Goal: Task Accomplishment & Management: Use online tool/utility

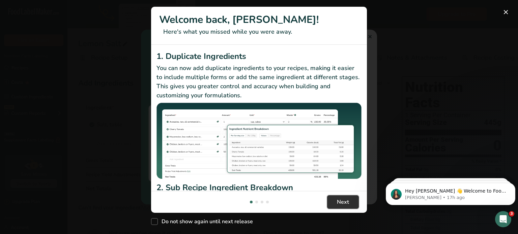
click at [340, 201] on span "Next" at bounding box center [343, 202] width 12 height 8
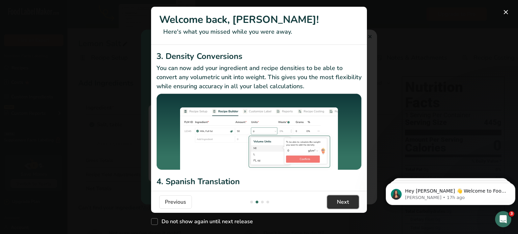
click at [340, 201] on span "Next" at bounding box center [343, 202] width 12 height 8
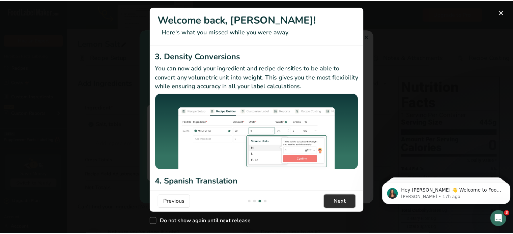
scroll to position [0, 431]
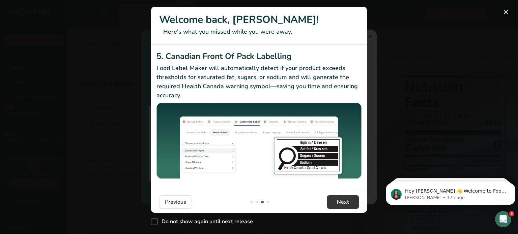
click at [505, 12] on button "New Features" at bounding box center [505, 12] width 11 height 11
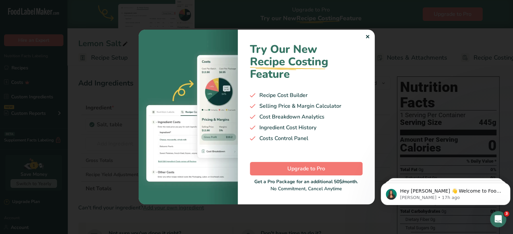
click at [368, 38] on div "✕" at bounding box center [367, 37] width 4 height 8
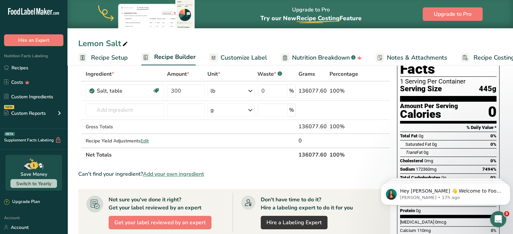
scroll to position [0, 0]
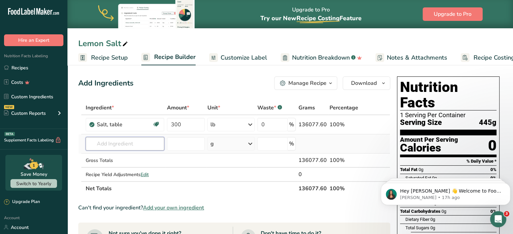
click at [146, 144] on input "text" at bounding box center [125, 143] width 79 height 13
type input "Lemon Oil"
click at [132, 170] on div "Add your own ingredient" at bounding box center [125, 168] width 68 height 7
click at [131, 142] on input "text" at bounding box center [125, 143] width 79 height 13
type input "olsb"
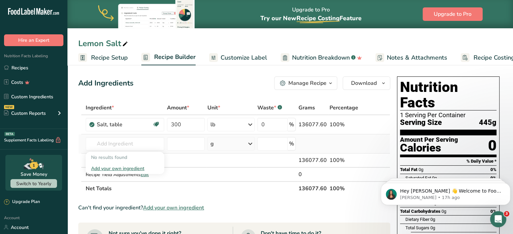
click at [119, 166] on div "Add your own ingredient" at bounding box center [125, 168] width 68 height 7
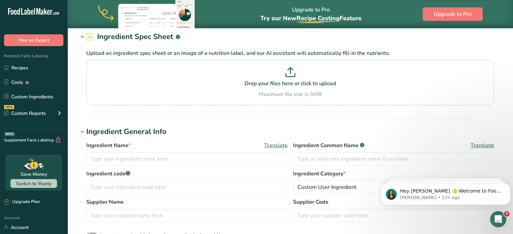
scroll to position [34, 0]
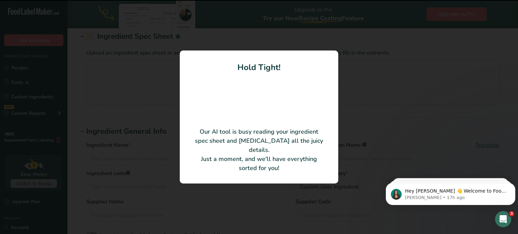
type input "Lemon Oil"
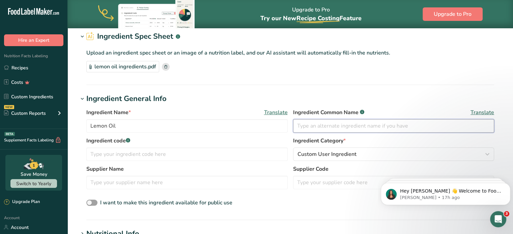
click at [353, 127] on input "text" at bounding box center [393, 125] width 201 height 13
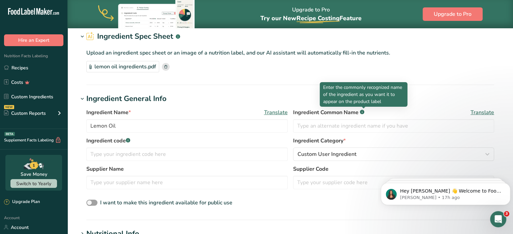
click at [364, 111] on rect at bounding box center [362, 112] width 4 height 4
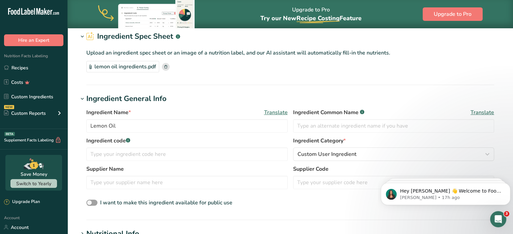
click at [364, 111] on rect at bounding box center [362, 112] width 4 height 4
click at [352, 127] on input "text" at bounding box center [393, 125] width 201 height 13
type input "Oil, Lemon"
click at [160, 158] on input "text" at bounding box center [186, 154] width 201 height 13
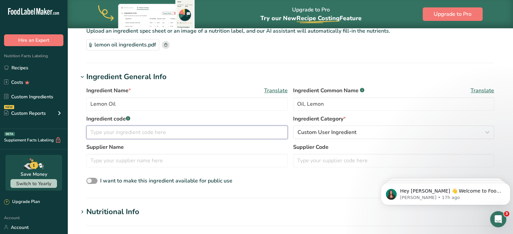
scroll to position [67, 0]
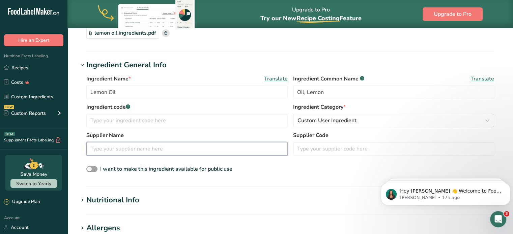
click at [131, 153] on input "text" at bounding box center [186, 148] width 201 height 13
type input "Ungerer"
click at [313, 151] on input "text" at bounding box center [393, 148] width 201 height 13
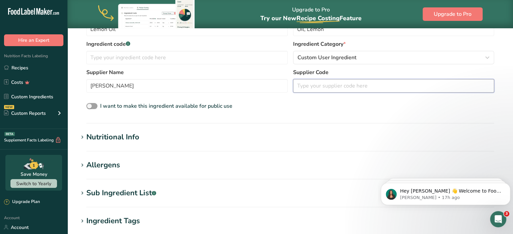
scroll to position [135, 0]
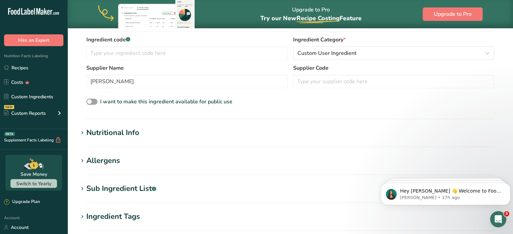
click at [133, 132] on div "Nutritional Info" at bounding box center [112, 132] width 53 height 11
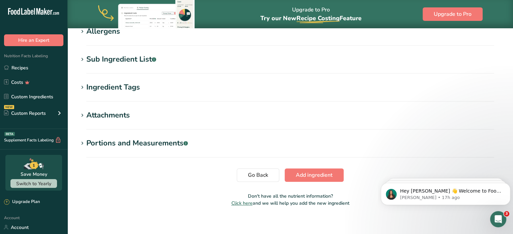
scroll to position [425, 0]
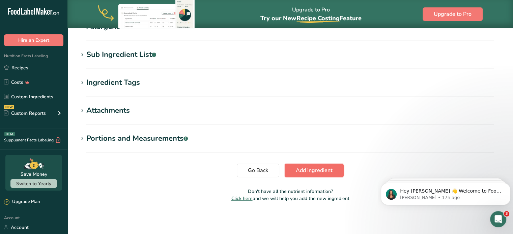
click at [301, 169] on span "Add ingredient" at bounding box center [314, 170] width 37 height 8
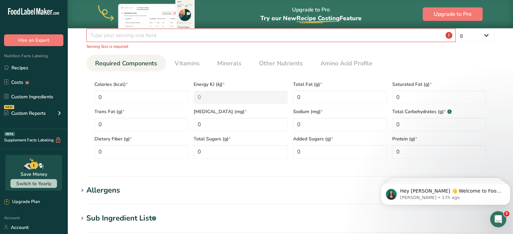
scroll to position [26, 0]
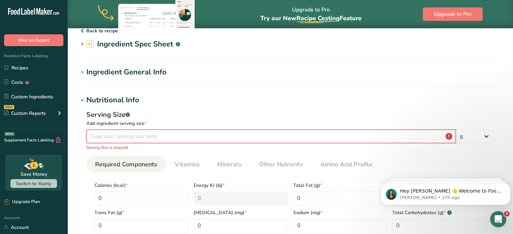
click at [117, 141] on input "number" at bounding box center [270, 136] width 369 height 13
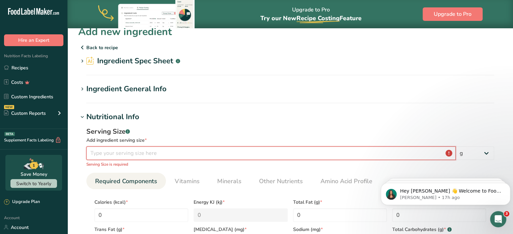
scroll to position [0, 0]
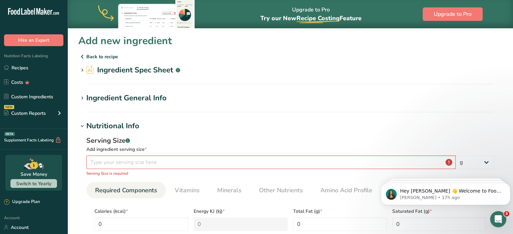
click at [117, 70] on h2 "Ingredient Spec Sheet .a-a{fill:#347362;}.b-a{fill:#fff;}" at bounding box center [133, 70] width 94 height 11
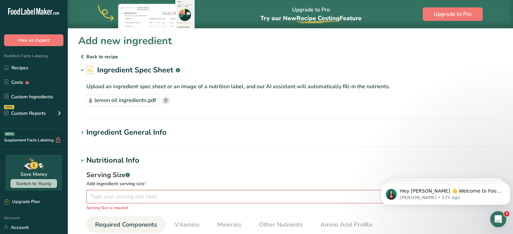
click at [143, 131] on div "Ingredient General Info" at bounding box center [126, 132] width 80 height 11
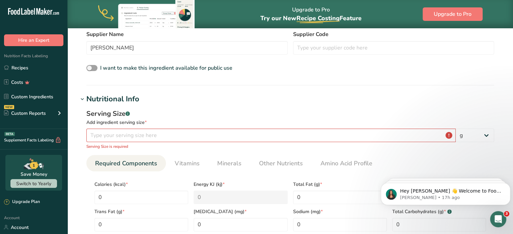
scroll to position [202, 0]
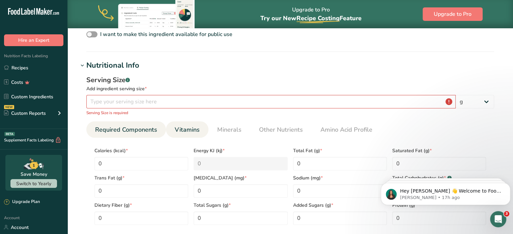
click at [188, 131] on span "Vitamins" at bounding box center [187, 129] width 25 height 9
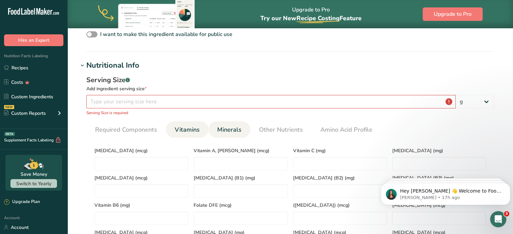
drag, startPoint x: 224, startPoint y: 129, endPoint x: 232, endPoint y: 129, distance: 8.1
click at [225, 129] on span "Minerals" at bounding box center [229, 129] width 24 height 9
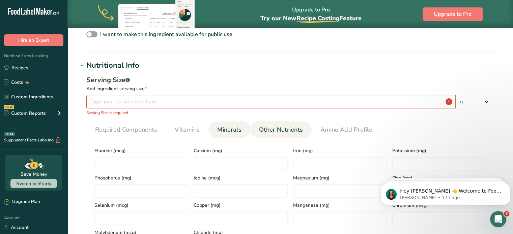
click at [264, 129] on span "Other Nutrients" at bounding box center [281, 129] width 44 height 9
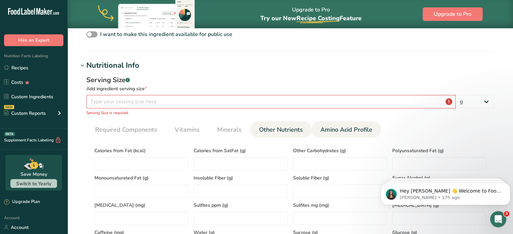
click at [322, 132] on span "Amino Acid Profile" at bounding box center [346, 129] width 52 height 9
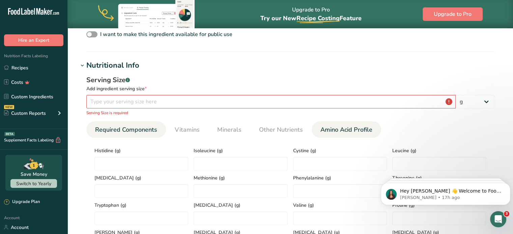
click at [131, 127] on span "Required Components" at bounding box center [126, 129] width 62 height 9
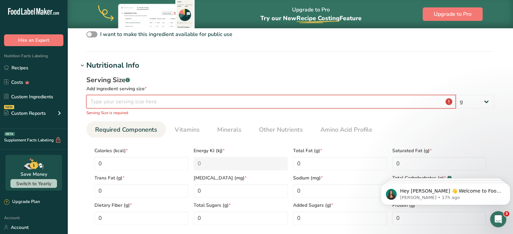
click at [102, 103] on input "number" at bounding box center [270, 101] width 369 height 13
click at [478, 99] on select "g kg mg mcg lb oz l mL fl oz tbsp tsp cup qt gallon" at bounding box center [474, 101] width 38 height 13
click at [112, 101] on input "number" at bounding box center [270, 101] width 369 height 13
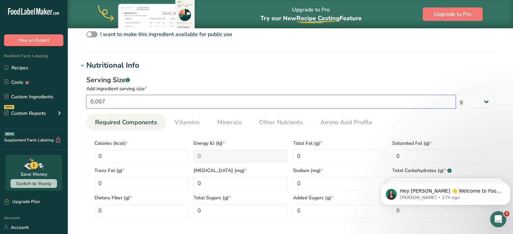
type input "0"
type input "0.07"
click at [481, 98] on select "g kg mg mcg lb oz l mL fl oz tbsp tsp cup qt gallon" at bounding box center [474, 101] width 38 height 13
select select "12"
click at [455, 95] on select "g kg mg mcg lb oz l mL fl oz tbsp tsp cup qt gallon" at bounding box center [474, 101] width 38 height 13
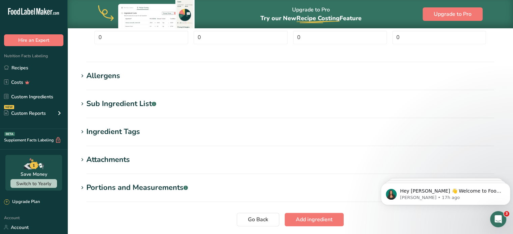
scroll to position [425, 0]
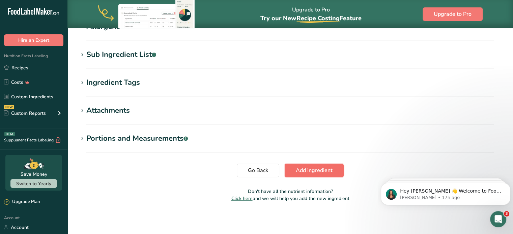
click at [318, 172] on span "Add ingredient" at bounding box center [314, 170] width 37 height 8
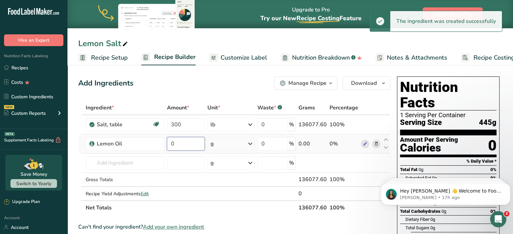
click at [174, 141] on input "0" at bounding box center [186, 143] width 38 height 13
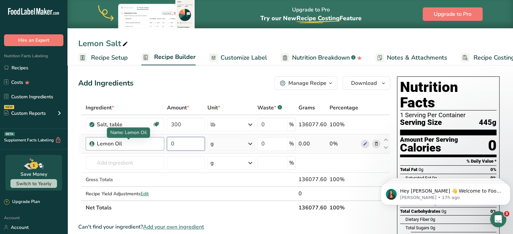
drag, startPoint x: 179, startPoint y: 145, endPoint x: 160, endPoint y: 143, distance: 19.1
click at [160, 143] on tr "Lemon Oil 0 g Weight Units g kg mg See more Volume Units l Volume units require…" at bounding box center [234, 143] width 311 height 19
type input "2"
click at [240, 139] on div "Ingredient * Amount * Unit * Waste * .a-a{fill:#347362;}.b-a{fill:#fff;} Grams …" at bounding box center [234, 158] width 312 height 114
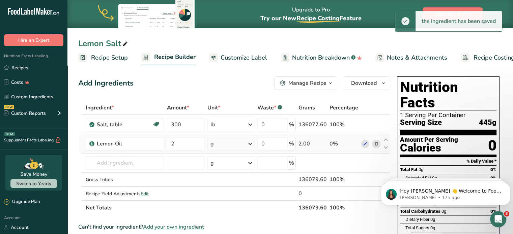
click at [240, 146] on div "g" at bounding box center [230, 143] width 47 height 13
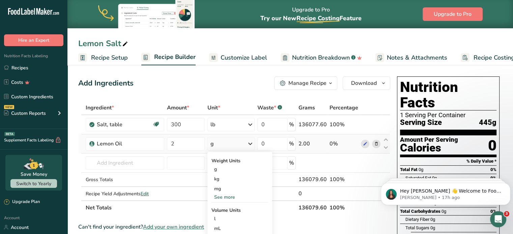
scroll to position [34, 0]
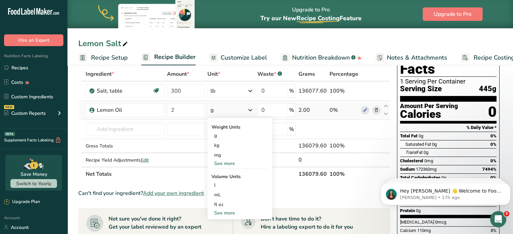
click at [222, 211] on div "See more" at bounding box center [239, 213] width 57 height 7
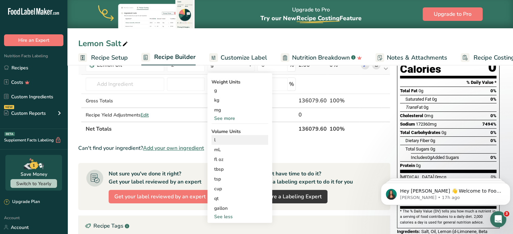
scroll to position [67, 0]
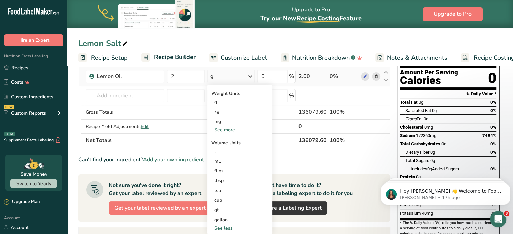
click at [222, 128] on div "See more" at bounding box center [239, 129] width 57 height 7
click at [218, 142] on div "lb" at bounding box center [239, 141] width 57 height 10
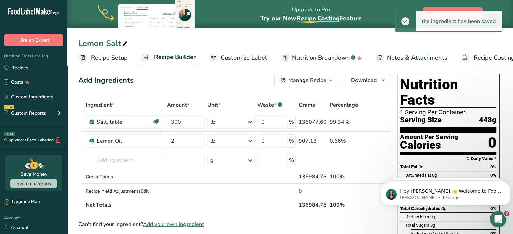
scroll to position [0, 0]
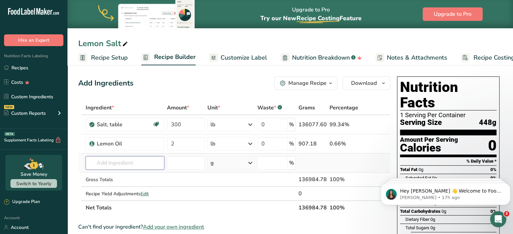
click at [109, 160] on input "text" at bounding box center [125, 162] width 79 height 13
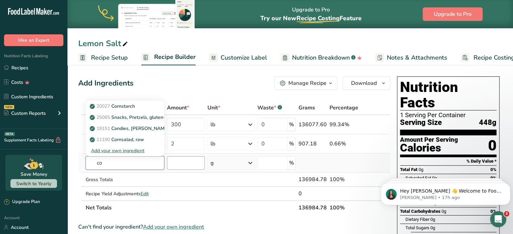
type input "c"
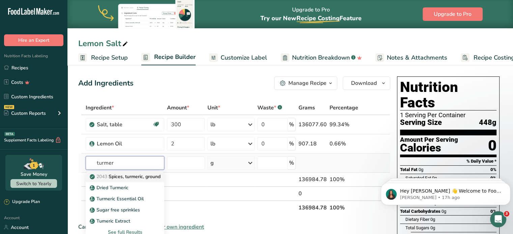
type input "turmer"
click at [136, 176] on p "2043 Spices, turmeric, ground" at bounding box center [125, 176] width 69 height 7
type input "Spices, turmeric, ground"
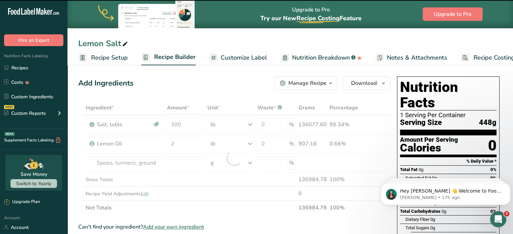
type input "0"
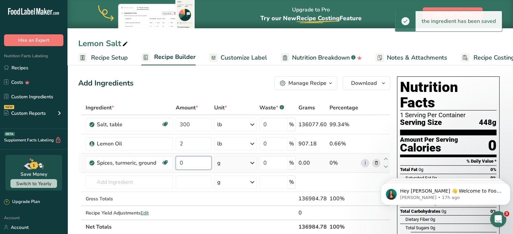
click at [185, 164] on input "0" at bounding box center [193, 162] width 35 height 13
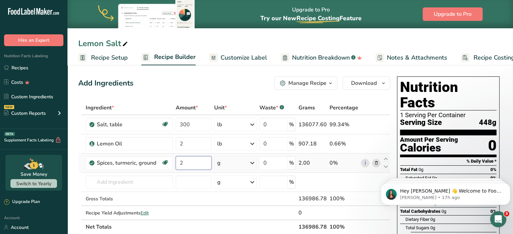
type input "2"
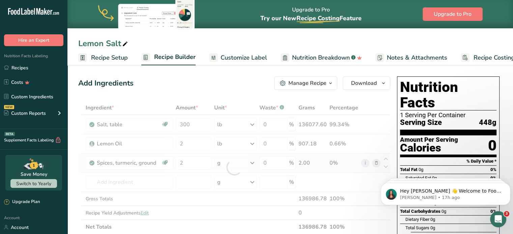
click at [253, 165] on div "Ingredient * Amount * Unit * Waste * .a-a{fill:#347362;}.b-a{fill:#fff;} Grams …" at bounding box center [234, 167] width 312 height 133
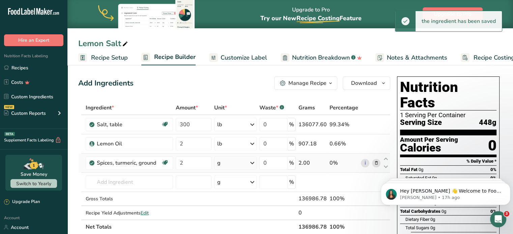
click at [252, 161] on icon at bounding box center [252, 163] width 8 height 12
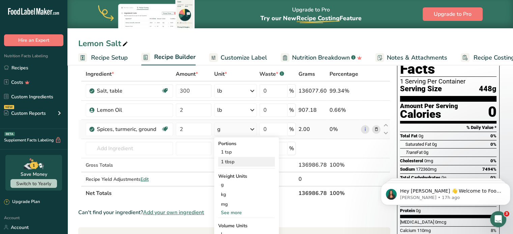
scroll to position [67, 0]
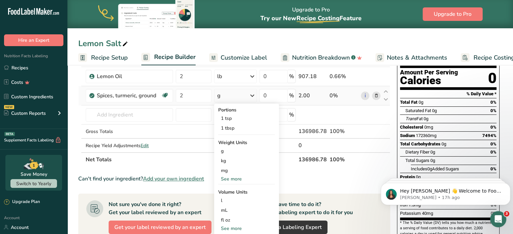
click at [236, 180] on div "See more" at bounding box center [246, 179] width 57 height 7
click at [233, 195] on div "oz" at bounding box center [246, 200] width 57 height 10
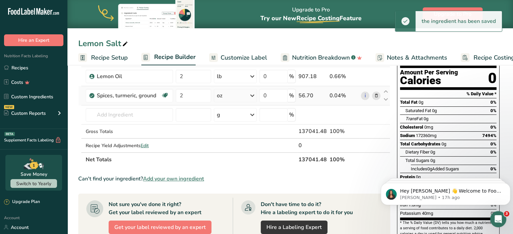
click at [255, 95] on icon at bounding box center [252, 96] width 8 height 12
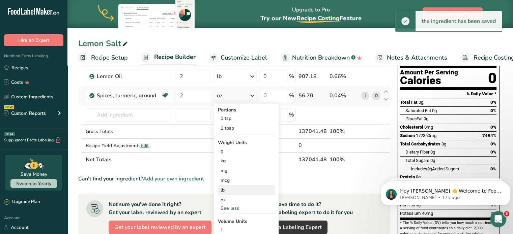
click at [240, 188] on div "lb" at bounding box center [246, 190] width 57 height 10
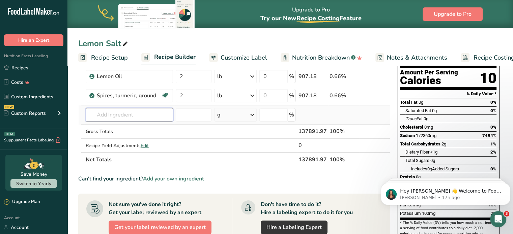
click at [119, 112] on input "text" at bounding box center [130, 114] width 88 height 13
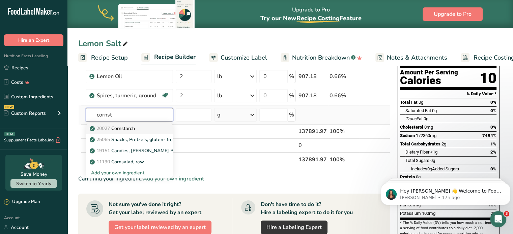
type input "cornst"
click at [127, 129] on p "20027 Cornstarch" at bounding box center [113, 128] width 44 height 7
type input "Cornstarch"
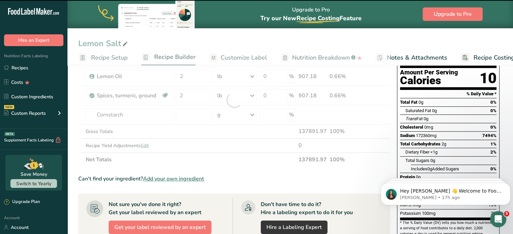
type input "0"
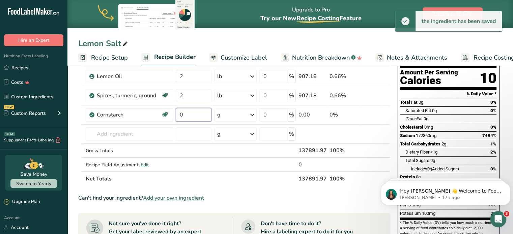
click at [186, 114] on input "0" at bounding box center [193, 114] width 35 height 13
drag, startPoint x: 186, startPoint y: 114, endPoint x: 177, endPoint y: 112, distance: 9.7
click at [177, 112] on input "0" at bounding box center [193, 114] width 35 height 13
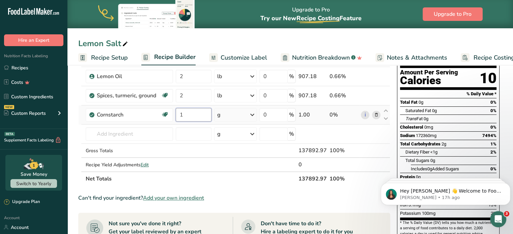
type input "1"
click at [235, 115] on div "Ingredient * Amount * Unit * Waste * .a-a{fill:#347362;}.b-a{fill:#fff;} Grams …" at bounding box center [234, 109] width 312 height 153
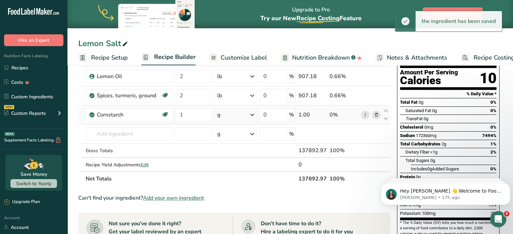
click at [243, 112] on div "g" at bounding box center [235, 114] width 42 height 13
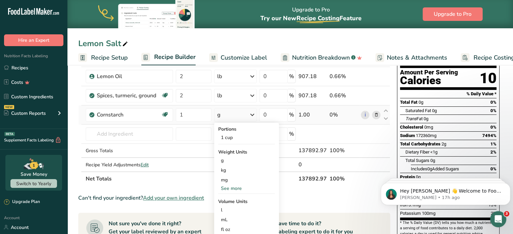
click at [239, 187] on div "See more" at bounding box center [246, 188] width 57 height 7
click at [230, 201] on div "lb" at bounding box center [246, 200] width 57 height 10
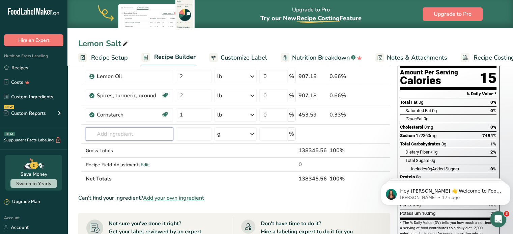
click at [128, 135] on input "text" at bounding box center [130, 133] width 88 height 13
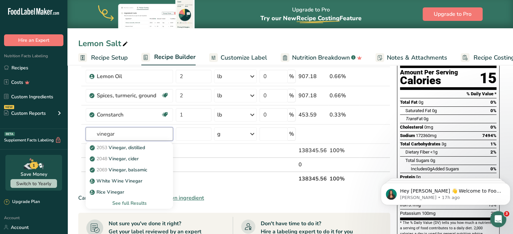
drag, startPoint x: 128, startPoint y: 135, endPoint x: 75, endPoint y: 127, distance: 53.0
click at [75, 127] on section "Add Ingredients Manage Recipe Delete Recipe Duplicate Recipe Scale Recipe Save …" at bounding box center [289, 210] width 445 height 429
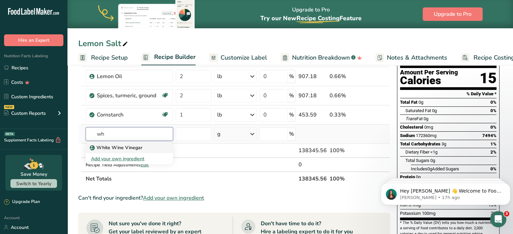
type input "w"
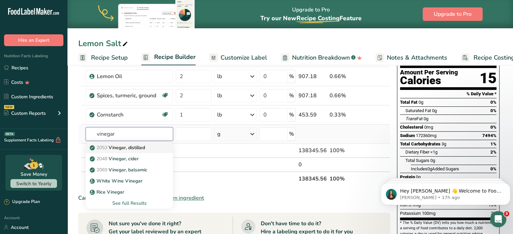
type input "vinegar"
click at [145, 149] on p "2053 Vinegar, distilled" at bounding box center [118, 147] width 54 height 7
type input "Vinegar, distilled"
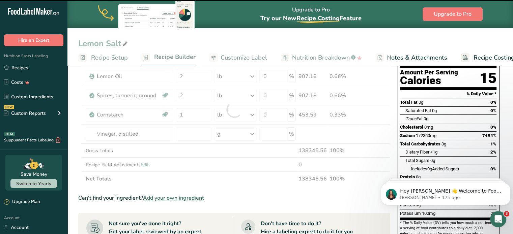
type input "0"
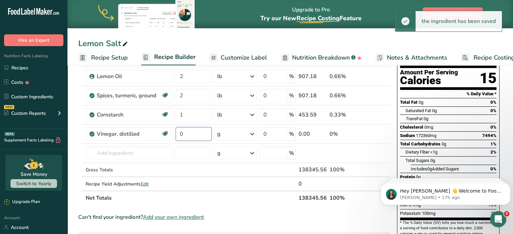
click at [184, 135] on input "0" at bounding box center [193, 133] width 35 height 13
drag, startPoint x: 184, startPoint y: 135, endPoint x: 179, endPoint y: 134, distance: 4.5
click at [179, 134] on input "0" at bounding box center [193, 133] width 35 height 13
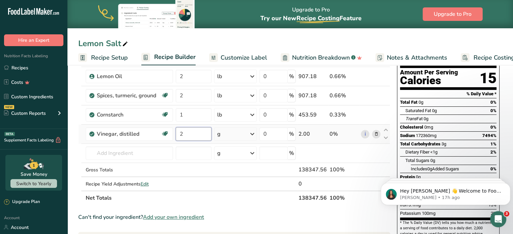
type input "2"
click at [232, 136] on div "Ingredient * Amount * Unit * Waste * .a-a{fill:#347362;}.b-a{fill:#fff;} Grams …" at bounding box center [234, 119] width 312 height 172
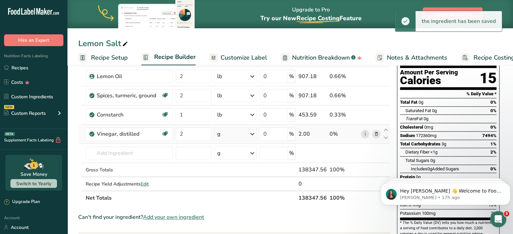
click at [232, 136] on div "g" at bounding box center [235, 133] width 42 height 13
click at [230, 224] on div "See more" at bounding box center [246, 227] width 57 height 7
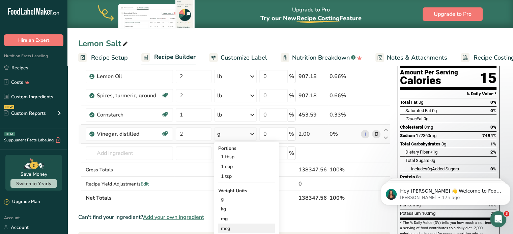
scroll to position [101, 0]
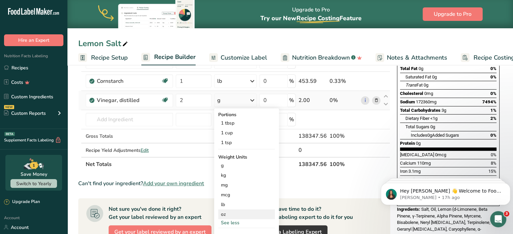
click at [228, 211] on div "oz" at bounding box center [246, 215] width 57 height 10
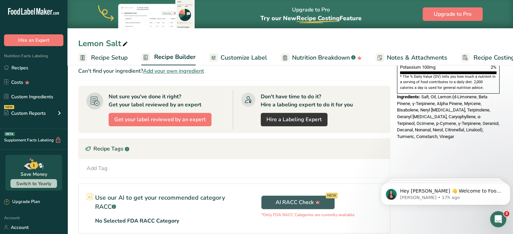
scroll to position [202, 0]
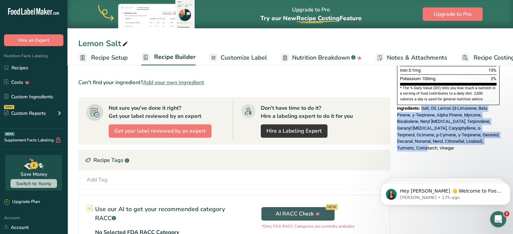
drag, startPoint x: 422, startPoint y: 91, endPoint x: 440, endPoint y: 150, distance: 61.7
click at [440, 150] on div "Nutrition Facts 1 Serving Per Container Serving Size 452g Amount Per Serving Ca…" at bounding box center [448, 85] width 108 height 426
click at [461, 145] on div "Nutrition Facts 1 Serving Per Container Serving Size 452g Amount Per Serving Ca…" at bounding box center [448, 85] width 108 height 426
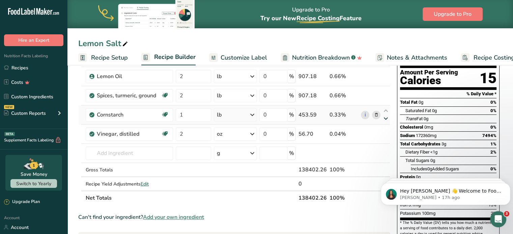
scroll to position [0, 0]
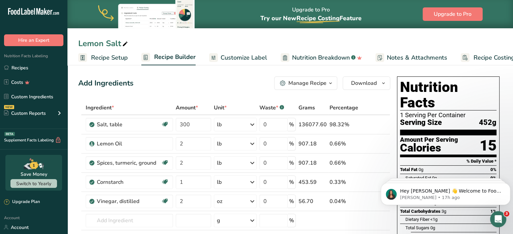
click at [325, 84] on div "Manage Recipe" at bounding box center [307, 83] width 38 height 8
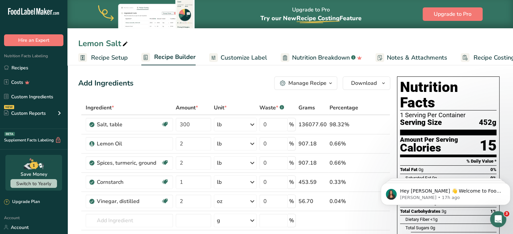
click at [95, 55] on span "Recipe Setup" at bounding box center [109, 57] width 37 height 9
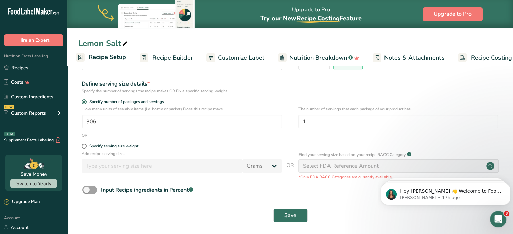
scroll to position [73, 0]
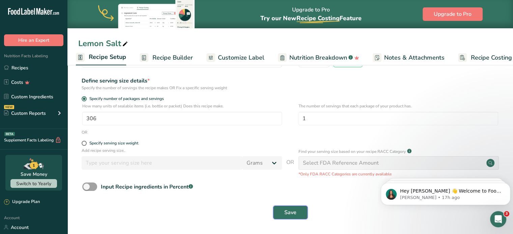
click at [289, 213] on span "Save" at bounding box center [290, 213] width 12 height 8
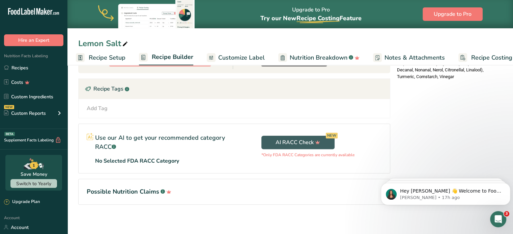
scroll to position [275, 0]
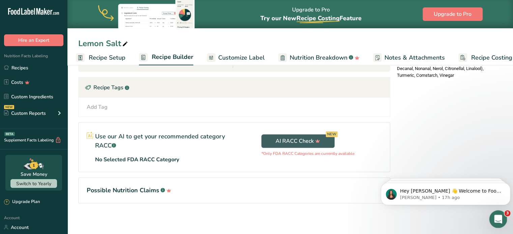
click at [500, 215] on div "Open Intercom Messenger" at bounding box center [497, 218] width 22 height 22
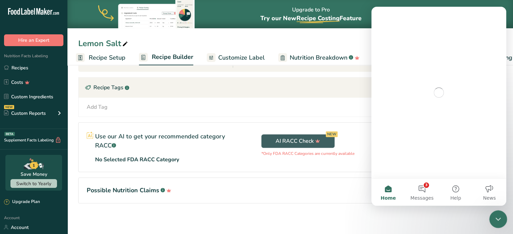
scroll to position [0, 0]
click at [501, 215] on icon "Close Intercom Messenger" at bounding box center [497, 218] width 8 height 8
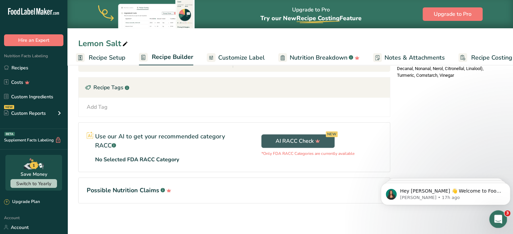
click at [501, 215] on div "Open Intercom Messenger" at bounding box center [497, 218] width 22 height 22
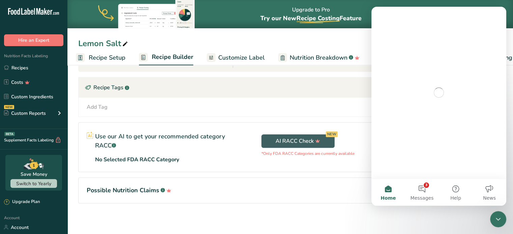
click at [400, 177] on div "Intercom messenger" at bounding box center [438, 93] width 135 height 172
click at [416, 188] on button "3 Messages" at bounding box center [422, 192] width 34 height 27
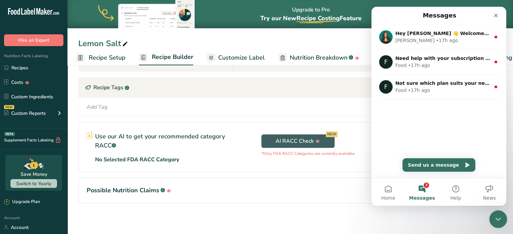
click at [493, 219] on icon "Close Intercom Messenger" at bounding box center [497, 218] width 8 height 8
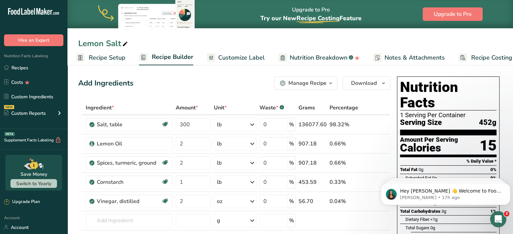
click at [100, 57] on span "Recipe Setup" at bounding box center [107, 57] width 37 height 9
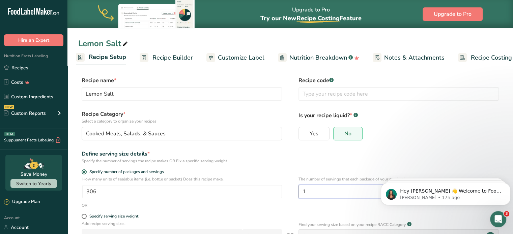
click at [329, 192] on input "1" at bounding box center [398, 191] width 200 height 13
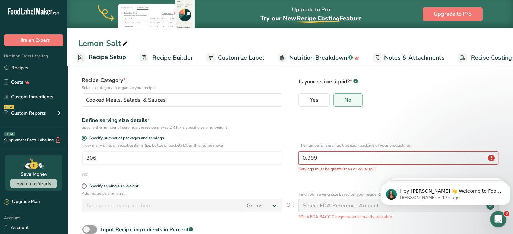
click at [312, 160] on input "0.999" at bounding box center [398, 157] width 200 height 13
drag, startPoint x: 323, startPoint y: 158, endPoint x: 281, endPoint y: 155, distance: 42.3
click at [281, 155] on div "How many units of sealable items (i.e. bottle or packet) Does this recipe make.…" at bounding box center [290, 158] width 424 height 30
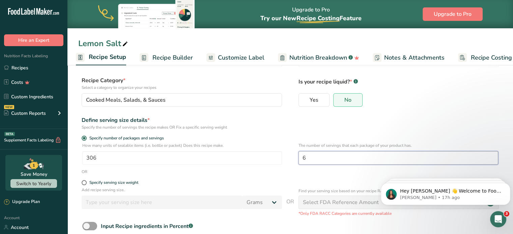
type input "6"
click at [317, 140] on div "Specify number of packages and servings" at bounding box center [290, 139] width 424 height 7
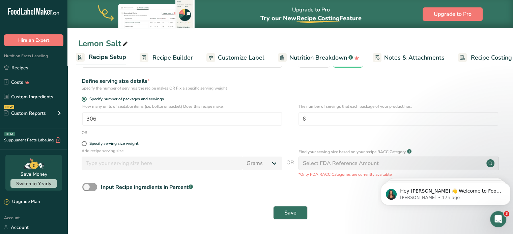
scroll to position [73, 0]
click at [278, 214] on button "Save" at bounding box center [290, 212] width 34 height 13
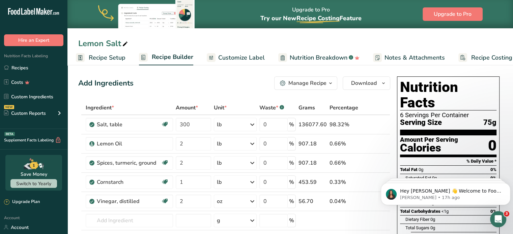
click at [225, 53] on span "Customize Label" at bounding box center [241, 57] width 47 height 9
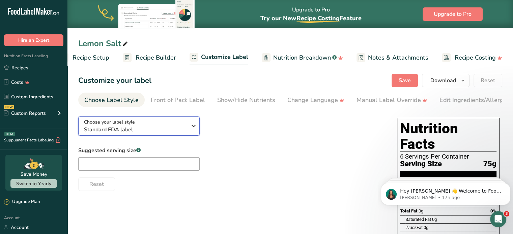
click at [133, 127] on span "Standard FDA label" at bounding box center [135, 130] width 103 height 8
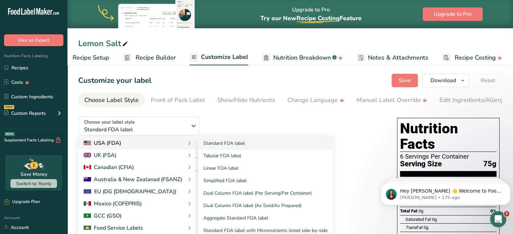
click at [132, 144] on div "USA (FDA)" at bounding box center [137, 143] width 107 height 8
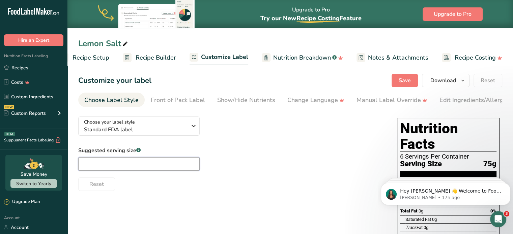
click at [130, 164] on input "text" at bounding box center [138, 163] width 121 height 13
type input "6"
click at [174, 91] on section "Customize your label Save Download Choose what to show on your downloaded label…" at bounding box center [289, 238] width 445 height 350
click at [177, 98] on div "Front of Pack Label" at bounding box center [178, 100] width 54 height 9
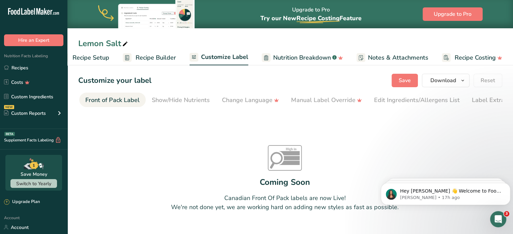
click at [279, 51] on link "Nutrition Breakdown .a-a{fill:#347362;}.b-a{fill:#fff;}" at bounding box center [302, 57] width 81 height 15
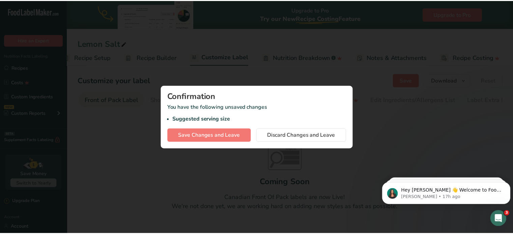
scroll to position [0, 13]
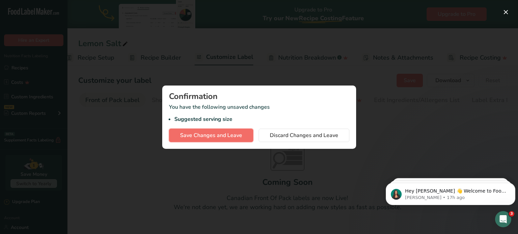
click at [180, 132] on button "Save Changes and Leave" at bounding box center [211, 135] width 84 height 13
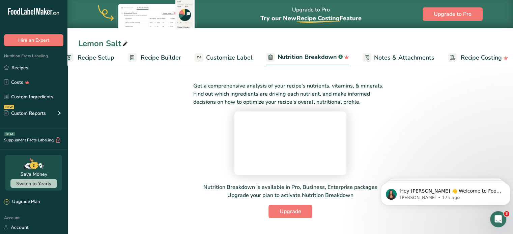
click at [395, 58] on span "Notes & Attachments" at bounding box center [404, 57] width 60 height 9
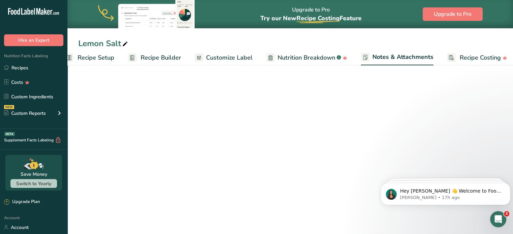
scroll to position [0, 19]
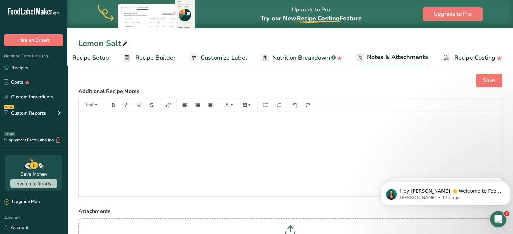
click at [478, 60] on span "Recipe Costing" at bounding box center [474, 57] width 41 height 9
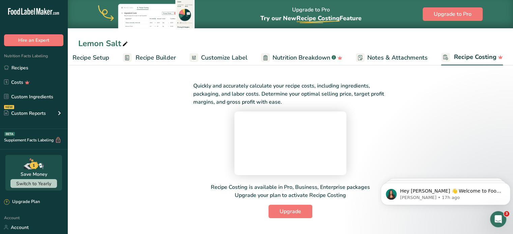
click at [146, 56] on span "Recipe Builder" at bounding box center [155, 57] width 40 height 9
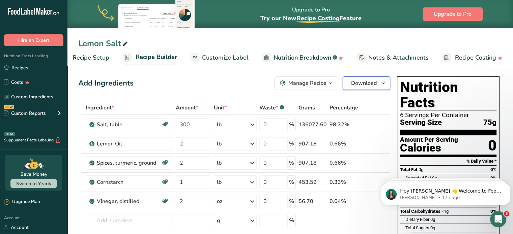
click at [372, 83] on span "Download" at bounding box center [364, 83] width 26 height 8
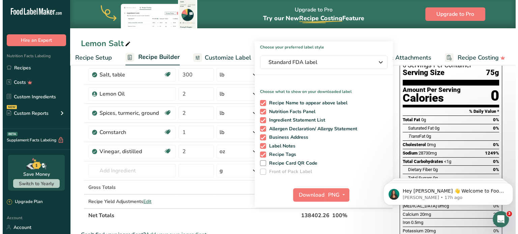
scroll to position [34, 0]
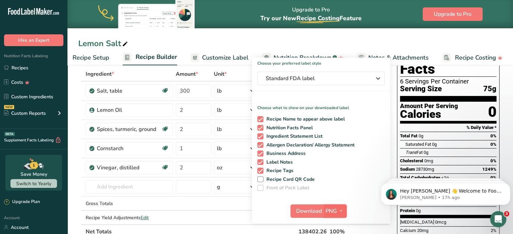
click at [339, 210] on icon "button" at bounding box center [340, 211] width 5 height 8
click at [307, 205] on button "Download" at bounding box center [306, 211] width 33 height 13
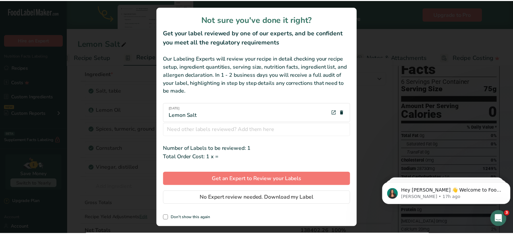
scroll to position [0, 13]
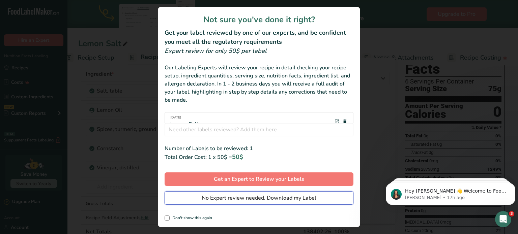
click at [244, 201] on span "No Expert review needed. Download my Label" at bounding box center [259, 198] width 115 height 8
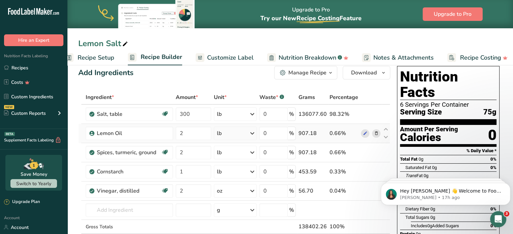
scroll to position [0, 0]
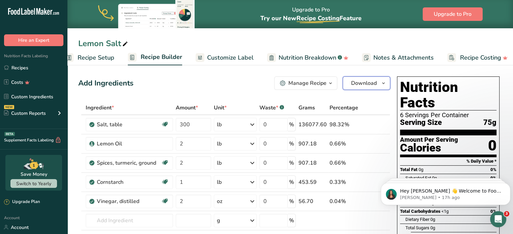
click at [361, 84] on span "Download" at bounding box center [364, 83] width 26 height 8
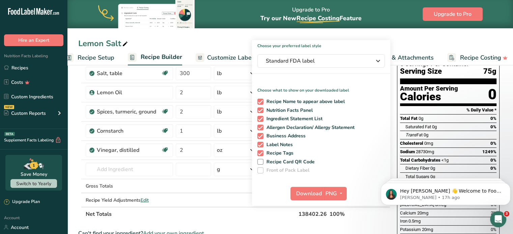
scroll to position [135, 0]
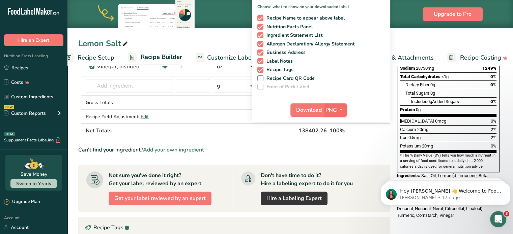
click at [334, 109] on span "PNG" at bounding box center [330, 110] width 11 height 8
click at [339, 124] on link "PNG" at bounding box center [336, 123] width 22 height 11
click at [306, 110] on span "Download" at bounding box center [309, 110] width 26 height 8
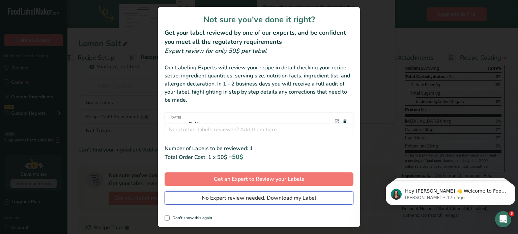
click at [218, 201] on span "No Expert review needed. Download my Label" at bounding box center [259, 198] width 115 height 8
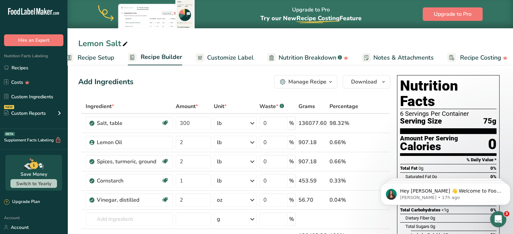
scroll to position [0, 0]
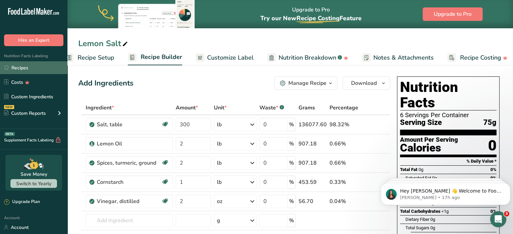
click at [51, 68] on link "Recipes" at bounding box center [33, 67] width 67 height 13
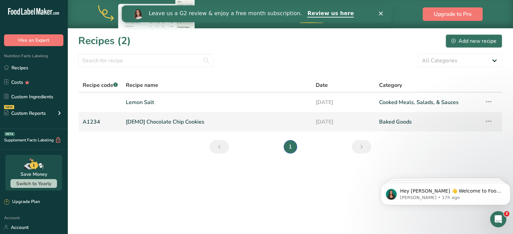
click at [489, 122] on icon at bounding box center [488, 121] width 8 height 12
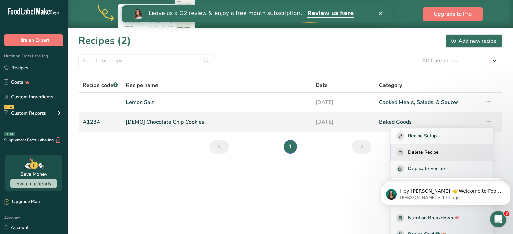
click at [449, 152] on div "Delete Recipe" at bounding box center [441, 153] width 91 height 8
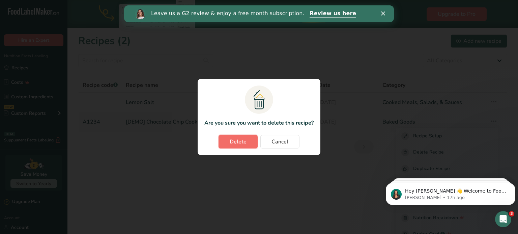
click at [241, 142] on span "Delete" at bounding box center [238, 142] width 17 height 8
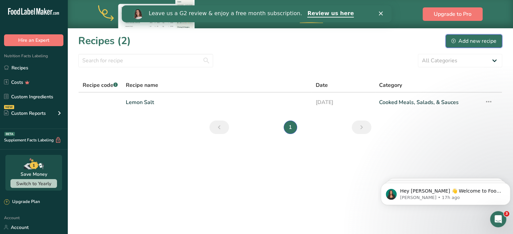
click at [468, 42] on div "Add new recipe" at bounding box center [473, 41] width 45 height 8
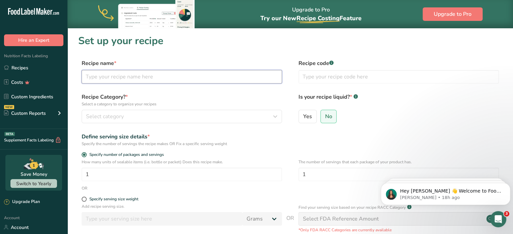
click at [147, 81] on input "text" at bounding box center [182, 76] width 200 height 13
type input "Mild Jambalaya"
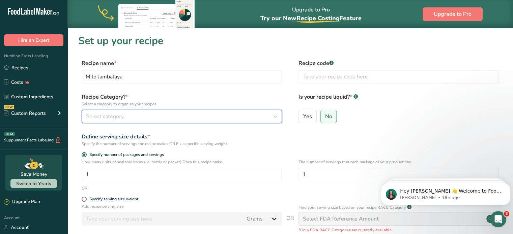
click at [148, 121] on button "Select category" at bounding box center [182, 116] width 200 height 13
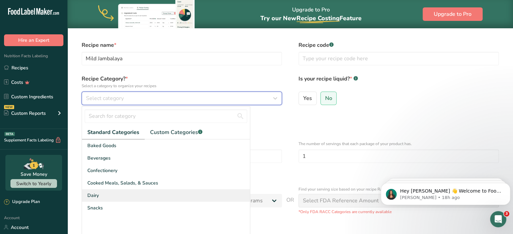
scroll to position [34, 0]
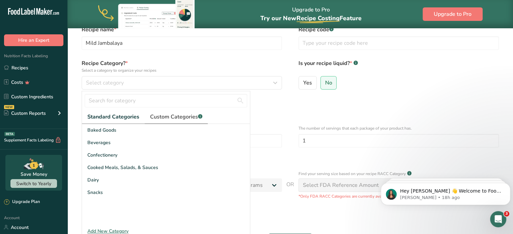
click at [181, 116] on span "Custom Categories .a-a{fill:#347362;}.b-a{fill:#fff;}" at bounding box center [176, 117] width 52 height 8
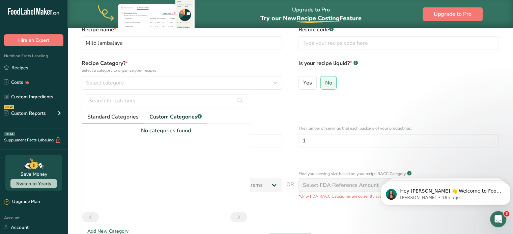
click at [113, 114] on span "Standard Categories" at bounding box center [112, 117] width 51 height 8
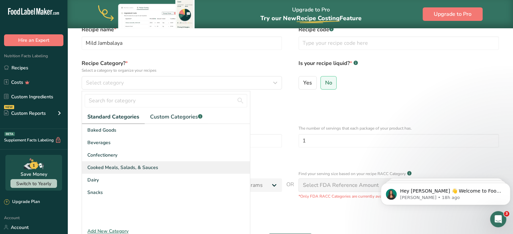
click at [107, 167] on span "Cooked Meals, Salads, & Sauces" at bounding box center [122, 167] width 71 height 7
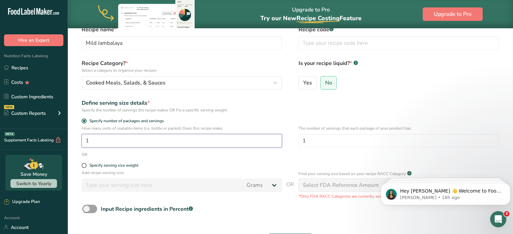
click at [101, 140] on input "1" at bounding box center [182, 140] width 200 height 13
drag, startPoint x: 101, startPoint y: 140, endPoint x: 77, endPoint y: 143, distance: 24.4
click at [77, 143] on section "Set up your recipe Recipe name * Mild Jambalaya Recipe code .a-a{fill:#347362;}…" at bounding box center [289, 134] width 445 height 281
type input "1"
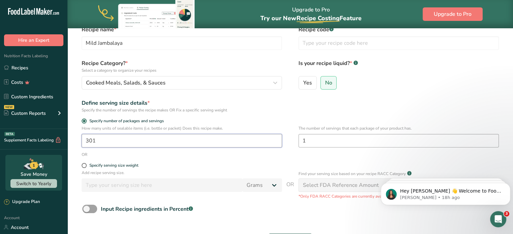
type input "301"
click at [341, 139] on input "1" at bounding box center [398, 140] width 200 height 13
drag, startPoint x: 320, startPoint y: 136, endPoint x: 293, endPoint y: 134, distance: 27.1
click at [293, 134] on div "How many units of sealable items (i.e. bottle or packet) Does this recipe make.…" at bounding box center [290, 138] width 424 height 26
type input "4"
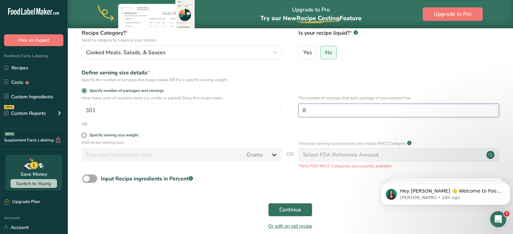
scroll to position [96, 0]
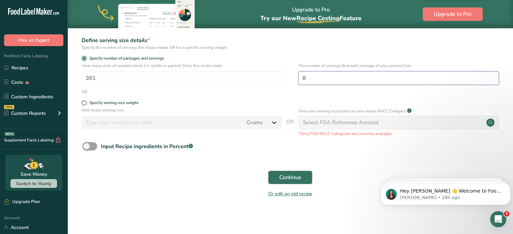
type input "8"
click at [284, 175] on span "Continue" at bounding box center [290, 178] width 22 height 8
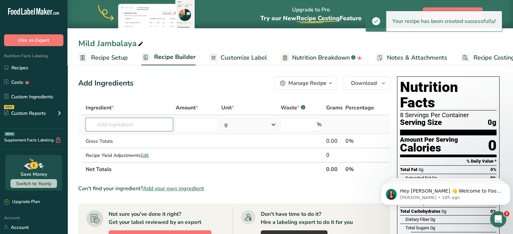
click at [104, 121] on input "text" at bounding box center [129, 124] width 87 height 13
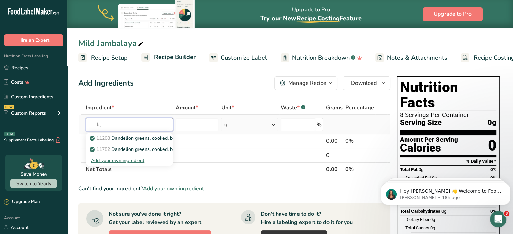
type input "l"
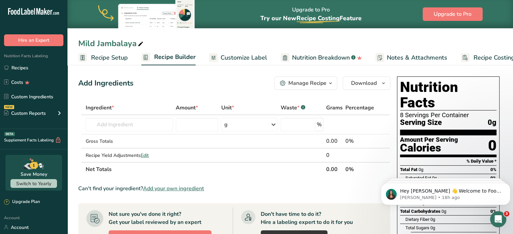
click at [110, 62] on link "Recipe Setup" at bounding box center [103, 57] width 50 height 15
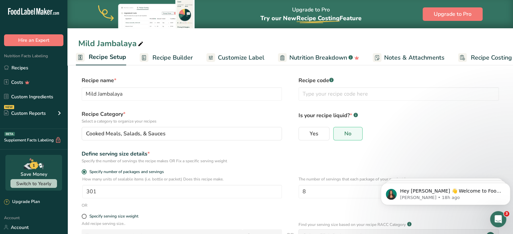
click at [139, 41] on icon at bounding box center [141, 43] width 6 height 9
drag, startPoint x: 138, startPoint y: 41, endPoint x: 66, endPoint y: 42, distance: 71.5
click at [66, 42] on div ".a-20{fill:#fff;} Hire an Expert Nutrition Facts Labeling Recipes Costs Custom …" at bounding box center [256, 153] width 513 height 307
type input "Cajun Flavor"
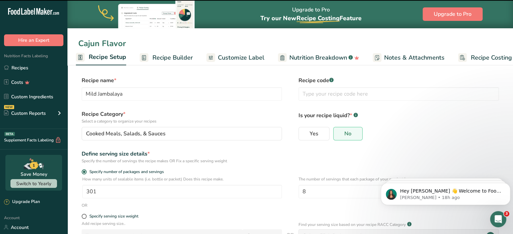
type input "Cajun Flavor"
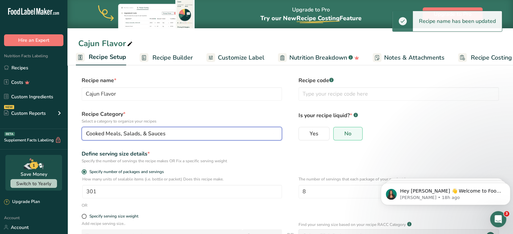
click at [159, 133] on span "Cooked Meals, Salads, & Sauces" at bounding box center [126, 134] width 80 height 8
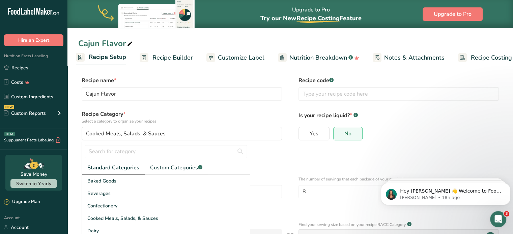
click at [332, 156] on div "Define serving size details * Specify the number of servings the recipe makes O…" at bounding box center [290, 157] width 424 height 14
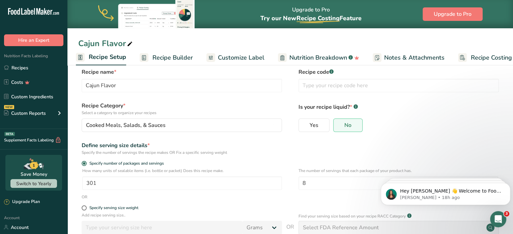
scroll to position [34, 0]
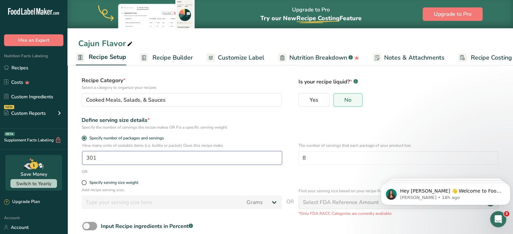
drag, startPoint x: 101, startPoint y: 154, endPoint x: 66, endPoint y: 153, distance: 34.7
click at [67, 153] on div ".a-20{fill:#fff;} Hire an Expert Nutrition Facts Labeling Recipes Costs Custom …" at bounding box center [256, 119] width 513 height 307
type input "1"
type input "237"
drag, startPoint x: 306, startPoint y: 156, endPoint x: 295, endPoint y: 158, distance: 11.6
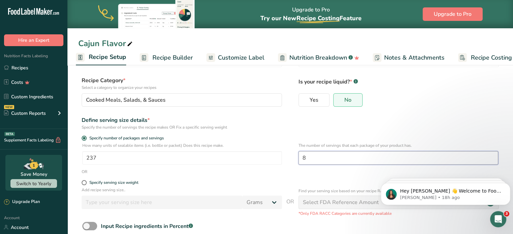
click at [295, 158] on div "How many units of sealable items (i.e. bottle or packet) Does this recipe make.…" at bounding box center [290, 156] width 424 height 26
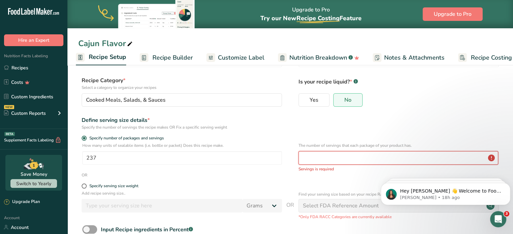
click at [321, 163] on input "number" at bounding box center [398, 157] width 200 height 13
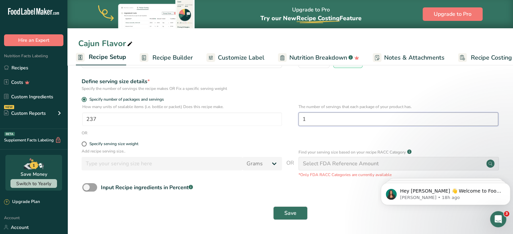
scroll to position [73, 0]
type input "1"
click at [290, 214] on span "Save" at bounding box center [290, 213] width 12 height 8
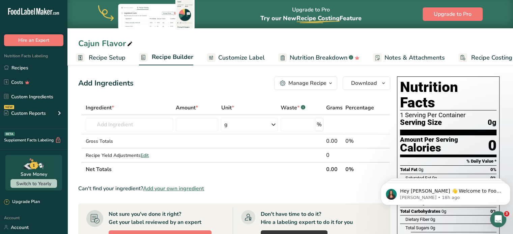
click at [106, 55] on span "Recipe Setup" at bounding box center [107, 57] width 37 height 9
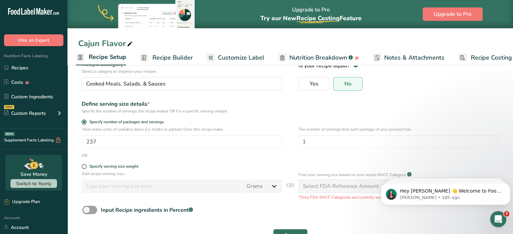
scroll to position [67, 0]
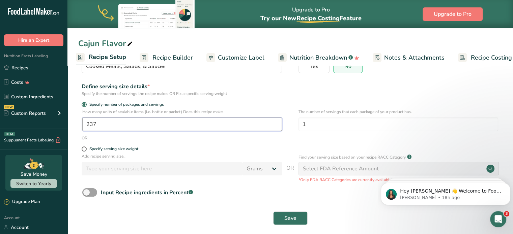
drag, startPoint x: 115, startPoint y: 128, endPoint x: 88, endPoint y: 127, distance: 26.6
click at [88, 127] on input "237" at bounding box center [182, 124] width 200 height 13
click at [86, 127] on input "237" at bounding box center [182, 124] width 200 height 13
drag, startPoint x: 105, startPoint y: 125, endPoint x: 72, endPoint y: 120, distance: 33.1
click at [73, 122] on section "Recipe name * Cajun Flavor Recipe code .a-a{fill:#347362;}.b-a{fill:#fff;} Reci…" at bounding box center [289, 118] width 445 height 244
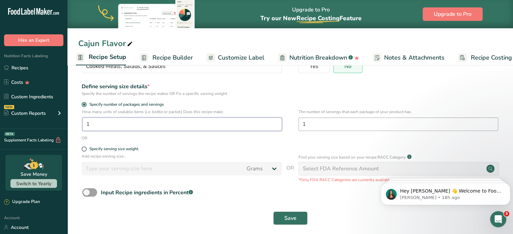
type input "1"
click at [303, 121] on input "1" at bounding box center [398, 124] width 200 height 13
drag, startPoint x: 303, startPoint y: 121, endPoint x: 306, endPoint y: 123, distance: 3.9
click at [306, 123] on input "1" at bounding box center [398, 124] width 200 height 13
click at [326, 128] on input "1" at bounding box center [398, 124] width 200 height 13
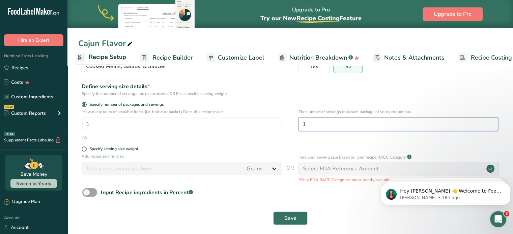
drag, startPoint x: 319, startPoint y: 128, endPoint x: 289, endPoint y: 127, distance: 30.7
click at [291, 128] on div "How many units of sealable items (i.e. bottle or packet) Does this recipe make.…" at bounding box center [290, 122] width 424 height 26
type input "237"
click at [268, 146] on form "Recipe name * Cajun Flavor Recipe code .a-a{fill:#347362;}.b-a{fill:#fff;} Reci…" at bounding box center [290, 119] width 424 height 220
click at [298, 217] on button "Save" at bounding box center [290, 218] width 34 height 13
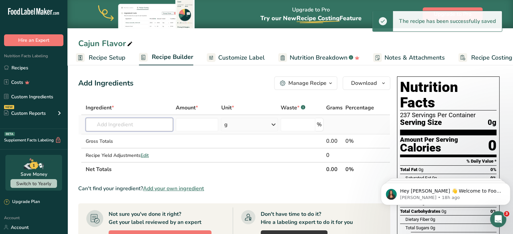
click at [143, 122] on input "text" at bounding box center [129, 124] width 87 height 13
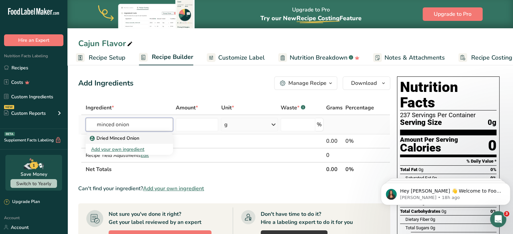
type input "minced onion"
click at [147, 139] on div "Dried Minced Onion" at bounding box center [124, 138] width 66 height 7
type input "Dried Minced Onion"
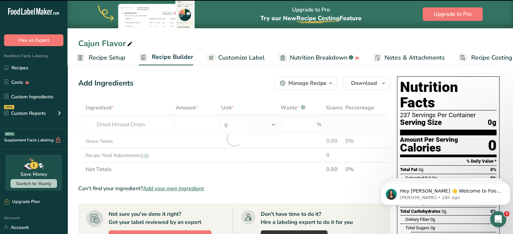
type input "0"
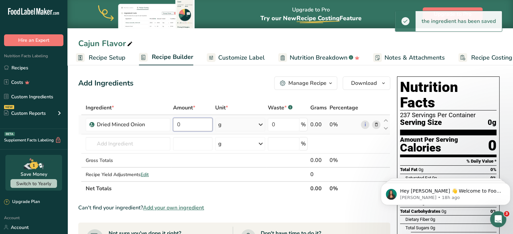
click at [185, 124] on input "0" at bounding box center [192, 124] width 39 height 13
drag, startPoint x: 185, startPoint y: 124, endPoint x: 167, endPoint y: 121, distance: 18.8
click at [168, 121] on tr "Dried Minced Onion 0 g Weight Units g kg mg See more Volume Units l Volume unit…" at bounding box center [234, 124] width 311 height 19
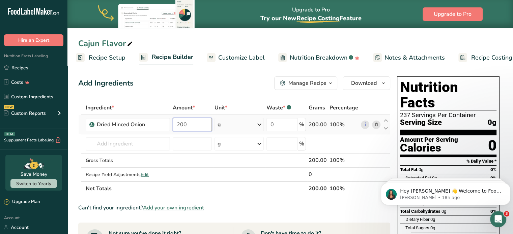
type input "200"
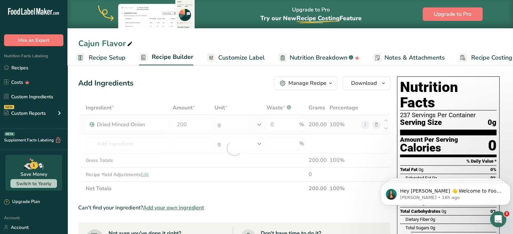
click at [222, 123] on div "Ingredient * Amount * Unit * Waste * .a-a{fill:#347362;}.b-a{fill:#fff;} Grams …" at bounding box center [234, 148] width 312 height 95
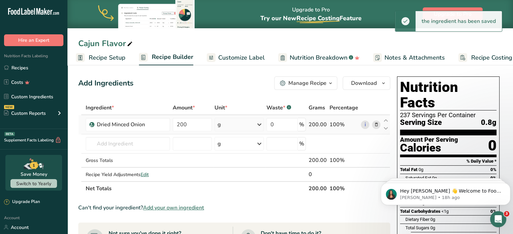
click at [261, 122] on icon at bounding box center [259, 125] width 8 height 12
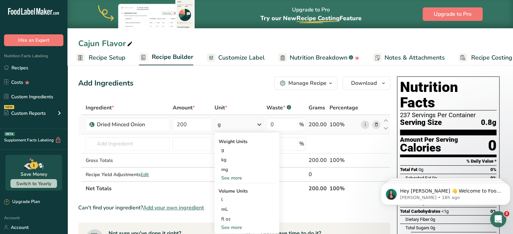
click at [233, 225] on div "See more" at bounding box center [246, 227] width 57 height 7
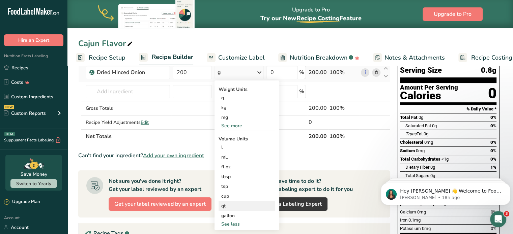
scroll to position [67, 0]
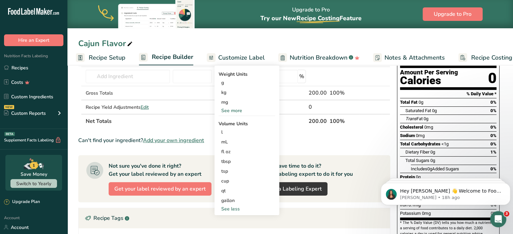
click at [233, 110] on div "See more" at bounding box center [246, 110] width 57 height 7
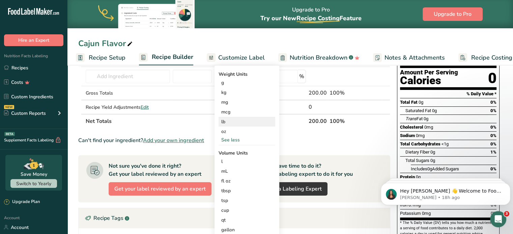
click at [226, 125] on div "lb" at bounding box center [246, 122] width 57 height 10
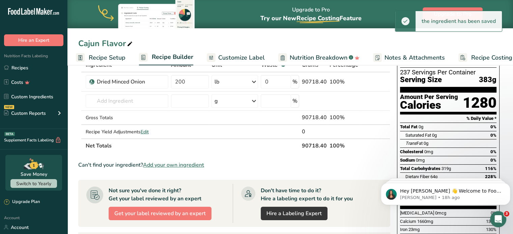
scroll to position [0, 0]
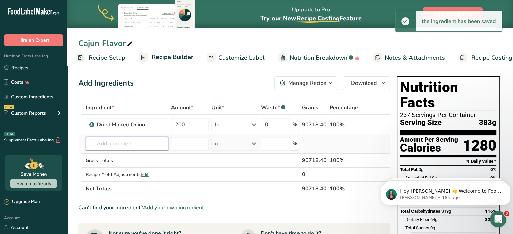
click at [143, 147] on input "text" at bounding box center [127, 143] width 83 height 13
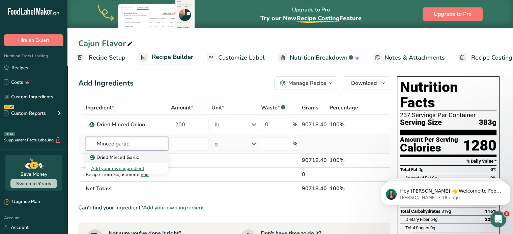
type input "Minced garlic"
click at [142, 158] on div "Dried Minced Garlic" at bounding box center [121, 157] width 61 height 7
type input "Dried Minced Garlic"
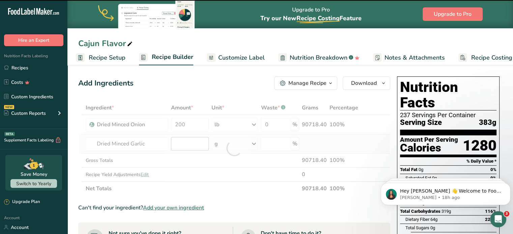
type input "0"
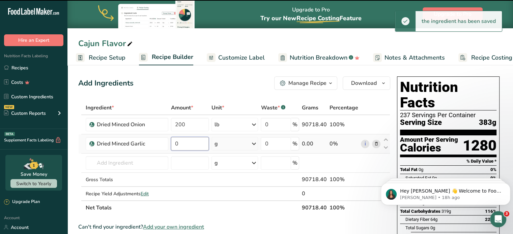
click at [205, 146] on input "0" at bounding box center [190, 143] width 38 height 13
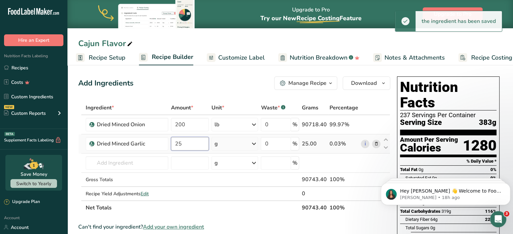
type input "25"
click at [225, 147] on div "Ingredient * Amount * Unit * Waste * .a-a{fill:#347362;}.b-a{fill:#fff;} Grams …" at bounding box center [234, 158] width 312 height 114
click at [249, 145] on div "g" at bounding box center [234, 143] width 47 height 13
click at [233, 195] on div "See more" at bounding box center [243, 197] width 57 height 7
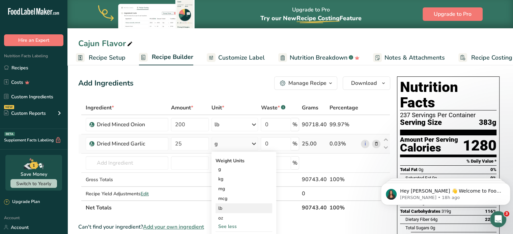
click at [226, 206] on div "lb" at bounding box center [243, 209] width 57 height 10
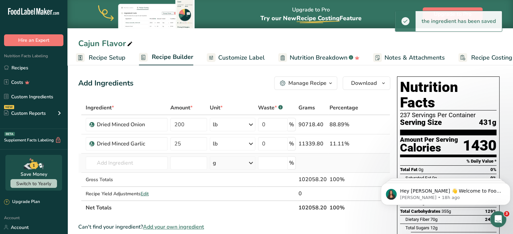
click at [169, 164] on td "Dried Minced Garlic Add your own ingredient" at bounding box center [126, 163] width 85 height 19
click at [149, 165] on input "text" at bounding box center [127, 162] width 82 height 13
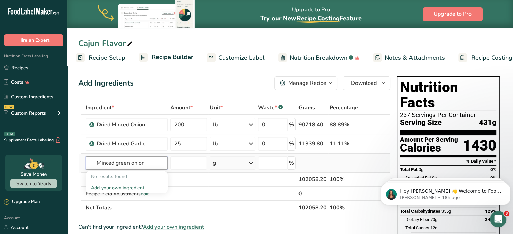
drag, startPoint x: 154, startPoint y: 163, endPoint x: 149, endPoint y: 163, distance: 5.1
click at [149, 163] on input "Minced green onion" at bounding box center [127, 162] width 82 height 13
drag, startPoint x: 100, startPoint y: 164, endPoint x: 70, endPoint y: 164, distance: 30.0
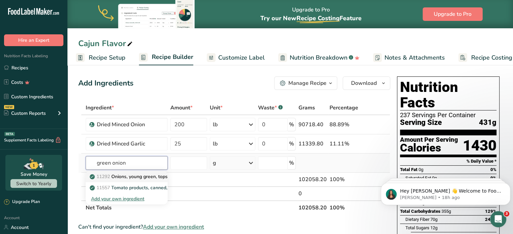
type input "green onion"
click at [114, 177] on p "11292 Onions, young green, tops only" at bounding box center [134, 176] width 87 height 7
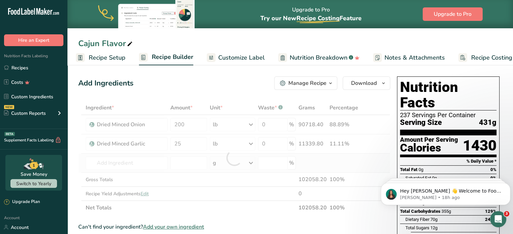
type input "Onions, young green, tops only"
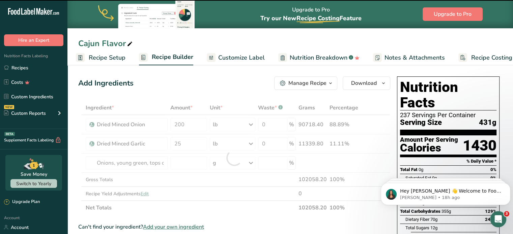
type input "0"
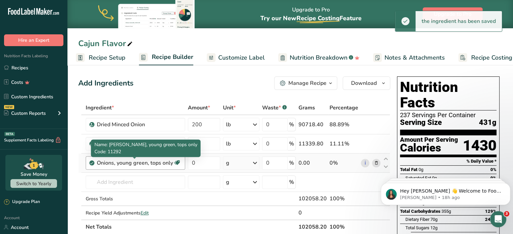
click at [158, 165] on div "Onions, young green, tops only" at bounding box center [135, 163] width 76 height 8
click at [172, 164] on div "Onions, young green, tops only" at bounding box center [135, 163] width 76 height 8
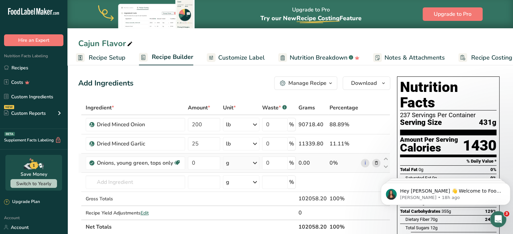
click at [380, 162] on span at bounding box center [376, 163] width 8 height 8
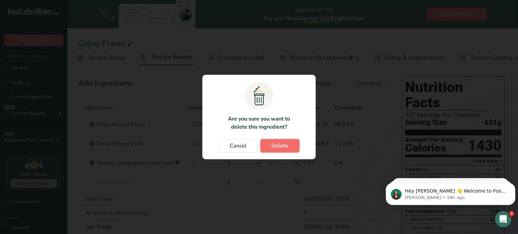
click at [270, 143] on button "Delete" at bounding box center [279, 145] width 39 height 13
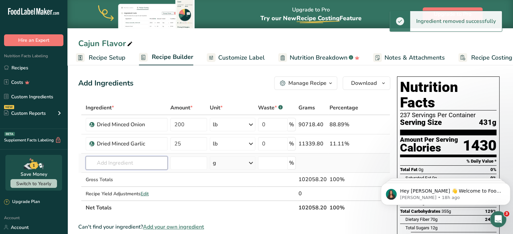
click at [108, 158] on input "text" at bounding box center [127, 162] width 82 height 13
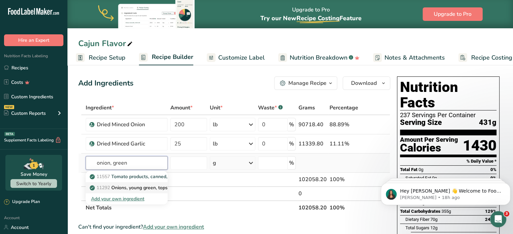
type input "onion, green"
click at [117, 188] on p "11292 Onions, young green, tops only" at bounding box center [134, 187] width 87 height 7
type input "Onions, young green, tops only"
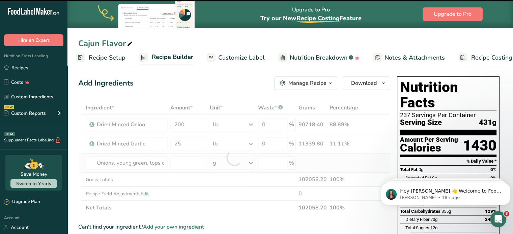
type input "0"
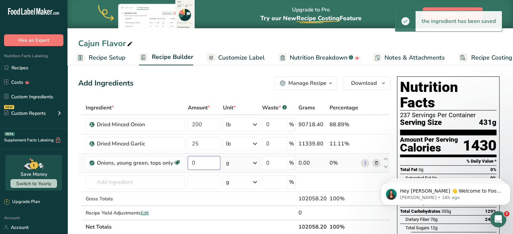
click at [215, 159] on input "0" at bounding box center [204, 162] width 32 height 13
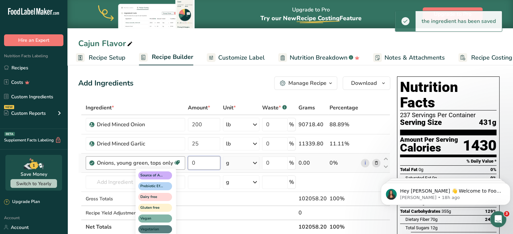
drag, startPoint x: 215, startPoint y: 159, endPoint x: 179, endPoint y: 159, distance: 36.4
click at [179, 159] on tr "Onions, young green, tops only Source of Antioxidants Prebiotic Effect Dairy fr…" at bounding box center [234, 163] width 311 height 19
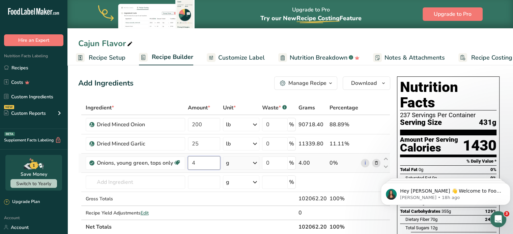
type input "4"
click at [239, 161] on div "Ingredient * Amount * Unit * Waste * .a-a{fill:#347362;}.b-a{fill:#fff;} Grams …" at bounding box center [234, 167] width 312 height 133
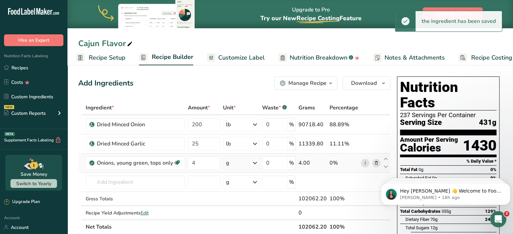
click at [259, 162] on icon at bounding box center [255, 163] width 8 height 12
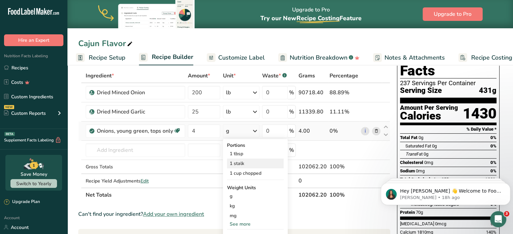
scroll to position [34, 0]
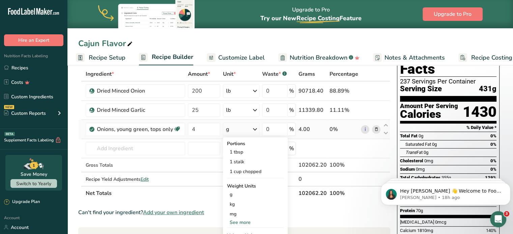
click at [241, 221] on div "See more" at bounding box center [255, 222] width 57 height 7
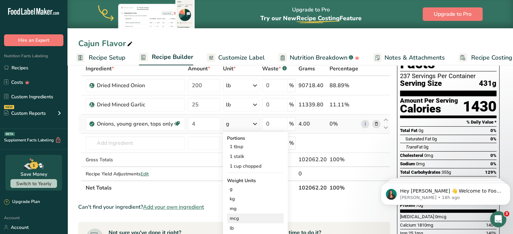
scroll to position [101, 0]
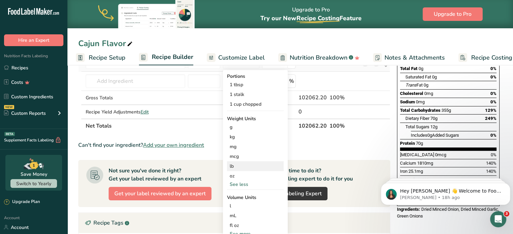
click at [233, 165] on div "lb" at bounding box center [255, 166] width 57 height 10
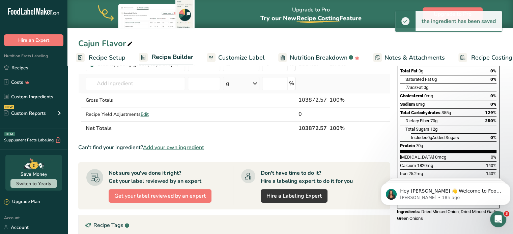
scroll to position [0, 0]
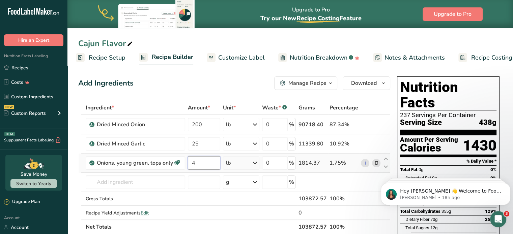
click at [203, 163] on input "4" at bounding box center [204, 162] width 32 height 13
click at [226, 162] on div "Ingredient * Amount * Unit * Waste * .a-a{fill:#347362;}.b-a{fill:#fff;} Grams …" at bounding box center [234, 167] width 312 height 133
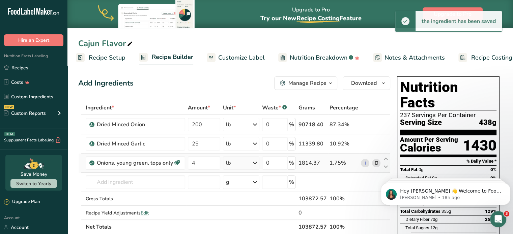
click at [256, 161] on icon at bounding box center [255, 163] width 8 height 12
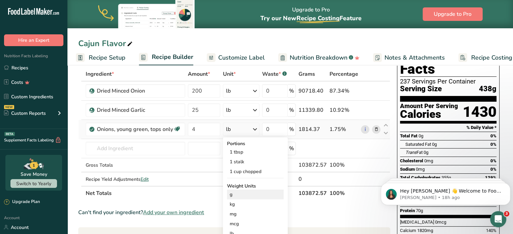
scroll to position [67, 0]
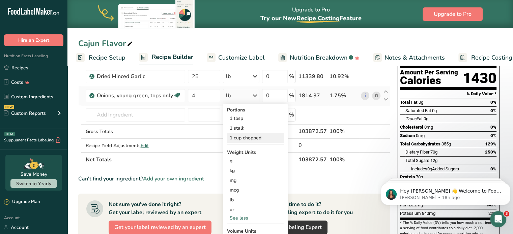
click at [247, 138] on div "1 cup chopped" at bounding box center [255, 138] width 57 height 10
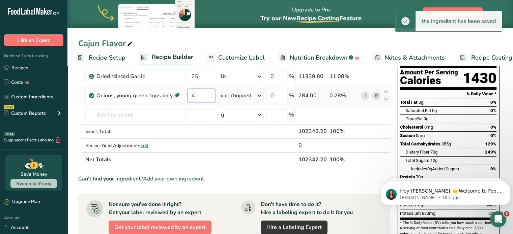
click at [196, 94] on input "4" at bounding box center [200, 95] width 27 height 13
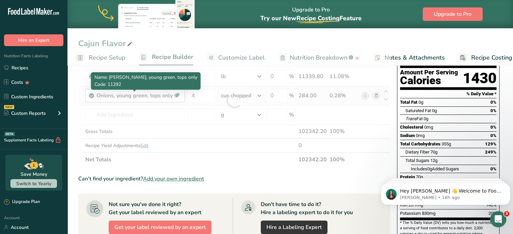
click at [144, 98] on div "Ingredient * Amount * Unit * Waste * .a-a{fill:#347362;}.b-a{fill:#fff;} Grams …" at bounding box center [234, 99] width 312 height 133
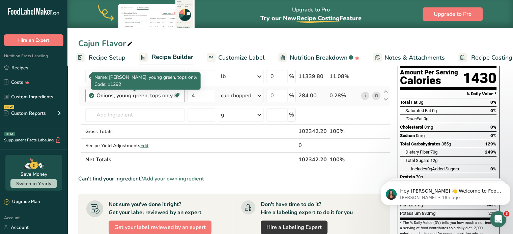
click at [111, 96] on div "Onions, young green, tops only" at bounding box center [134, 96] width 76 height 8
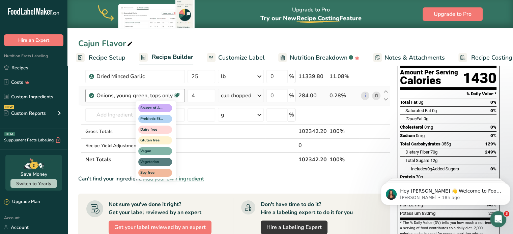
click at [177, 98] on icon at bounding box center [176, 95] width 7 height 10
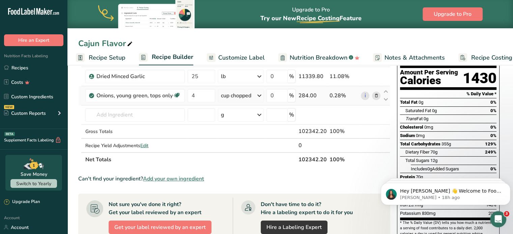
click at [375, 95] on icon at bounding box center [375, 95] width 5 height 7
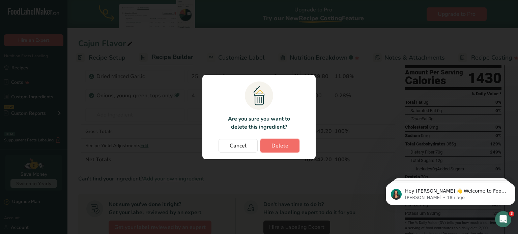
click at [280, 151] on button "Delete" at bounding box center [279, 145] width 39 height 13
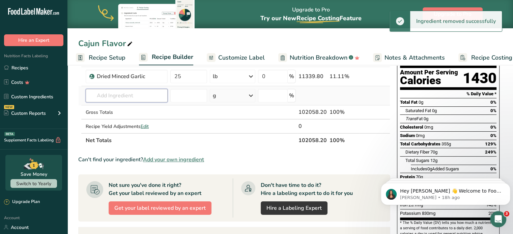
click at [123, 92] on input "text" at bounding box center [127, 95] width 82 height 13
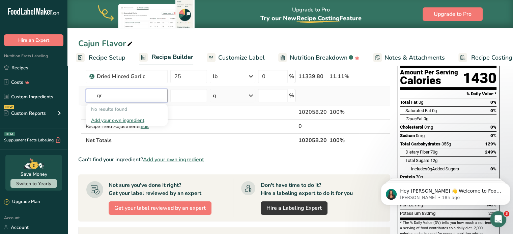
type input "g"
type input "b"
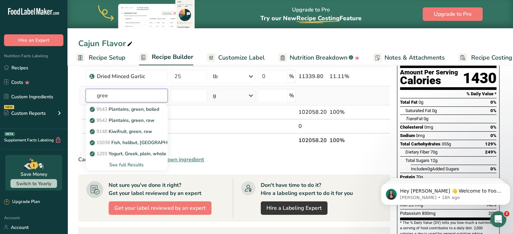
type input "green"
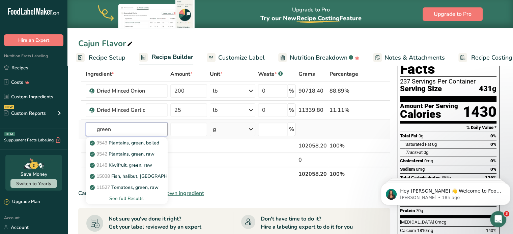
drag, startPoint x: 115, startPoint y: 127, endPoint x: 92, endPoint y: 125, distance: 23.4
click at [93, 125] on input "green" at bounding box center [127, 129] width 82 height 13
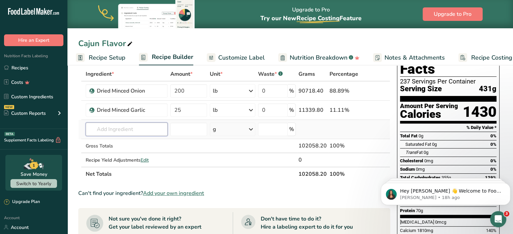
click at [127, 129] on input "text" at bounding box center [127, 129] width 82 height 13
type input "Minced Green Onion"
click at [116, 151] on div "Add your own ingredient" at bounding box center [126, 154] width 71 height 7
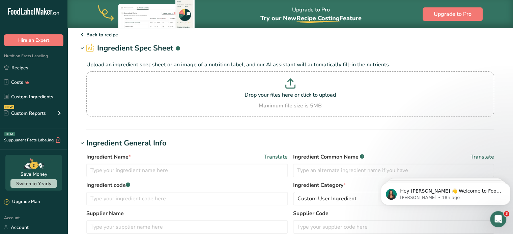
scroll to position [34, 0]
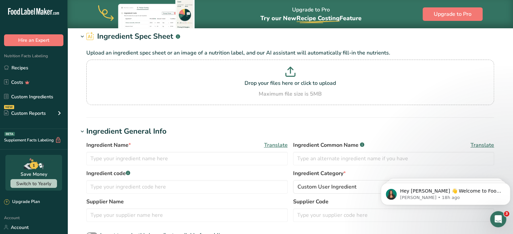
click at [161, 171] on label "Ingredient code .a-a{fill:#347362;}.b-a{fill:#fff;}" at bounding box center [186, 174] width 201 height 8
click at [168, 154] on input "text" at bounding box center [186, 158] width 201 height 13
type input "Green Onion, Minced"
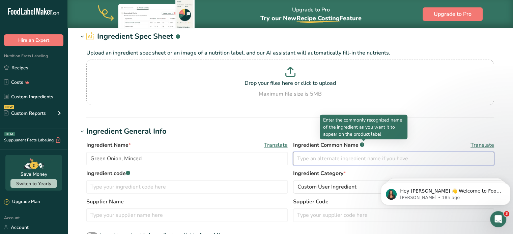
click at [351, 155] on input "text" at bounding box center [393, 158] width 201 height 13
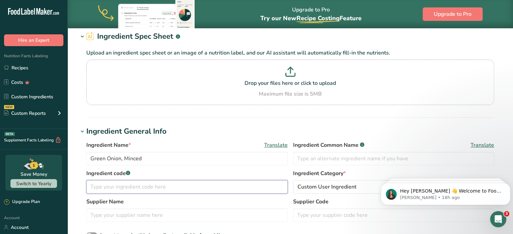
click at [164, 185] on input "text" at bounding box center [186, 186] width 201 height 13
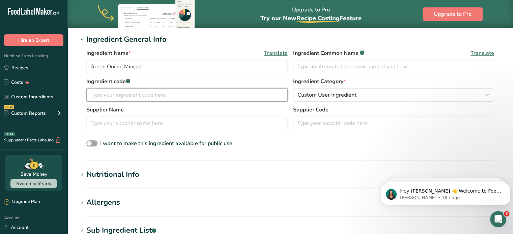
scroll to position [135, 0]
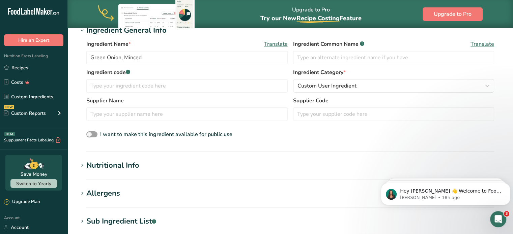
click at [155, 169] on h1 "Nutritional Info" at bounding box center [290, 165] width 424 height 11
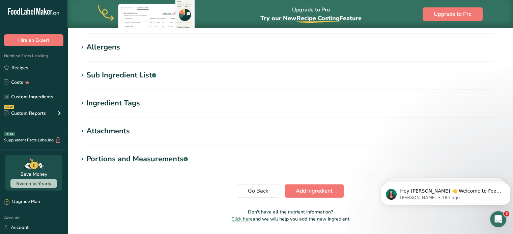
scroll to position [438, 0]
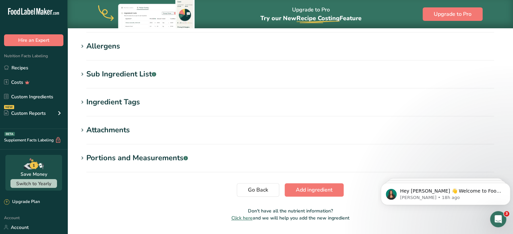
click at [128, 106] on div "Ingredient Tags" at bounding box center [113, 102] width 54 height 11
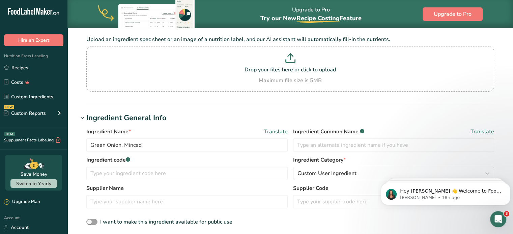
scroll to position [41, 0]
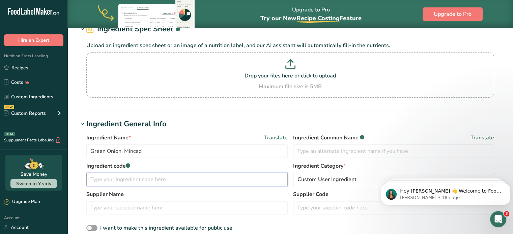
click at [209, 180] on input "text" at bounding box center [186, 179] width 201 height 13
click at [128, 207] on input "text" at bounding box center [186, 207] width 201 height 13
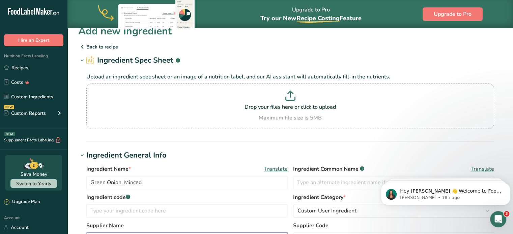
scroll to position [0, 0]
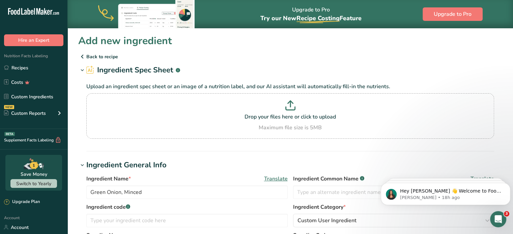
click at [105, 54] on p "Back to recipe" at bounding box center [290, 57] width 424 height 8
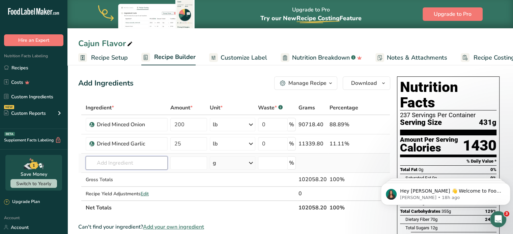
click at [116, 165] on input "text" at bounding box center [127, 162] width 82 height 13
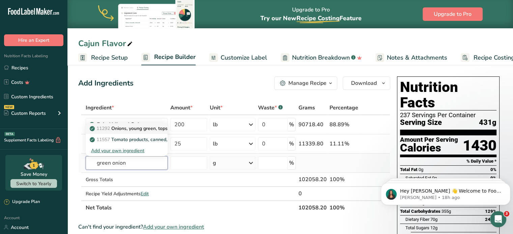
type input "green onion"
click at [137, 125] on p "11292 Onions, young green, tops only" at bounding box center [134, 128] width 87 height 7
type input "Onions, young green, tops only"
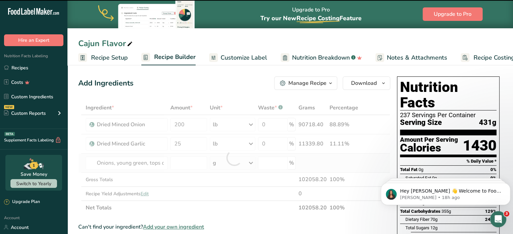
type input "0"
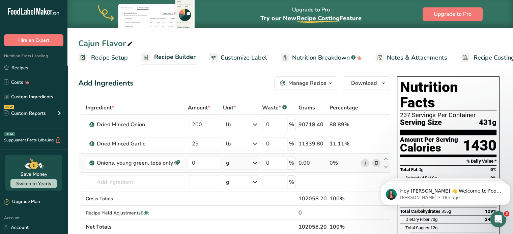
click at [367, 162] on link "i" at bounding box center [365, 163] width 8 height 8
click at [254, 164] on icon at bounding box center [255, 163] width 8 height 12
click at [235, 209] on div "1 cup chopped" at bounding box center [255, 206] width 57 height 10
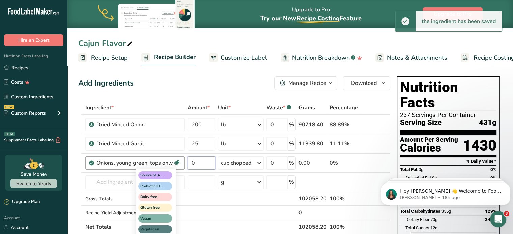
drag, startPoint x: 207, startPoint y: 162, endPoint x: 178, endPoint y: 162, distance: 29.0
click at [178, 162] on tr "Onions, young green, tops only Source of Antioxidants Prebiotic Effect Dairy fr…" at bounding box center [234, 163] width 311 height 19
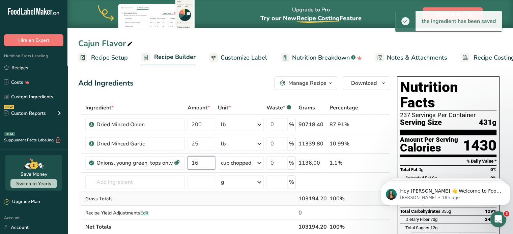
type input "16"
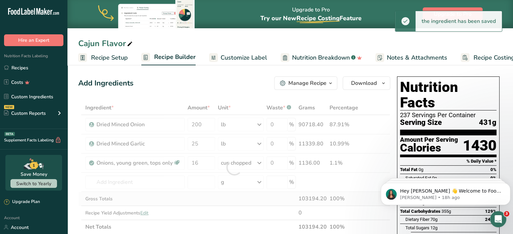
click at [239, 201] on div "Ingredient * Amount * Unit * Waste * .a-a{fill:#347362;}.b-a{fill:#fff;} Grams …" at bounding box center [234, 167] width 312 height 133
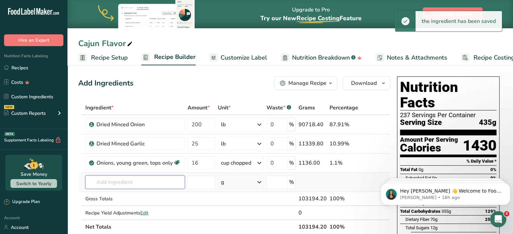
click at [147, 186] on input "text" at bounding box center [134, 182] width 99 height 13
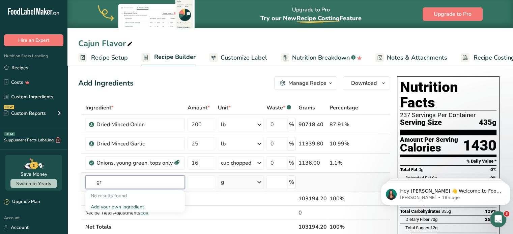
type input "g"
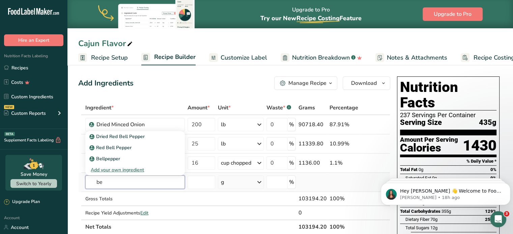
type input "b"
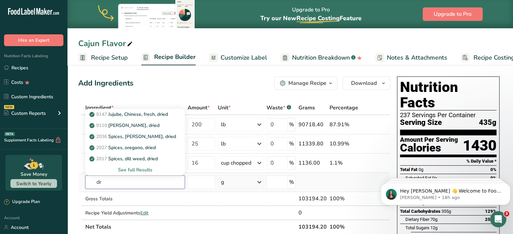
type input "d"
type input "s"
type input "d"
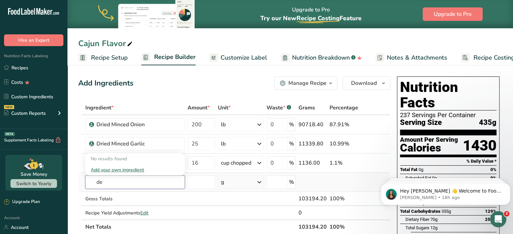
type input "d"
type input "bell pepper"
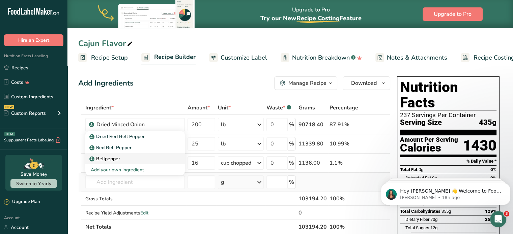
click at [123, 161] on div "Bellpepper" at bounding box center [130, 158] width 78 height 7
type input "Bellpepper"
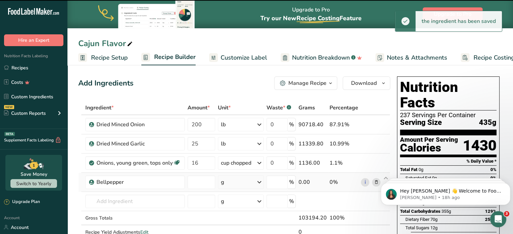
type input "0"
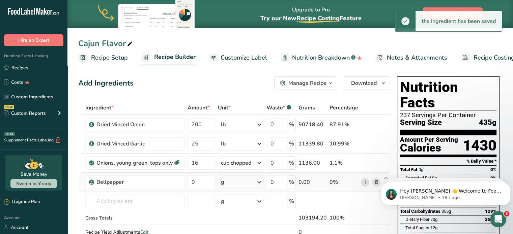
click at [229, 184] on div "g" at bounding box center [241, 182] width 46 height 13
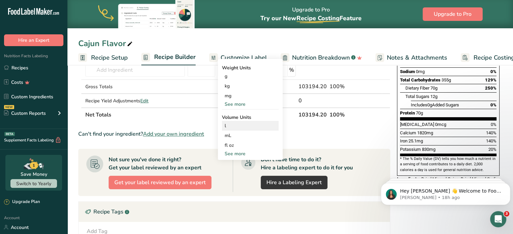
scroll to position [135, 0]
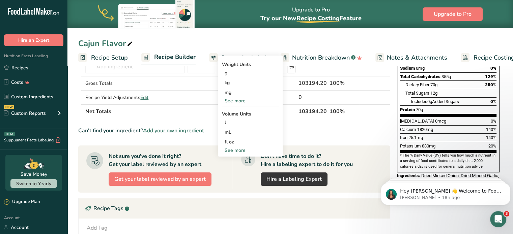
click at [233, 152] on div "See more" at bounding box center [250, 150] width 57 height 7
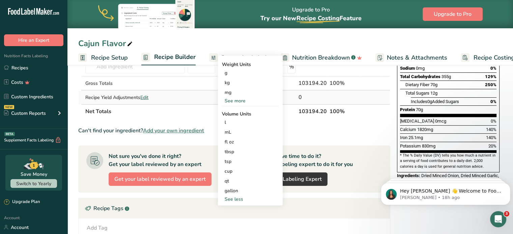
scroll to position [101, 0]
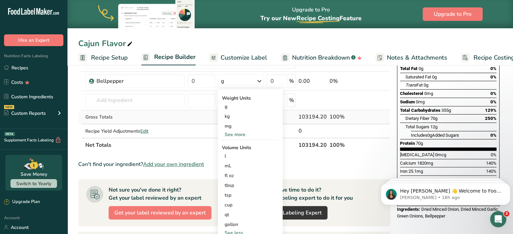
click at [190, 117] on td at bounding box center [201, 117] width 30 height 14
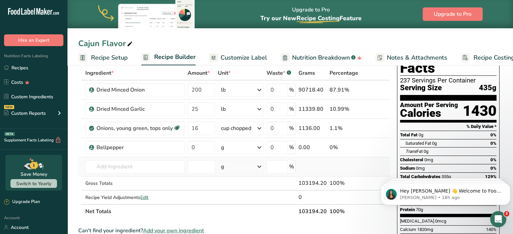
scroll to position [34, 0]
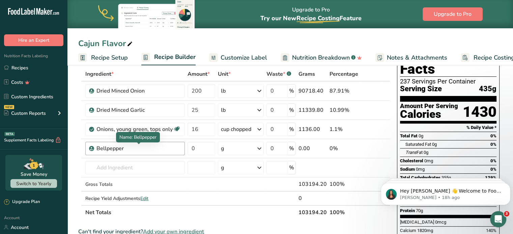
click at [174, 148] on div "Bellpepper" at bounding box center [138, 149] width 84 height 8
click at [159, 151] on div "Bellpepper" at bounding box center [138, 149] width 84 height 8
click at [159, 150] on div "Bellpepper" at bounding box center [138, 149] width 84 height 8
click at [129, 148] on div "Bellpepper" at bounding box center [138, 149] width 84 height 8
click at [115, 148] on div "Bellpepper" at bounding box center [138, 149] width 84 height 8
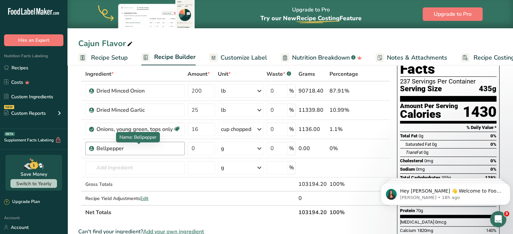
click at [115, 148] on div "Bellpepper" at bounding box center [138, 149] width 84 height 8
click at [373, 148] on span at bounding box center [376, 149] width 8 height 8
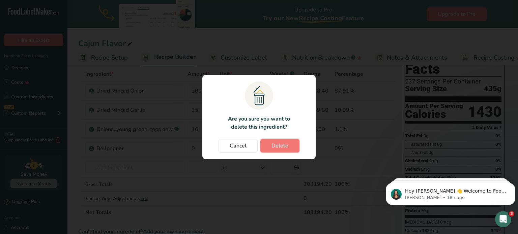
click at [282, 148] on span "Delete" at bounding box center [279, 146] width 17 height 8
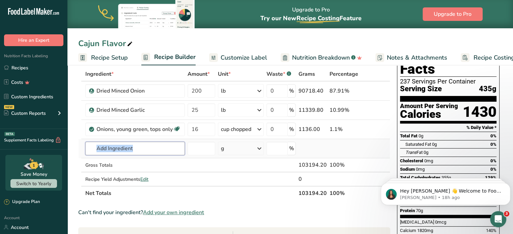
click at [147, 147] on input "text" at bounding box center [134, 148] width 99 height 13
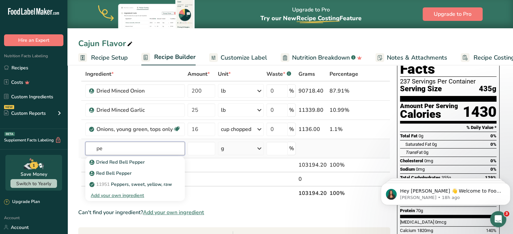
type input "p"
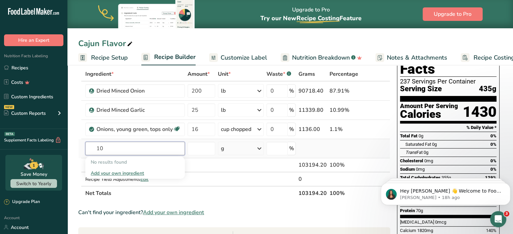
type input "1"
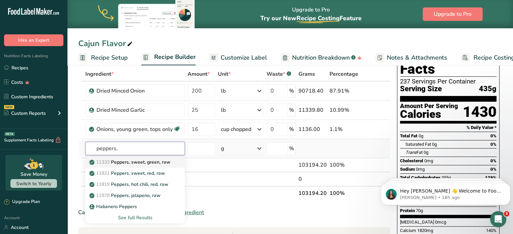
type input "peppers,"
click at [132, 162] on p "11333 Peppers, sweet, green, raw" at bounding box center [131, 162] width 80 height 7
type input "Peppers, sweet, green, raw"
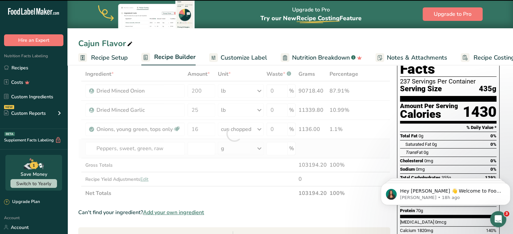
type input "0"
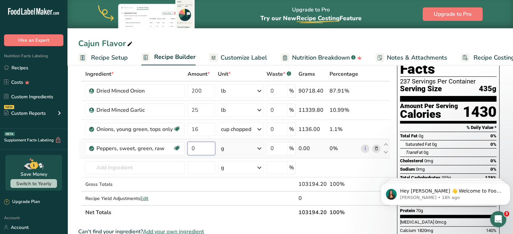
click at [204, 148] on input "0" at bounding box center [200, 148] width 27 height 13
drag, startPoint x: 204, startPoint y: 148, endPoint x: 186, endPoint y: 147, distance: 17.2
click at [186, 147] on td "0" at bounding box center [201, 148] width 30 height 19
click at [256, 144] on div "Ingredient * Amount * Unit * Waste * .a-a{fill:#347362;}.b-a{fill:#fff;} Grams …" at bounding box center [234, 143] width 312 height 153
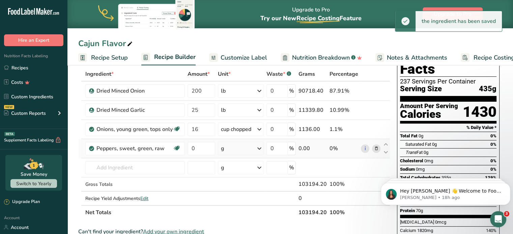
click at [262, 148] on icon at bounding box center [259, 149] width 8 height 12
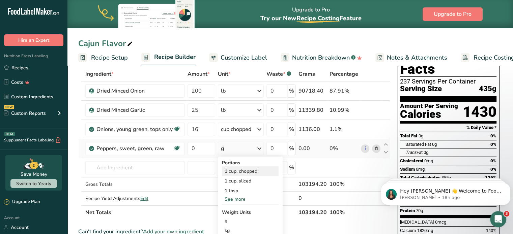
click at [256, 172] on div "1 cup, chopped" at bounding box center [250, 171] width 57 height 10
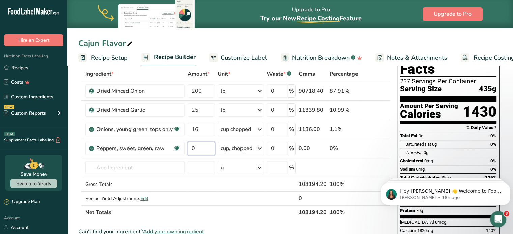
drag, startPoint x: 205, startPoint y: 150, endPoint x: 185, endPoint y: 147, distance: 20.1
click at [185, 147] on tr "Peppers, sweet, green, raw Source of Antioxidants Dairy free Gluten free Vegan …" at bounding box center [234, 148] width 311 height 19
type input "64"
click at [139, 165] on div "Ingredient * Amount * Unit * Waste * .a-a{fill:#347362;}.b-a{fill:#fff;} Grams …" at bounding box center [234, 143] width 312 height 153
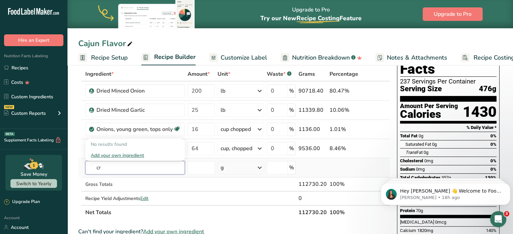
type input "c"
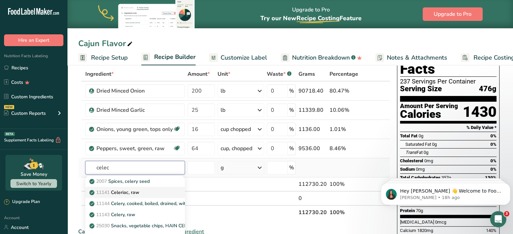
type input "celec"
click at [135, 196] on link "11141 Celeriac, raw" at bounding box center [134, 192] width 99 height 11
type input "Celeriac, raw"
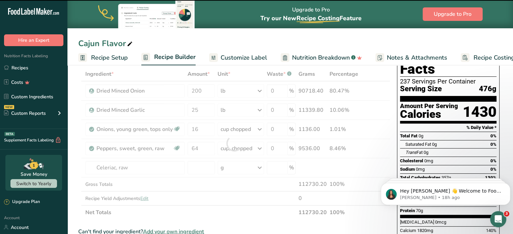
type input "0"
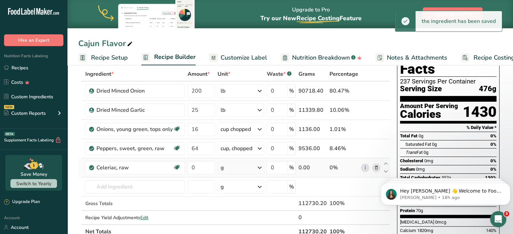
click at [234, 171] on div "g" at bounding box center [240, 167] width 47 height 13
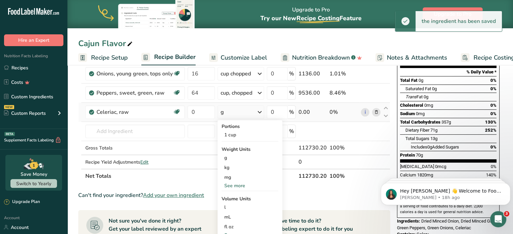
scroll to position [101, 0]
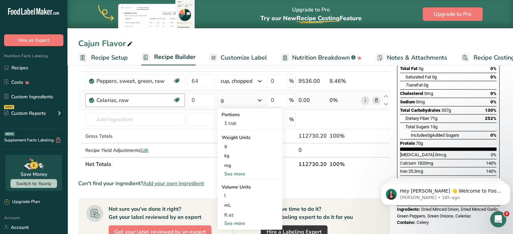
click at [144, 97] on div "Celeriac, raw" at bounding box center [134, 100] width 76 height 8
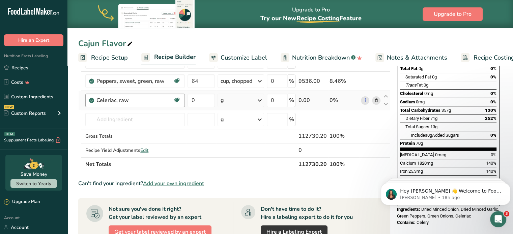
click at [144, 97] on div "Celeriac, raw" at bounding box center [134, 100] width 76 height 8
click at [141, 101] on div "Celeriac, raw" at bounding box center [134, 100] width 76 height 8
click at [140, 101] on div "Celeriac, raw" at bounding box center [134, 100] width 76 height 8
click at [375, 98] on icon at bounding box center [375, 100] width 5 height 7
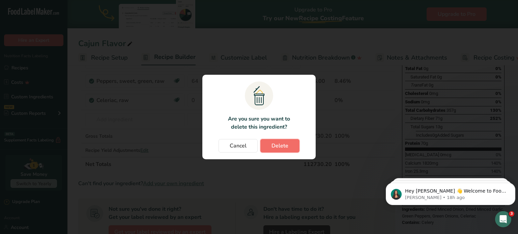
click at [282, 149] on span "Delete" at bounding box center [279, 146] width 17 height 8
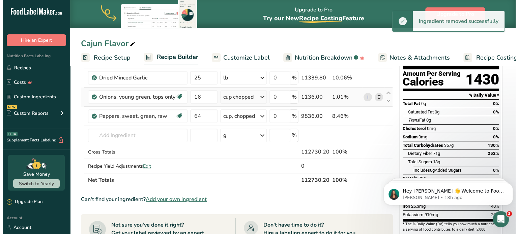
scroll to position [34, 0]
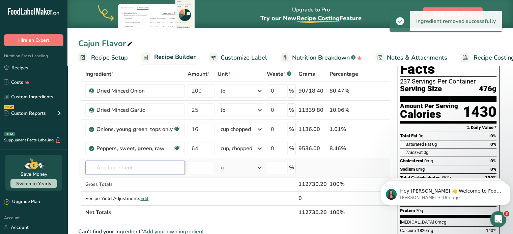
click at [117, 167] on input "text" at bounding box center [134, 167] width 99 height 13
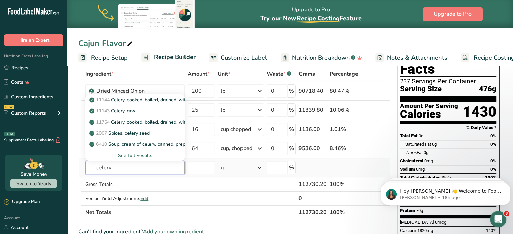
type input "celery"
click at [138, 153] on div "See full Results" at bounding box center [135, 155] width 89 height 7
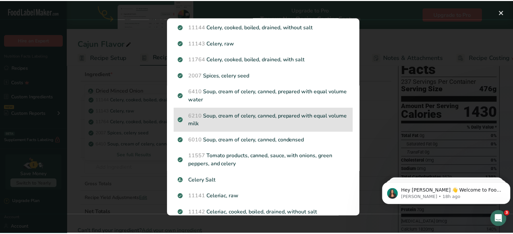
scroll to position [0, 0]
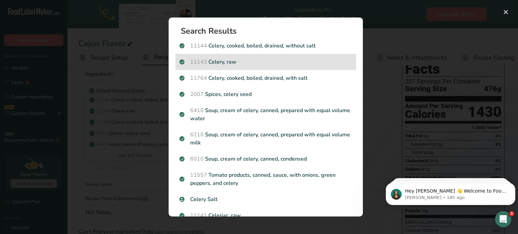
click at [241, 64] on p "11143 Celery, raw" at bounding box center [265, 62] width 173 height 8
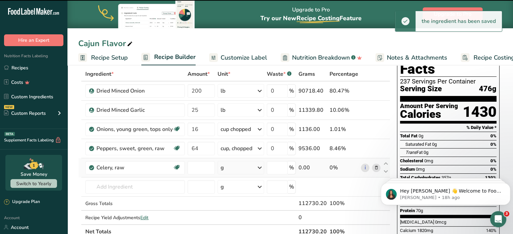
type input "0"
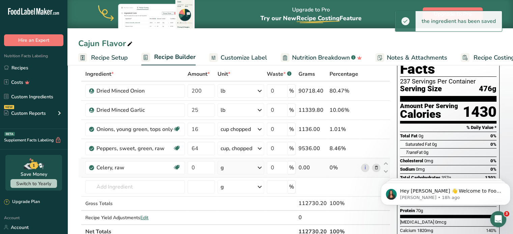
click at [236, 163] on div "g" at bounding box center [240, 167] width 47 height 13
click at [239, 188] on div "1 cup chopped" at bounding box center [249, 191] width 57 height 10
click at [201, 169] on input "0" at bounding box center [200, 167] width 27 height 13
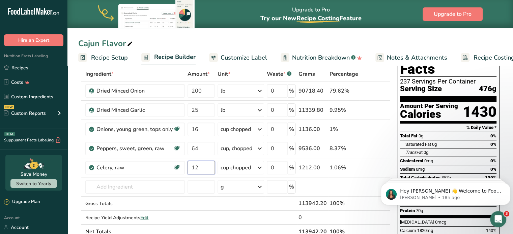
type input "12"
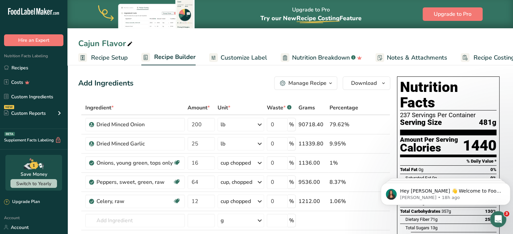
click at [326, 82] on div "Manage Recipe" at bounding box center [307, 83] width 38 height 8
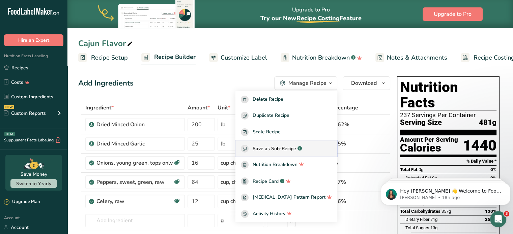
click at [296, 149] on span "Save as Sub-Recipe" at bounding box center [273, 148] width 43 height 7
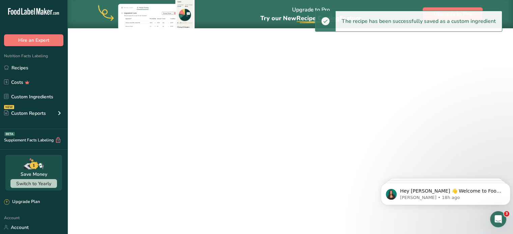
select select "30"
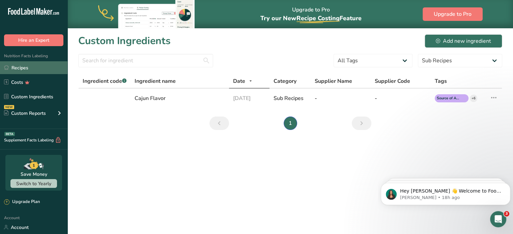
click at [29, 63] on link "Recipes" at bounding box center [33, 67] width 67 height 13
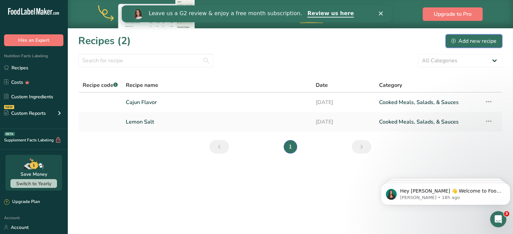
click at [489, 39] on div "Add new recipe" at bounding box center [473, 41] width 45 height 8
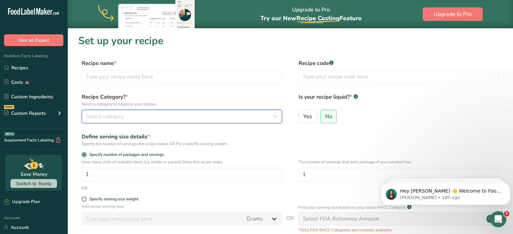
click at [185, 113] on div "Select category" at bounding box center [179, 117] width 187 height 8
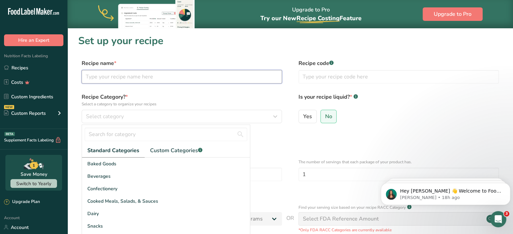
click at [127, 74] on input "text" at bounding box center [182, 76] width 200 height 13
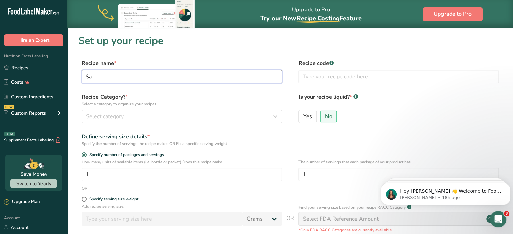
type input "S"
type input "Salt Mix"
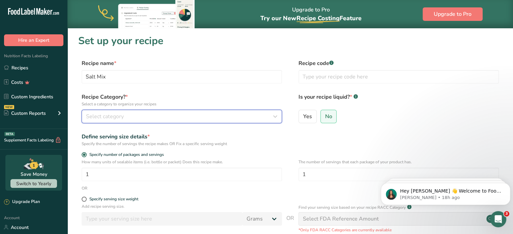
click at [114, 116] on span "Select category" at bounding box center [105, 117] width 38 height 8
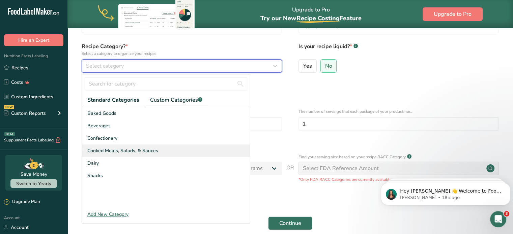
scroll to position [67, 0]
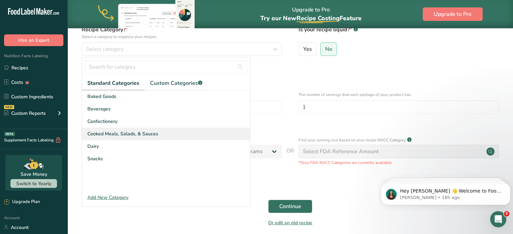
click at [121, 135] on span "Cooked Meals, Salads, & Sauces" at bounding box center [122, 133] width 71 height 7
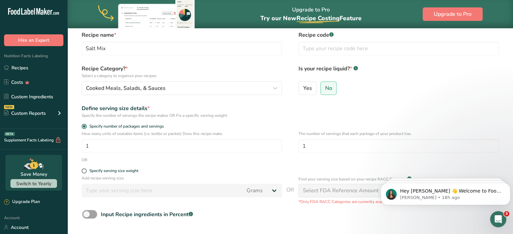
scroll to position [0, 0]
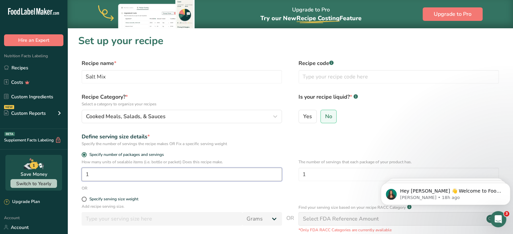
click at [179, 168] on input "1" at bounding box center [182, 174] width 200 height 13
drag, startPoint x: 177, startPoint y: 169, endPoint x: 90, endPoint y: 156, distance: 88.6
click at [90, 156] on form "Recipe name * Salt Mix Recipe code .a-a{fill:#347362;}.b-a{fill:#fff;} Recipe C…" at bounding box center [290, 178] width 424 height 239
click at [320, 177] on input "1" at bounding box center [398, 174] width 200 height 13
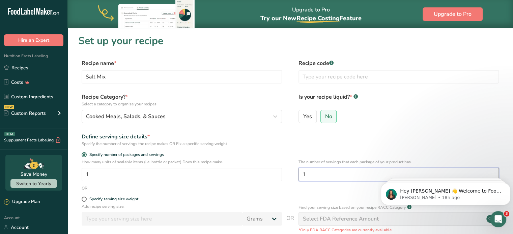
drag, startPoint x: 305, startPoint y: 177, endPoint x: 290, endPoint y: 177, distance: 14.8
click at [290, 177] on div "How many units of sealable items (i.e. bottle or packet) Does this recipe make.…" at bounding box center [290, 172] width 424 height 26
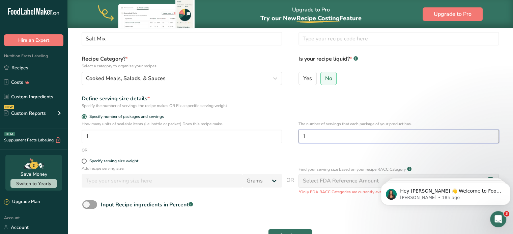
scroll to position [96, 0]
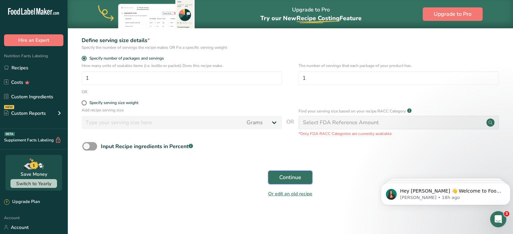
click at [282, 176] on span "Continue" at bounding box center [290, 178] width 22 height 8
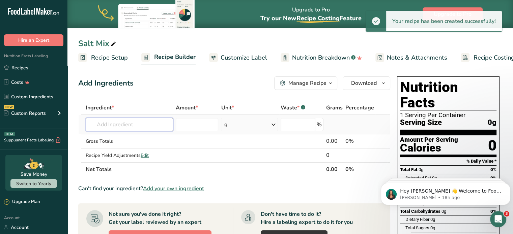
click at [108, 121] on input "text" at bounding box center [129, 124] width 87 height 13
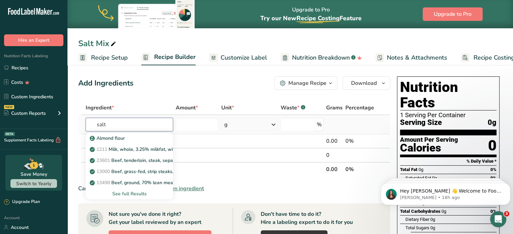
type input "salt"
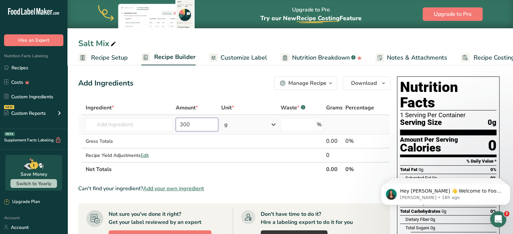
type input "300"
click at [270, 127] on icon at bounding box center [273, 125] width 8 height 12
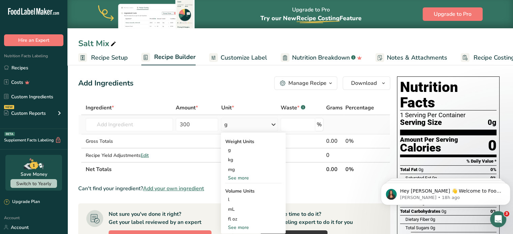
click at [238, 176] on div "See more" at bounding box center [253, 178] width 57 height 7
click at [235, 189] on div "lb" at bounding box center [253, 189] width 57 height 10
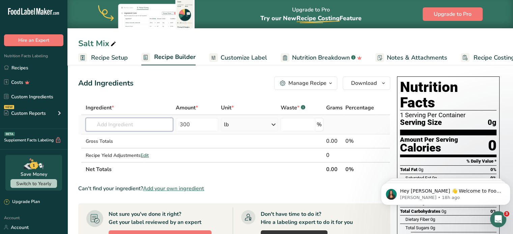
click at [124, 121] on input "text" at bounding box center [129, 124] width 87 height 13
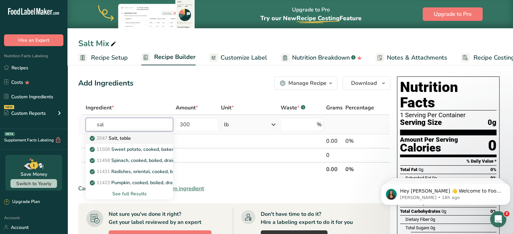
type input "sal"
click at [128, 140] on p "2047 Salt, table" at bounding box center [111, 138] width 40 height 7
type input "Salt, table"
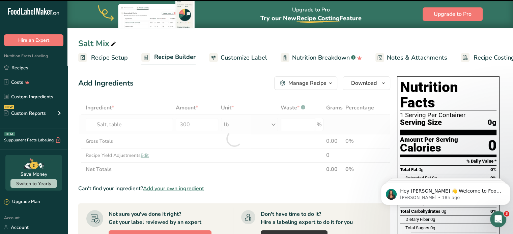
type input "0"
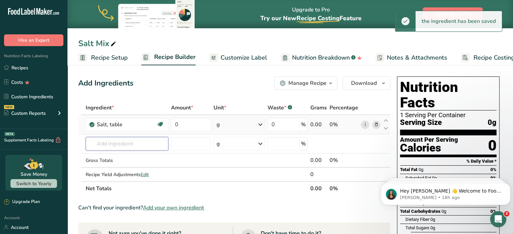
click at [128, 140] on input "text" at bounding box center [127, 143] width 83 height 13
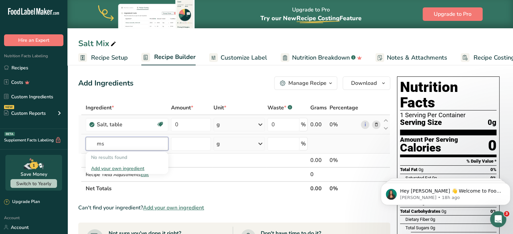
type input "m"
type input "monosodium"
click at [127, 167] on div "Add your own ingredient" at bounding box center [127, 168] width 72 height 7
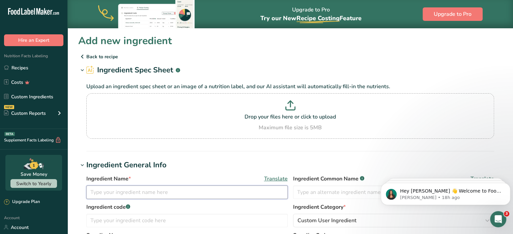
click at [211, 190] on input "text" at bounding box center [186, 192] width 201 height 13
click at [94, 55] on p "Back to recipe" at bounding box center [290, 57] width 424 height 8
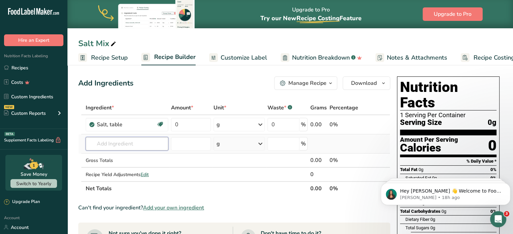
click at [125, 146] on input "text" at bounding box center [127, 143] width 83 height 13
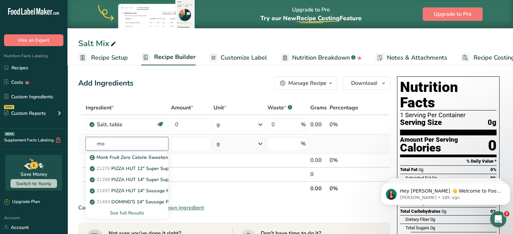
type input "m"
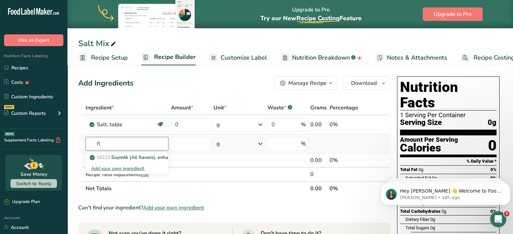
type input "f"
type input "monoso"
click at [125, 169] on div "Add your own ingredient" at bounding box center [127, 168] width 72 height 7
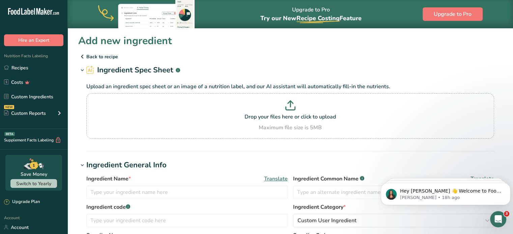
click at [113, 37] on h1 "Add new ingredient" at bounding box center [125, 40] width 94 height 15
click at [180, 100] on p at bounding box center [290, 106] width 404 height 12
click at [180, 100] on input "Drop your files here or click to upload Maximum file size is 5MB" at bounding box center [289, 116] width 407 height 46
type input "C:\fakepath\IMG_1827.HEIC"
click at [482, 58] on p "Back to recipe" at bounding box center [290, 57] width 424 height 8
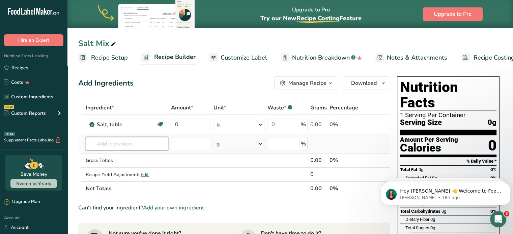
click at [113, 142] on input "text" at bounding box center [127, 143] width 83 height 13
type input "MSG"
click at [110, 169] on div "Add your own ingredient" at bounding box center [127, 168] width 72 height 7
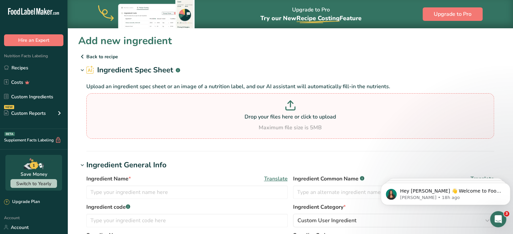
click at [210, 114] on p "Drop your files here or click to upload" at bounding box center [290, 117] width 404 height 8
click at [210, 114] on input "Drop your files here or click to upload Maximum file size is 5MB" at bounding box center [289, 116] width 407 height 46
type input "C:\fakepath\IMG_1827.jpg"
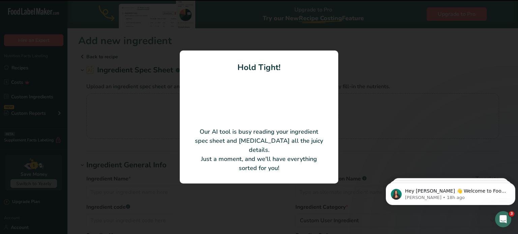
type input "Monosodium Glutamate"
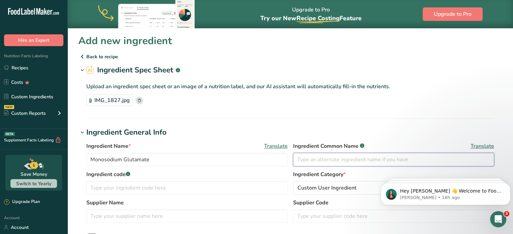
click at [321, 160] on input "text" at bounding box center [393, 159] width 201 height 13
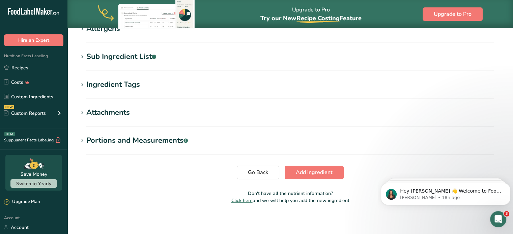
scroll to position [269, 0]
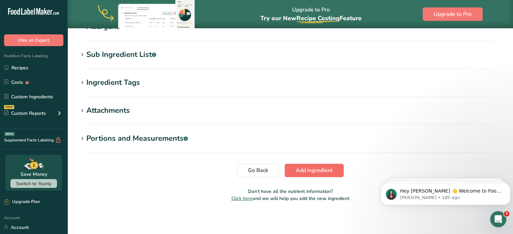
type input "MSG"
click at [299, 171] on span "Add ingredient" at bounding box center [314, 170] width 37 height 8
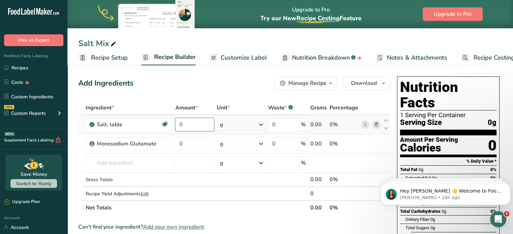
click at [191, 127] on input "0" at bounding box center [194, 124] width 39 height 13
drag, startPoint x: 191, startPoint y: 127, endPoint x: 160, endPoint y: 115, distance: 33.2
click at [161, 116] on tr "Salt, table Dairy free Gluten free Vegan Vegetarian Soy free 0 g Portions 1 tsp…" at bounding box center [234, 124] width 311 height 19
type input "6"
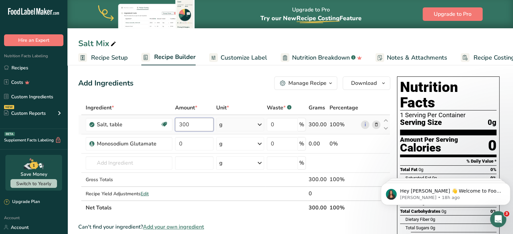
type input "300"
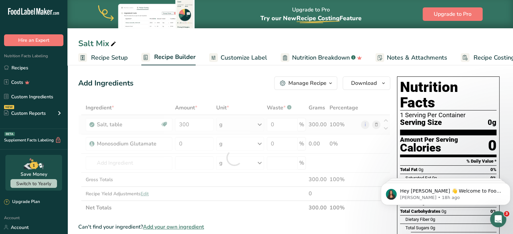
click at [240, 122] on div "Ingredient * Amount * Unit * Waste * .a-a{fill:#347362;}.b-a{fill:#fff;} Grams …" at bounding box center [234, 158] width 312 height 114
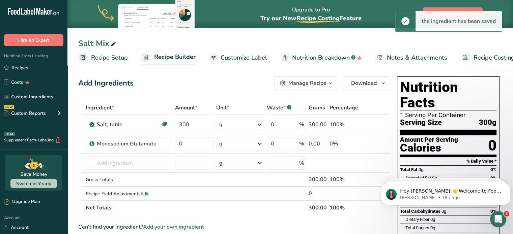
click at [240, 123] on div "g" at bounding box center [240, 124] width 48 height 13
click at [234, 179] on div "Portions 1 tsp 1 tbsp 1 cup See more Weight Units g kg mg See more Volume Units…" at bounding box center [248, 207] width 65 height 148
click at [237, 175] on div "See more" at bounding box center [248, 175] width 57 height 7
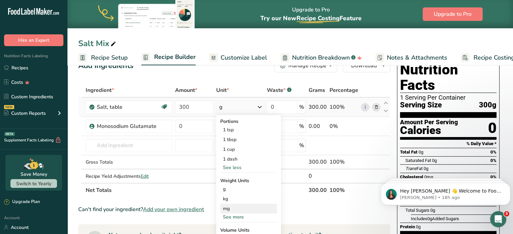
scroll to position [34, 0]
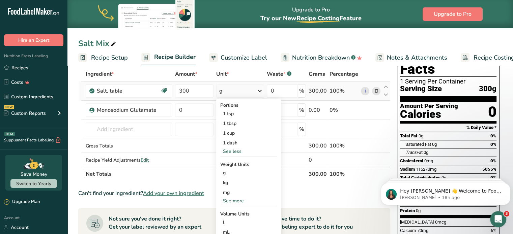
click at [233, 202] on div "See more" at bounding box center [248, 201] width 57 height 7
click at [230, 214] on div "lb" at bounding box center [248, 212] width 57 height 10
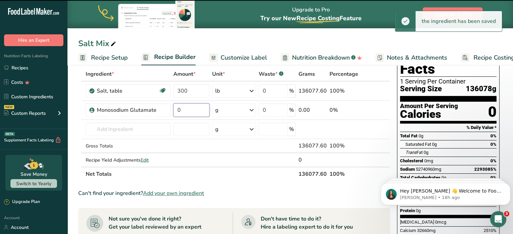
click at [186, 109] on input "0" at bounding box center [191, 109] width 36 height 13
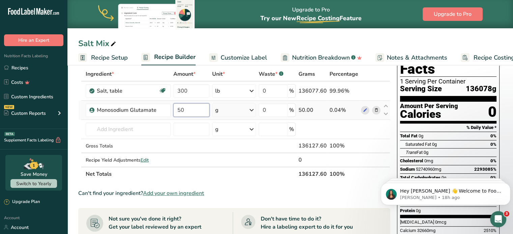
type input "50"
click at [228, 112] on div "Ingredient * Amount * Unit * Waste * .a-a{fill:#347362;}.b-a{fill:#fff;} Grams …" at bounding box center [234, 124] width 312 height 114
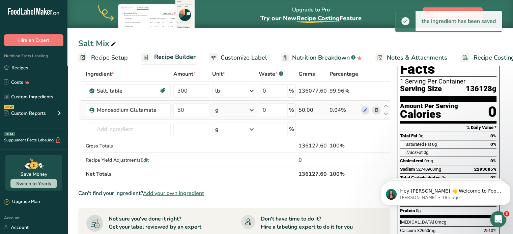
click at [245, 106] on div "g" at bounding box center [234, 109] width 44 height 13
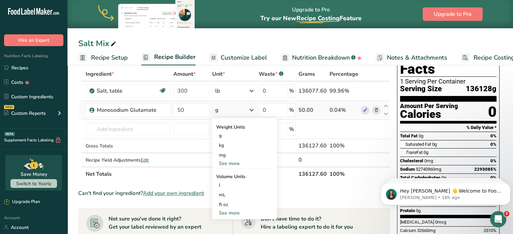
click at [230, 164] on div "See more" at bounding box center [244, 163] width 57 height 7
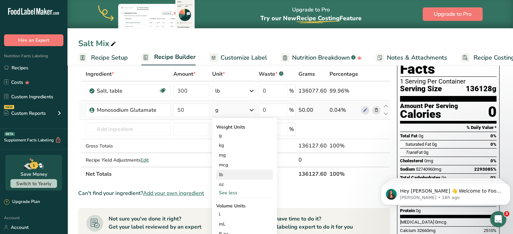
click at [228, 175] on div "lb" at bounding box center [244, 175] width 57 height 10
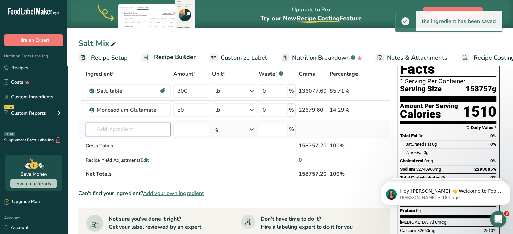
click at [110, 124] on input "text" at bounding box center [128, 129] width 85 height 13
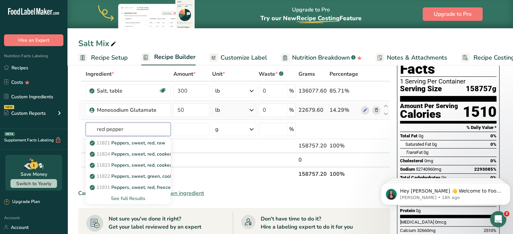
drag, startPoint x: 125, startPoint y: 130, endPoint x: 83, endPoint y: 118, distance: 43.5
click at [83, 118] on tbody "Salt, table Dairy free Gluten free Vegan Vegetarian Soy free 300 lb Portions 1 …" at bounding box center [234, 124] width 311 height 85
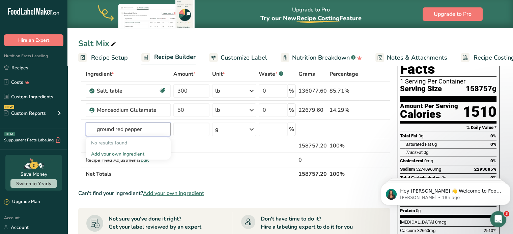
drag, startPoint x: 144, startPoint y: 129, endPoint x: 66, endPoint y: 124, distance: 78.3
click at [66, 124] on div ".a-20{fill:#fff;} Hire an Expert Nutrition Facts Labeling Recipes Costs Custom …" at bounding box center [256, 192] width 513 height 453
type input "cayenne"
click at [142, 144] on p "2031 Spices, pepper, red or cayenne" at bounding box center [133, 143] width 84 height 7
type input "Spices, pepper, red or cayenne"
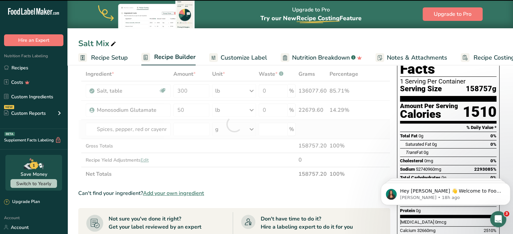
type input "0"
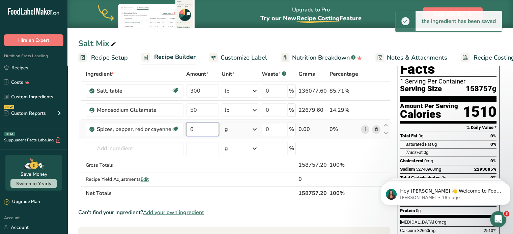
click at [201, 125] on input "0" at bounding box center [202, 129] width 33 height 13
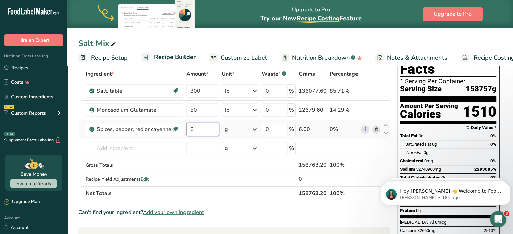
type input "6"
click at [243, 129] on div "Ingredient * Amount * Unit * Waste * .a-a{fill:#347362;}.b-a{fill:#fff;} Grams …" at bounding box center [234, 133] width 312 height 133
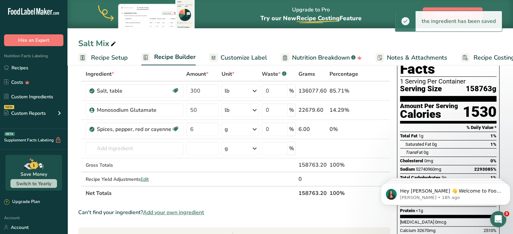
click at [243, 129] on div "g" at bounding box center [239, 129] width 37 height 13
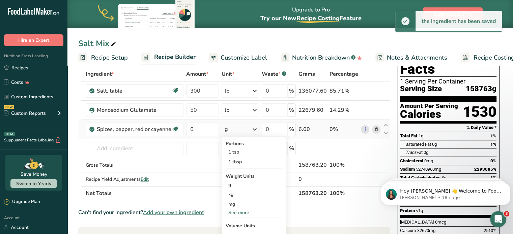
click at [231, 211] on div "See more" at bounding box center [253, 212] width 57 height 7
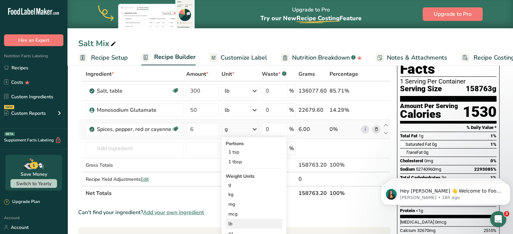
click at [234, 225] on div "lb" at bounding box center [253, 224] width 57 height 10
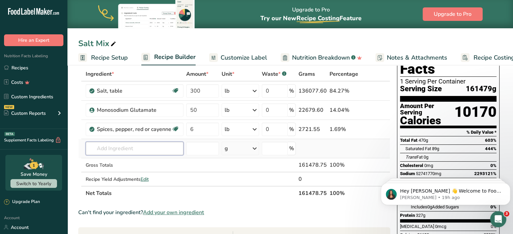
click at [129, 145] on input "text" at bounding box center [135, 148] width 98 height 13
type input "g"
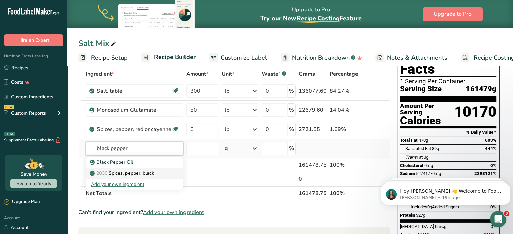
type input "black pepper"
click at [124, 172] on p "2030 Spices, pepper, black" at bounding box center [122, 173] width 63 height 7
type input "Spices, pepper, black"
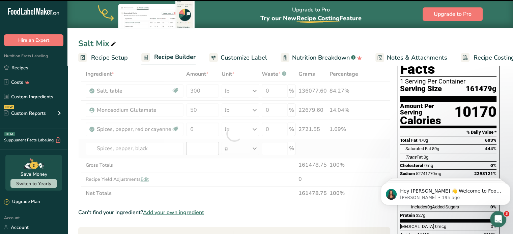
type input "0"
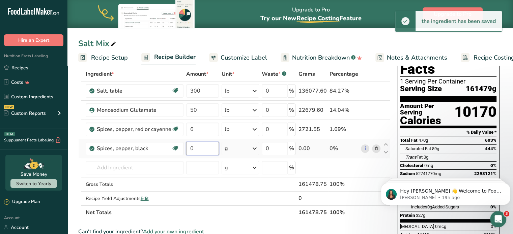
click at [201, 150] on input "0" at bounding box center [202, 148] width 33 height 13
type input "6"
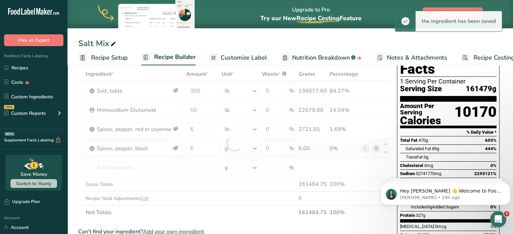
click at [241, 153] on div "Ingredient * Amount * Unit * Waste * .a-a{fill:#347362;}.b-a{fill:#fff;} Grams …" at bounding box center [234, 143] width 312 height 153
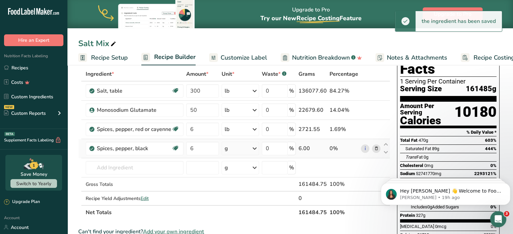
click at [253, 150] on icon at bounding box center [254, 149] width 8 height 12
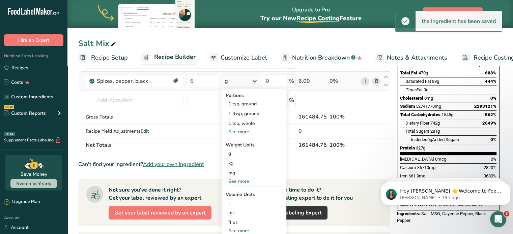
click at [240, 180] on div "See more" at bounding box center [253, 181] width 57 height 7
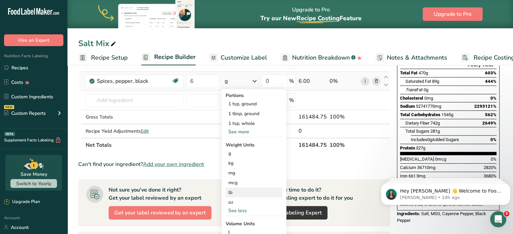
click at [237, 195] on div "lb" at bounding box center [253, 193] width 57 height 10
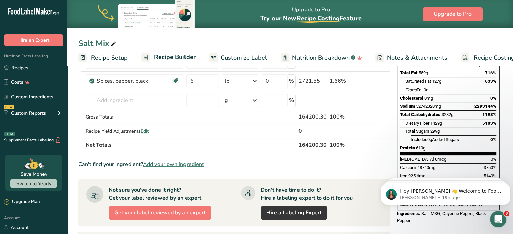
scroll to position [0, 0]
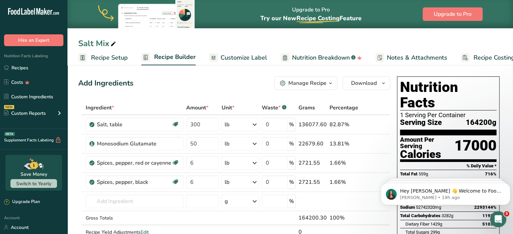
click at [316, 87] on div "Manage Recipe" at bounding box center [307, 83] width 38 height 8
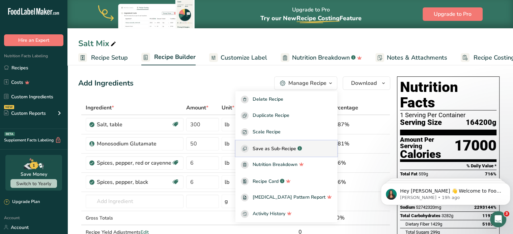
click at [261, 149] on div "Save as Sub-Recipe .a-a{fill:#347362;}.b-a{fill:#fff;}" at bounding box center [286, 149] width 91 height 8
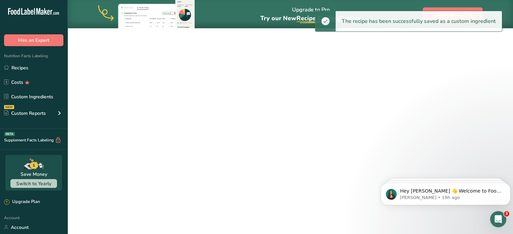
select select "30"
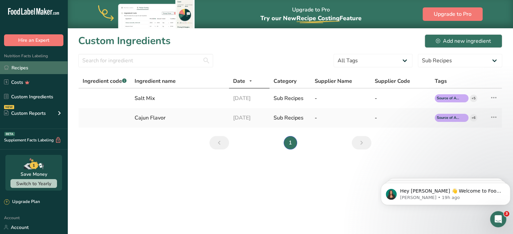
click at [38, 70] on link "Recipes" at bounding box center [33, 67] width 67 height 13
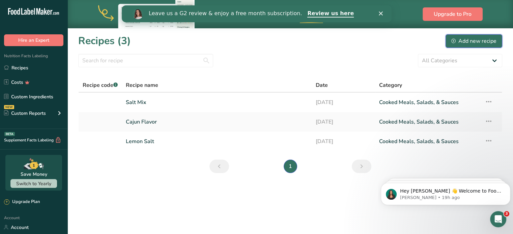
click at [461, 40] on div "Add new recipe" at bounding box center [473, 41] width 45 height 8
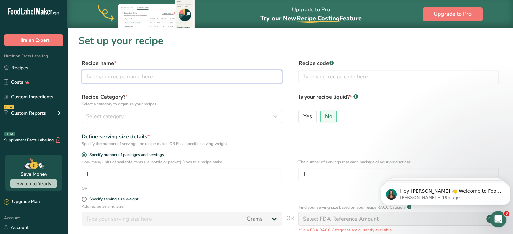
click at [108, 79] on input "text" at bounding box center [182, 76] width 200 height 13
type input "Mild Jambalaya Mix"
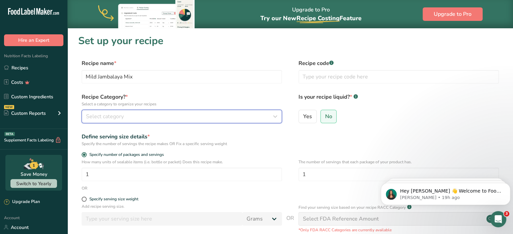
click at [140, 118] on div "Select category" at bounding box center [179, 117] width 187 height 8
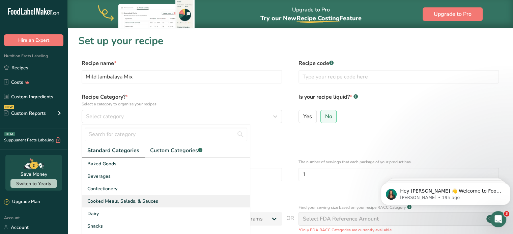
click at [109, 205] on div "Cooked Meals, Salads, & Sauces" at bounding box center [166, 201] width 168 height 12
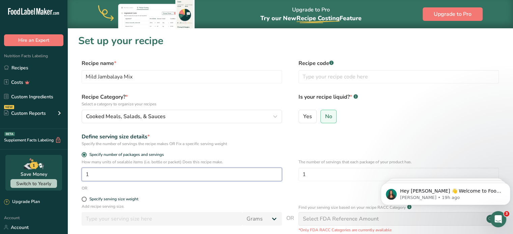
drag, startPoint x: 103, startPoint y: 174, endPoint x: 58, endPoint y: 186, distance: 46.9
click at [58, 186] on div ".a-20{fill:#fff;} Hire an Expert Nutrition Facts Labeling Recipes Costs Custom …" at bounding box center [256, 165] width 513 height 331
click at [105, 174] on input "1" at bounding box center [182, 174] width 200 height 13
type input "226"
click at [337, 170] on input "1" at bounding box center [398, 174] width 200 height 13
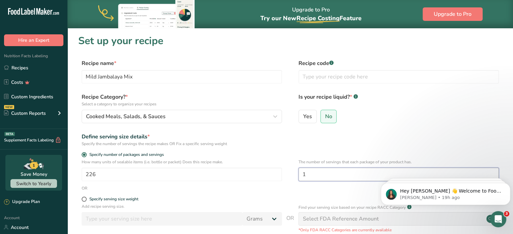
drag, startPoint x: 324, startPoint y: 170, endPoint x: 287, endPoint y: 170, distance: 37.1
click at [288, 170] on div "How many units of sealable items (i.e. bottle or packet) Does this recipe make.…" at bounding box center [290, 172] width 424 height 26
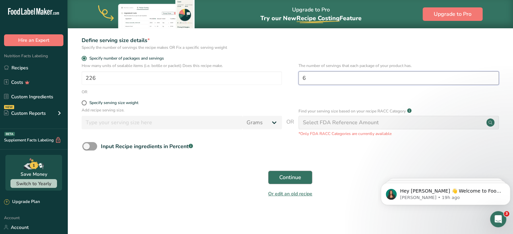
type input "6"
click at [287, 176] on span "Continue" at bounding box center [290, 178] width 22 height 8
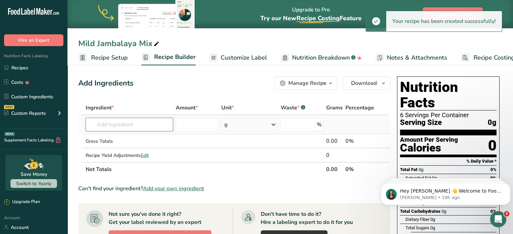
click at [130, 124] on input "text" at bounding box center [129, 124] width 87 height 13
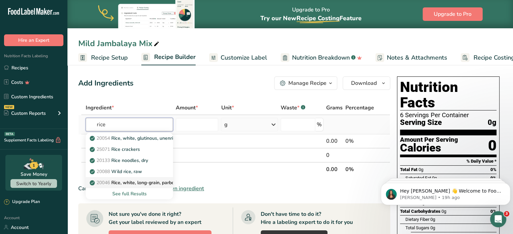
type input "rice"
click at [147, 185] on p "20046 Rice, white, long-grain, parboiled, enriched, dry" at bounding box center [151, 182] width 121 height 7
type input "Rice, white, long-grain, parboiled, enriched, dry"
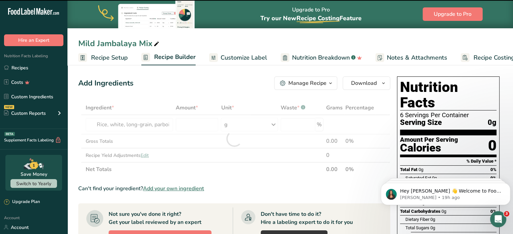
type input "0"
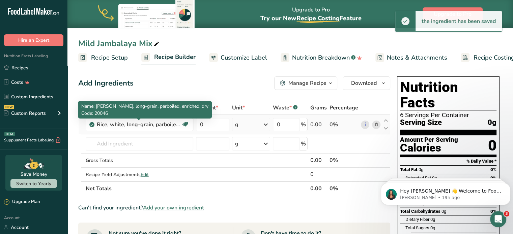
click at [162, 122] on div "Rice, white, long-grain, parboiled, enriched, dry" at bounding box center [139, 125] width 84 height 8
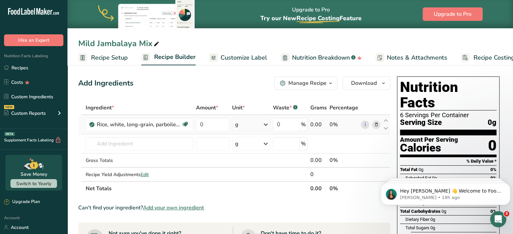
click at [374, 124] on icon at bounding box center [375, 124] width 5 height 7
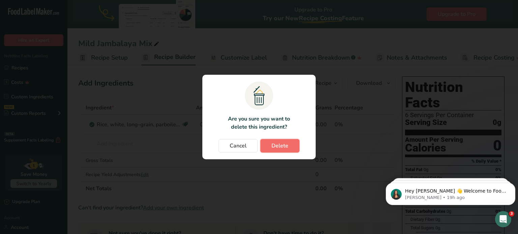
click at [275, 150] on span "Delete" at bounding box center [279, 146] width 17 height 8
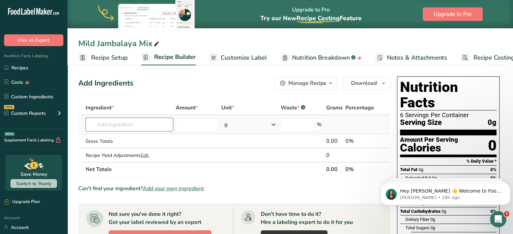
click at [123, 125] on input "text" at bounding box center [129, 124] width 87 height 13
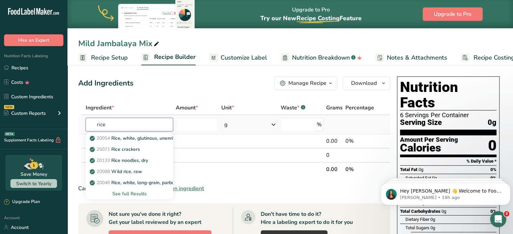
type input "rice"
click at [127, 190] on div "See full Results" at bounding box center [129, 193] width 77 height 7
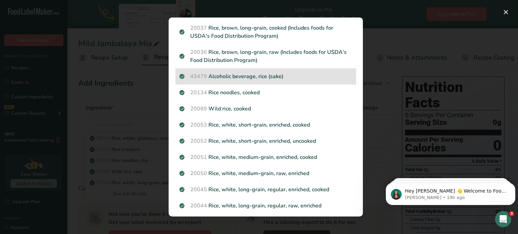
scroll to position [135, 0]
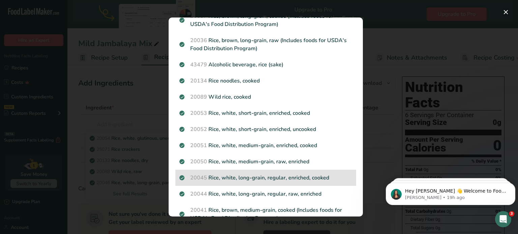
click at [255, 180] on p "20045 Rice, white, long-grain, regular, enriched, cooked" at bounding box center [265, 178] width 173 height 8
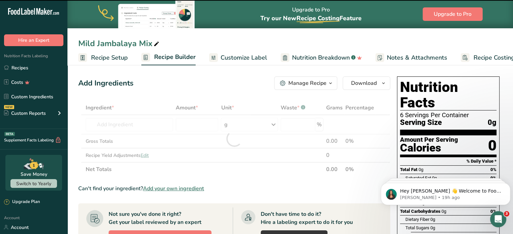
type input "0"
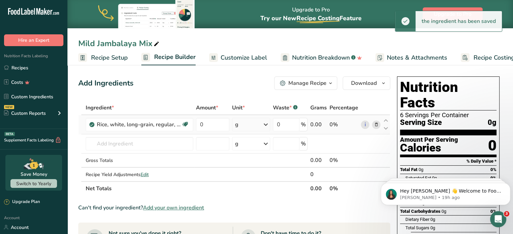
click at [375, 127] on icon at bounding box center [375, 124] width 5 height 7
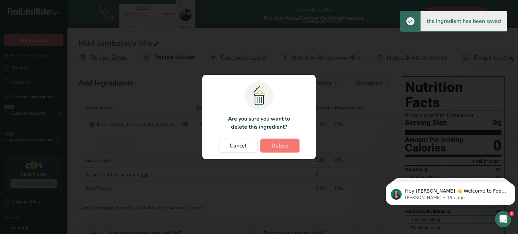
click at [273, 144] on span "Delete" at bounding box center [279, 146] width 17 height 8
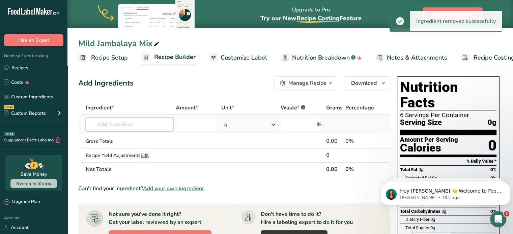
click at [107, 121] on input "text" at bounding box center [129, 124] width 87 height 13
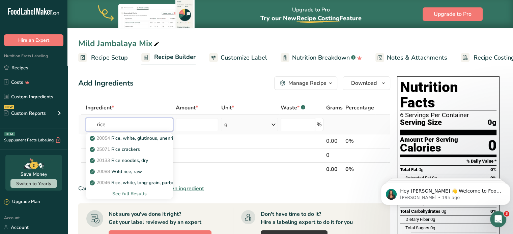
type input "rice"
click at [135, 193] on div "See full Results" at bounding box center [129, 193] width 77 height 7
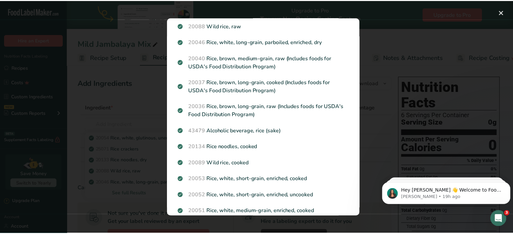
scroll to position [169, 0]
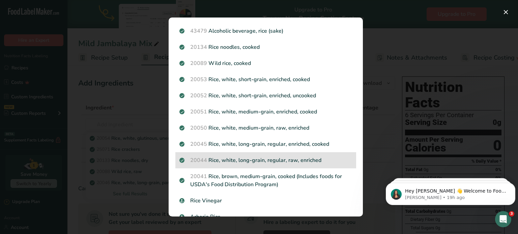
click at [275, 159] on p "20044 Rice, white, long-grain, regular, raw, enriched" at bounding box center [265, 160] width 173 height 8
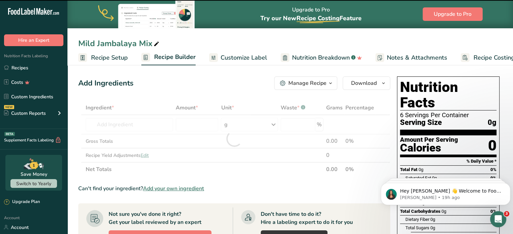
type input "0"
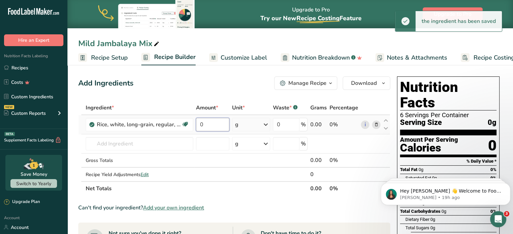
click at [200, 125] on input "0" at bounding box center [213, 124] width 34 height 13
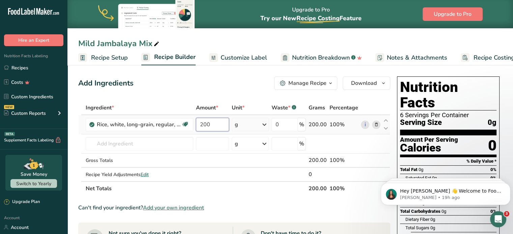
type input "200"
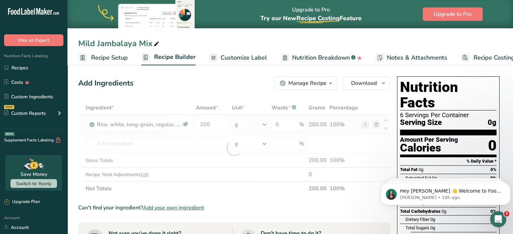
click at [240, 122] on div "Ingredient * Amount * Unit * Waste * .a-a{fill:#347362;}.b-a{fill:#fff;} Grams …" at bounding box center [234, 148] width 312 height 95
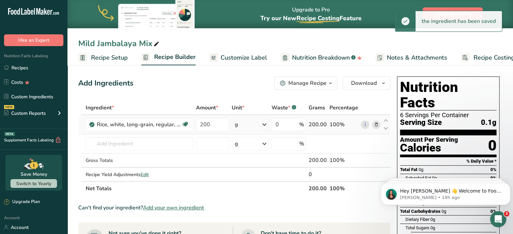
click at [255, 128] on div "g" at bounding box center [250, 124] width 37 height 13
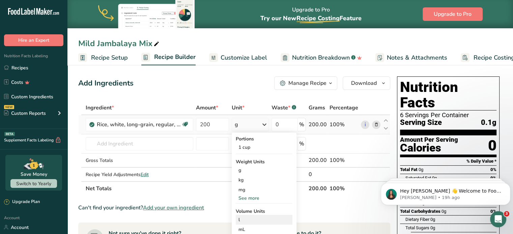
scroll to position [34, 0]
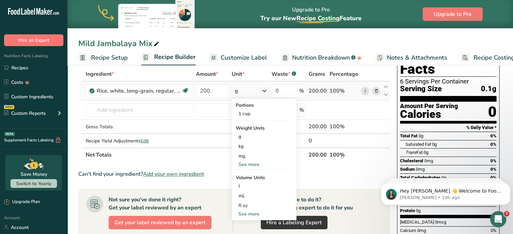
click at [247, 165] on div "See more" at bounding box center [264, 164] width 57 height 7
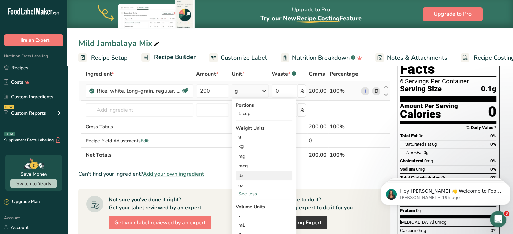
click at [245, 173] on div "lb" at bounding box center [264, 176] width 57 height 10
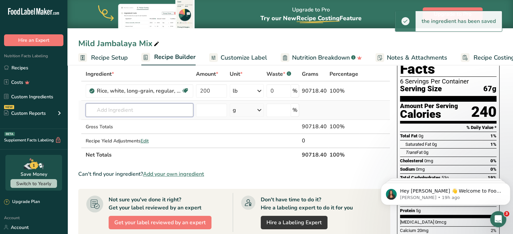
click at [115, 109] on input "text" at bounding box center [140, 109] width 108 height 13
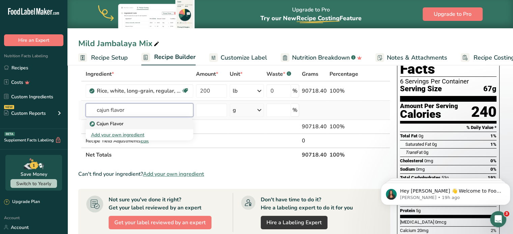
type input "cajun flavor"
click at [107, 123] on p "Cajun Flavor" at bounding box center [107, 123] width 32 height 7
type input "Cajun Flavor"
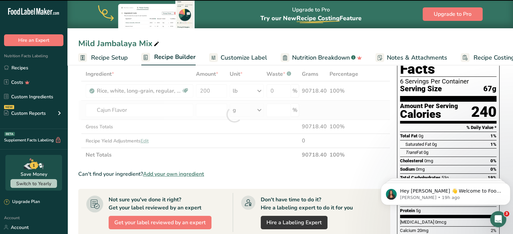
type input "0"
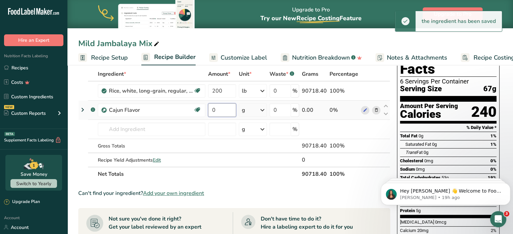
click at [226, 110] on input "0" at bounding box center [222, 109] width 28 height 13
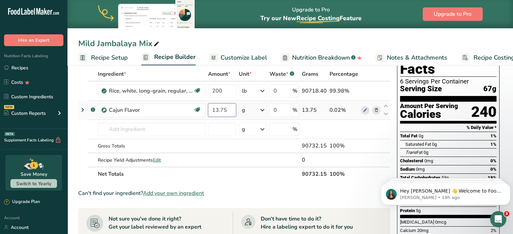
type input "13.75"
click at [249, 108] on div "Ingredient * Amount * Unit * Waste * .a-a{fill:#347362;}.b-a{fill:#fff;} Grams …" at bounding box center [234, 124] width 312 height 114
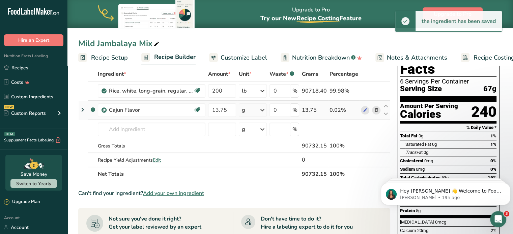
click at [256, 110] on div "g" at bounding box center [253, 109] width 28 height 13
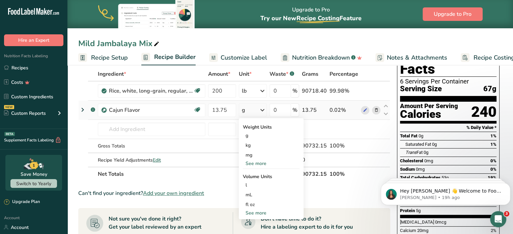
click at [254, 162] on div "See more" at bounding box center [271, 163] width 57 height 7
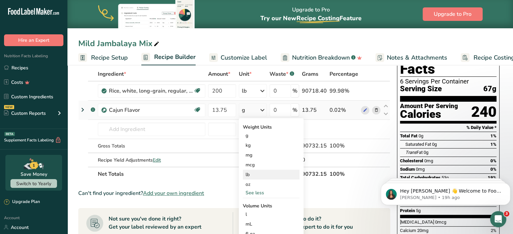
click at [247, 175] on div "lb" at bounding box center [271, 175] width 57 height 10
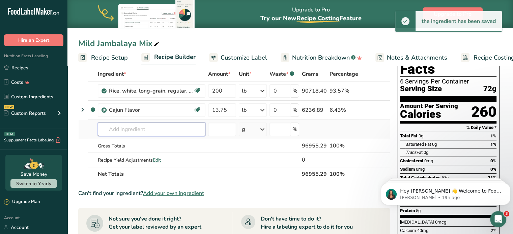
click at [118, 125] on input "text" at bounding box center [152, 129] width 108 height 13
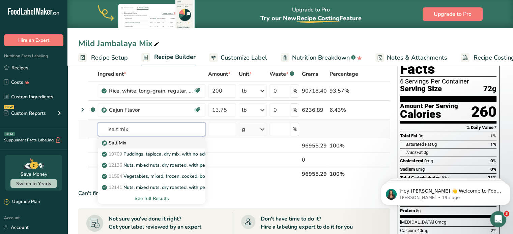
type input "salt mix"
click at [115, 141] on p "Salt Mix" at bounding box center [114, 143] width 23 height 7
type input "Salt Mix"
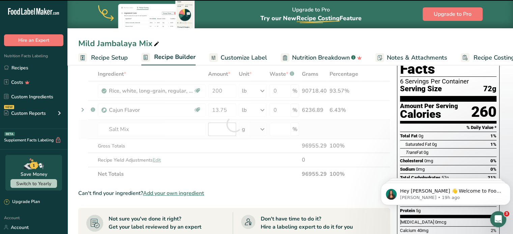
type input "0"
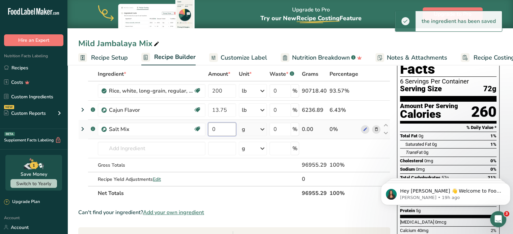
click at [220, 129] on input "0" at bounding box center [222, 129] width 28 height 13
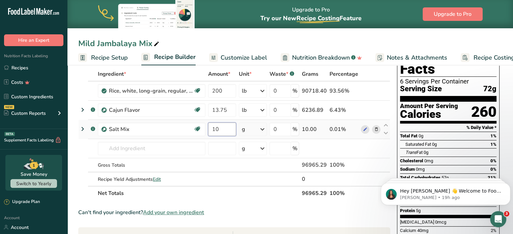
type input "10"
click at [245, 132] on div "Ingredient * Amount * Unit * Waste * .a-a{fill:#347362;}.b-a{fill:#fff;} Grams …" at bounding box center [234, 133] width 312 height 133
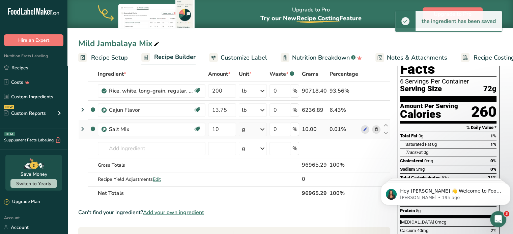
click at [245, 132] on div "g" at bounding box center [243, 129] width 3 height 8
click at [254, 183] on div "See more" at bounding box center [271, 182] width 57 height 7
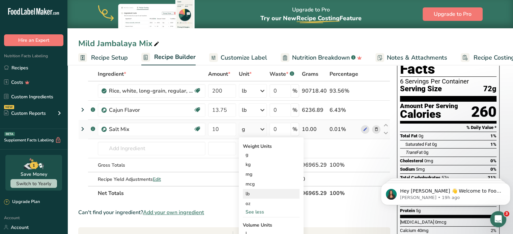
click at [253, 191] on div "lb" at bounding box center [271, 194] width 57 height 10
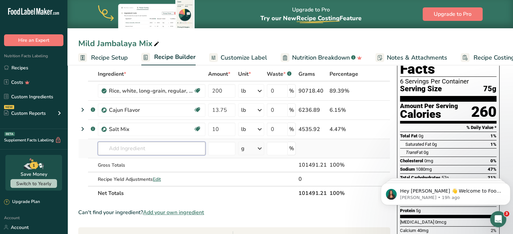
click at [122, 147] on input "text" at bounding box center [152, 148] width 108 height 13
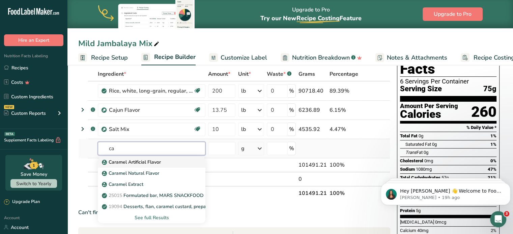
type input "c"
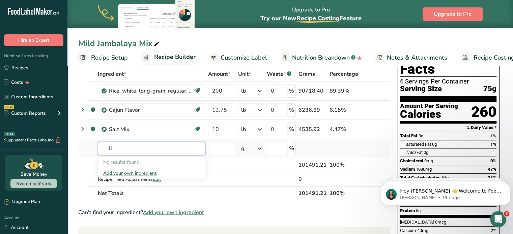
type input "l"
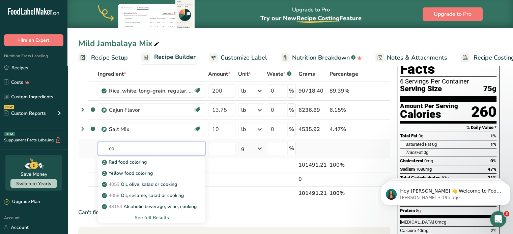
type input "c"
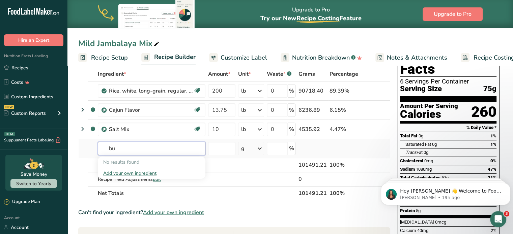
type input "b"
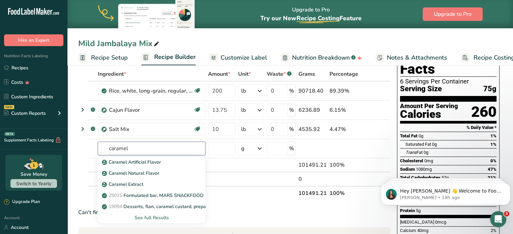
type input "caramel"
click at [161, 219] on div "See full Results" at bounding box center [151, 217] width 97 height 7
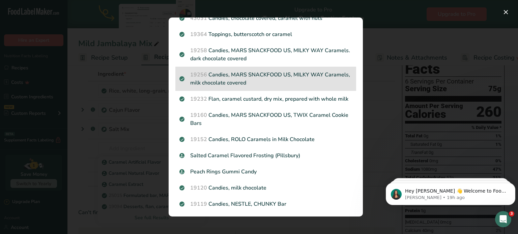
scroll to position [303, 0]
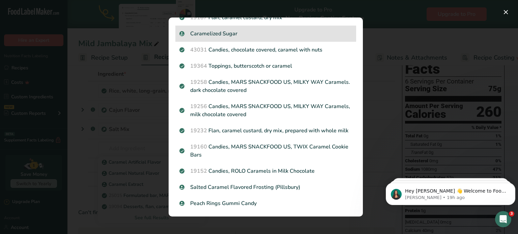
click at [226, 29] on div "Caramelized Sugar" at bounding box center [265, 34] width 181 height 16
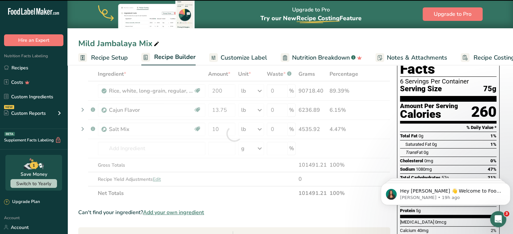
type input "0"
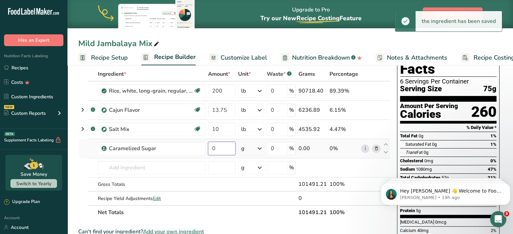
click at [215, 152] on input "0" at bounding box center [221, 148] width 27 height 13
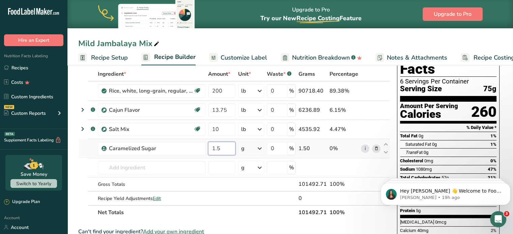
type input "1.5"
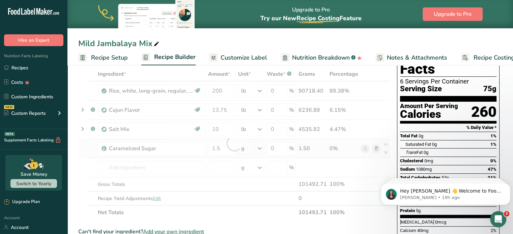
click at [254, 148] on div "Ingredient * Amount * Unit * Waste * .a-a{fill:#347362;}.b-a{fill:#fff;} Grams …" at bounding box center [234, 143] width 312 height 153
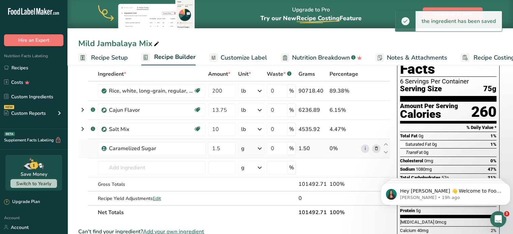
click at [263, 151] on icon at bounding box center [259, 149] width 8 height 12
click at [256, 200] on div "See more" at bounding box center [270, 202] width 57 height 7
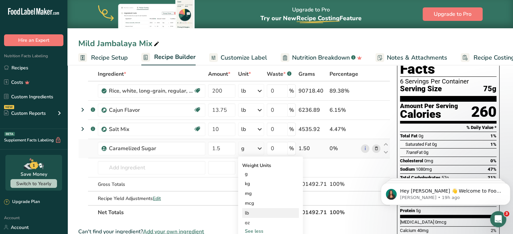
click at [246, 213] on div "lb" at bounding box center [270, 213] width 57 height 10
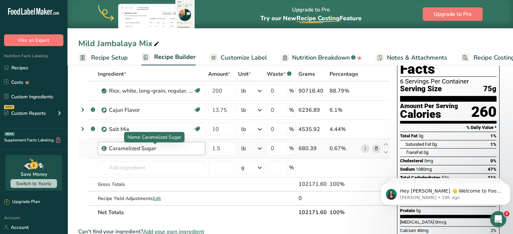
click at [183, 146] on div "Caramelized Sugar" at bounding box center [151, 149] width 84 height 8
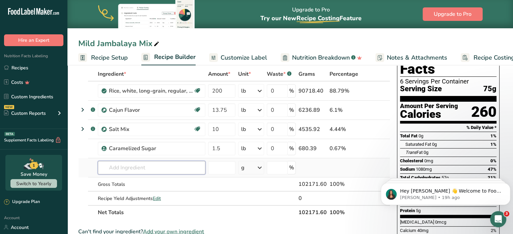
click at [173, 170] on input "text" at bounding box center [152, 167] width 108 height 13
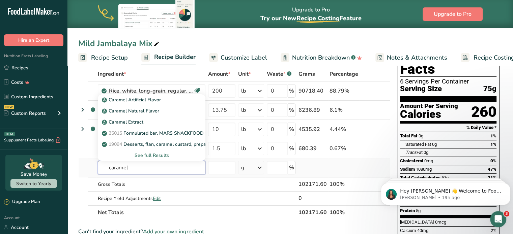
type input "caramel"
click at [148, 156] on div "See full Results" at bounding box center [151, 155] width 97 height 7
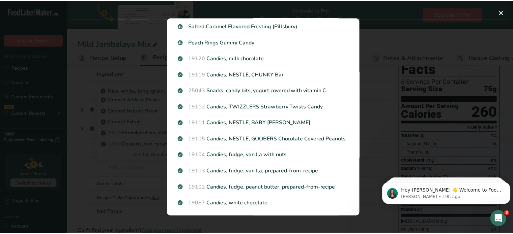
scroll to position [422, 0]
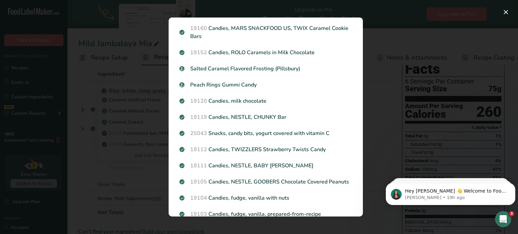
click at [398, 69] on div "Search results modal" at bounding box center [259, 117] width 518 height 234
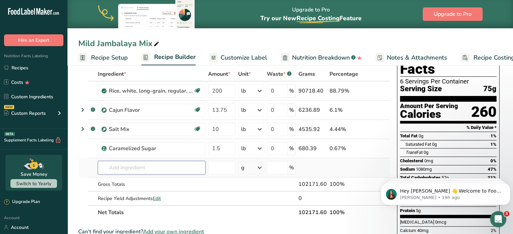
click at [171, 170] on input "text" at bounding box center [152, 167] width 108 height 13
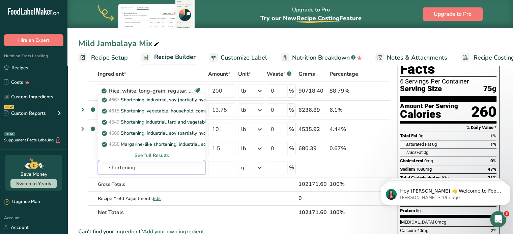
drag, startPoint x: 34, startPoint y: 176, endPoint x: 24, endPoint y: 176, distance: 9.4
click at [24, 176] on div ".a-20{fill:#fff;} Hire an Expert Nutrition Facts Labeling Recipes Costs Custom …" at bounding box center [256, 212] width 513 height 492
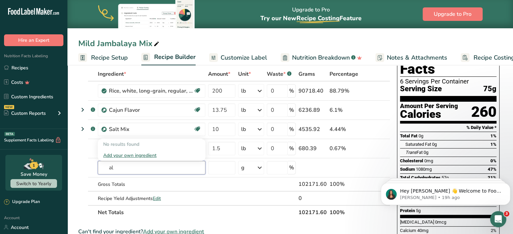
type input "a"
click at [151, 171] on input "text" at bounding box center [152, 167] width 108 height 13
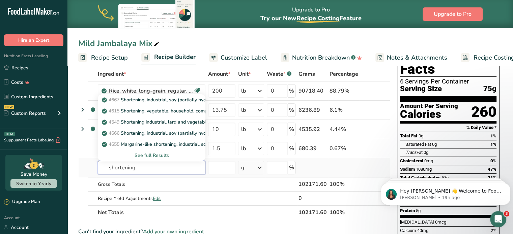
type input "shortening"
click at [144, 153] on div "See full Results" at bounding box center [151, 155] width 97 height 7
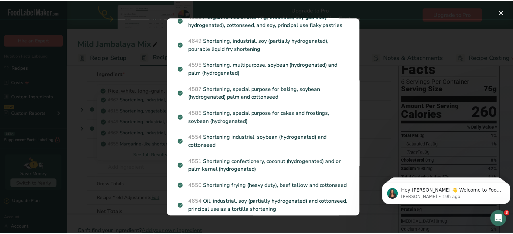
scroll to position [0, 0]
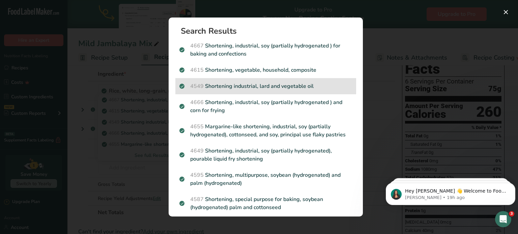
click at [249, 83] on p "4549 Shortening industrial, lard and vegetable oil" at bounding box center [265, 86] width 173 height 8
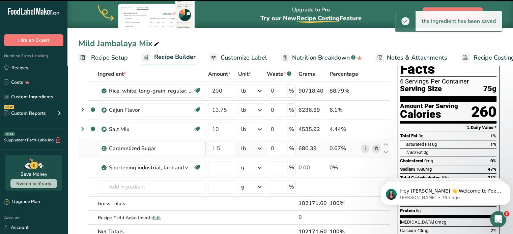
type input "0"
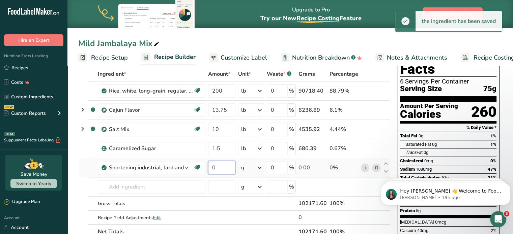
click at [218, 168] on input "0" at bounding box center [221, 167] width 27 height 13
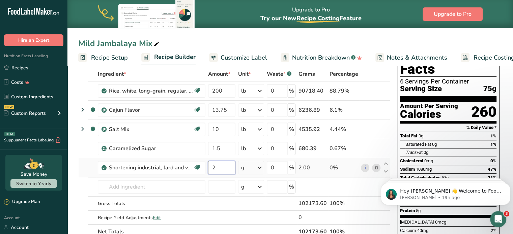
type input "2"
click at [258, 168] on div "Ingredient * Amount * Unit * Waste * .a-a{fill:#347362;}.b-a{fill:#fff;} Grams …" at bounding box center [234, 153] width 312 height 172
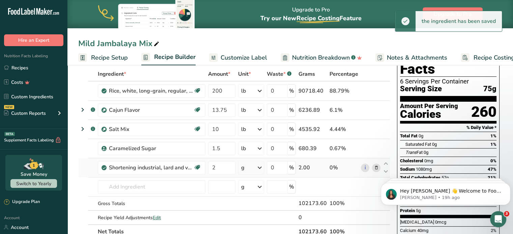
click at [259, 168] on icon at bounding box center [259, 168] width 8 height 12
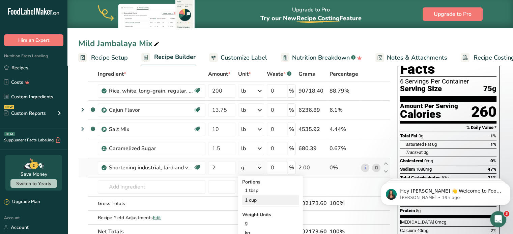
click at [256, 198] on div "1 cup" at bounding box center [270, 200] width 57 height 10
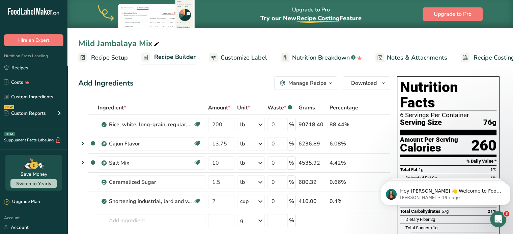
click at [226, 60] on span "Customize Label" at bounding box center [243, 57] width 47 height 9
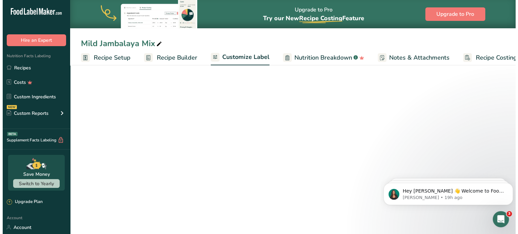
scroll to position [0, 19]
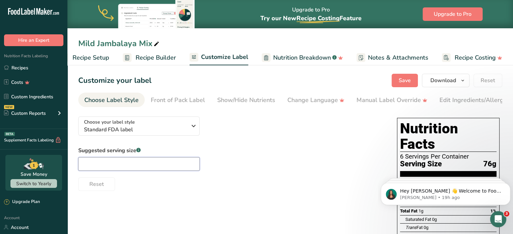
click at [151, 169] on input "text" at bounding box center [138, 163] width 121 height 13
type input "8"
click at [247, 168] on div "Suggested serving size .a-a{fill:#347362;}.b-a{fill:#fff;} 8 Reset" at bounding box center [230, 169] width 305 height 44
drag, startPoint x: 107, startPoint y: 165, endPoint x: 69, endPoint y: 168, distance: 37.8
click at [69, 168] on section "Customize your label Save Download Choose what to show on your downloaded label…" at bounding box center [289, 231] width 445 height 336
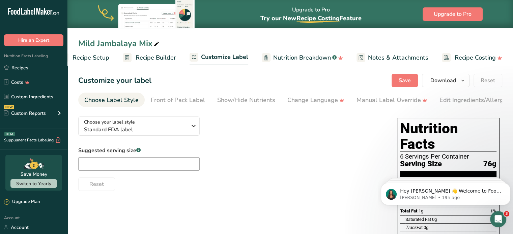
click at [99, 60] on span "Recipe Setup" at bounding box center [90, 57] width 37 height 9
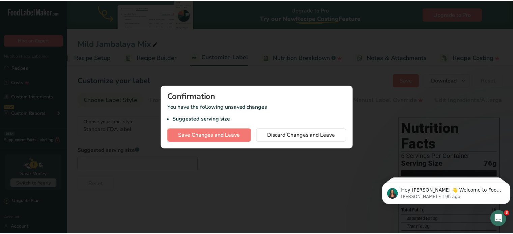
scroll to position [0, 2]
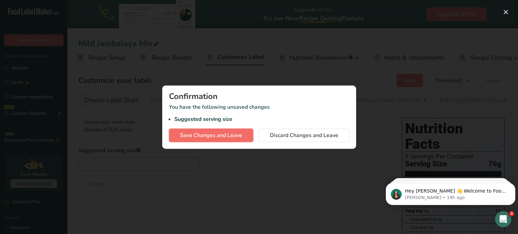
click at [221, 135] on span "Save Changes and Leave" at bounding box center [211, 135] width 62 height 8
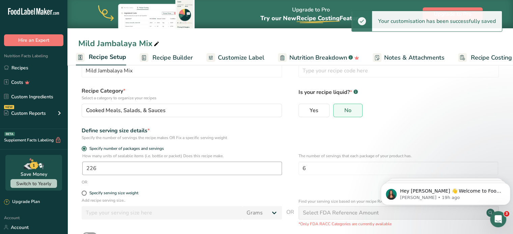
scroll to position [34, 0]
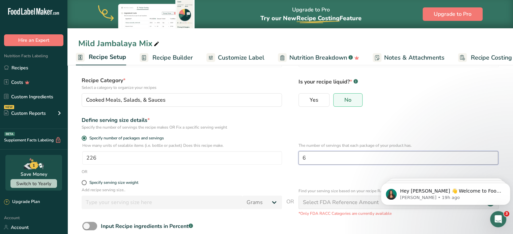
click at [306, 156] on input "6" at bounding box center [398, 157] width 200 height 13
type input "8"
click at [299, 180] on div "Specify serving size weight" at bounding box center [290, 183] width 424 height 7
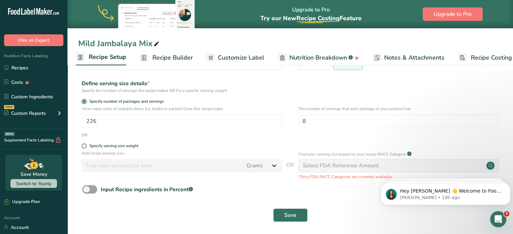
scroll to position [73, 0]
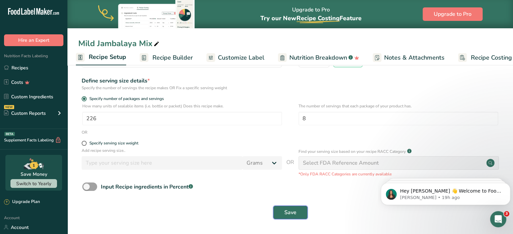
click at [292, 209] on span "Save" at bounding box center [290, 213] width 12 height 8
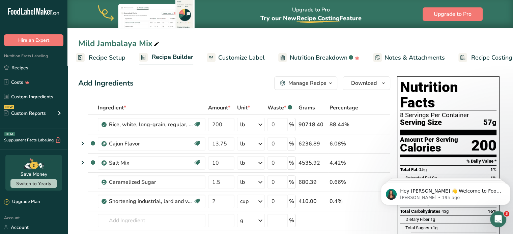
click at [218, 56] on span "Customize Label" at bounding box center [241, 57] width 47 height 9
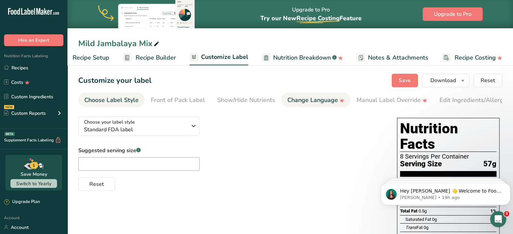
drag, startPoint x: 167, startPoint y: 58, endPoint x: 294, endPoint y: 95, distance: 131.9
click at [167, 58] on span "Recipe Builder" at bounding box center [155, 57] width 40 height 9
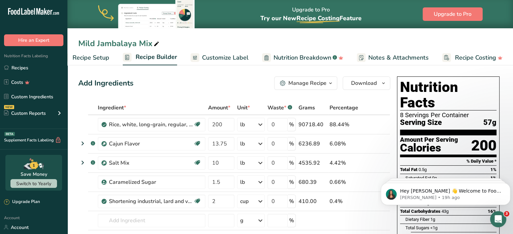
click at [299, 57] on span "Nutrition Breakdown" at bounding box center [302, 57] width 58 height 9
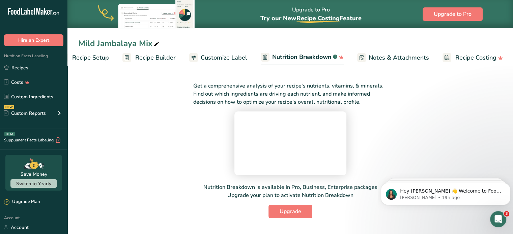
click at [234, 50] on ul "Recipe Setup Recipe Builder Customize Label Nutrition Breakdown .a-a{fill:#3473…" at bounding box center [282, 58] width 467 height 16
click at [227, 58] on span "Customize Label" at bounding box center [224, 57] width 47 height 9
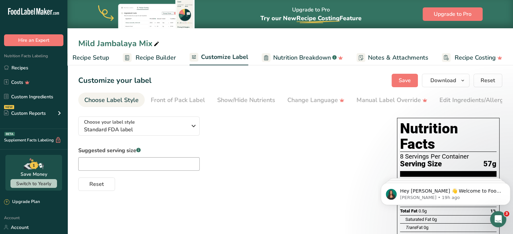
click at [155, 58] on span "Recipe Builder" at bounding box center [155, 57] width 40 height 9
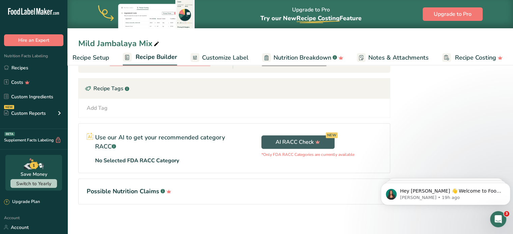
scroll to position [275, 0]
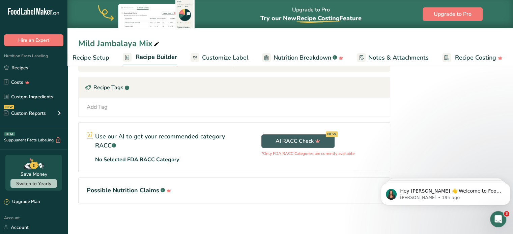
click at [178, 189] on h1 "Possible Nutrition Claims .a-a{fill:#347362;}.b-a{fill:#fff;}" at bounding box center [234, 190] width 295 height 9
click at [200, 190] on h1 "Possible Nutrition Claims .a-a{fill:#347362;}.b-a{fill:#fff;}" at bounding box center [234, 190] width 295 height 9
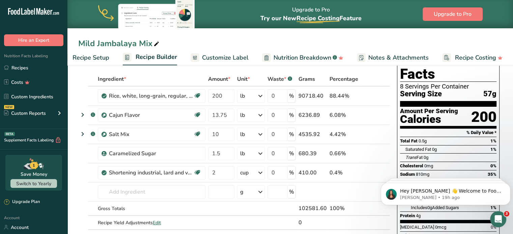
scroll to position [0, 0]
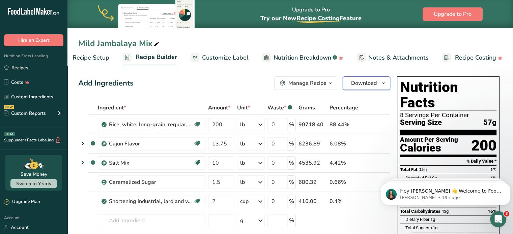
click at [383, 80] on icon "button" at bounding box center [383, 83] width 5 height 8
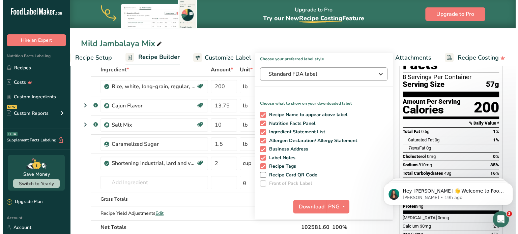
scroll to position [67, 0]
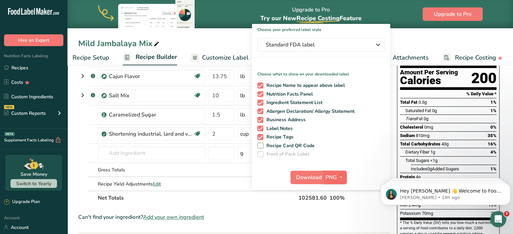
click at [335, 176] on span "PNG" at bounding box center [330, 178] width 11 height 8
click at [310, 178] on span "Download" at bounding box center [309, 178] width 26 height 8
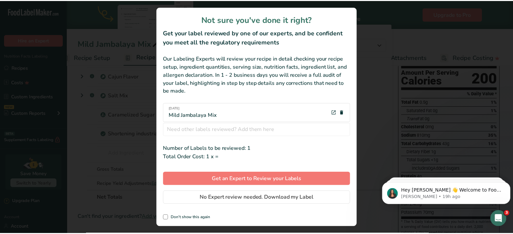
scroll to position [0, 13]
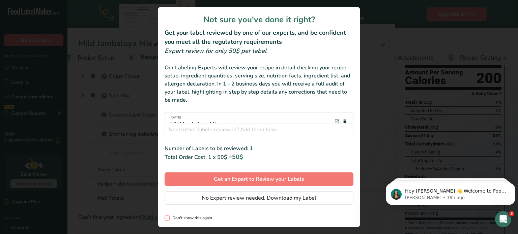
click at [166, 218] on span "review labels modal" at bounding box center [166, 218] width 5 height 5
click at [166, 218] on input "Don't show this again" at bounding box center [166, 218] width 4 height 4
checkbox input "true"
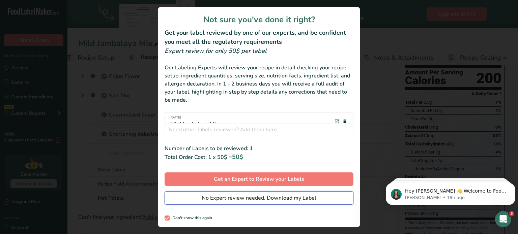
click at [178, 202] on button "No Expert review needed. Download my Label" at bounding box center [258, 197] width 189 height 13
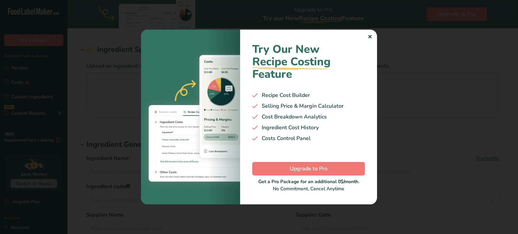
type input "Onions, young green, tops only"
type input "Green Onions"
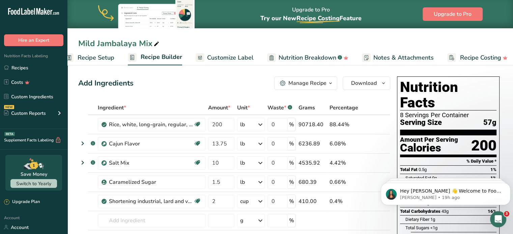
click at [328, 83] on icon "button" at bounding box center [330, 83] width 5 height 8
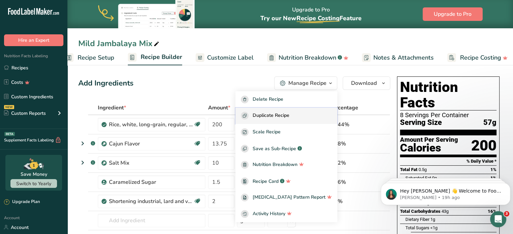
click at [275, 118] on span "Duplicate Recipe" at bounding box center [270, 116] width 37 height 8
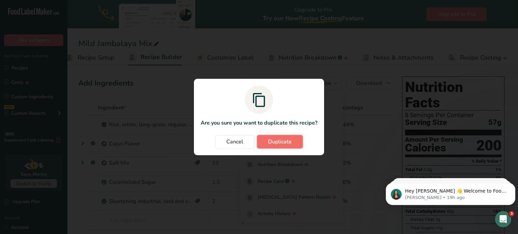
click at [285, 140] on span "Duplicate" at bounding box center [280, 142] width 24 height 8
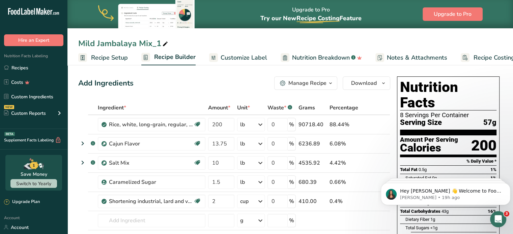
click at [164, 40] on icon at bounding box center [165, 43] width 6 height 9
click at [85, 42] on input "Mild Jambalaya Mix" at bounding box center [290, 43] width 424 height 12
type input "Hot Jambalaya Mix"
click at [124, 223] on input "text" at bounding box center [152, 220] width 108 height 13
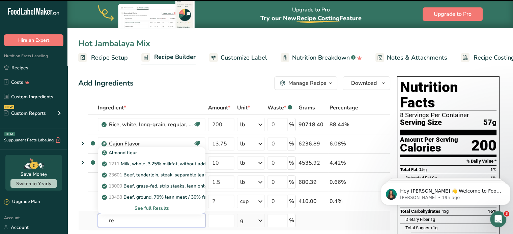
type input "red"
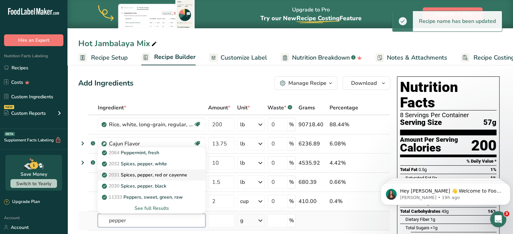
type input "pepper"
click at [161, 172] on p "2031 Spices, pepper, red or cayenne" at bounding box center [145, 175] width 84 height 7
type input "Spices, pepper, red or cayenne"
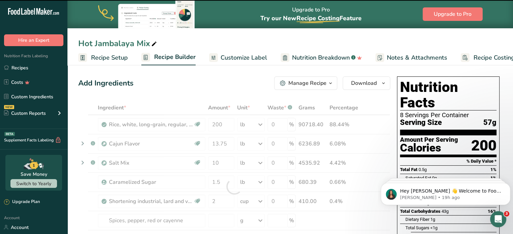
type input "0"
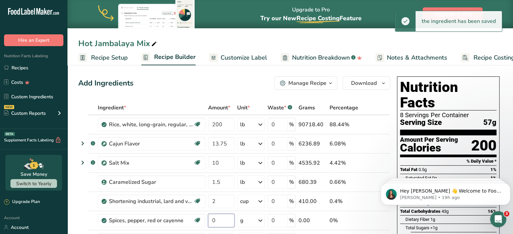
click at [222, 219] on input "0" at bounding box center [221, 220] width 26 height 13
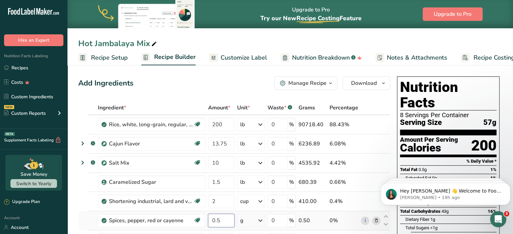
type input "0.5"
click at [256, 220] on div "Ingredient * Amount * Unit * Waste * .a-a{fill:#347362;}.b-a{fill:#fff;} Grams …" at bounding box center [234, 196] width 312 height 191
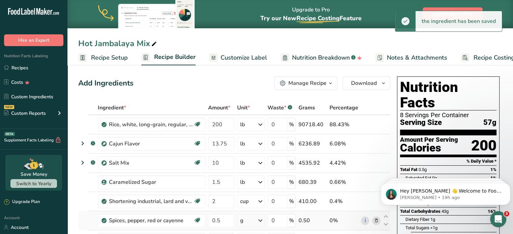
click at [257, 219] on icon at bounding box center [260, 221] width 8 height 12
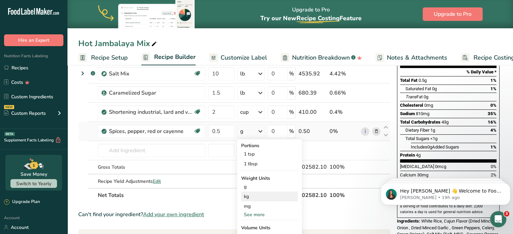
scroll to position [101, 0]
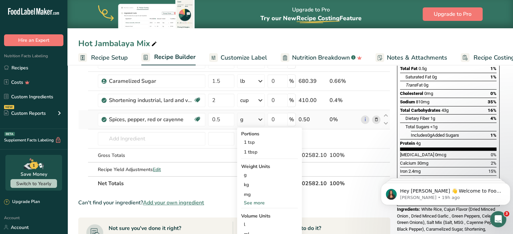
click at [251, 203] on div "See more" at bounding box center [269, 203] width 57 height 7
click at [251, 211] on div "lb" at bounding box center [269, 214] width 57 height 10
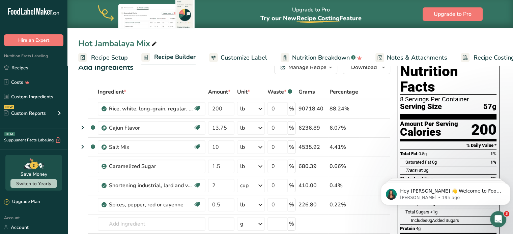
scroll to position [0, 0]
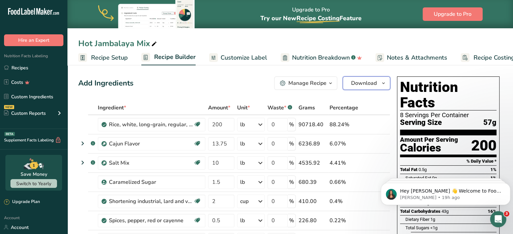
click at [357, 80] on span "Download" at bounding box center [364, 83] width 26 height 8
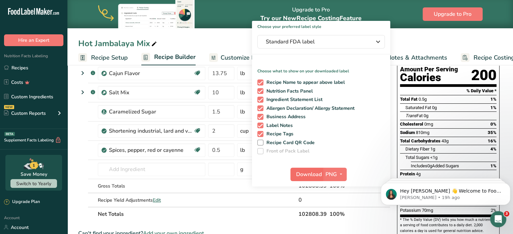
scroll to position [101, 0]
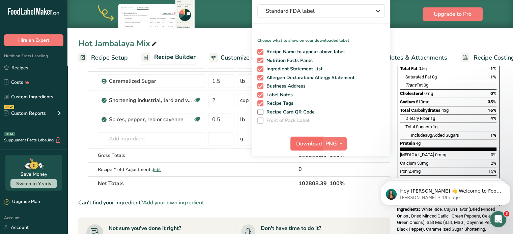
click at [314, 143] on span "Download" at bounding box center [309, 144] width 26 height 8
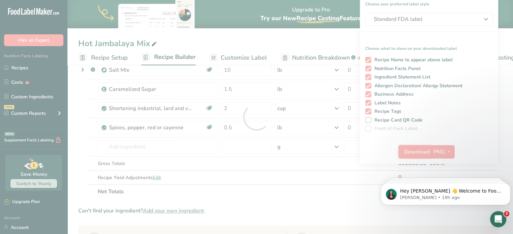
scroll to position [0, 0]
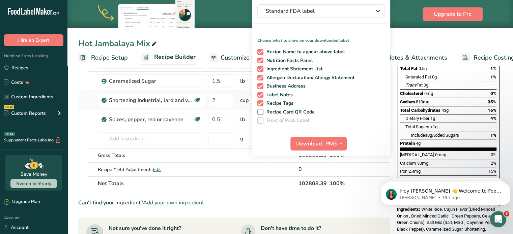
click at [86, 94] on td at bounding box center [83, 100] width 9 height 19
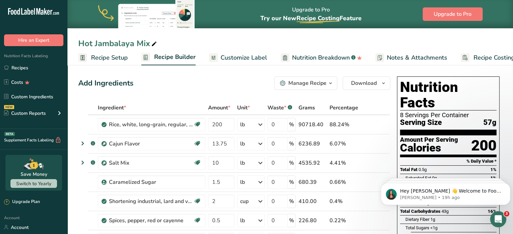
click at [325, 83] on div "Manage Recipe" at bounding box center [307, 83] width 38 height 8
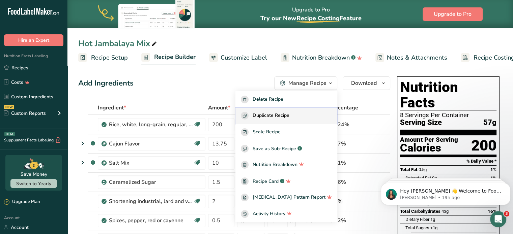
click at [309, 120] on button "Duplicate Recipe" at bounding box center [286, 116] width 102 height 17
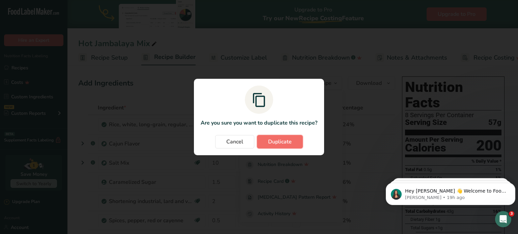
click at [271, 142] on span "Duplicate" at bounding box center [280, 142] width 24 height 8
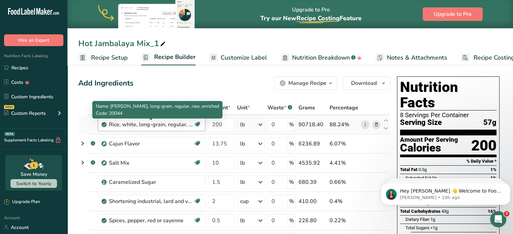
click at [171, 127] on div "Rice, white, long-grain, regular, raw, enriched" at bounding box center [151, 125] width 84 height 8
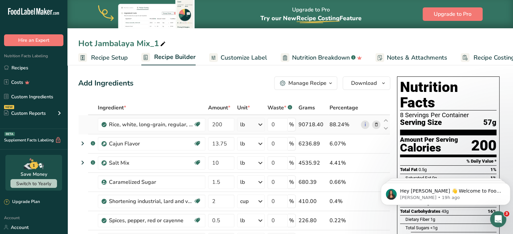
click at [376, 122] on icon at bounding box center [375, 124] width 5 height 7
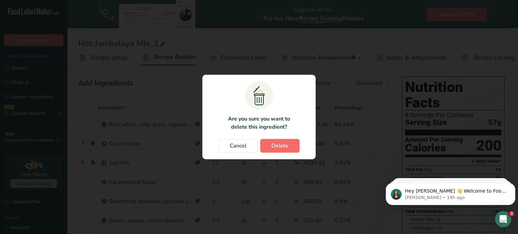
click at [273, 143] on span "Delete" at bounding box center [279, 146] width 17 height 8
type input "13.75"
type input "10"
type input "1.5"
type input "2"
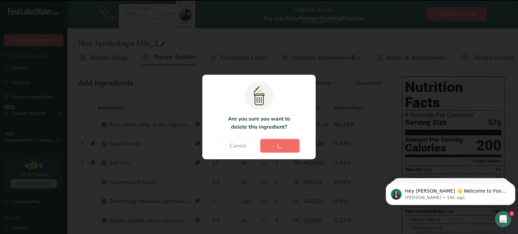
type input "0.5"
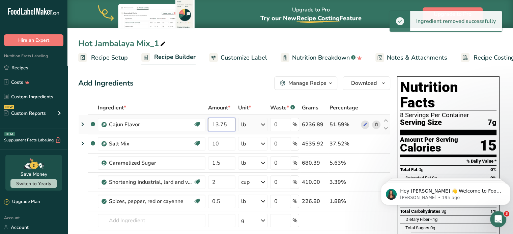
click at [214, 123] on input "13.75" at bounding box center [221, 124] width 27 height 13
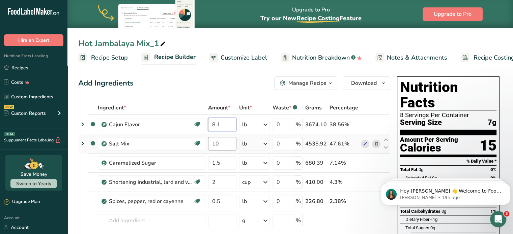
type input "8.1"
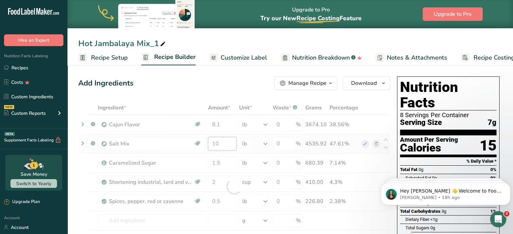
click at [227, 141] on div "Ingredient * Amount * Unit * Waste * .a-a{fill:#347362;}.b-a{fill:#fff;} Grams …" at bounding box center [234, 187] width 312 height 172
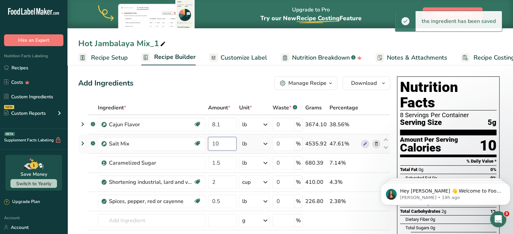
click at [227, 141] on input "10" at bounding box center [222, 143] width 28 height 13
drag, startPoint x: 218, startPoint y: 141, endPoint x: 211, endPoint y: 141, distance: 7.8
click at [211, 141] on input "10" at bounding box center [222, 143] width 28 height 13
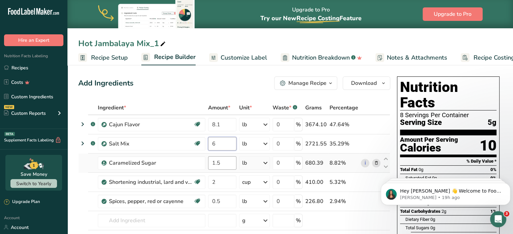
type input "6"
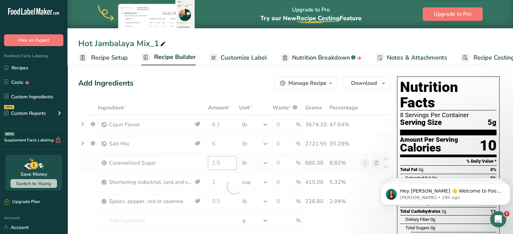
click at [216, 160] on div "Ingredient * Amount * Unit * Waste * .a-a{fill:#347362;}.b-a{fill:#fff;} Grams …" at bounding box center [234, 187] width 312 height 172
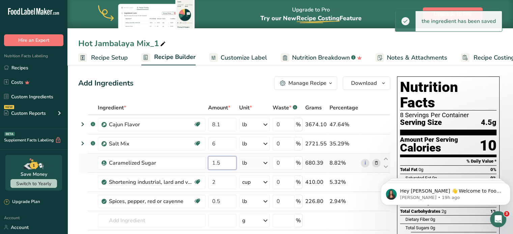
drag, startPoint x: 218, startPoint y: 161, endPoint x: 211, endPoint y: 161, distance: 7.8
click at [211, 161] on input "1.5" at bounding box center [222, 162] width 28 height 13
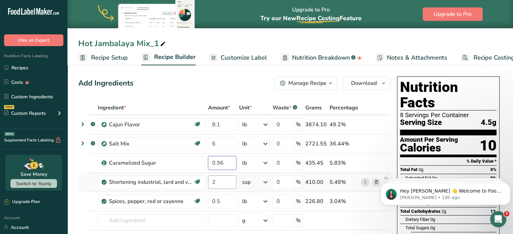
type input "0.96"
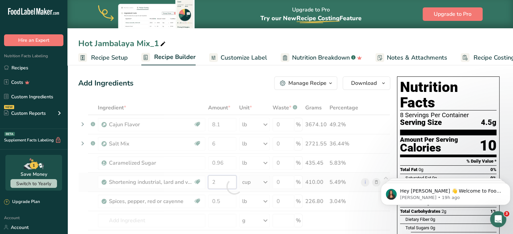
click at [214, 180] on div "Ingredient * Amount * Unit * Waste * .a-a{fill:#347362;}.b-a{fill:#fff;} Grams …" at bounding box center [234, 187] width 312 height 172
click at [227, 202] on div "Ingredient * Amount * Unit * Waste * .a-a{fill:#347362;}.b-a{fill:#fff;} Grams …" at bounding box center [234, 187] width 312 height 172
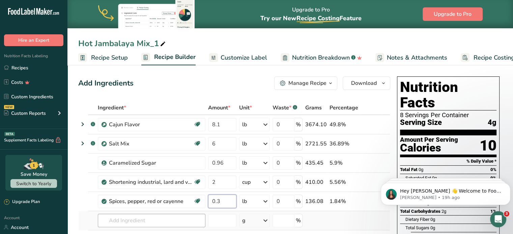
type input "0.3"
click at [151, 218] on div "Ingredient * Amount * Unit * Waste * .a-a{fill:#347362;}.b-a{fill:#fff;} Grams …" at bounding box center [234, 187] width 312 height 172
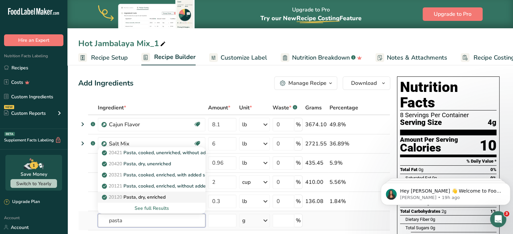
type input "pasta"
click at [155, 195] on p "20120 Pasta, dry, enriched" at bounding box center [134, 197] width 62 height 7
type input "Pasta, dry, enriched"
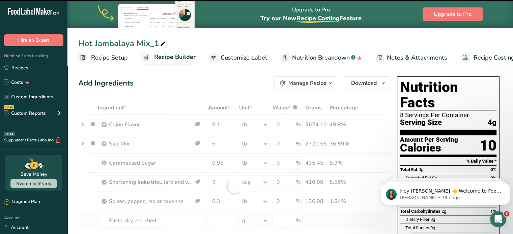
type input "0"
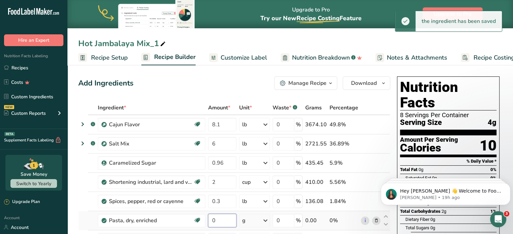
click at [215, 218] on input "0" at bounding box center [222, 220] width 28 height 13
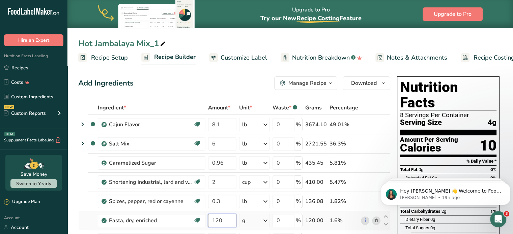
type input "120"
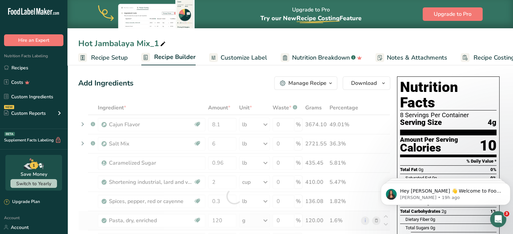
click at [248, 221] on div "Ingredient * Amount * Unit * Waste * .a-a{fill:#347362;}.b-a{fill:#fff;} Grams …" at bounding box center [234, 196] width 312 height 191
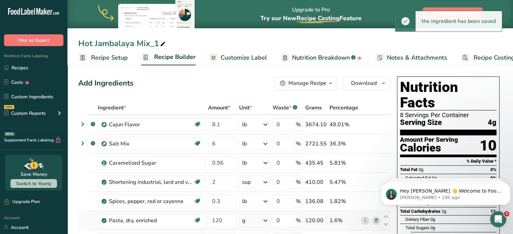
click at [244, 219] on div "g" at bounding box center [243, 221] width 3 height 8
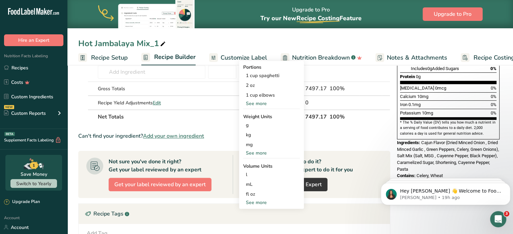
scroll to position [169, 0]
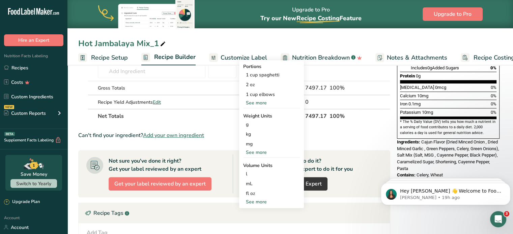
click at [254, 152] on div "See more" at bounding box center [271, 152] width 57 height 7
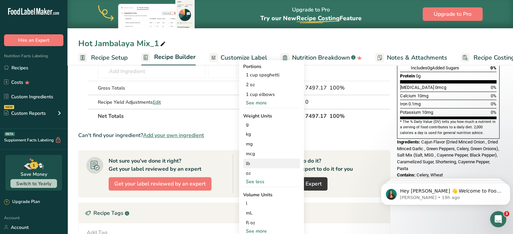
click at [251, 167] on div "lb" at bounding box center [271, 164] width 57 height 10
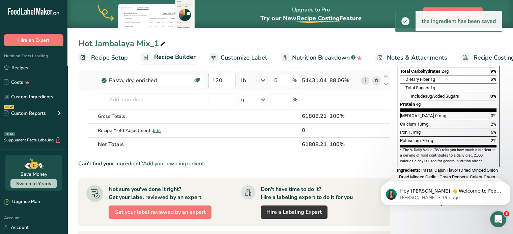
scroll to position [67, 0]
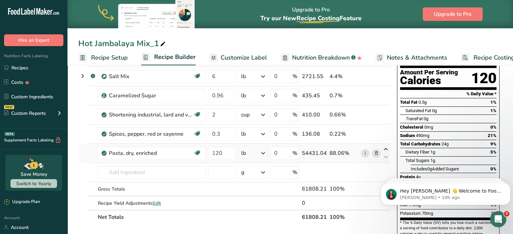
click at [385, 147] on icon at bounding box center [386, 149] width 8 height 5
type input "120"
type input "0.3"
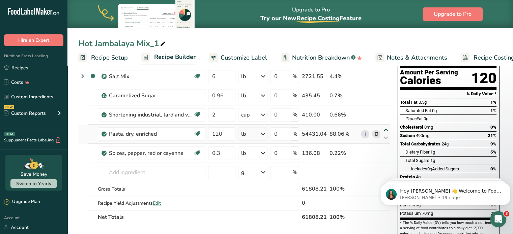
click at [385, 126] on div "Ingredient * Amount * Unit * Waste * .a-a{fill:#347362;}.b-a{fill:#fff;} Grams …" at bounding box center [234, 128] width 312 height 191
click at [385, 129] on icon at bounding box center [386, 130] width 8 height 5
type input "120"
type input "2"
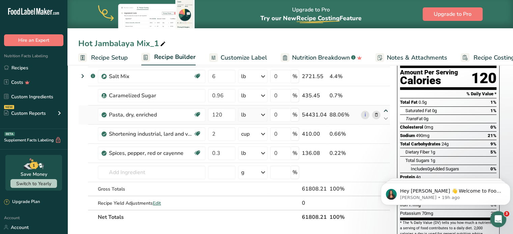
click at [386, 110] on icon at bounding box center [386, 111] width 8 height 5
type input "120"
type input "0.96"
click at [385, 91] on icon at bounding box center [386, 91] width 8 height 5
type input "120"
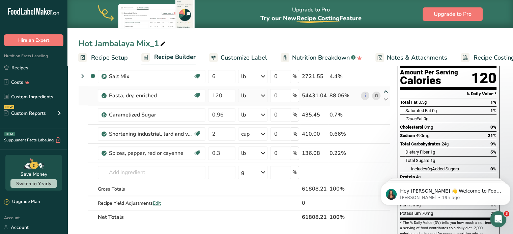
type input "6"
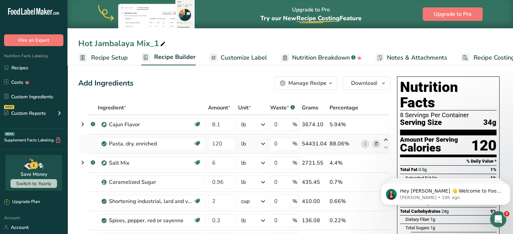
click at [383, 141] on icon at bounding box center [386, 140] width 8 height 5
type input "120"
type input "8.1"
click at [161, 42] on icon at bounding box center [163, 43] width 6 height 9
type input "Hot Pastalaya Mix"
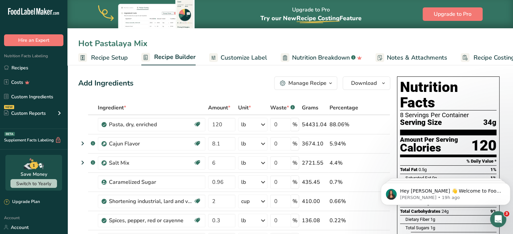
click at [119, 57] on span "Recipe Setup" at bounding box center [109, 57] width 37 height 9
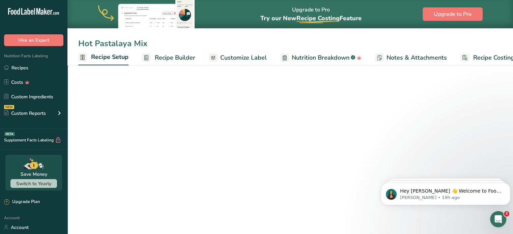
scroll to position [0, 2]
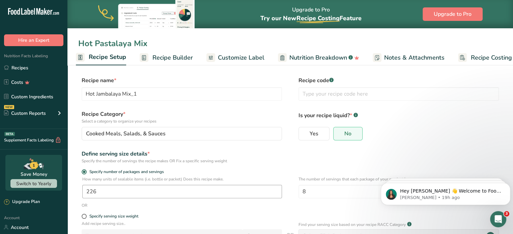
type input "Hot Pastalaya Mix"
drag, startPoint x: 153, startPoint y: 190, endPoint x: 73, endPoint y: 185, distance: 80.4
click at [73, 185] on section "Recipe name * Hot Pastalaya Mix Recipe code .a-a{fill:#347362;}.b-a{fill:#fff;}…" at bounding box center [289, 185] width 445 height 244
click at [109, 195] on input "226" at bounding box center [182, 191] width 200 height 13
drag, startPoint x: 109, startPoint y: 195, endPoint x: 59, endPoint y: 192, distance: 50.3
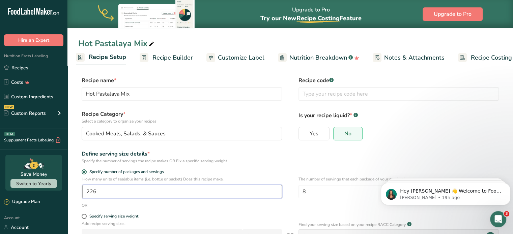
click at [59, 192] on div ".a-20{fill:#fff;} Hire an Expert Nutrition Facts Labeling Recipes Costs Custom …" at bounding box center [256, 153] width 513 height 307
type input "136"
click at [326, 186] on input "8" at bounding box center [398, 191] width 200 height 13
type input "6"
click at [296, 214] on div "Specify serving size weight" at bounding box center [290, 217] width 424 height 7
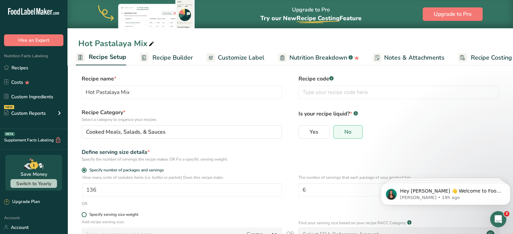
scroll to position [67, 0]
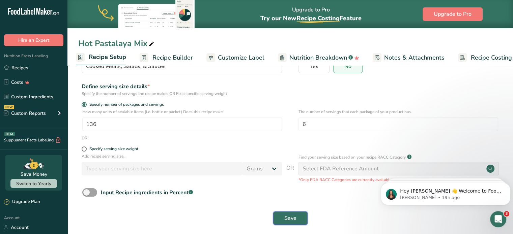
click at [295, 221] on span "Save" at bounding box center [290, 218] width 12 height 8
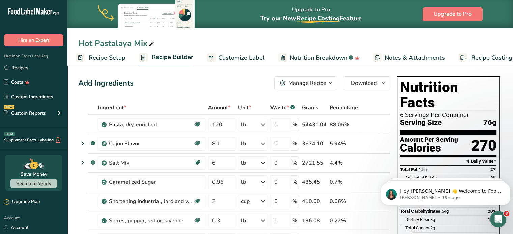
click at [108, 61] on span "Recipe Setup" at bounding box center [107, 57] width 37 height 9
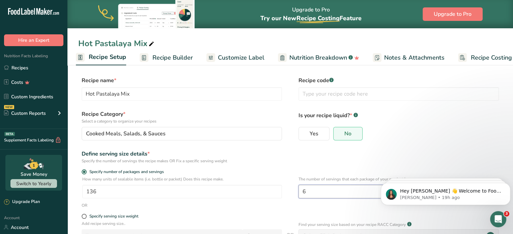
drag, startPoint x: 324, startPoint y: 192, endPoint x: 280, endPoint y: 189, distance: 44.6
click at [282, 192] on div "How many units of sealable items (i.e. bottle or packet) Does this recipe make.…" at bounding box center [290, 189] width 424 height 26
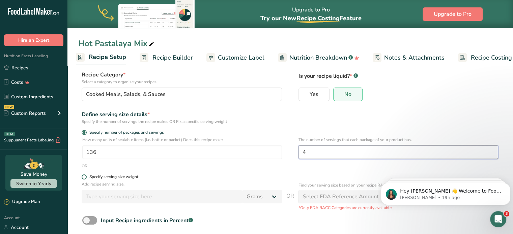
scroll to position [73, 0]
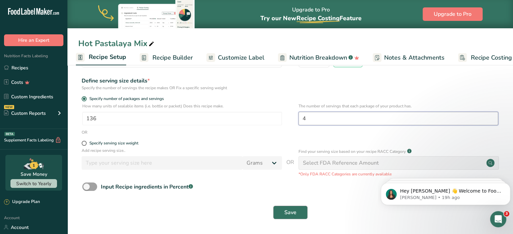
type input "4"
click at [290, 217] on button "Save" at bounding box center [290, 212] width 34 height 13
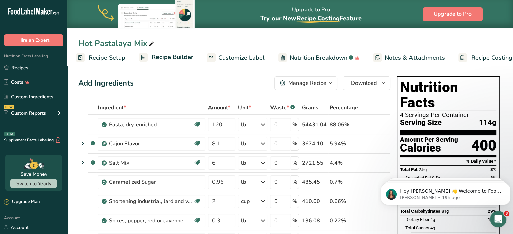
click at [96, 58] on span "Recipe Setup" at bounding box center [107, 57] width 37 height 9
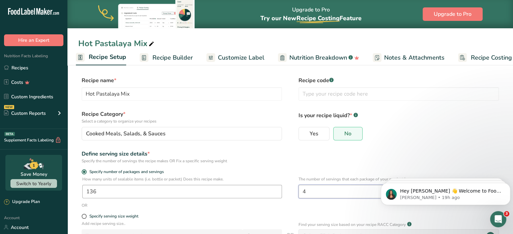
drag, startPoint x: 314, startPoint y: 190, endPoint x: 239, endPoint y: 190, distance: 74.8
click at [239, 190] on div "How many units of sealable items (i.e. bottle or packet) Does this recipe make.…" at bounding box center [290, 189] width 424 height 26
type input "6"
drag, startPoint x: 305, startPoint y: 163, endPoint x: 299, endPoint y: 164, distance: 5.4
click at [303, 165] on form "Recipe name * Hot Pastalaya Mix Recipe code .a-a{fill:#347362;}.b-a{fill:#fff;}…" at bounding box center [290, 187] width 424 height 220
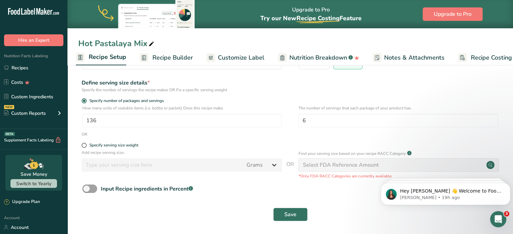
scroll to position [73, 0]
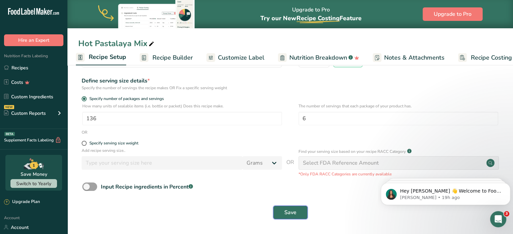
click at [284, 217] on button "Save" at bounding box center [290, 212] width 34 height 13
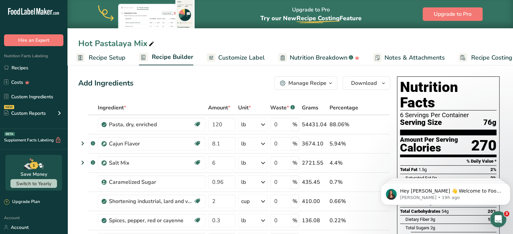
drag, startPoint x: 236, startPoint y: 57, endPoint x: 198, endPoint y: 60, distance: 37.9
click at [236, 57] on span "Customize Label" at bounding box center [241, 57] width 47 height 9
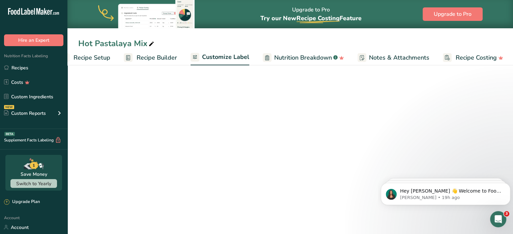
scroll to position [0, 19]
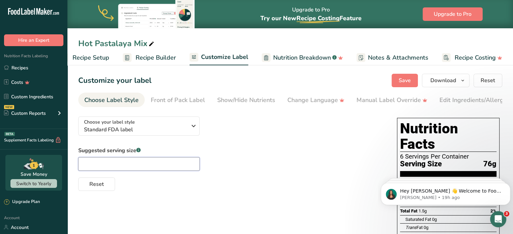
click at [107, 168] on input "text" at bounding box center [138, 163] width 121 height 13
type input "1/2 cup"
click at [146, 188] on div "Reset" at bounding box center [230, 183] width 305 height 16
click at [410, 80] on span "Save" at bounding box center [404, 81] width 12 height 8
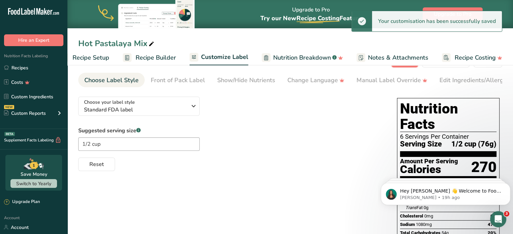
scroll to position [0, 0]
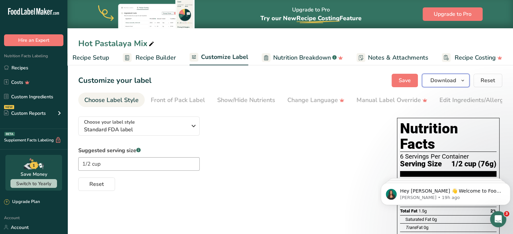
click at [442, 80] on span "Download" at bounding box center [443, 81] width 26 height 8
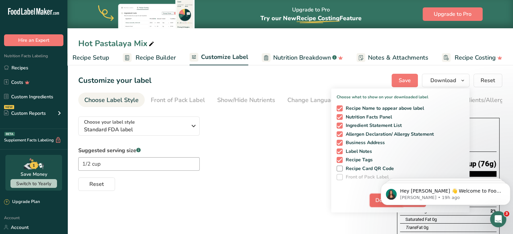
click at [378, 199] on span "Download" at bounding box center [388, 200] width 26 height 8
click at [162, 52] on link "Recipe Builder" at bounding box center [149, 57] width 53 height 15
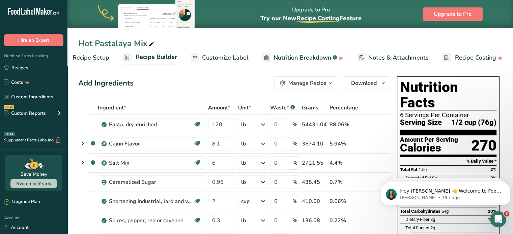
click at [306, 83] on div "Manage Recipe" at bounding box center [307, 83] width 38 height 8
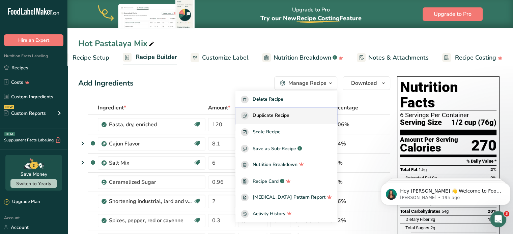
click at [289, 115] on span "Duplicate Recipe" at bounding box center [270, 116] width 37 height 8
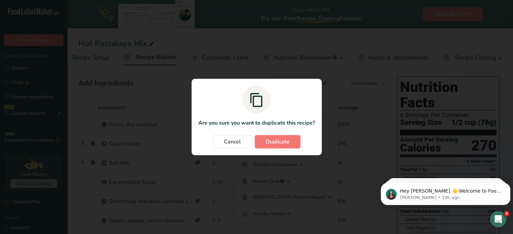
scroll to position [0, 13]
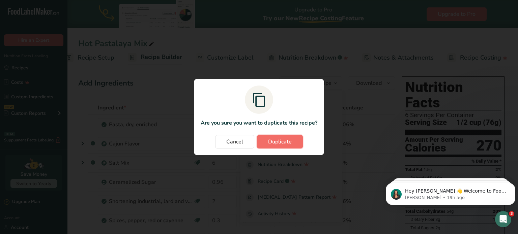
click at [294, 144] on button "Duplicate" at bounding box center [280, 141] width 46 height 13
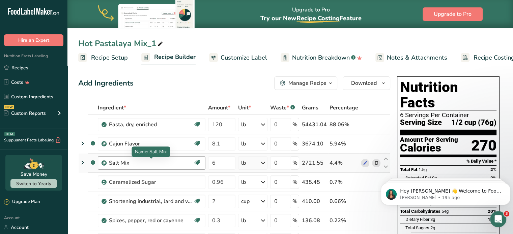
scroll to position [67, 0]
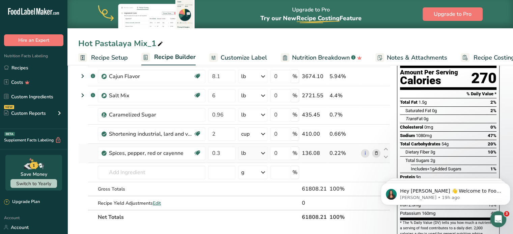
click at [377, 154] on icon at bounding box center [375, 153] width 5 height 7
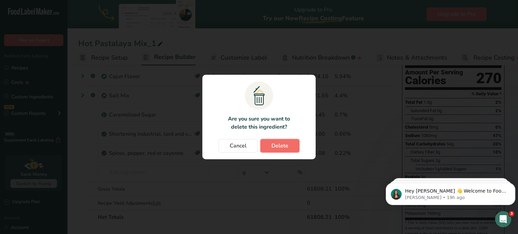
click at [288, 140] on button "Delete" at bounding box center [279, 145] width 39 height 13
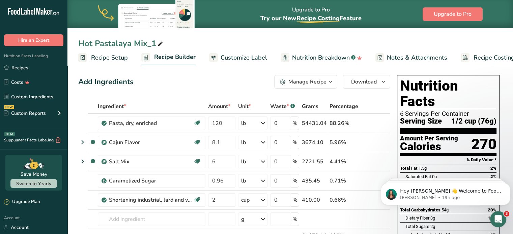
scroll to position [0, 0]
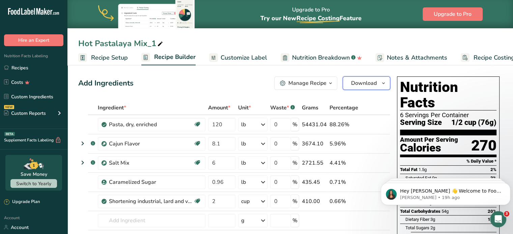
click at [368, 87] on button "Download" at bounding box center [366, 83] width 48 height 13
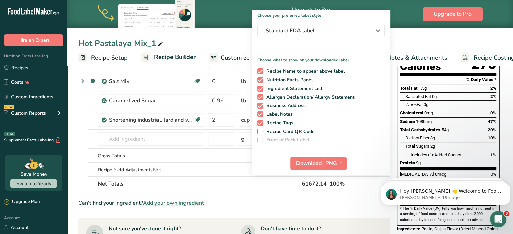
scroll to position [135, 0]
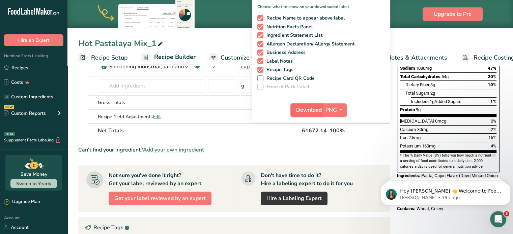
click at [312, 107] on span "Download" at bounding box center [309, 110] width 26 height 8
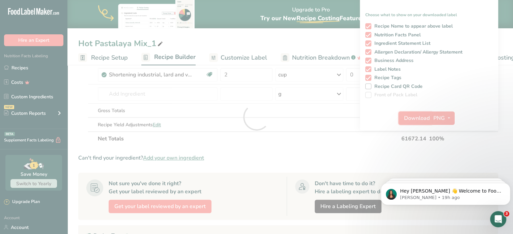
scroll to position [0, 0]
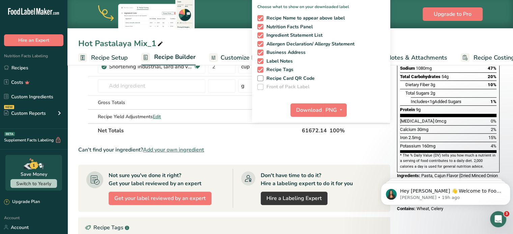
click at [159, 44] on icon at bounding box center [160, 43] width 6 height 9
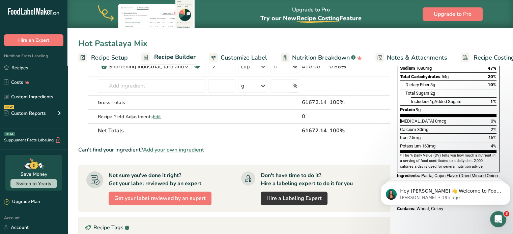
click at [82, 45] on input "Hot Pastalaya Mix" at bounding box center [290, 43] width 424 height 12
type input "Mild Pastalaya Mix"
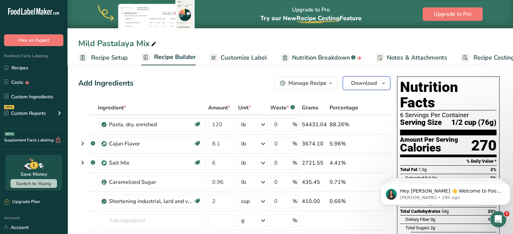
click at [364, 84] on span "Download" at bounding box center [364, 83] width 26 height 8
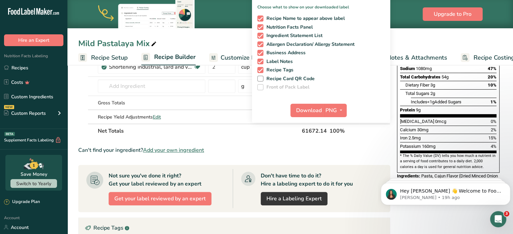
scroll to position [135, 0]
click at [308, 104] on button "Download" at bounding box center [306, 109] width 33 height 13
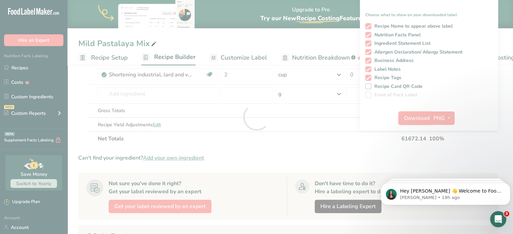
scroll to position [0, 0]
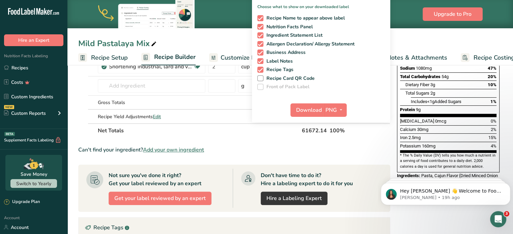
click at [206, 36] on div "Mild Pastalaya Mix Recipe Setup Recipe Builder Customize Label Nutrition Breakd…" at bounding box center [289, 32] width 445 height 65
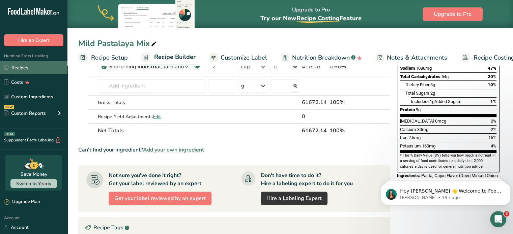
click at [28, 68] on link "Recipes" at bounding box center [33, 67] width 67 height 13
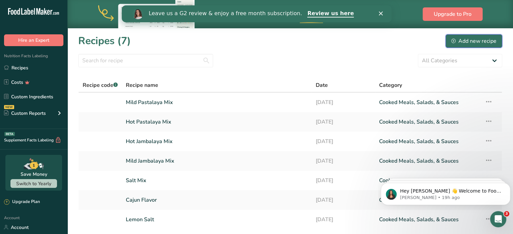
click at [469, 44] on div "Add new recipe" at bounding box center [473, 41] width 45 height 8
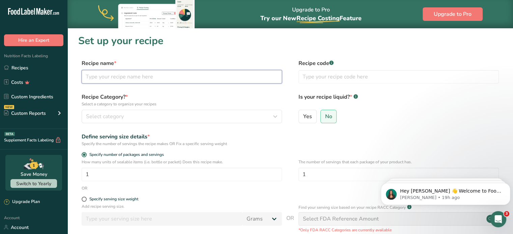
click at [129, 77] on input "text" at bounding box center [182, 76] width 200 height 13
type input "Dirty Rice Dressing Mix"
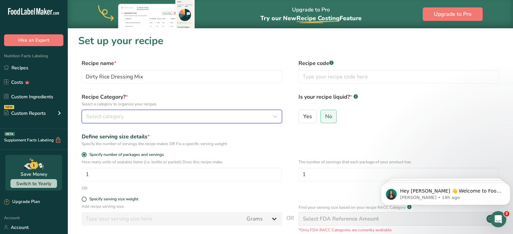
click at [185, 116] on div "Select category" at bounding box center [179, 117] width 187 height 8
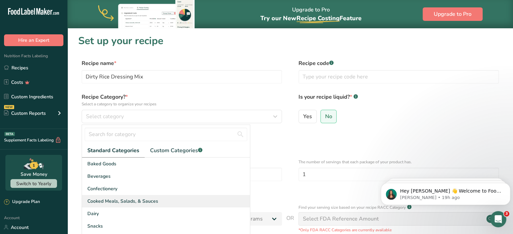
click at [123, 198] on span "Cooked Meals, Salads, & Sauces" at bounding box center [122, 201] width 71 height 7
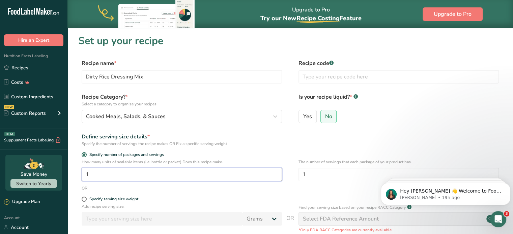
drag, startPoint x: 128, startPoint y: 179, endPoint x: 82, endPoint y: 172, distance: 47.0
click at [82, 172] on input "1" at bounding box center [182, 174] width 200 height 13
click at [104, 178] on input "1" at bounding box center [182, 174] width 200 height 13
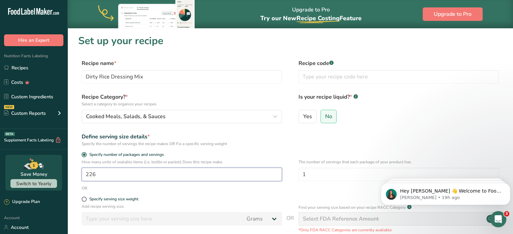
drag, startPoint x: 118, startPoint y: 180, endPoint x: 72, endPoint y: 186, distance: 46.2
click at [72, 186] on section "Set up your recipe Recipe name * Dirty Rice Dressing Mix Recipe code .a-a{fill:…" at bounding box center [289, 168] width 445 height 281
click at [120, 176] on input "226" at bounding box center [182, 174] width 200 height 13
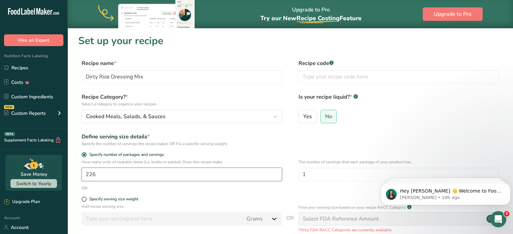
drag, startPoint x: 120, startPoint y: 176, endPoint x: 75, endPoint y: 176, distance: 44.8
click at [75, 176] on section "Set up your recipe Recipe name * Dirty Rice Dressing Mix Recipe code .a-a{fill:…" at bounding box center [289, 168] width 445 height 281
type input "301"
type input "8"
click at [236, 190] on div "OR" at bounding box center [290, 188] width 424 height 6
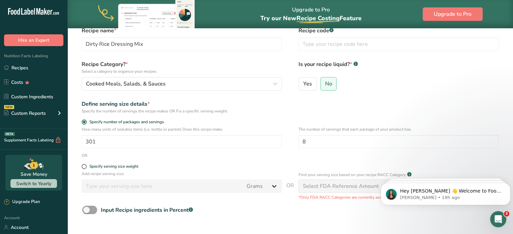
scroll to position [67, 0]
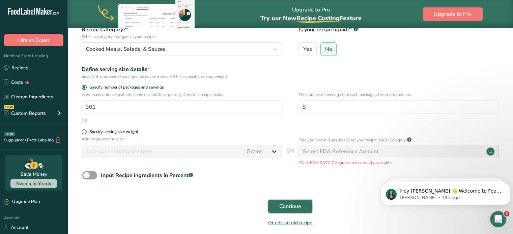
click at [297, 208] on span "Continue" at bounding box center [290, 207] width 22 height 8
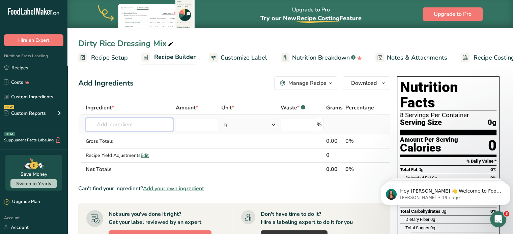
click at [107, 125] on input "text" at bounding box center [129, 124] width 87 height 13
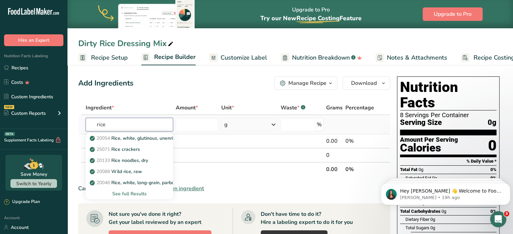
type input "rice"
click at [133, 194] on div "See full Results" at bounding box center [129, 193] width 77 height 7
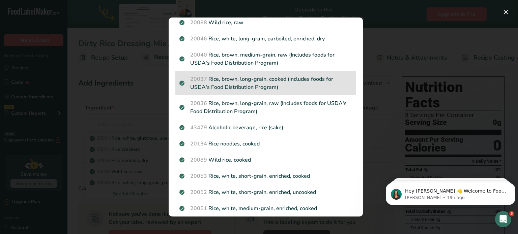
scroll to position [135, 0]
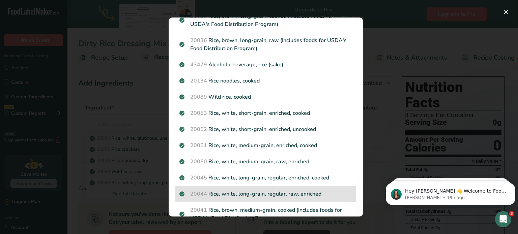
click at [259, 194] on p "20044 Rice, white, long-grain, regular, raw, enriched" at bounding box center [265, 194] width 173 height 8
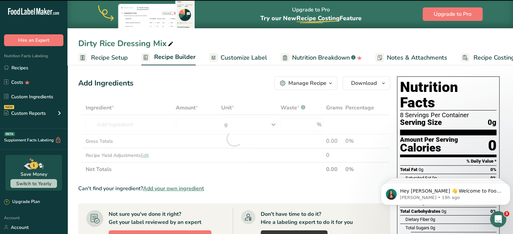
type input "0"
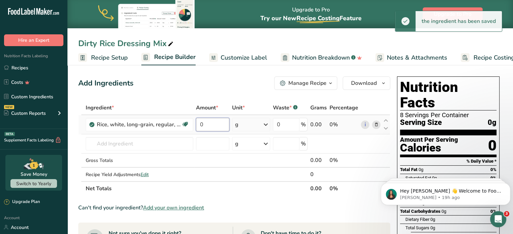
click at [228, 127] on input "0" at bounding box center [213, 124] width 34 height 13
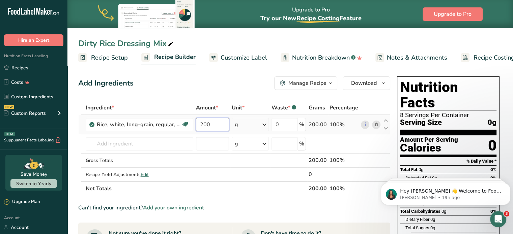
type input "200"
click at [252, 127] on div "Ingredient * Amount * Unit * Waste * .a-a{fill:#347362;}.b-a{fill:#fff;} Grams …" at bounding box center [234, 148] width 312 height 95
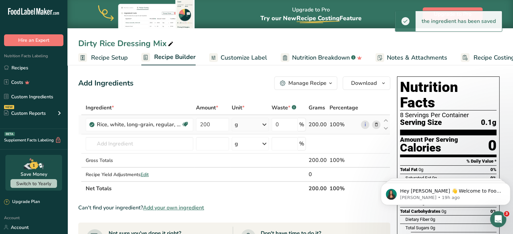
click at [253, 125] on div "g" at bounding box center [250, 124] width 37 height 13
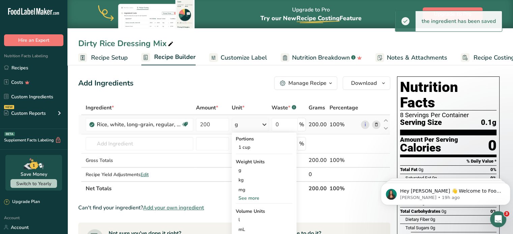
click at [256, 198] on div "See more" at bounding box center [264, 198] width 57 height 7
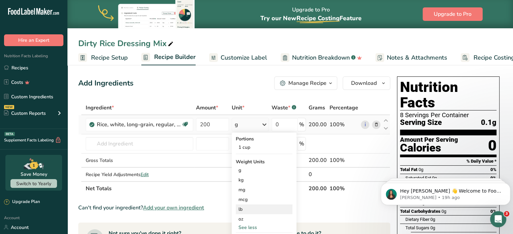
click at [251, 211] on div "lb" at bounding box center [264, 210] width 57 height 10
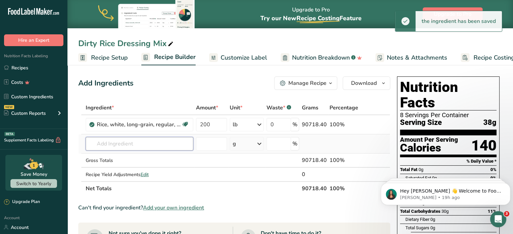
click at [170, 140] on input "text" at bounding box center [140, 143] width 108 height 13
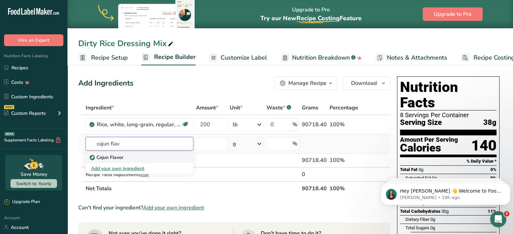
type input "cajun flav"
click at [116, 155] on p "Cajun Flavor" at bounding box center [107, 157] width 32 height 7
type input "Cajun Flavor"
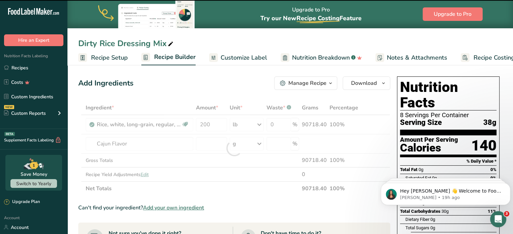
type input "0"
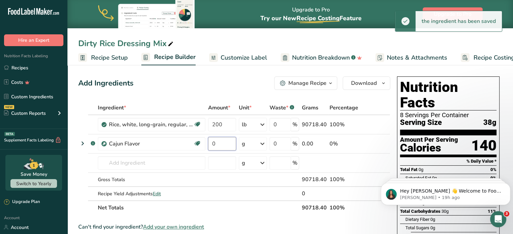
click at [213, 144] on input "0" at bounding box center [222, 143] width 28 height 13
type input "14"
click at [263, 146] on div "Ingredient * Amount * Unit * Waste * .a-a{fill:#347362;}.b-a{fill:#fff;} Grams …" at bounding box center [234, 158] width 312 height 114
click at [263, 146] on icon at bounding box center [262, 144] width 8 height 12
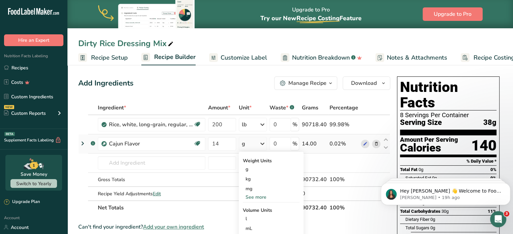
click at [259, 196] on div "See more" at bounding box center [271, 197] width 57 height 7
click at [251, 209] on div "lb" at bounding box center [271, 209] width 57 height 10
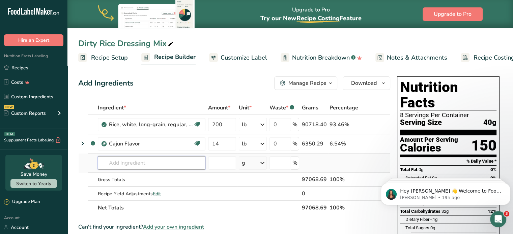
click at [145, 162] on input "text" at bounding box center [152, 162] width 108 height 13
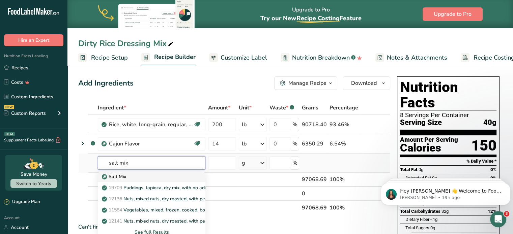
type input "salt mix"
click at [137, 180] on link "Salt Mix" at bounding box center [152, 176] width 108 height 11
type input "Salt Mix"
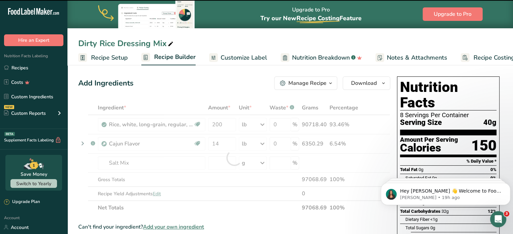
type input "0"
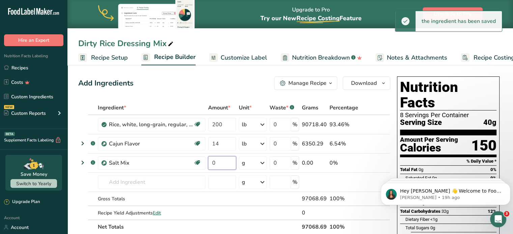
click at [222, 163] on input "0" at bounding box center [222, 162] width 28 height 13
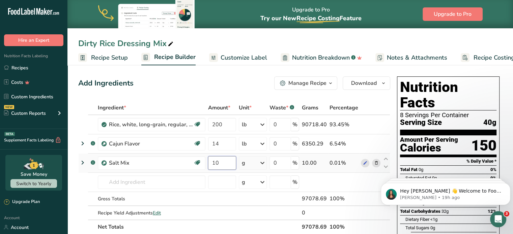
type input "10"
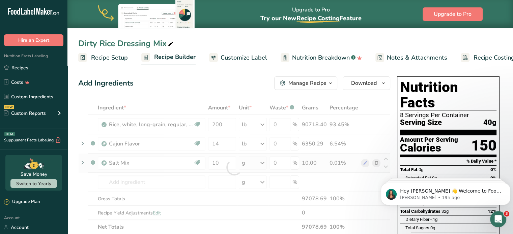
click at [249, 157] on div "Ingredient * Amount * Unit * Waste * .a-a{fill:#347362;}.b-a{fill:#fff;} Grams …" at bounding box center [234, 167] width 312 height 133
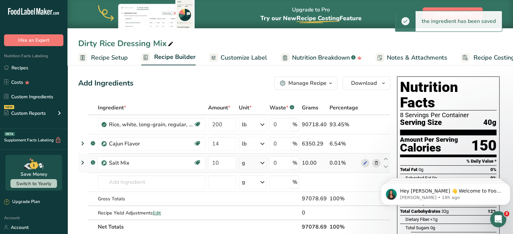
click at [250, 165] on div "g" at bounding box center [253, 162] width 28 height 13
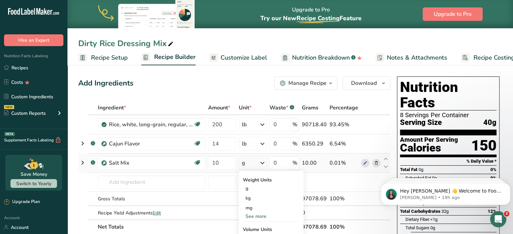
click at [259, 216] on div "See more" at bounding box center [271, 216] width 57 height 7
click at [255, 226] on div "lb" at bounding box center [271, 228] width 57 height 10
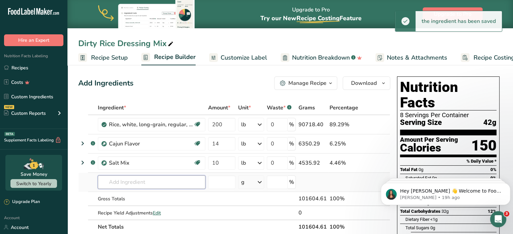
click at [112, 182] on input "text" at bounding box center [152, 182] width 108 height 13
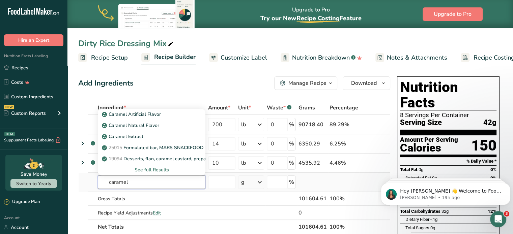
type input "caramel"
click at [153, 169] on div "See full Results" at bounding box center [151, 169] width 97 height 7
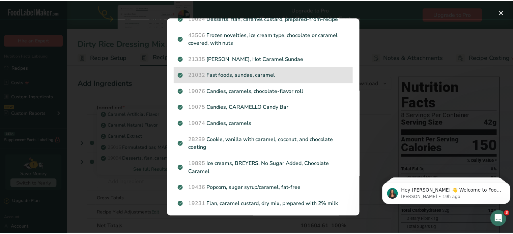
scroll to position [169, 0]
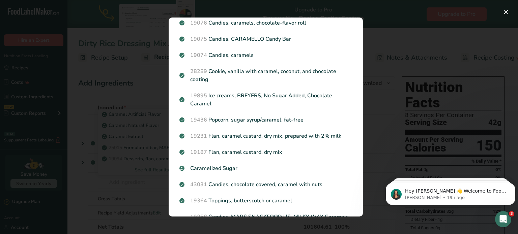
click at [256, 168] on p "Caramelized Sugar" at bounding box center [265, 168] width 173 height 8
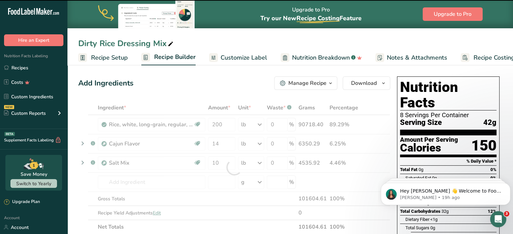
type input "0"
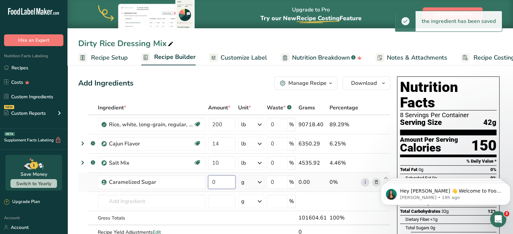
click at [228, 181] on input "0" at bounding box center [221, 182] width 27 height 13
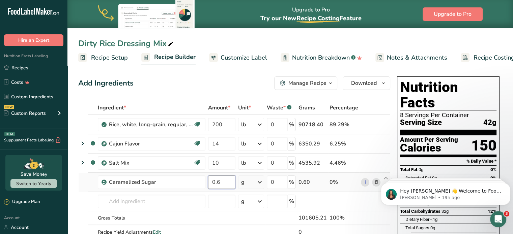
type input "0.6"
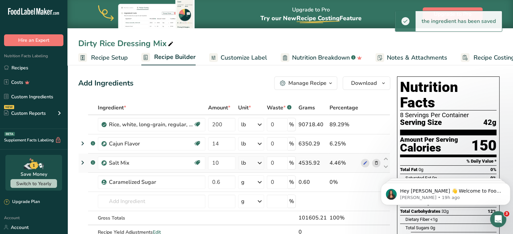
click at [236, 167] on td "10" at bounding box center [222, 163] width 30 height 19
click at [252, 180] on div "g" at bounding box center [251, 182] width 26 height 13
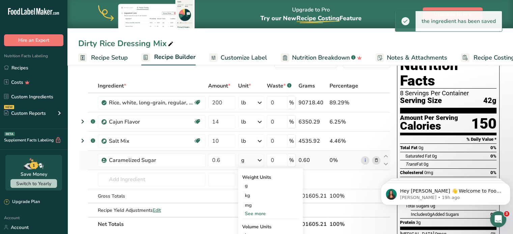
scroll to position [34, 0]
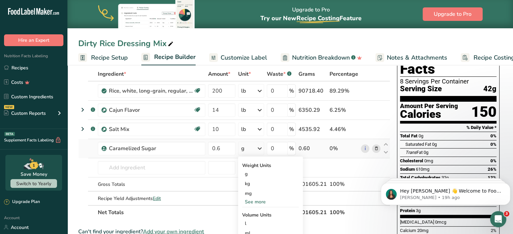
click at [256, 205] on div "See more" at bounding box center [270, 202] width 57 height 7
click at [249, 212] on div "lb" at bounding box center [270, 213] width 57 height 10
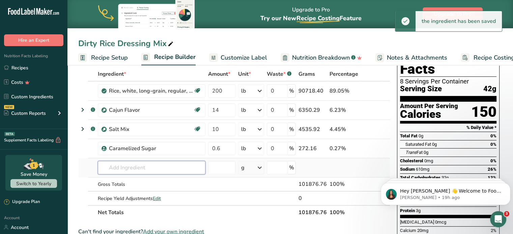
click at [134, 164] on input "text" at bounding box center [152, 167] width 108 height 13
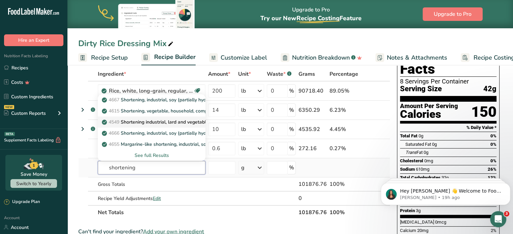
type input "shortening"
click at [168, 122] on p "4549 Shortening industrial, lard and vegetable oil" at bounding box center [159, 122] width 112 height 7
type input "Shortening industrial, lard and vegetable oil"
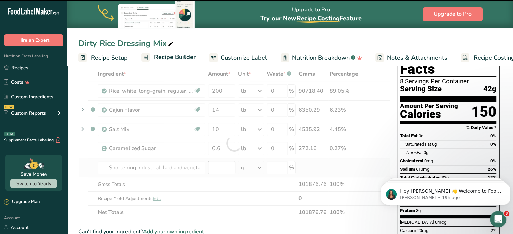
type input "0"
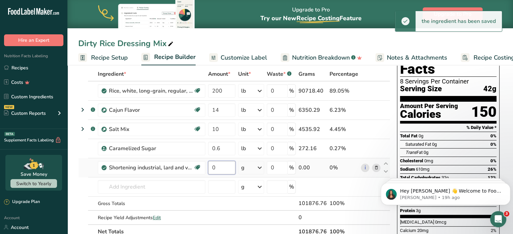
click at [221, 168] on input "0" at bounding box center [221, 167] width 27 height 13
type input "2"
click at [249, 165] on div "Ingredient * Amount * Unit * Waste * .a-a{fill:#347362;}.b-a{fill:#fff;} Grams …" at bounding box center [234, 153] width 312 height 172
click at [249, 166] on div "g" at bounding box center [251, 167] width 26 height 13
click at [252, 201] on div "1 cup" at bounding box center [270, 200] width 57 height 10
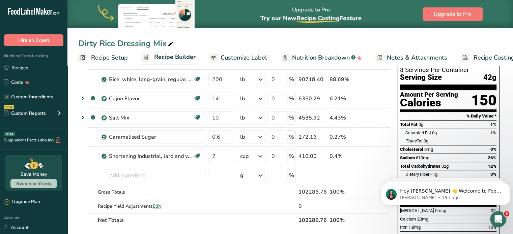
scroll to position [0, 0]
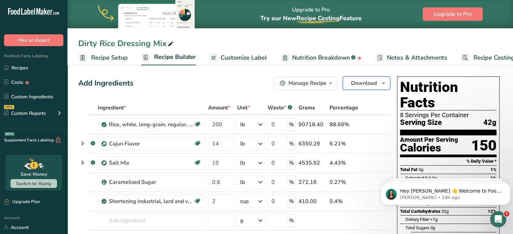
click at [370, 85] on span "Download" at bounding box center [364, 83] width 26 height 8
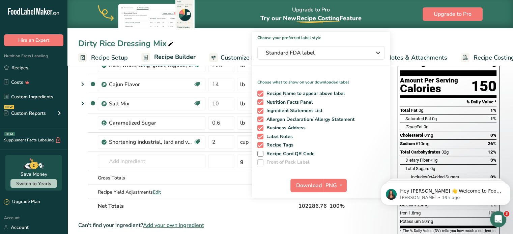
scroll to position [101, 0]
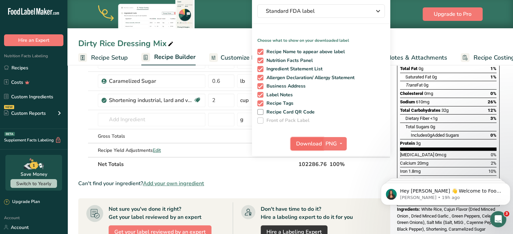
click at [314, 141] on span "Download" at bounding box center [309, 144] width 26 height 8
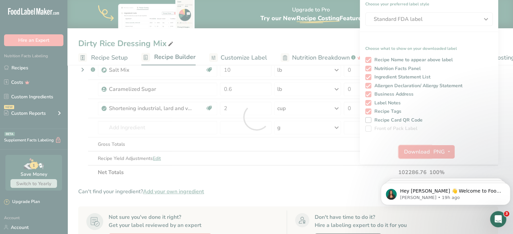
scroll to position [0, 0]
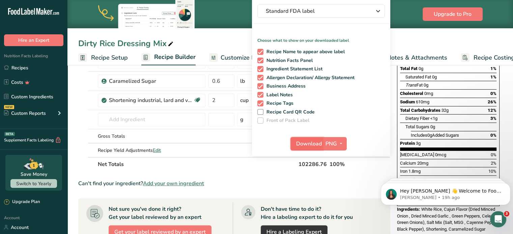
click at [304, 144] on span "Download" at bounding box center [309, 144] width 26 height 8
click at [32, 68] on link "Recipes" at bounding box center [33, 67] width 67 height 13
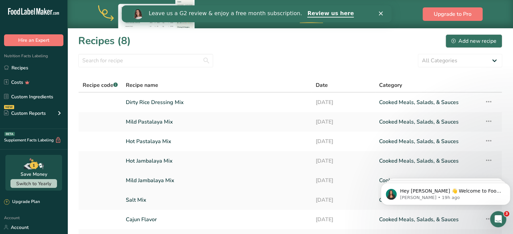
click at [131, 178] on link "Mild Jambalaya Mix" at bounding box center [217, 181] width 182 height 14
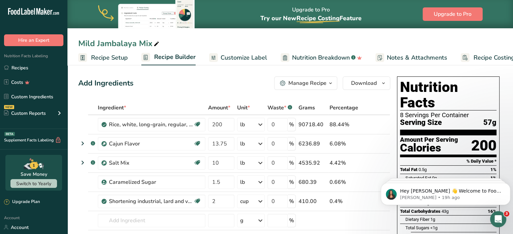
click at [109, 58] on span "Recipe Setup" at bounding box center [109, 57] width 37 height 9
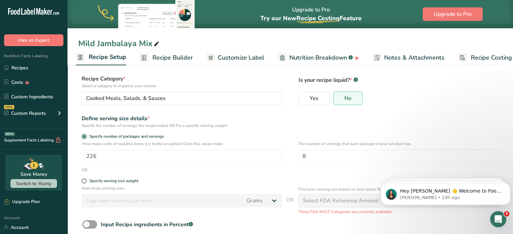
scroll to position [73, 0]
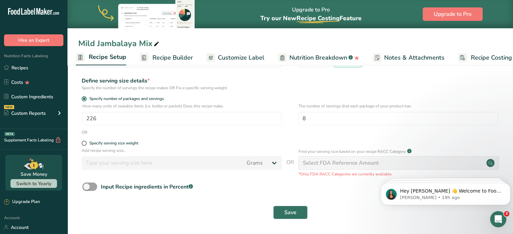
click at [106, 130] on div "OR" at bounding box center [290, 132] width 424 height 6
drag, startPoint x: 105, startPoint y: 119, endPoint x: 70, endPoint y: 111, distance: 35.3
click at [71, 111] on section "Recipe name * Mild Jambalaya Mix Recipe code .a-a{fill:#347362;}.b-a{fill:#fff;…" at bounding box center [289, 112] width 445 height 244
type input "301"
click at [286, 209] on span "Save" at bounding box center [290, 213] width 12 height 8
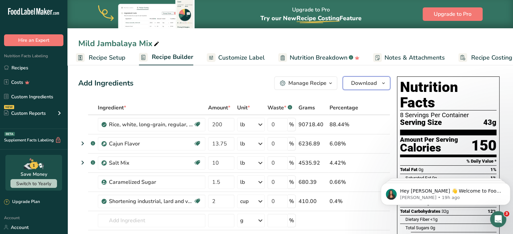
click at [363, 79] on button "Download" at bounding box center [366, 83] width 48 height 13
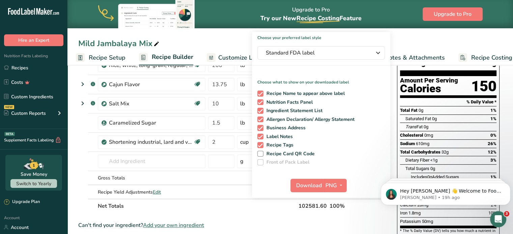
scroll to position [135, 0]
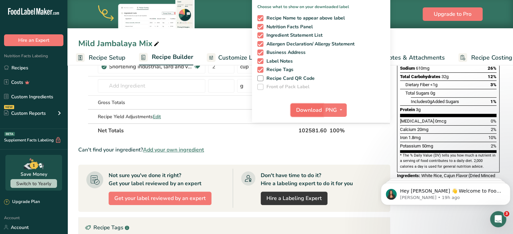
click at [302, 109] on span "Download" at bounding box center [309, 110] width 26 height 8
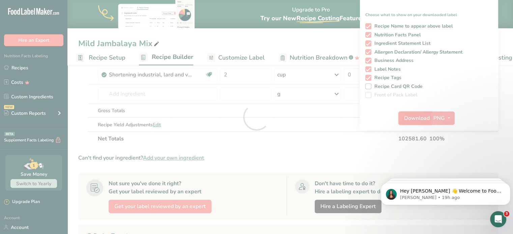
scroll to position [0, 0]
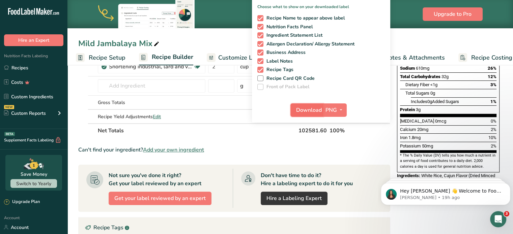
click at [303, 109] on span "Download" at bounding box center [309, 110] width 26 height 8
click at [16, 64] on link "Recipes" at bounding box center [33, 67] width 67 height 13
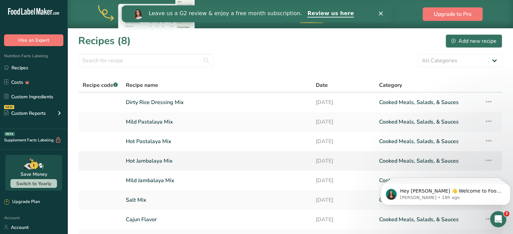
click at [144, 168] on td "Hot Jambalaya Mix" at bounding box center [217, 161] width 190 height 20
drag, startPoint x: 147, startPoint y: 157, endPoint x: 141, endPoint y: 163, distance: 8.6
click at [147, 157] on link "Hot Jambalaya Mix" at bounding box center [217, 161] width 182 height 14
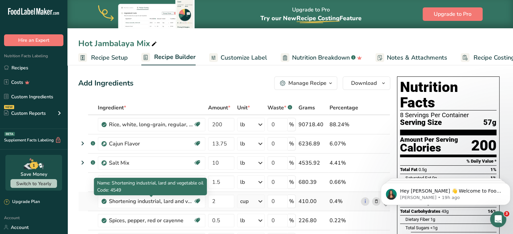
scroll to position [101, 0]
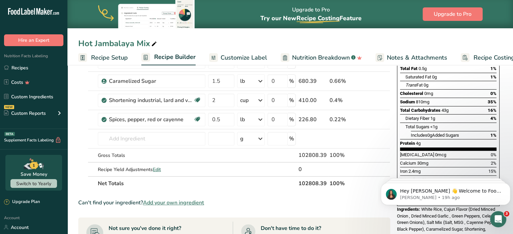
click at [118, 57] on span "Recipe Setup" at bounding box center [109, 57] width 37 height 9
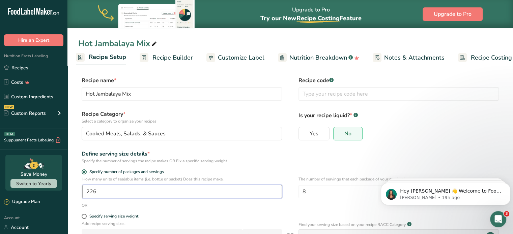
click at [102, 193] on input "226" at bounding box center [182, 191] width 200 height 13
drag, startPoint x: 59, startPoint y: 185, endPoint x: 49, endPoint y: 184, distance: 10.1
click at [49, 185] on div ".a-20{fill:#fff;} Hire an Expert Nutrition Facts Labeling Recipes Costs Custom …" at bounding box center [256, 153] width 513 height 307
type input "302"
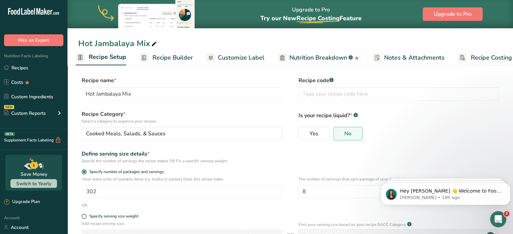
click at [287, 203] on div "OR" at bounding box center [290, 206] width 424 height 6
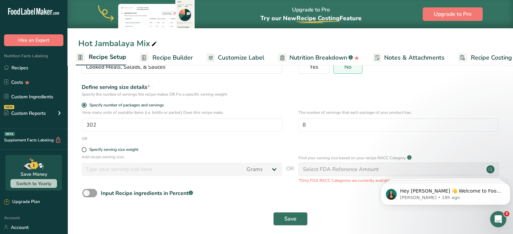
scroll to position [73, 0]
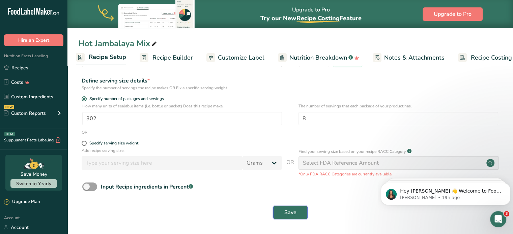
click at [279, 213] on button "Save" at bounding box center [290, 212] width 34 height 13
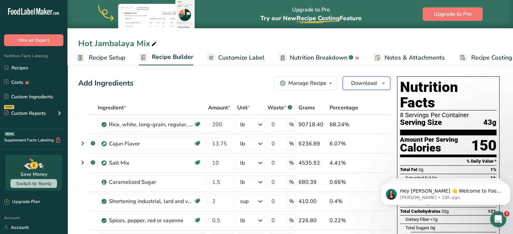
click at [371, 84] on span "Download" at bounding box center [364, 83] width 26 height 8
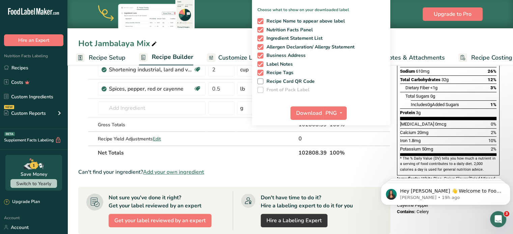
scroll to position [135, 0]
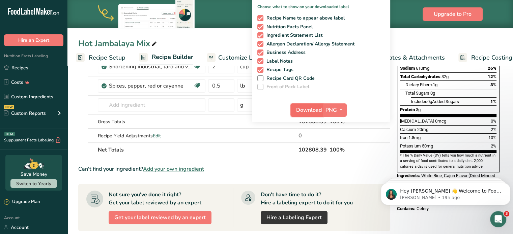
click at [306, 108] on span "Download" at bounding box center [309, 110] width 26 height 8
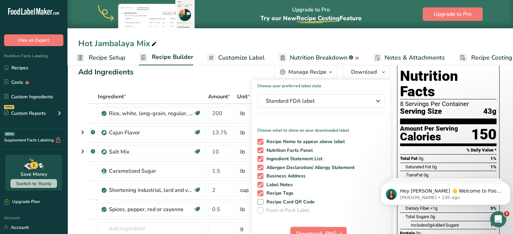
scroll to position [0, 0]
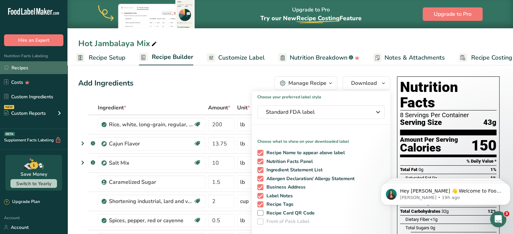
click at [18, 68] on link "Recipes" at bounding box center [33, 67] width 67 height 13
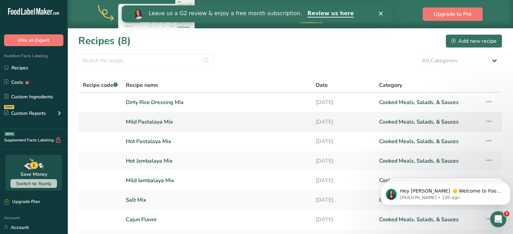
click at [152, 121] on link "Mild Pastalaya Mix" at bounding box center [217, 122] width 182 height 14
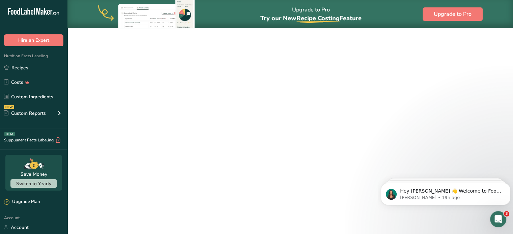
click at [152, 121] on link "Mild Pastalaya Mix" at bounding box center [217, 122] width 182 height 14
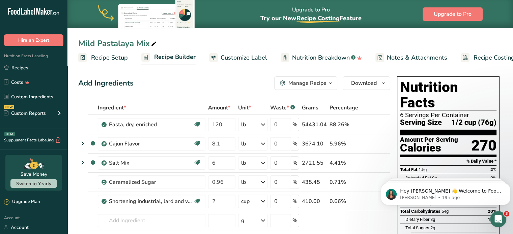
click at [112, 55] on span "Recipe Setup" at bounding box center [109, 57] width 37 height 9
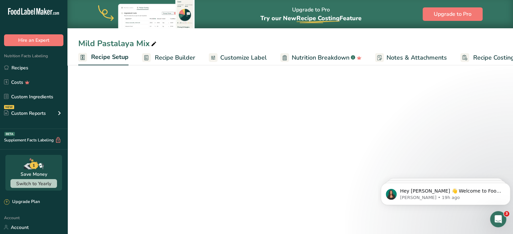
scroll to position [0, 2]
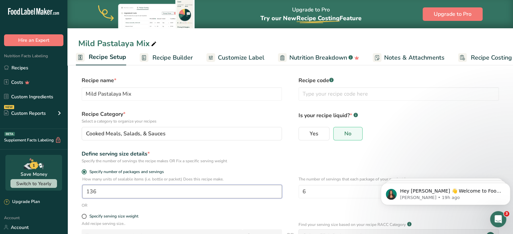
drag, startPoint x: 112, startPoint y: 192, endPoint x: 67, endPoint y: 191, distance: 44.5
click at [67, 191] on section "Recipe name * Mild Pastalaya Mix Recipe code .a-a{fill:#347362;}.b-a{fill:#fff;…" at bounding box center [289, 185] width 445 height 244
type input "272"
click at [280, 204] on div "OR" at bounding box center [290, 206] width 424 height 6
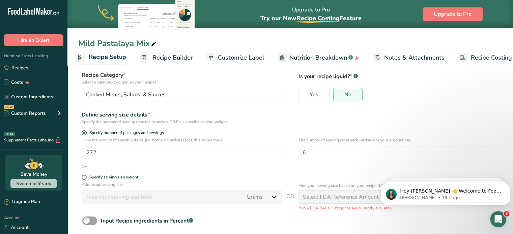
scroll to position [73, 0]
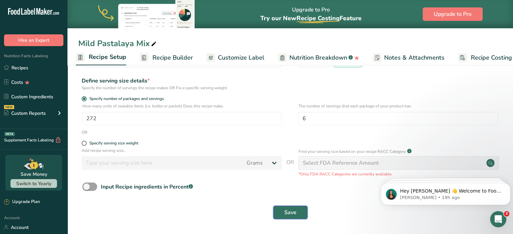
click at [299, 211] on button "Save" at bounding box center [290, 212] width 34 height 13
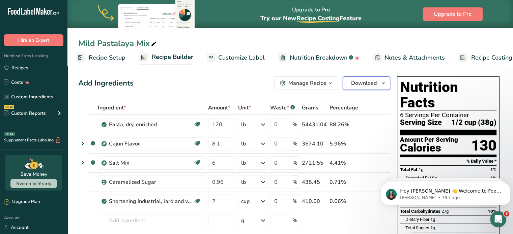
click at [363, 81] on span "Download" at bounding box center [364, 83] width 26 height 8
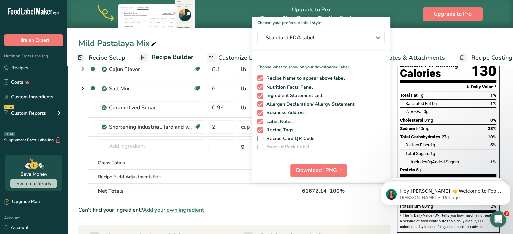
scroll to position [101, 0]
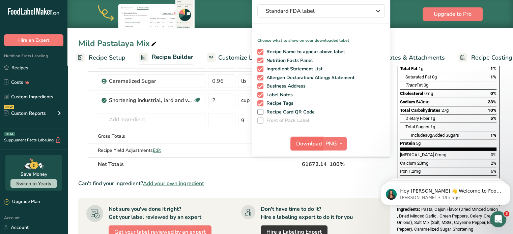
click at [304, 139] on button "Download" at bounding box center [306, 143] width 33 height 13
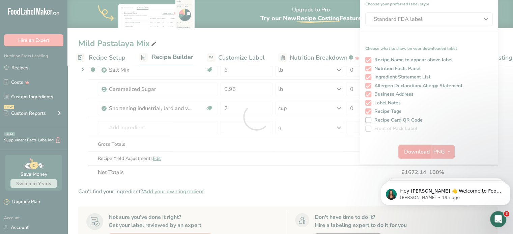
scroll to position [0, 0]
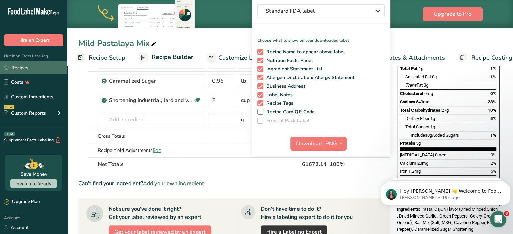
click at [24, 70] on link "Recipes" at bounding box center [33, 67] width 67 height 13
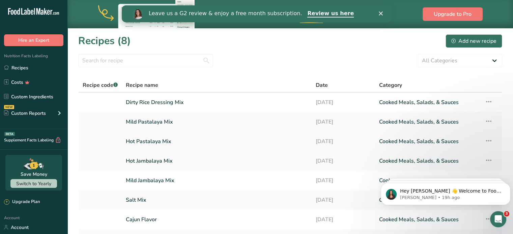
click at [156, 141] on link "Hot Pastalaya Mix" at bounding box center [217, 141] width 182 height 14
click at [155, 141] on link "Hot Pastalaya Mix" at bounding box center [217, 141] width 182 height 14
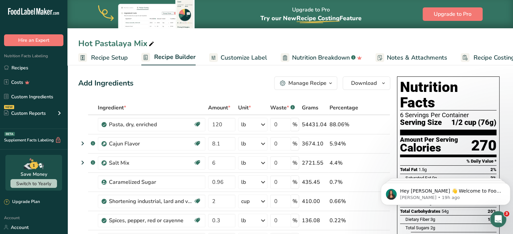
click at [114, 46] on div "Hot Pastalaya Mix" at bounding box center [116, 43] width 77 height 12
click at [110, 55] on span "Recipe Setup" at bounding box center [109, 57] width 37 height 9
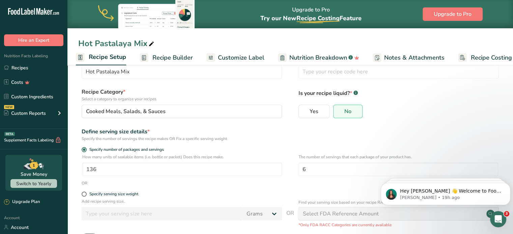
scroll to position [34, 0]
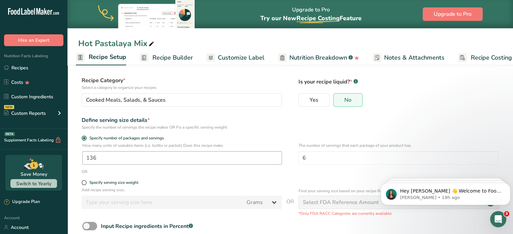
drag, startPoint x: 107, startPoint y: 149, endPoint x: 88, endPoint y: 153, distance: 19.8
click at [86, 149] on div "How many units of sealable items (i.e. bottle or packet) Does this recipe make.…" at bounding box center [182, 154] width 200 height 22
drag, startPoint x: 117, startPoint y: 160, endPoint x: 65, endPoint y: 158, distance: 52.3
click at [67, 159] on div ".a-20{fill:#fff;} Hire an Expert Nutrition Facts Labeling Recipes Costs Custom …" at bounding box center [256, 119] width 513 height 307
type input "272"
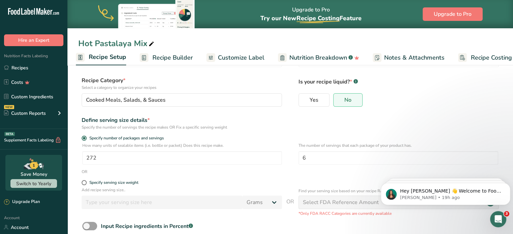
drag, startPoint x: 294, startPoint y: 179, endPoint x: 291, endPoint y: 179, distance: 3.4
click at [293, 179] on form "Recipe name * Hot Pastalaya Mix Recipe code .a-a{fill:#347362;}.b-a{fill:#fff;}…" at bounding box center [290, 153] width 424 height 220
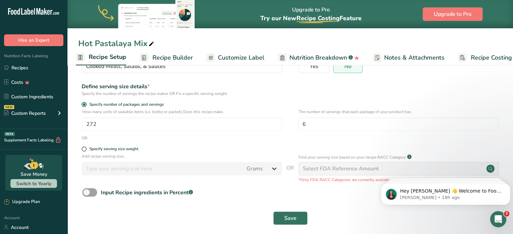
scroll to position [73, 0]
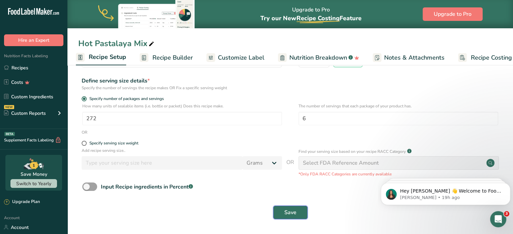
click at [286, 214] on span "Save" at bounding box center [290, 213] width 12 height 8
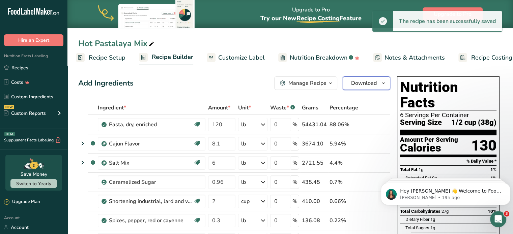
click at [379, 83] on span "button" at bounding box center [383, 83] width 8 height 8
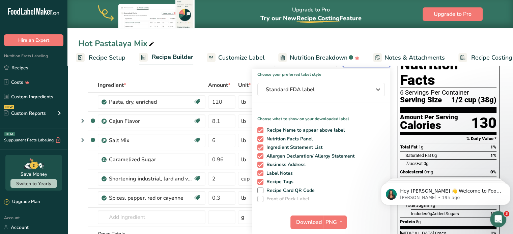
scroll to position [67, 0]
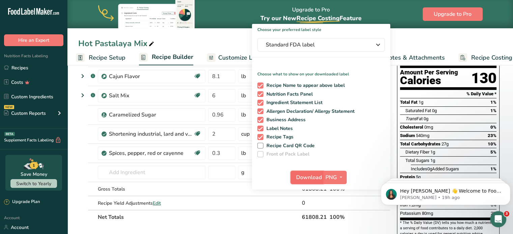
click at [309, 176] on span "Download" at bounding box center [309, 178] width 26 height 8
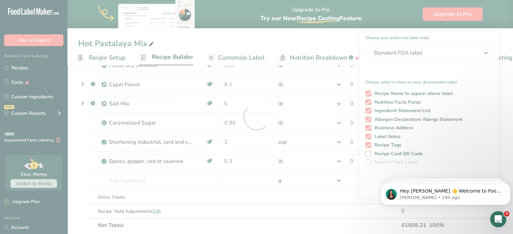
scroll to position [0, 0]
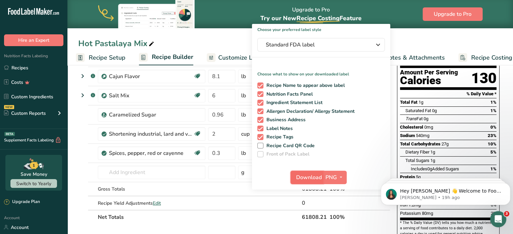
click at [310, 181] on span "Download" at bounding box center [309, 178] width 26 height 8
click at [104, 62] on span "Recipe Setup" at bounding box center [107, 57] width 37 height 9
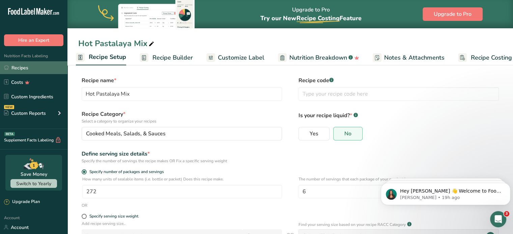
click at [16, 66] on link "Recipes" at bounding box center [33, 67] width 67 height 13
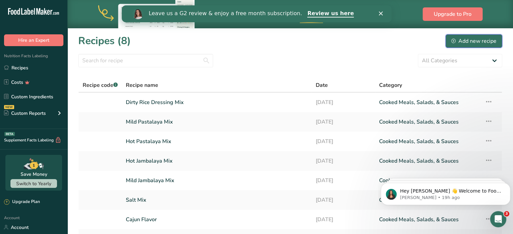
click at [465, 41] on div "Add new recipe" at bounding box center [473, 41] width 45 height 8
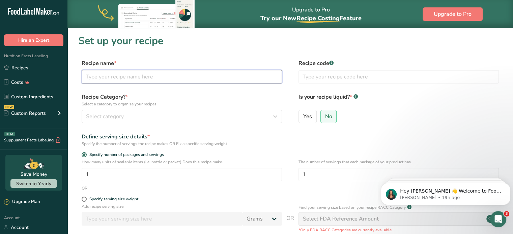
drag, startPoint x: 121, startPoint y: 75, endPoint x: 125, endPoint y: 72, distance: 4.6
click at [121, 75] on input "text" at bounding box center [182, 76] width 200 height 13
type input "Gumbo/Gravy Mix"
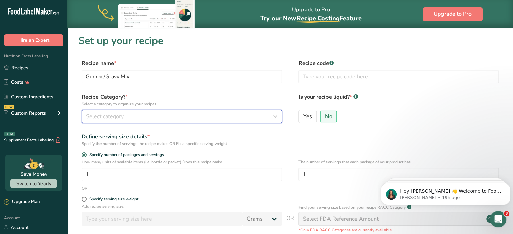
click at [105, 117] on span "Select category" at bounding box center [105, 117] width 38 height 8
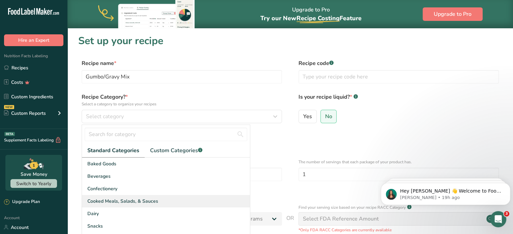
click at [122, 198] on span "Cooked Meals, Salads, & Sauces" at bounding box center [122, 201] width 71 height 7
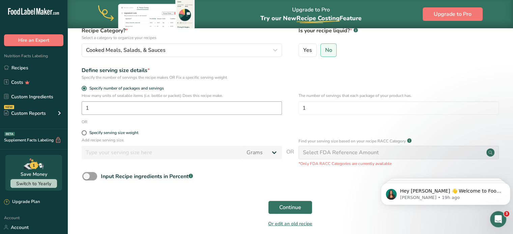
scroll to position [67, 0]
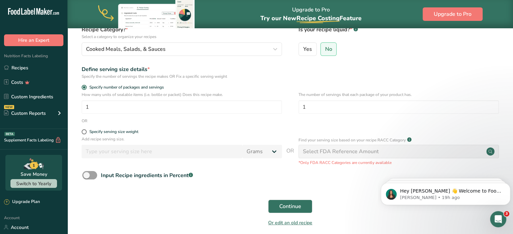
click at [119, 95] on p "How many units of sealable items (i.e. bottle or packet) Does this recipe make." at bounding box center [182, 95] width 200 height 6
click at [120, 112] on input "1" at bounding box center [182, 106] width 200 height 13
click at [99, 107] on input "1" at bounding box center [182, 106] width 200 height 13
type input "1344"
type input "6"
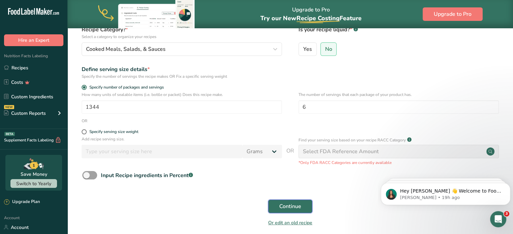
click at [290, 205] on span "Continue" at bounding box center [290, 207] width 22 height 8
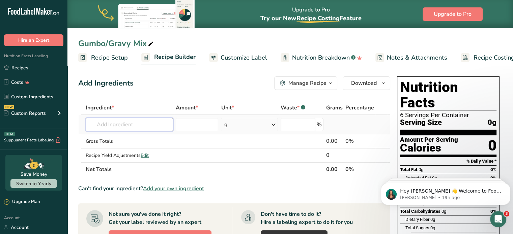
click at [132, 126] on input "text" at bounding box center [129, 124] width 87 height 13
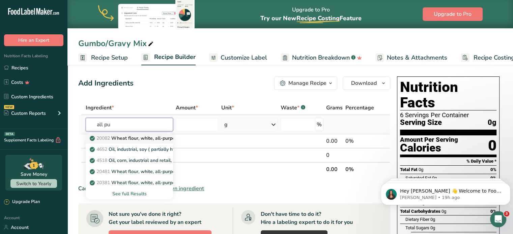
type input "all pu"
click at [138, 139] on p "20082 Wheat flour, white, all-purpose, self-rising, enriched" at bounding box center [158, 138] width 134 height 7
type input "Wheat flour, white, all-purpose, self-rising, enriched"
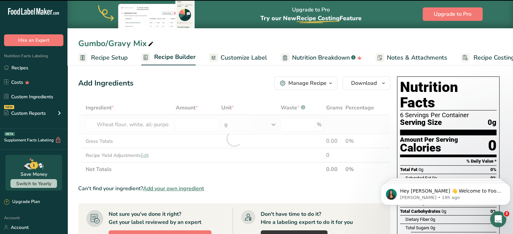
type input "0"
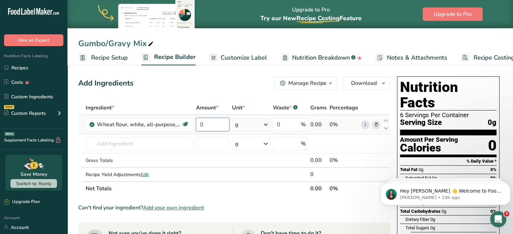
click at [205, 127] on input "0" at bounding box center [213, 124] width 34 height 13
type input "200"
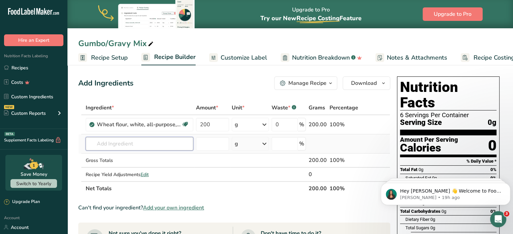
click at [104, 140] on div "Ingredient * Amount * Unit * Waste * .a-a{fill:#347362;}.b-a{fill:#fff;} Grams …" at bounding box center [234, 148] width 312 height 95
type input "cajun flavor"
click at [118, 160] on p "Cajun Flavor" at bounding box center [107, 157] width 32 height 7
type input "Cajun Flavor"
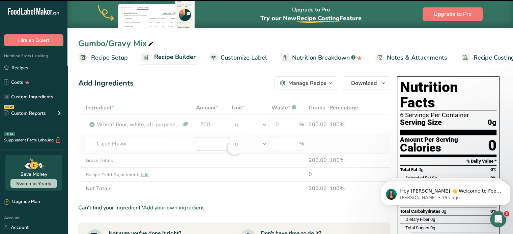
type input "0"
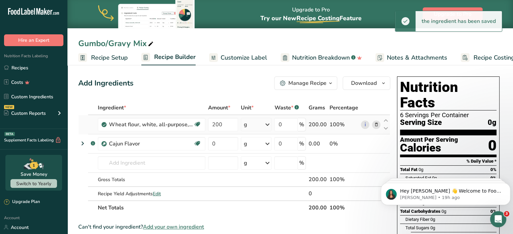
click at [248, 128] on div "g" at bounding box center [256, 124] width 31 height 13
click at [253, 195] on div "See more" at bounding box center [273, 198] width 57 height 7
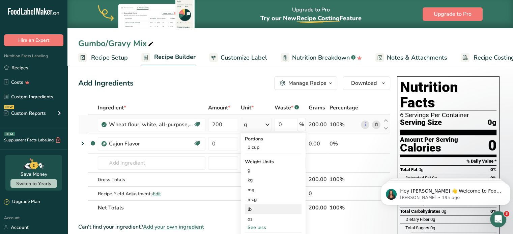
click at [252, 209] on div "lb" at bounding box center [273, 210] width 57 height 10
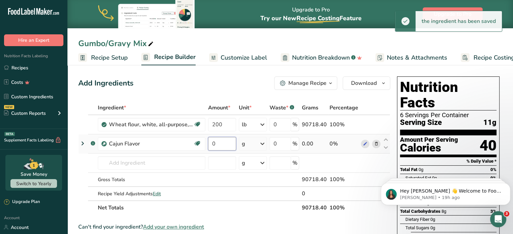
click at [218, 144] on input "0" at bounding box center [222, 143] width 28 height 13
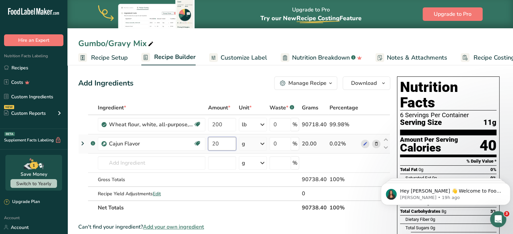
type input "20"
click at [240, 141] on div "Ingredient * Amount * Unit * Waste * .a-a{fill:#347362;}.b-a{fill:#fff;} Grams …" at bounding box center [234, 158] width 312 height 114
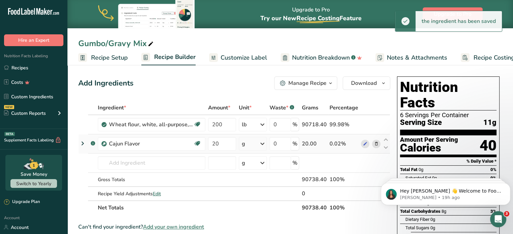
click at [259, 144] on div "g" at bounding box center [253, 143] width 28 height 13
click at [259, 199] on div "See more" at bounding box center [271, 197] width 57 height 7
click at [250, 206] on div "lb" at bounding box center [271, 209] width 57 height 10
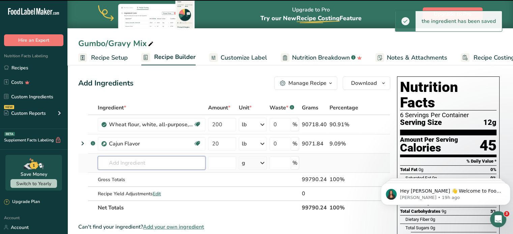
click at [126, 162] on input "text" at bounding box center [152, 162] width 108 height 13
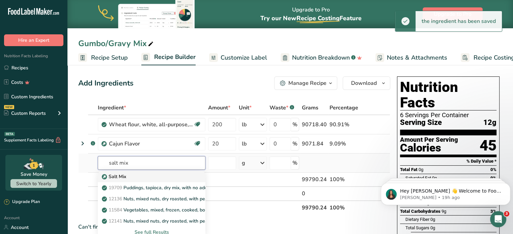
type input "salt mix"
click at [128, 176] on div "Salt Mix" at bounding box center [146, 176] width 86 height 7
type input "Salt Mix"
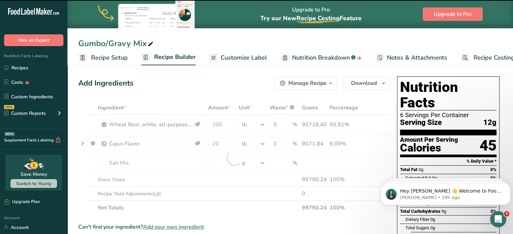
type input "0"
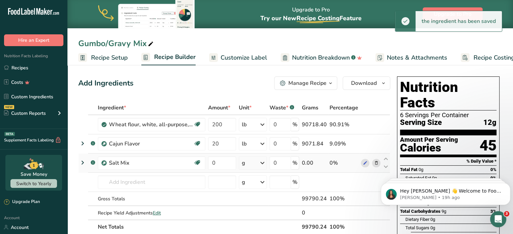
click at [207, 166] on td "0" at bounding box center [222, 163] width 31 height 19
click at [219, 164] on input "0" at bounding box center [222, 162] width 28 height 13
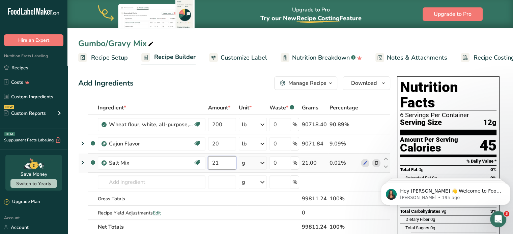
type input "21"
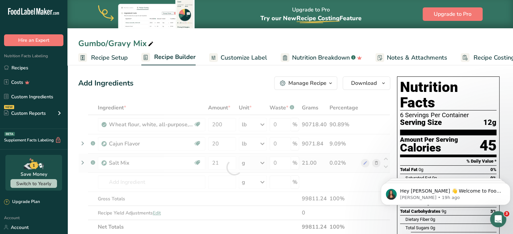
click at [262, 163] on div "Ingredient * Amount * Unit * Waste * .a-a{fill:#347362;}.b-a{fill:#fff;} Grams …" at bounding box center [234, 167] width 312 height 133
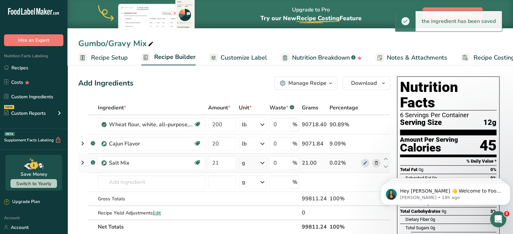
click at [264, 163] on icon at bounding box center [262, 163] width 8 height 12
click at [251, 215] on div "See more" at bounding box center [271, 216] width 57 height 7
click at [247, 228] on div "lb" at bounding box center [271, 228] width 57 height 10
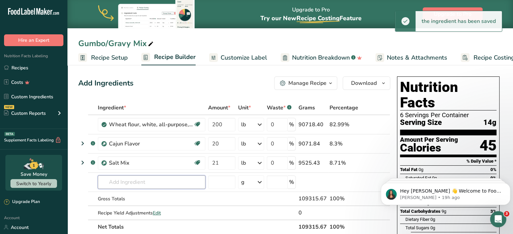
click at [138, 179] on input "text" at bounding box center [152, 182] width 108 height 13
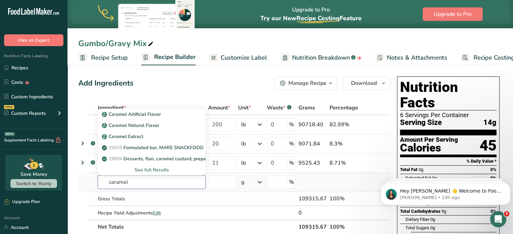
type input "caramel"
click at [153, 168] on div "See full Results" at bounding box center [151, 169] width 97 height 7
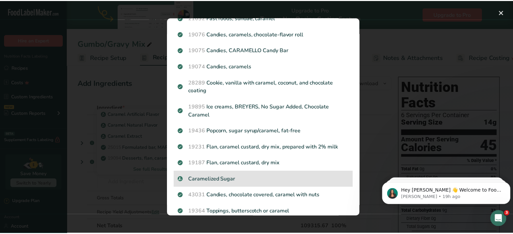
scroll to position [169, 0]
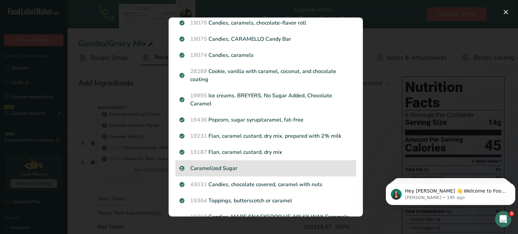
click at [212, 171] on p "Caramelized Sugar" at bounding box center [265, 168] width 173 height 8
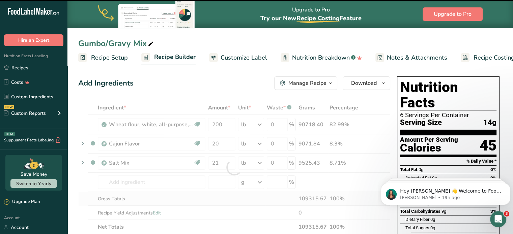
type input "0"
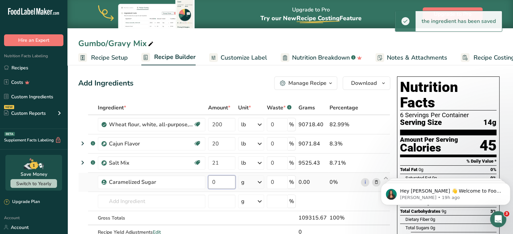
click at [219, 179] on input "0" at bounding box center [221, 182] width 27 height 13
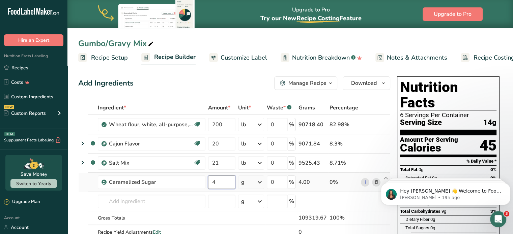
type input "4"
click at [250, 184] on div "Ingredient * Amount * Unit * Waste * .a-a{fill:#347362;}.b-a{fill:#fff;} Grams …" at bounding box center [234, 177] width 312 height 153
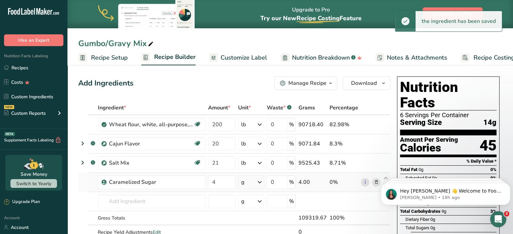
click at [260, 181] on icon at bounding box center [259, 182] width 8 height 12
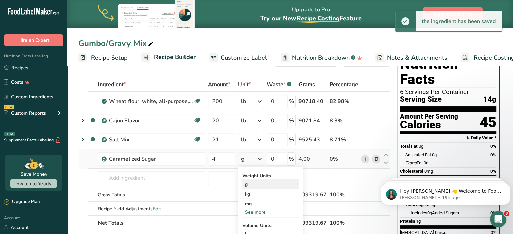
scroll to position [34, 0]
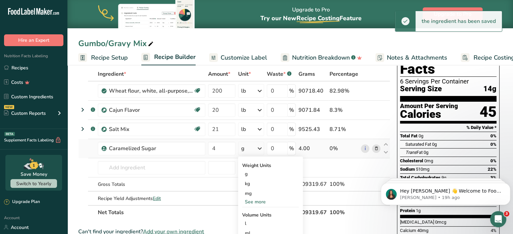
click at [249, 201] on div "See more" at bounding box center [270, 202] width 57 height 7
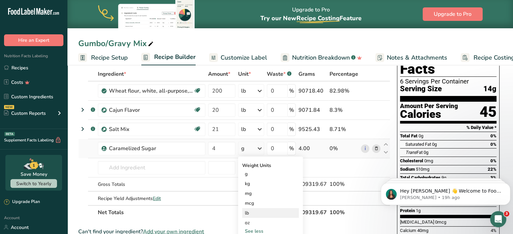
click at [249, 208] on div "lb" at bounding box center [270, 213] width 57 height 10
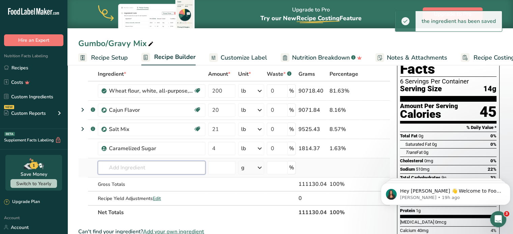
click at [134, 168] on input "text" at bounding box center [152, 167] width 108 height 13
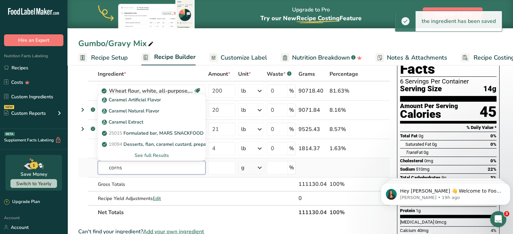
type input "cornst"
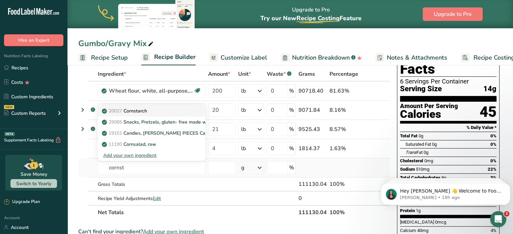
type input "cornst"
click at [149, 108] on div "20027 [GEOGRAPHIC_DATA]" at bounding box center [146, 111] width 86 height 7
type input "Cornstarch"
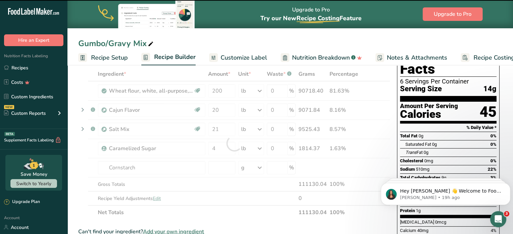
type input "0"
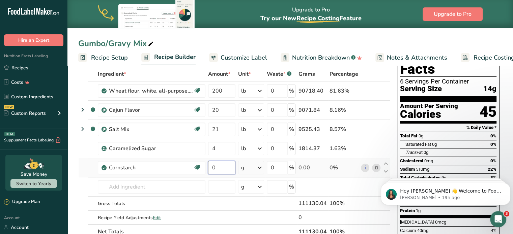
click at [213, 163] on input "0" at bounding box center [221, 167] width 27 height 13
type input "6"
click at [255, 164] on div "Ingredient * Amount * Unit * Waste * .a-a{fill:#347362;}.b-a{fill:#fff;} Grams …" at bounding box center [234, 153] width 312 height 172
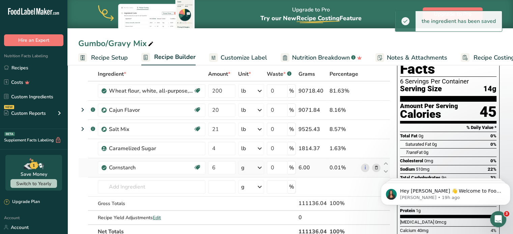
click at [256, 172] on div "g" at bounding box center [251, 167] width 26 height 13
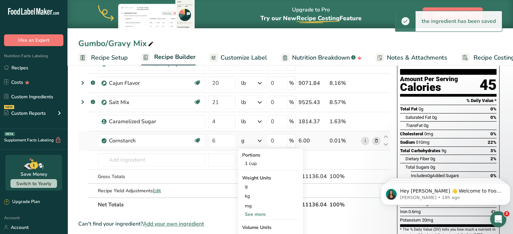
scroll to position [101, 0]
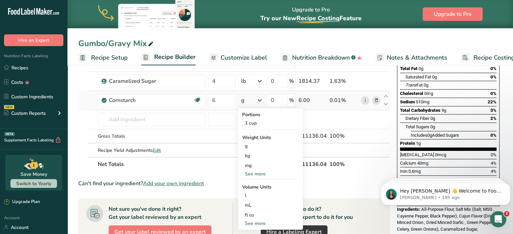
click at [250, 171] on div "See more" at bounding box center [270, 174] width 57 height 7
click at [251, 187] on div "lb" at bounding box center [270, 185] width 57 height 10
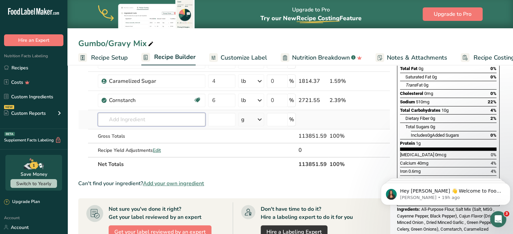
click at [131, 121] on input "text" at bounding box center [152, 119] width 108 height 13
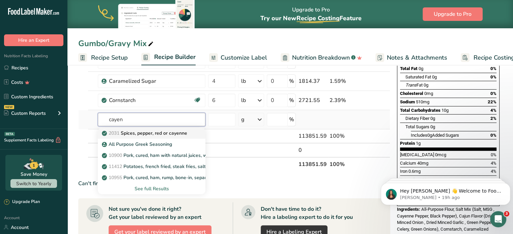
type input "cayen"
click at [131, 131] on p "2031 Spices, pepper, red or cayenne" at bounding box center [145, 133] width 84 height 7
type input "Spices, pepper, red or cayenne"
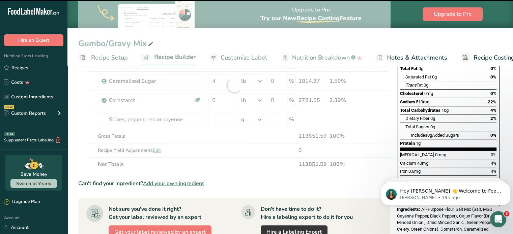
type input "0"
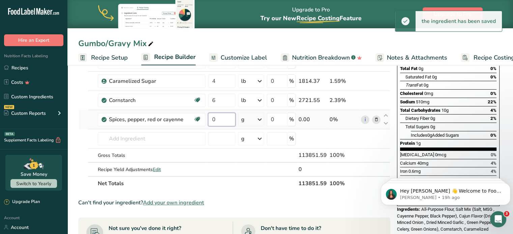
click at [221, 117] on input "0" at bounding box center [221, 119] width 27 height 13
type input "1"
click at [248, 118] on div "Ingredient * Amount * Unit * Waste * .a-a{fill:#347362;}.b-a{fill:#fff;} Grams …" at bounding box center [234, 95] width 312 height 191
click at [257, 117] on icon at bounding box center [259, 120] width 8 height 12
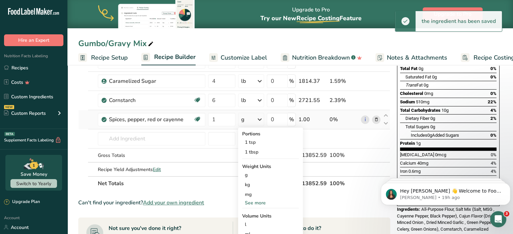
click at [255, 203] on div "See more" at bounding box center [270, 203] width 57 height 7
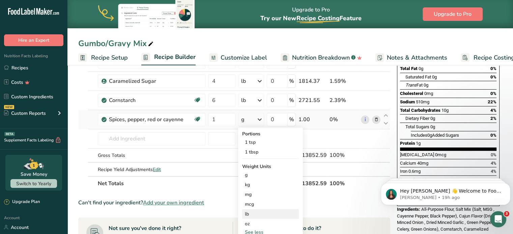
click at [251, 214] on div "lb" at bounding box center [270, 214] width 57 height 10
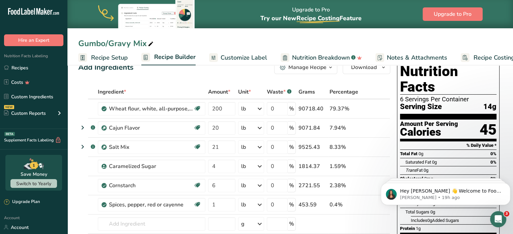
scroll to position [0, 0]
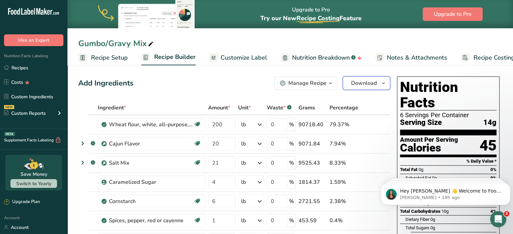
click at [371, 85] on span "Download" at bounding box center [364, 83] width 26 height 8
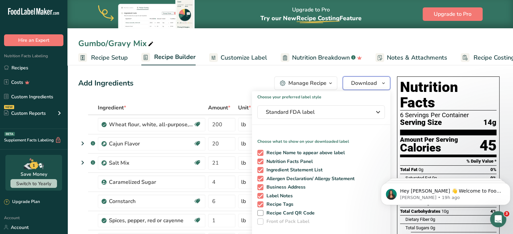
scroll to position [101, 0]
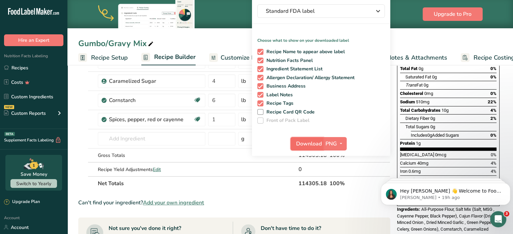
click at [313, 143] on span "Download" at bounding box center [309, 144] width 26 height 8
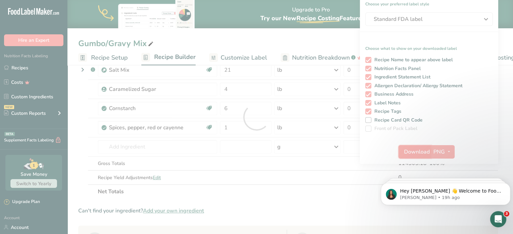
scroll to position [0, 0]
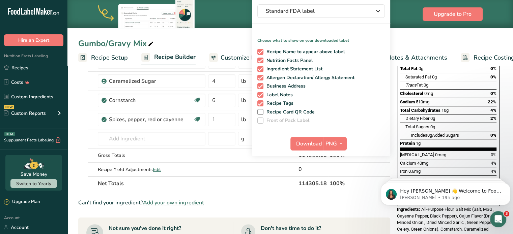
click at [213, 42] on div "Gumbo/Gravy Mix" at bounding box center [289, 43] width 445 height 12
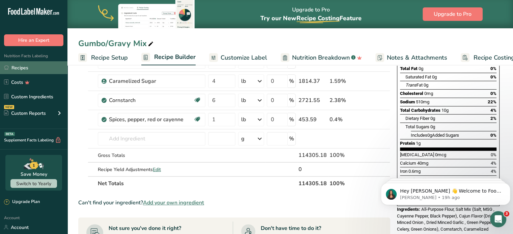
click at [16, 68] on link "Recipes" at bounding box center [33, 67] width 67 height 13
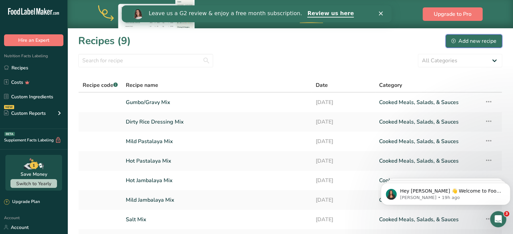
click at [467, 44] on div "Add new recipe" at bounding box center [473, 41] width 45 height 8
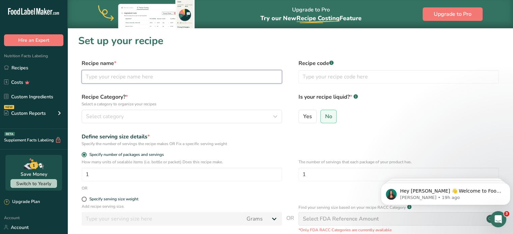
click at [148, 79] on input "text" at bounding box center [182, 76] width 200 height 13
type input "Etouffee Mix"
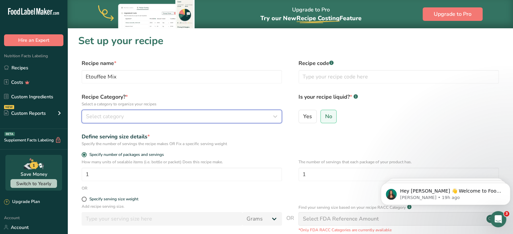
click at [135, 117] on div "Select category" at bounding box center [179, 117] width 187 height 8
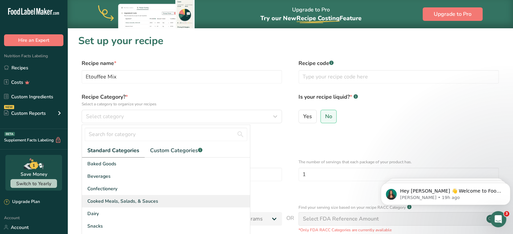
click at [120, 202] on span "Cooked Meals, Salads, & Sauces" at bounding box center [122, 201] width 71 height 7
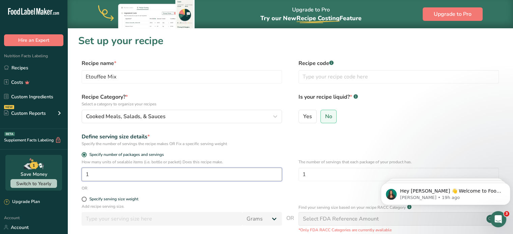
click at [111, 174] on input "1" at bounding box center [182, 174] width 200 height 13
click at [100, 177] on input "1" at bounding box center [182, 174] width 200 height 13
type input "712"
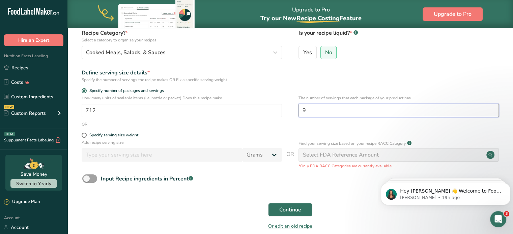
scroll to position [67, 0]
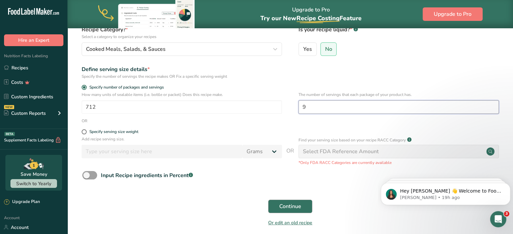
type input "9"
click at [299, 210] on span "Continue" at bounding box center [290, 207] width 22 height 8
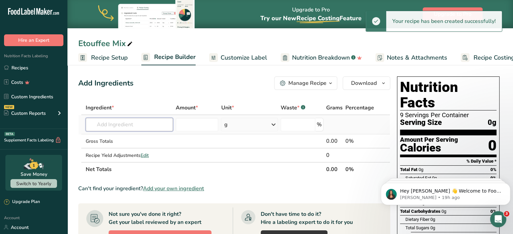
click at [143, 123] on input "text" at bounding box center [129, 124] width 87 height 13
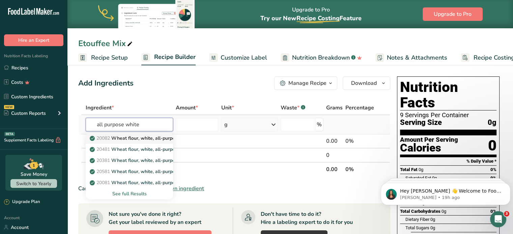
type input "all purpose white"
click at [164, 139] on p "20082 Wheat flour, white, all-purpose, self-rising, enriched" at bounding box center [158, 138] width 134 height 7
type input "Wheat flour, white, all-purpose, self-rising, enriched"
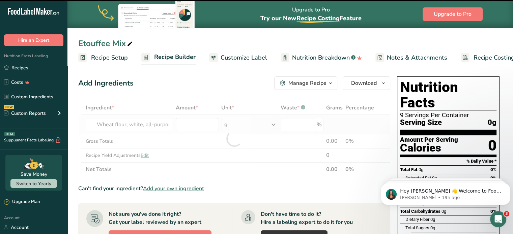
type input "0"
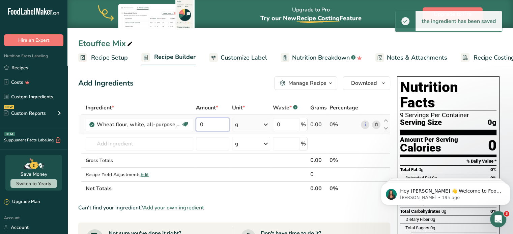
click at [218, 124] on input "0" at bounding box center [213, 124] width 34 height 13
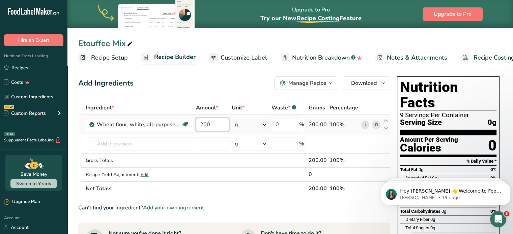
type input "200"
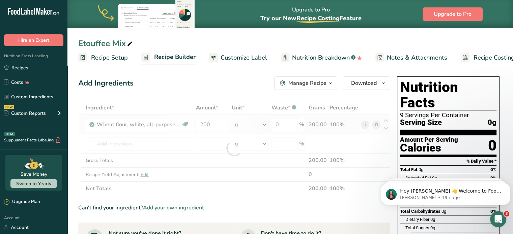
click at [255, 122] on div "Ingredient * Amount * Unit * Waste * .a-a{fill:#347362;}.b-a{fill:#fff;} Grams …" at bounding box center [234, 148] width 312 height 95
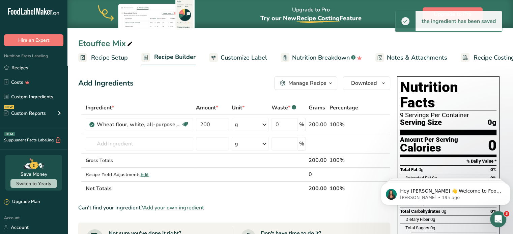
click at [255, 123] on div "g" at bounding box center [250, 124] width 37 height 13
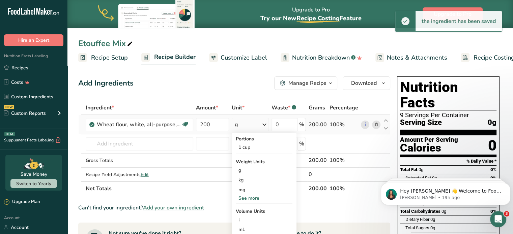
click at [240, 201] on div "See more" at bounding box center [264, 198] width 57 height 7
click at [244, 209] on div "lb" at bounding box center [264, 210] width 57 height 10
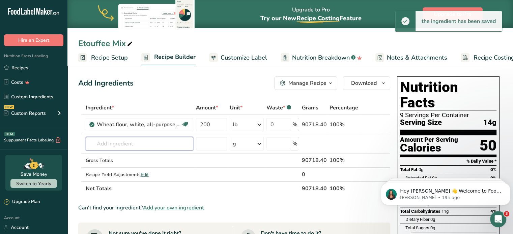
click at [105, 144] on input "text" at bounding box center [140, 143] width 108 height 13
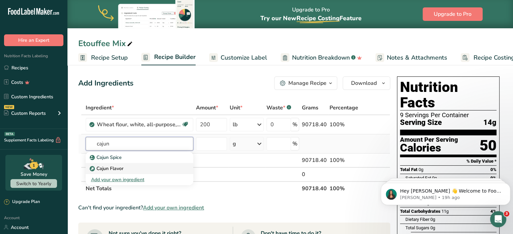
type input "cajun"
click at [107, 170] on p "Cajun Flavor" at bounding box center [107, 168] width 32 height 7
type input "Cajun Flavor"
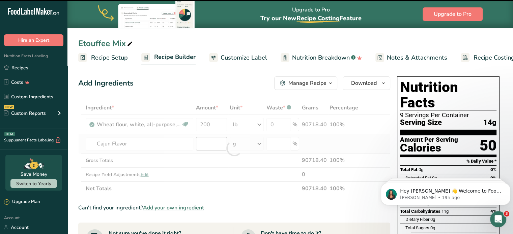
type input "0"
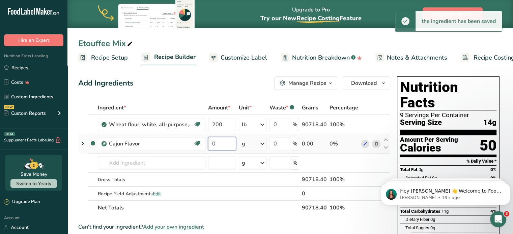
click at [215, 143] on input "0" at bounding box center [222, 143] width 28 height 13
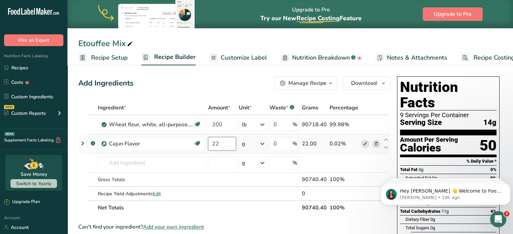
type input "22"
click at [254, 150] on div "Ingredient * Amount * Unit * Waste * .a-a{fill:#347362;}.b-a{fill:#fff;} Grams …" at bounding box center [234, 158] width 312 height 114
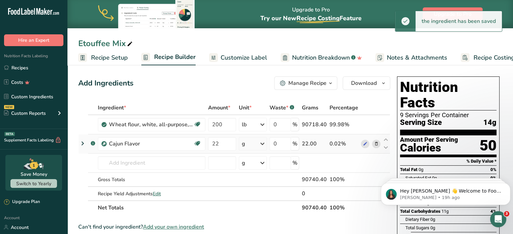
click at [255, 146] on div "g" at bounding box center [253, 143] width 28 height 13
click at [257, 197] on div "See more" at bounding box center [271, 197] width 57 height 7
click at [252, 207] on div "lb" at bounding box center [271, 209] width 57 height 10
click at [143, 163] on input "text" at bounding box center [152, 162] width 108 height 13
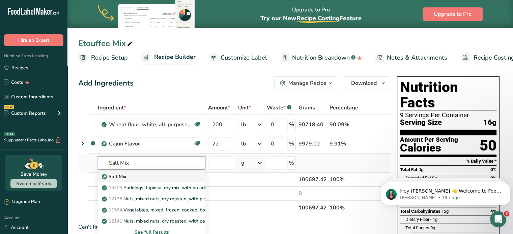
type input "Salt Mix"
click at [132, 174] on div "Salt Mix" at bounding box center [146, 176] width 86 height 7
type input "Salt Mix"
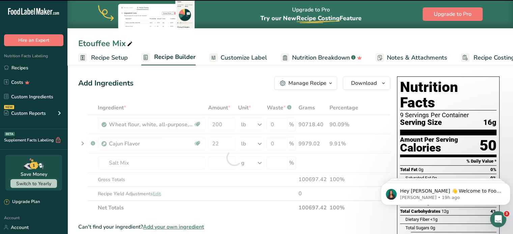
type input "0"
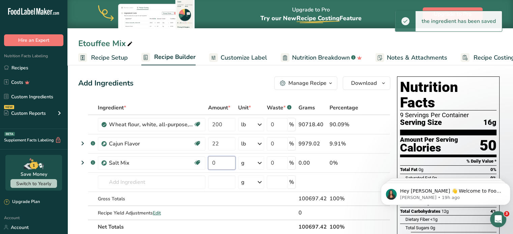
click at [221, 163] on input "0" at bounding box center [221, 162] width 27 height 13
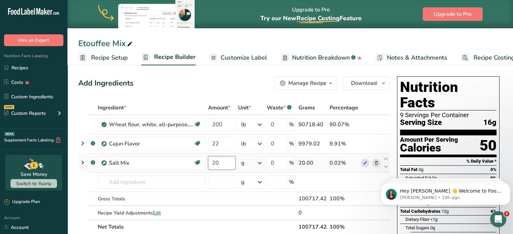
type input "20"
click at [256, 156] on div "Ingredient * Amount * Unit * Waste * .a-a{fill:#347362;}.b-a{fill:#fff;} Grams …" at bounding box center [234, 167] width 312 height 133
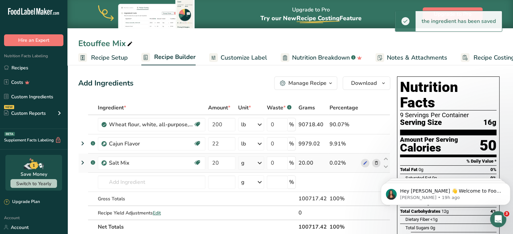
click at [255, 163] on div "g" at bounding box center [251, 162] width 26 height 13
click at [253, 215] on div "See more" at bounding box center [270, 216] width 57 height 7
click at [249, 231] on div "lb" at bounding box center [270, 228] width 57 height 10
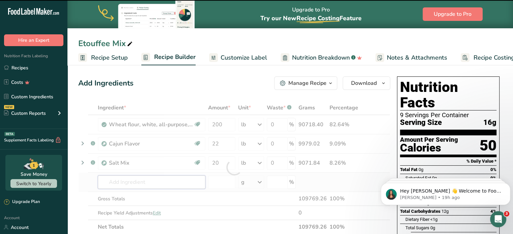
click at [139, 182] on input "text" at bounding box center [152, 182] width 108 height 13
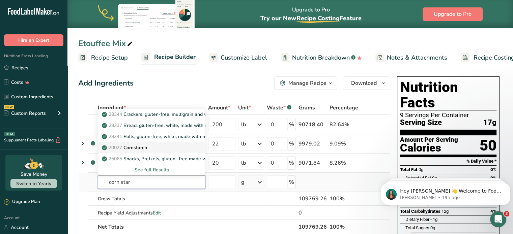
type input "corn star"
click at [136, 151] on p "20027 Cornstarch" at bounding box center [125, 147] width 44 height 7
type input "Cornstarch"
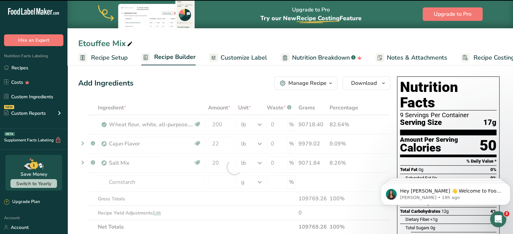
type input "0"
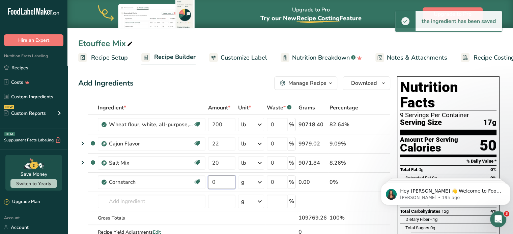
click at [227, 183] on input "0" at bounding box center [221, 182] width 27 height 13
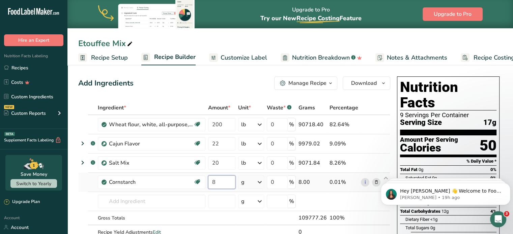
type input "8"
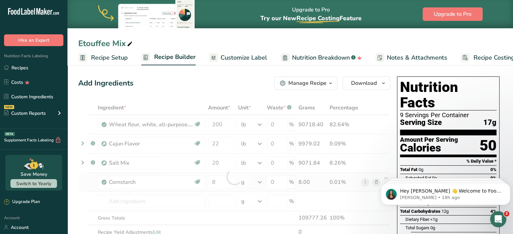
click at [257, 185] on div "Ingredient * Amount * Unit * Waste * .a-a{fill:#347362;}.b-a{fill:#fff;} Grams …" at bounding box center [234, 177] width 312 height 153
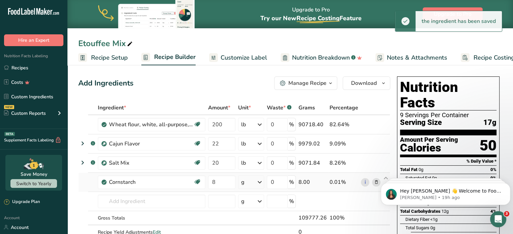
click at [249, 180] on div "g" at bounding box center [251, 182] width 26 height 13
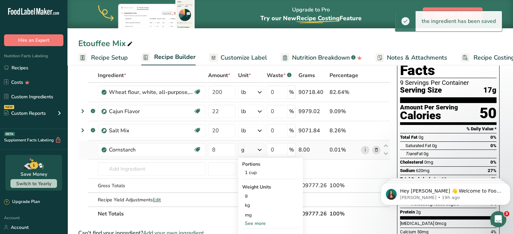
scroll to position [67, 0]
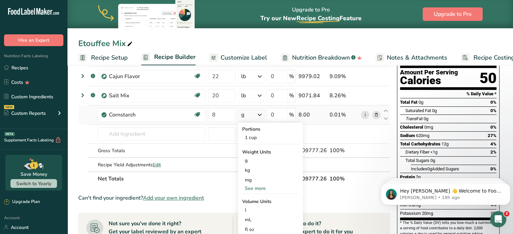
click at [248, 188] on div "See more" at bounding box center [270, 188] width 57 height 7
click at [250, 202] on div "lb" at bounding box center [270, 200] width 57 height 10
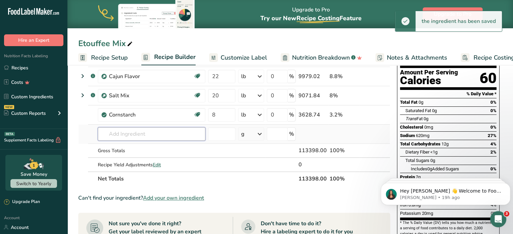
click at [134, 135] on input "text" at bounding box center [152, 133] width 108 height 13
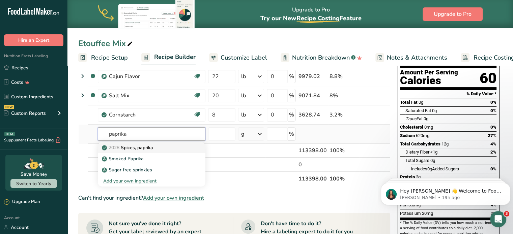
type input "paprika"
click at [134, 151] on link "2028 Spices, paprika" at bounding box center [152, 147] width 108 height 11
type input "Spices, paprika"
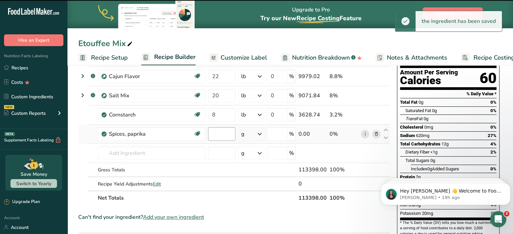
type input "0"
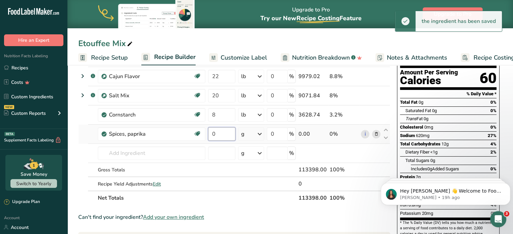
click at [221, 131] on input "0" at bounding box center [221, 133] width 27 height 13
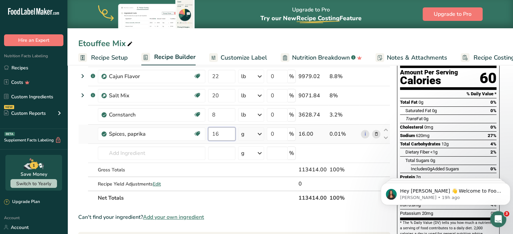
type input "16"
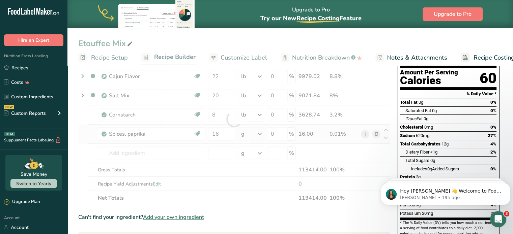
click at [253, 137] on div "Ingredient * Amount * Unit * Waste * .a-a{fill:#347362;}.b-a{fill:#fff;} Grams …" at bounding box center [234, 119] width 312 height 172
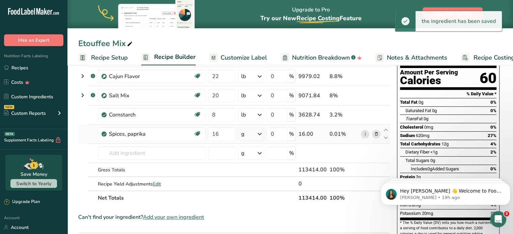
click at [252, 134] on div "g" at bounding box center [251, 133] width 26 height 13
click at [256, 214] on div "See more" at bounding box center [270, 217] width 57 height 7
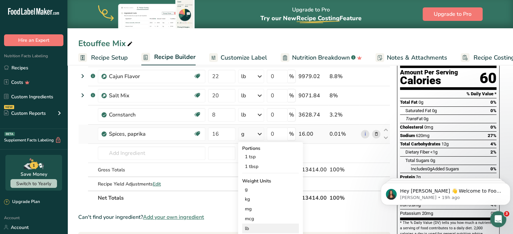
click at [254, 224] on div "lb" at bounding box center [270, 229] width 57 height 10
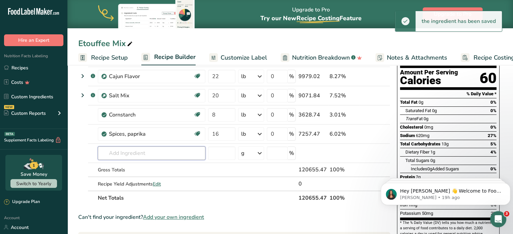
click at [135, 150] on input "text" at bounding box center [152, 153] width 108 height 13
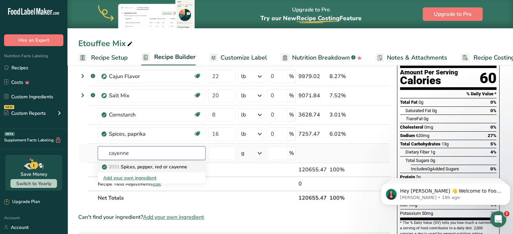
type input "cayenne"
click at [142, 168] on p "2031 Spices, pepper, red or cayenne" at bounding box center [145, 166] width 84 height 7
type input "Spices, pepper, red or cayenne"
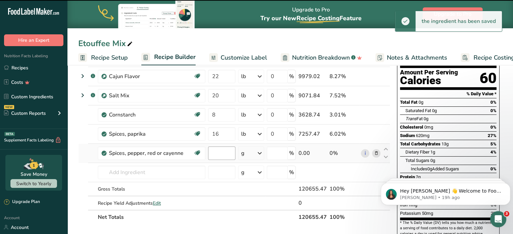
type input "0"
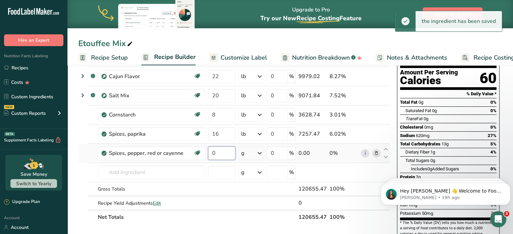
click at [222, 150] on input "0" at bounding box center [221, 153] width 27 height 13
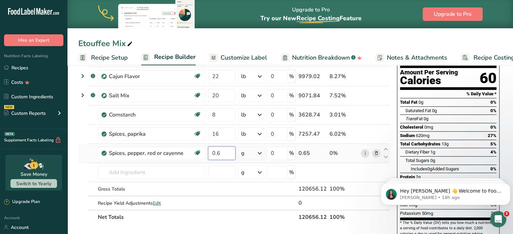
type input "0"
type input "1.65"
click at [250, 148] on div "Ingredient * Amount * Unit * Waste * .a-a{fill:#347362;}.b-a{fill:#fff;} Grams …" at bounding box center [234, 128] width 312 height 191
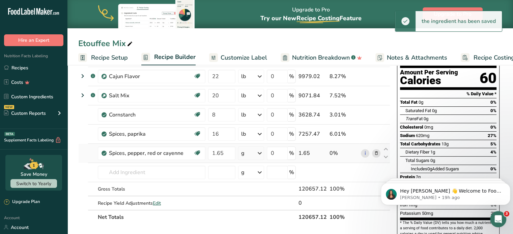
click at [254, 155] on div "g" at bounding box center [251, 153] width 26 height 13
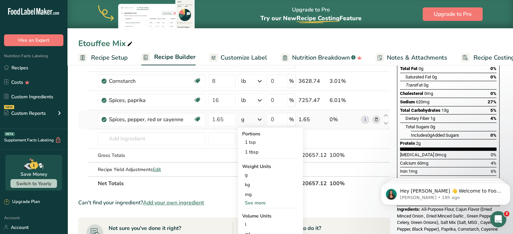
click at [250, 204] on div "See more" at bounding box center [270, 203] width 57 height 7
click at [249, 212] on div "lb" at bounding box center [270, 214] width 57 height 10
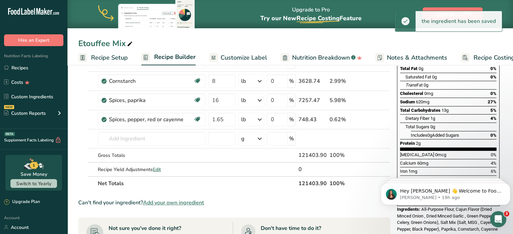
click at [371, 200] on div "Can't find your ingredient? Add your own ingredient" at bounding box center [234, 203] width 312 height 8
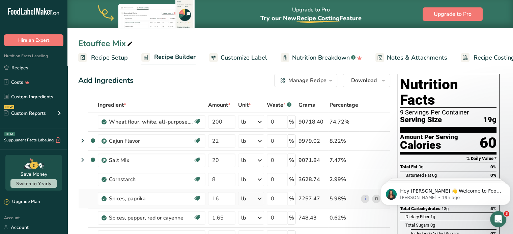
scroll to position [0, 0]
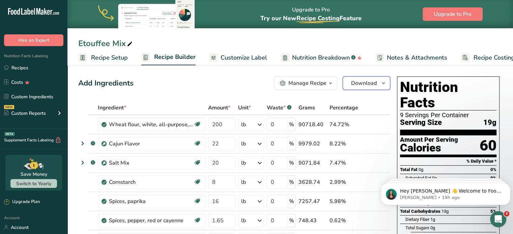
click at [371, 78] on button "Download" at bounding box center [366, 83] width 48 height 13
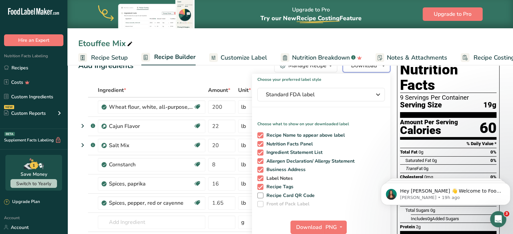
scroll to position [34, 0]
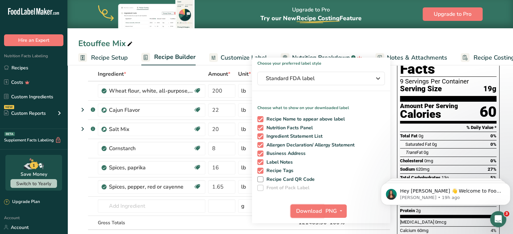
click at [316, 212] on span "Download" at bounding box center [309, 211] width 26 height 8
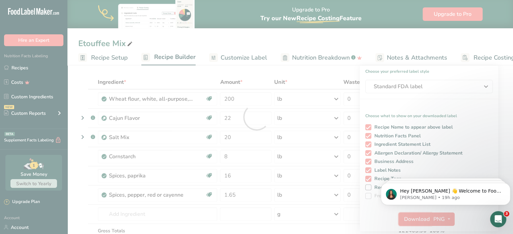
scroll to position [0, 0]
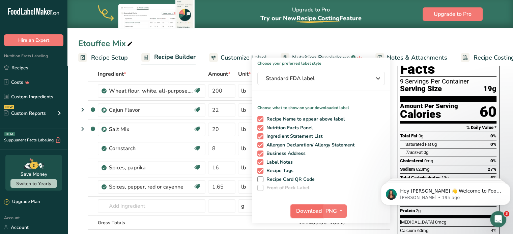
click at [310, 210] on span "Download" at bounding box center [309, 211] width 26 height 8
click at [50, 71] on link "Recipes" at bounding box center [33, 67] width 67 height 13
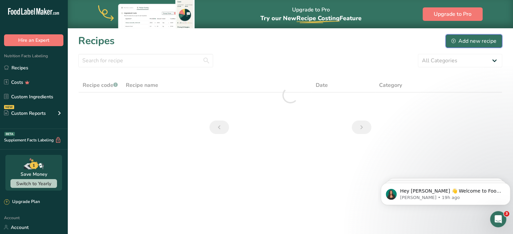
click at [469, 37] on div "Add new recipe" at bounding box center [473, 41] width 45 height 8
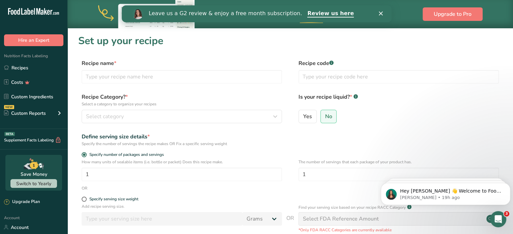
click at [106, 68] on div "Recipe name *" at bounding box center [182, 71] width 200 height 24
click at [107, 75] on input "text" at bounding box center [182, 76] width 200 height 13
type input "Creole Salt Mix"
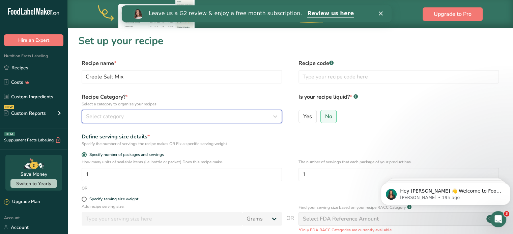
click at [109, 111] on button "Select category" at bounding box center [182, 116] width 200 height 13
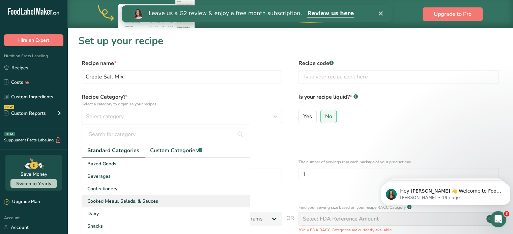
click at [124, 199] on span "Cooked Meals, Salads, & Sauces" at bounding box center [122, 201] width 71 height 7
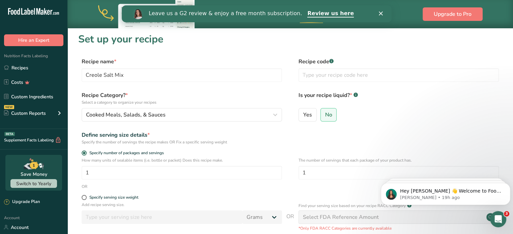
scroll to position [67, 0]
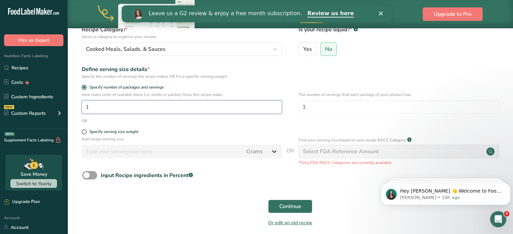
click at [127, 114] on input "1" at bounding box center [182, 106] width 200 height 13
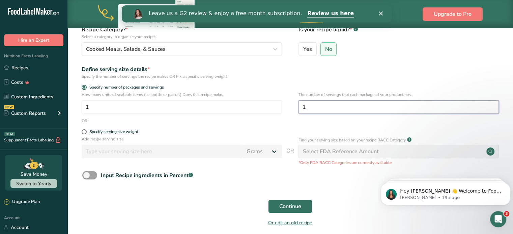
click at [320, 110] on input "1" at bounding box center [398, 106] width 200 height 13
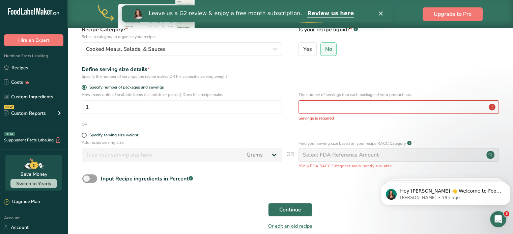
drag, startPoint x: 299, startPoint y: 90, endPoint x: 311, endPoint y: 106, distance: 20.4
click at [301, 92] on form "Recipe name * Creole Salt Mix Recipe code .a-a{fill:#347362;}.b-a{fill:#fff;} R…" at bounding box center [290, 113] width 424 height 242
click at [311, 106] on input "number" at bounding box center [398, 106] width 200 height 13
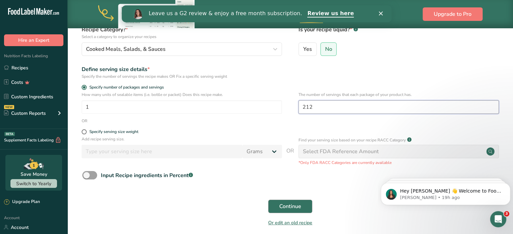
type input "212"
click at [278, 205] on button "Continue" at bounding box center [290, 206] width 44 height 13
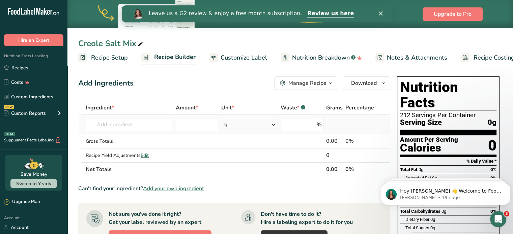
click at [125, 117] on td "Almond flour 1211 Milk, whole, 3.25% milkfat, without added vitamin A and vitam…" at bounding box center [129, 124] width 90 height 19
click at [127, 123] on input "text" at bounding box center [129, 124] width 87 height 13
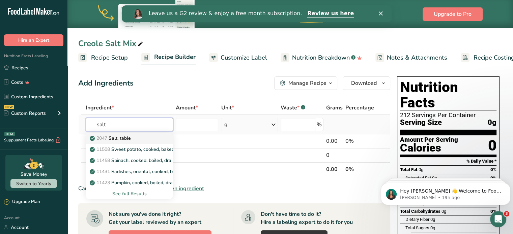
type input "salt"
click at [123, 141] on p "2047 Salt, table" at bounding box center [111, 138] width 40 height 7
type input "Salt, table"
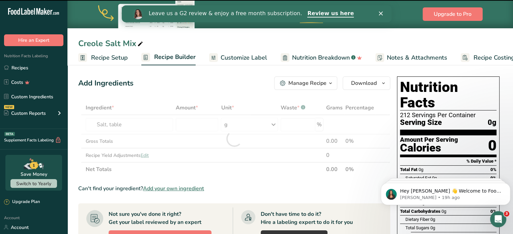
type input "0"
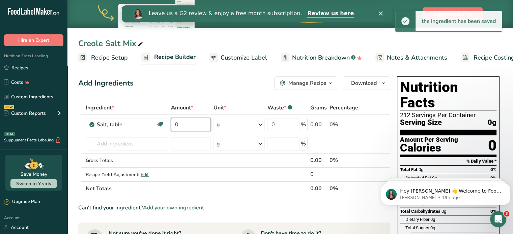
click at [187, 122] on input "0" at bounding box center [191, 124] width 40 height 13
type input "2"
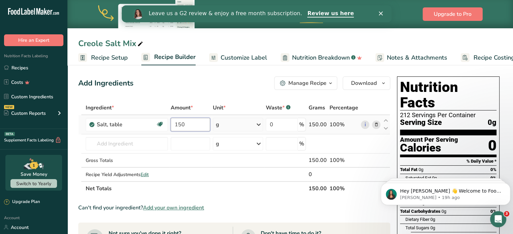
type input "150"
click at [231, 125] on div "Ingredient * Amount * Unit * Waste * .a-a{fill:#347362;}.b-a{fill:#fff;} Grams …" at bounding box center [234, 148] width 312 height 95
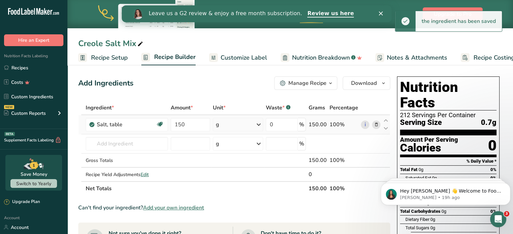
click at [233, 122] on div "g" at bounding box center [238, 124] width 50 height 13
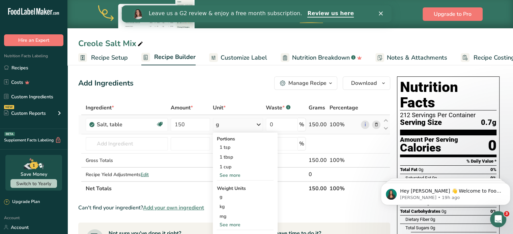
click at [231, 225] on div "See more" at bounding box center [245, 224] width 57 height 7
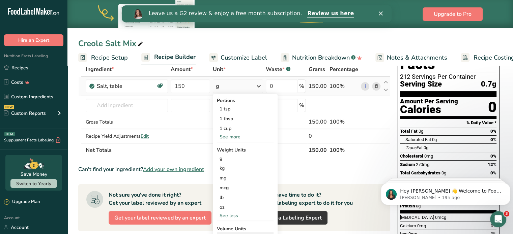
scroll to position [67, 0]
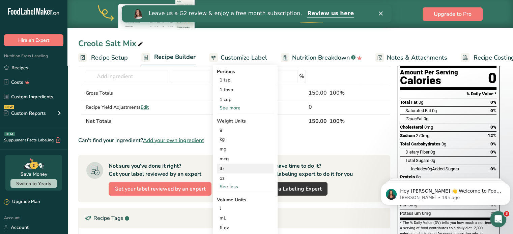
click at [220, 166] on div "lb" at bounding box center [245, 169] width 57 height 10
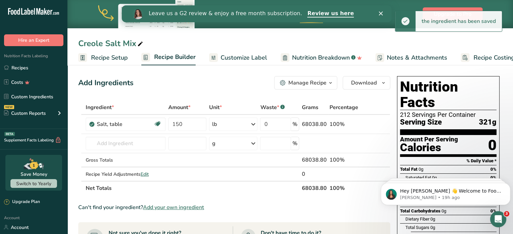
scroll to position [0, 0]
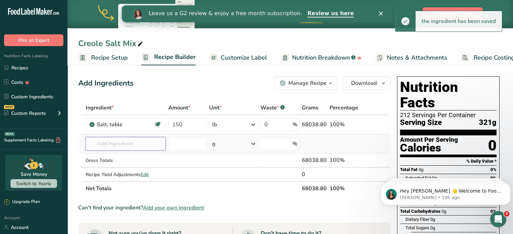
click at [140, 143] on input "text" at bounding box center [126, 143] width 80 height 13
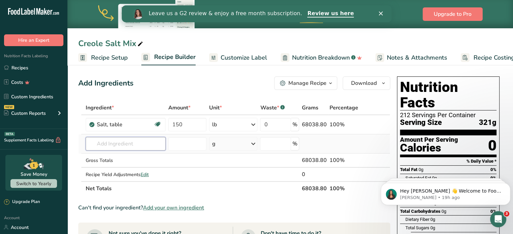
type input "G"
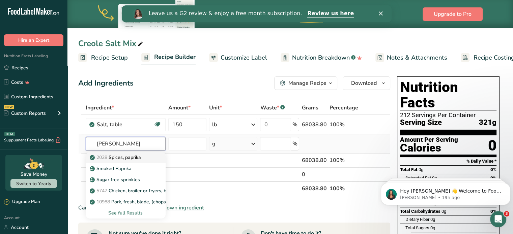
type input "papri"
click at [131, 158] on p "2028 Spices, paprika" at bounding box center [116, 157] width 50 height 7
type input "Spices, paprika"
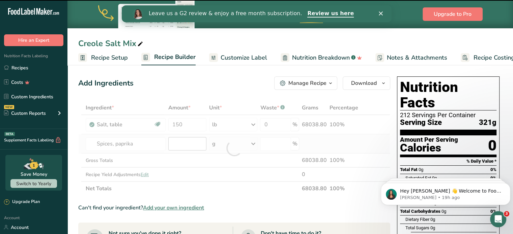
type input "0"
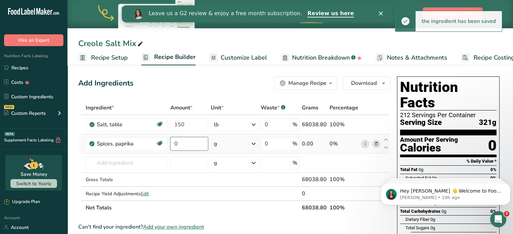
click at [188, 144] on input "0" at bounding box center [189, 143] width 38 height 13
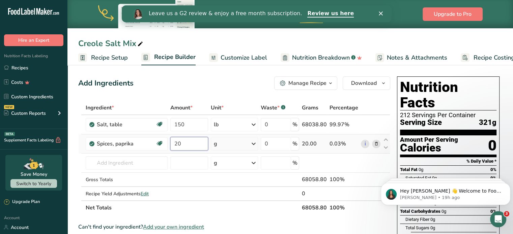
type input "20"
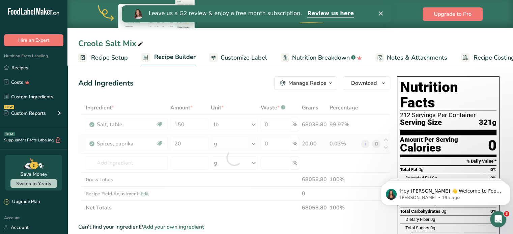
click at [231, 144] on div "Ingredient * Amount * Unit * Waste * .a-a{fill:#347362;}.b-a{fill:#fff;} Grams …" at bounding box center [234, 158] width 312 height 114
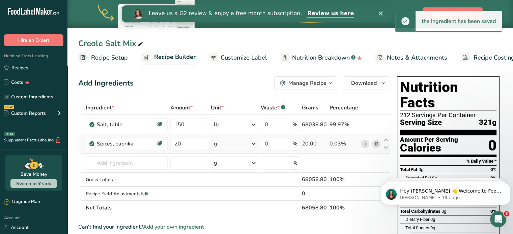
click at [232, 146] on div "g" at bounding box center [234, 143] width 47 height 13
click at [229, 226] on div "See more" at bounding box center [243, 227] width 57 height 7
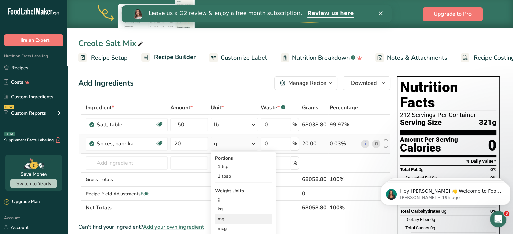
scroll to position [67, 0]
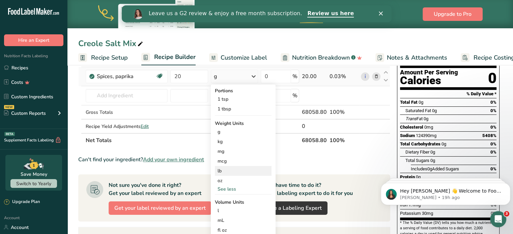
click at [224, 171] on div "lb" at bounding box center [243, 171] width 57 height 10
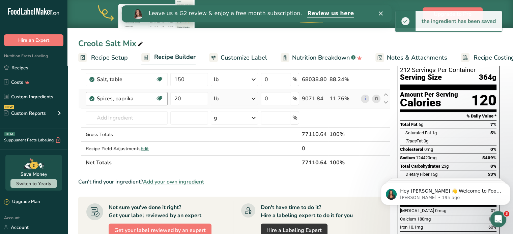
scroll to position [34, 0]
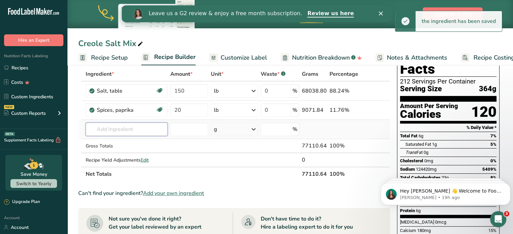
click at [113, 130] on input "text" at bounding box center [127, 129] width 82 height 13
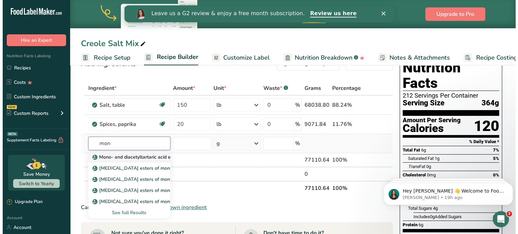
scroll to position [0, 0]
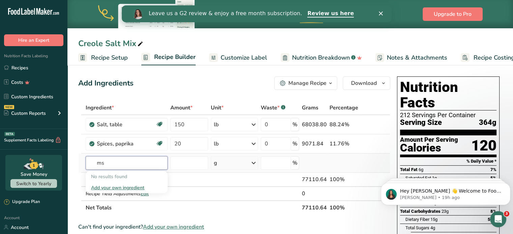
type input "m"
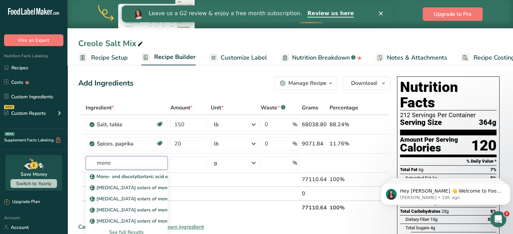
type input "mono"
click at [129, 233] on div "See full Results" at bounding box center [126, 232] width 71 height 7
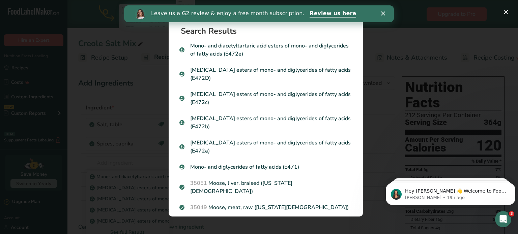
click at [482, 49] on div "Search results modal" at bounding box center [259, 117] width 518 height 234
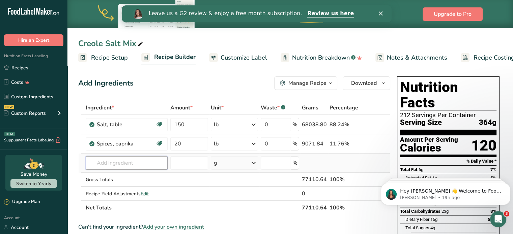
click at [119, 160] on input "text" at bounding box center [127, 162] width 82 height 13
type input "monosodium"
click at [124, 150] on div "Add your own ingredient" at bounding box center [126, 150] width 71 height 7
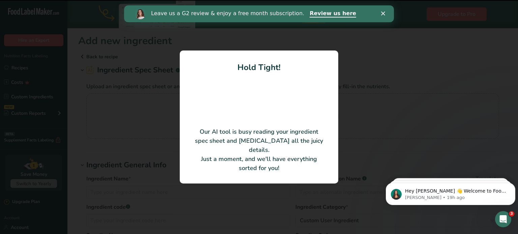
type input "Monosodium Glutamate"
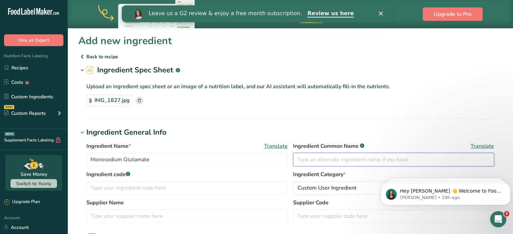
click at [301, 160] on input "text" at bounding box center [393, 159] width 201 height 13
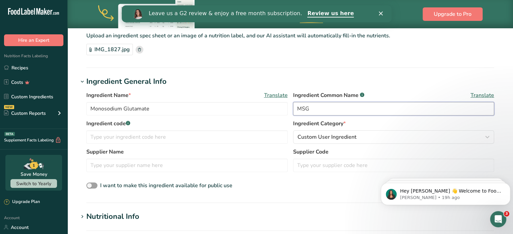
scroll to position [67, 0]
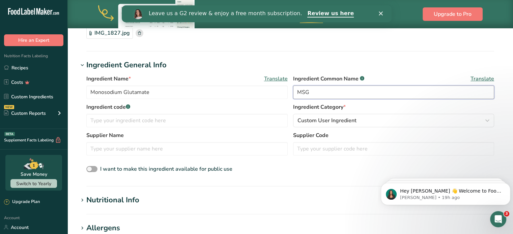
type input "MSG"
click at [89, 168] on span at bounding box center [91, 169] width 11 height 6
click at [89, 168] on input "I want to make this ingredient available for public use" at bounding box center [88, 169] width 4 height 4
click at [88, 168] on span at bounding box center [91, 169] width 11 height 6
click at [88, 168] on input "I want to make this ingredient available for public use" at bounding box center [88, 169] width 4 height 4
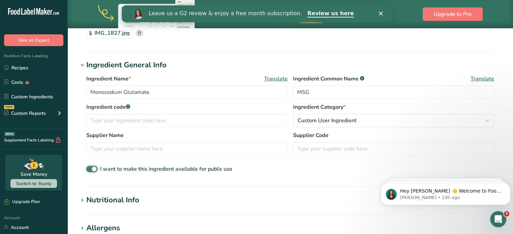
checkbox input "false"
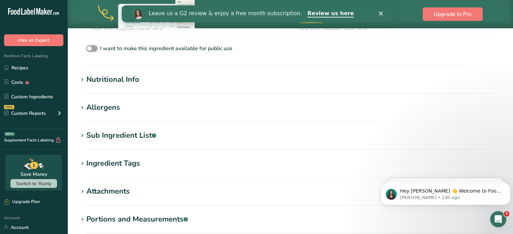
scroll to position [236, 0]
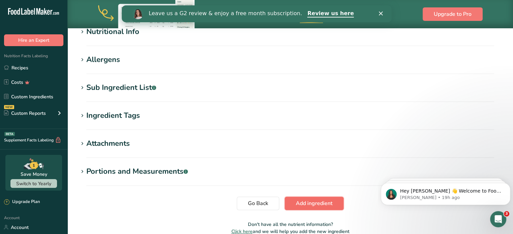
click at [307, 205] on span "Add ingredient" at bounding box center [314, 204] width 37 height 8
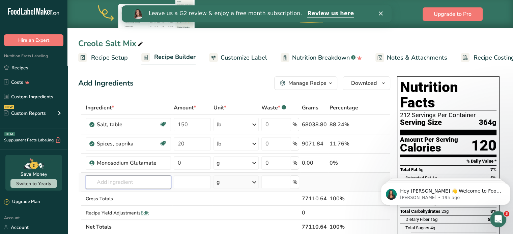
click at [115, 182] on input "text" at bounding box center [129, 182] width 86 height 13
click at [208, 160] on input "0" at bounding box center [192, 162] width 37 height 13
type input "25"
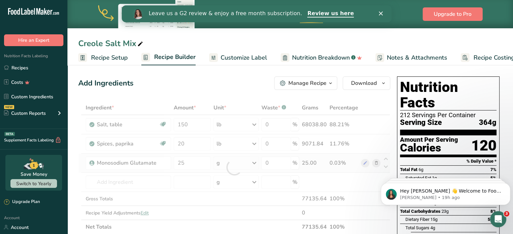
click at [220, 161] on div "Ingredient * Amount * Unit * Waste * .a-a{fill:#347362;}.b-a{fill:#fff;} Grams …" at bounding box center [234, 167] width 312 height 133
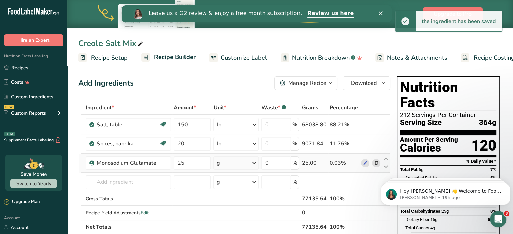
click at [220, 161] on div "g" at bounding box center [236, 162] width 46 height 13
click at [233, 214] on div "See more" at bounding box center [245, 216] width 57 height 7
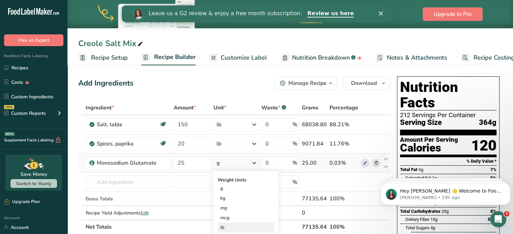
click at [228, 224] on div "lb" at bounding box center [245, 228] width 57 height 10
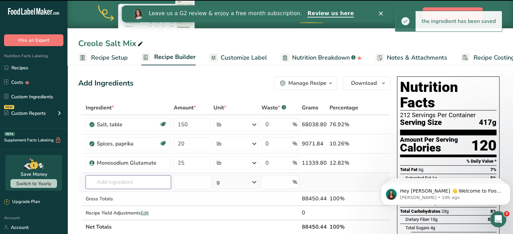
click at [119, 181] on input "text" at bounding box center [129, 182] width 86 height 13
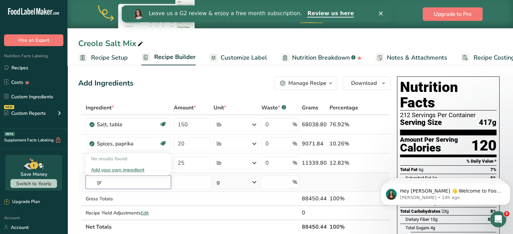
type input "g"
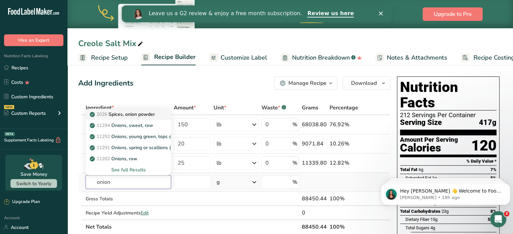
type input "onion"
click at [134, 114] on p "2026 Spices, onion powder" at bounding box center [123, 114] width 64 height 7
type input "Spices, onion powder"
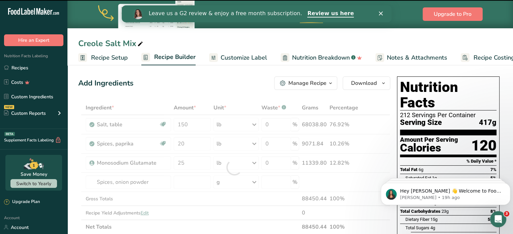
type input "0"
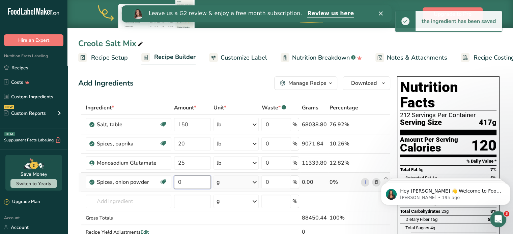
click at [178, 182] on input "0" at bounding box center [192, 182] width 37 height 13
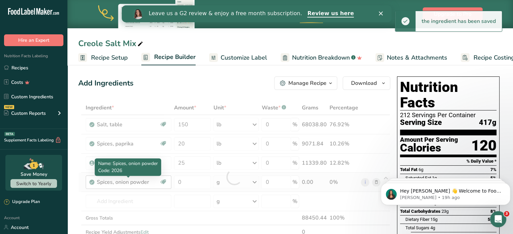
click at [150, 180] on div "Ingredient * Amount * Unit * Waste * .a-a{fill:#347362;}.b-a{fill:#fff;} Grams …" at bounding box center [234, 177] width 312 height 153
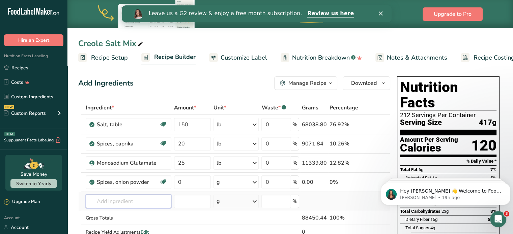
click at [142, 196] on input "text" at bounding box center [129, 201] width 86 height 13
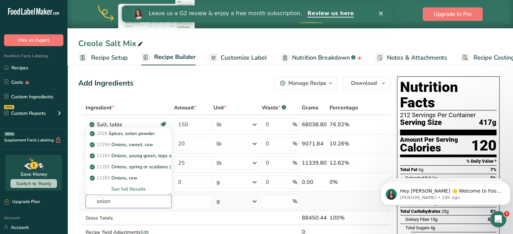
type input "onion"
click at [131, 189] on div "See full Results" at bounding box center [128, 189] width 75 height 7
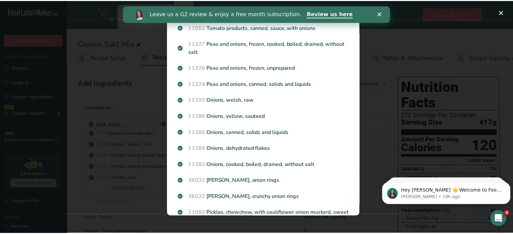
scroll to position [798, 0]
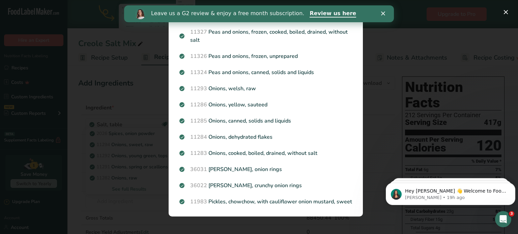
click at [117, 210] on div "Search results modal" at bounding box center [259, 117] width 518 height 234
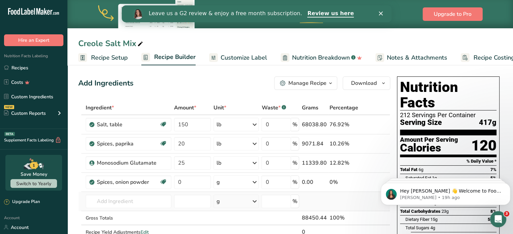
click at [107, 193] on td "2026 Spices, onion powder 11294 Onions, sweet, raw 11292 Onions, young green, t…" at bounding box center [128, 201] width 88 height 19
click at [111, 199] on input "text" at bounding box center [129, 201] width 86 height 13
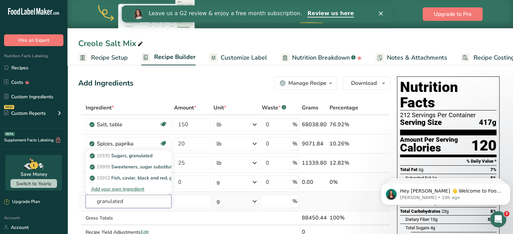
drag, startPoint x: 132, startPoint y: 204, endPoint x: 82, endPoint y: 195, distance: 50.9
click at [82, 195] on tr "granulated 19335 Sugars, granulated 19909 Sweeteners, sugar substitute, granula…" at bounding box center [234, 201] width 311 height 19
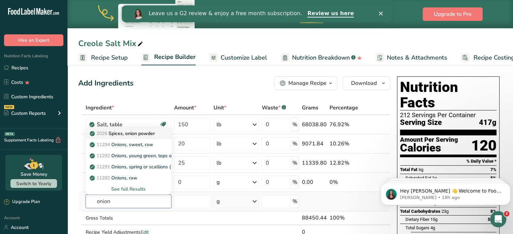
type input "onion"
click at [147, 130] on p "2026 Spices, onion powder" at bounding box center [123, 133] width 64 height 7
type input "Spices, onion powder"
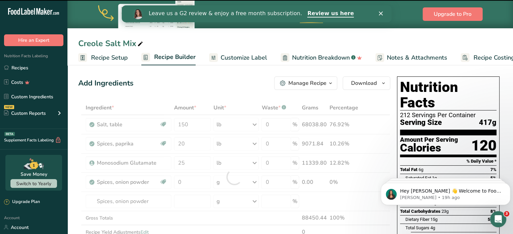
type input "0"
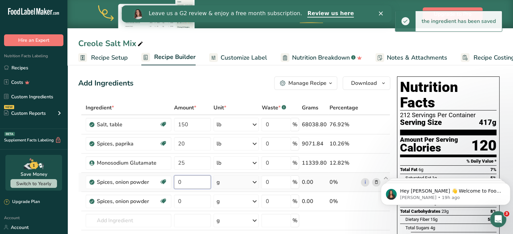
click at [190, 184] on input "0" at bounding box center [192, 182] width 37 height 13
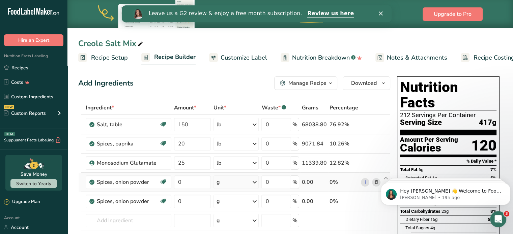
click at [376, 181] on div "Ingredient * Amount * Unit * Waste * .a-a{fill:#347362;}.b-a{fill:#fff;} Grams …" at bounding box center [234, 187] width 312 height 172
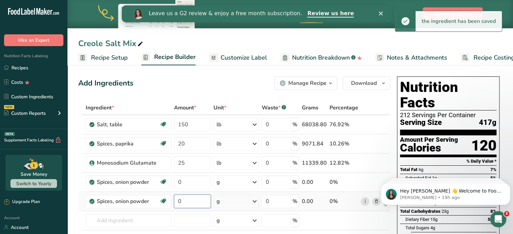
click at [194, 199] on input "0" at bounding box center [192, 201] width 37 height 13
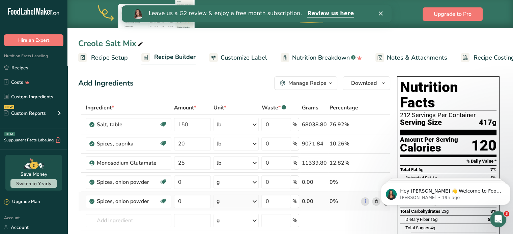
click at [375, 199] on div "Ingredient * Amount * Unit * Waste * .a-a{fill:#347362;}.b-a{fill:#fff;} Grams …" at bounding box center [234, 187] width 312 height 172
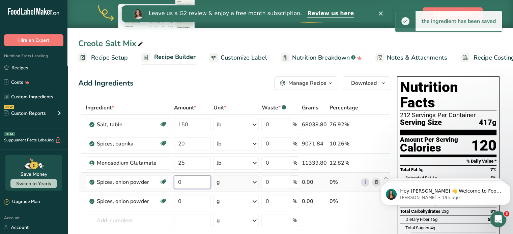
click at [201, 178] on input "0" at bounding box center [192, 182] width 37 height 13
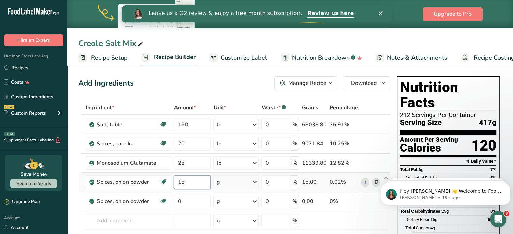
type input "15"
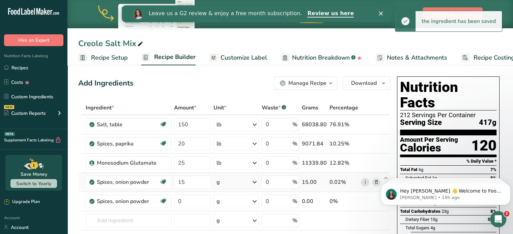
click at [229, 180] on div "g" at bounding box center [235, 182] width 45 height 13
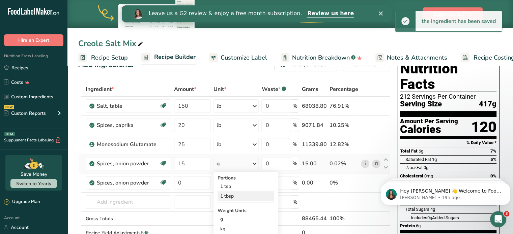
scroll to position [34, 0]
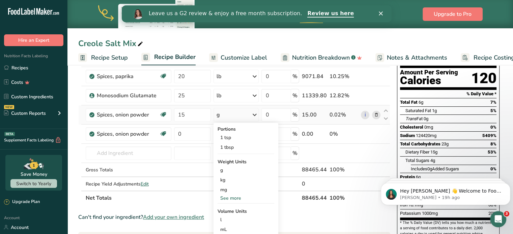
click at [229, 196] on div "See more" at bounding box center [245, 198] width 57 height 7
click at [227, 211] on div "lb" at bounding box center [245, 210] width 57 height 10
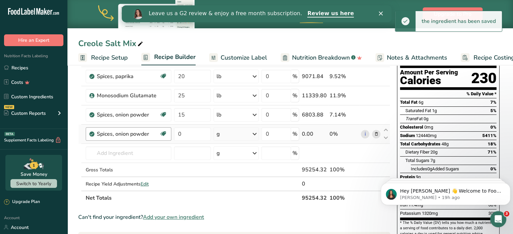
click at [138, 138] on div "Spices, onion powder Source of Antioxidants [MEDICAL_DATA] Effect Dairy free Gl…" at bounding box center [129, 133] width 86 height 13
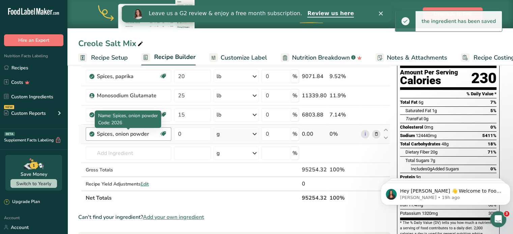
click at [154, 134] on div "Spices, onion powder" at bounding box center [128, 134] width 62 height 8
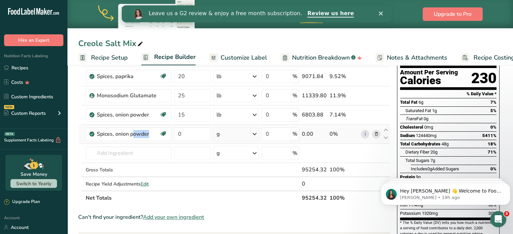
click at [377, 134] on icon at bounding box center [375, 134] width 5 height 7
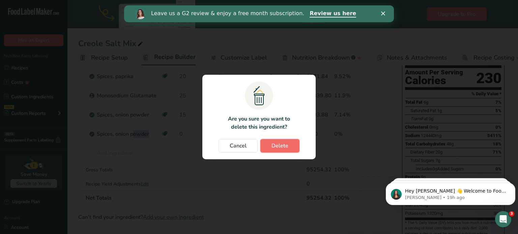
click at [275, 148] on span "Delete" at bounding box center [279, 146] width 17 height 8
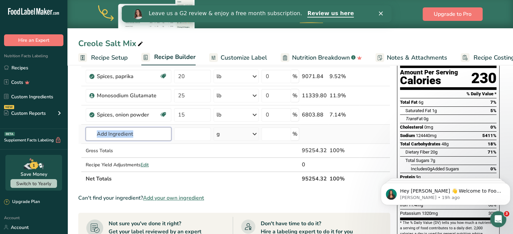
click at [141, 137] on input "text" at bounding box center [129, 133] width 86 height 13
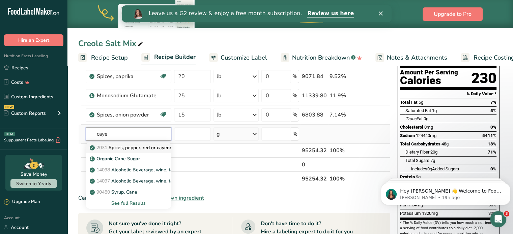
type input "caye"
click at [138, 149] on p "2031 Spices, pepper, red or cayenne" at bounding box center [133, 147] width 84 height 7
type input "Spices, pepper, red or cayenne"
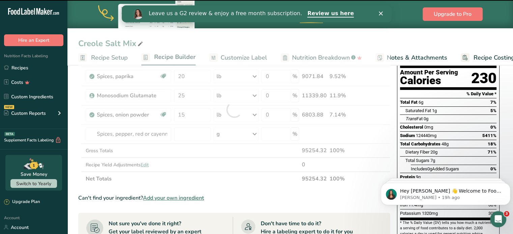
type input "0"
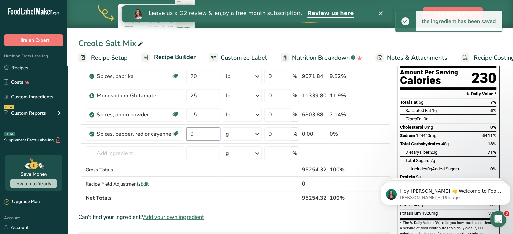
click at [199, 137] on input "0" at bounding box center [203, 133] width 34 height 13
type input "2"
click at [238, 129] on div "g" at bounding box center [241, 133] width 39 height 13
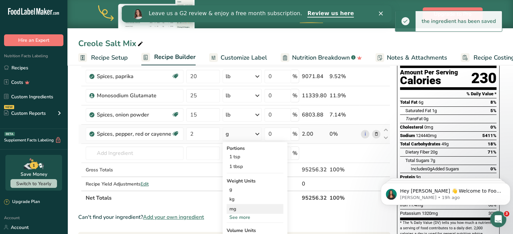
click at [241, 213] on div "mg" at bounding box center [254, 209] width 57 height 10
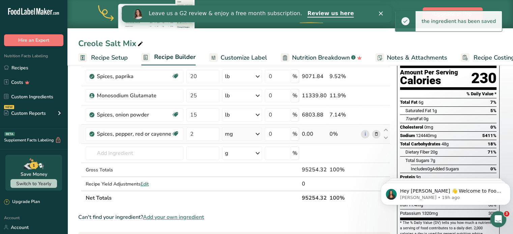
click at [239, 129] on div "mg" at bounding box center [242, 133] width 40 height 13
click at [241, 217] on div "See more" at bounding box center [254, 217] width 57 height 7
click at [240, 228] on div "lb" at bounding box center [254, 229] width 57 height 10
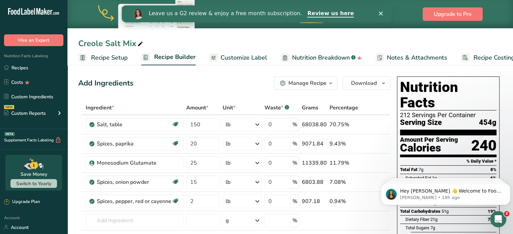
click at [321, 77] on button "Manage Recipe" at bounding box center [305, 83] width 63 height 13
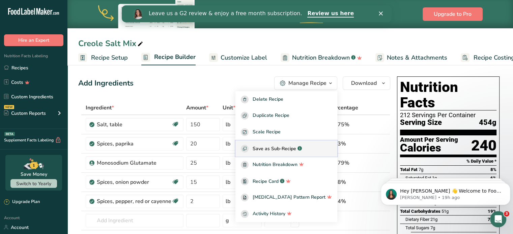
click at [293, 151] on span "Save as Sub-Recipe" at bounding box center [273, 148] width 43 height 7
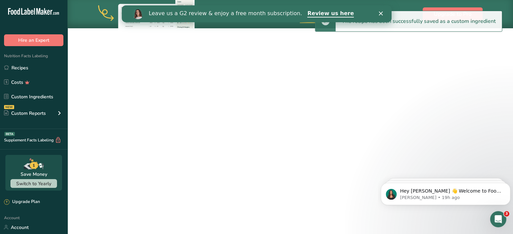
select select "30"
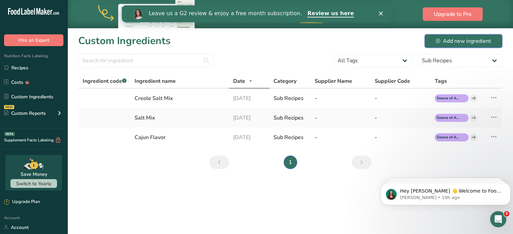
click at [443, 40] on div "Add new ingredient" at bounding box center [462, 41] width 55 height 8
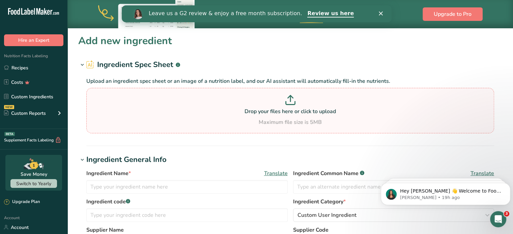
click at [209, 121] on div "Maximum file size is 5MB" at bounding box center [290, 122] width 404 height 8
click at [209, 121] on input "Drop your files here or click to upload Maximum file size is 5MB" at bounding box center [289, 111] width 407 height 46
type input "C:\fakepath\IMG_1827.jpg"
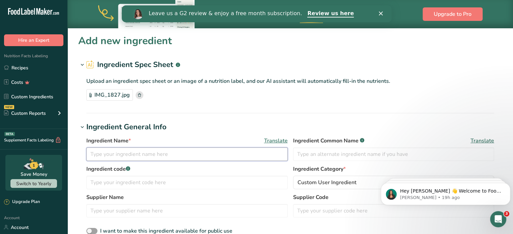
click at [133, 156] on input "text" at bounding box center [186, 154] width 201 height 13
type input "Monosodium Glutamate"
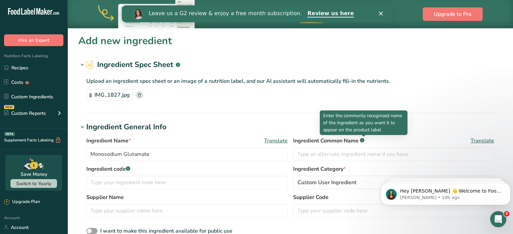
click at [363, 145] on div "Ingredient Common Name .a-a{fill:#347362;}.b-a{fill:#fff;} Translate" at bounding box center [393, 149] width 201 height 24
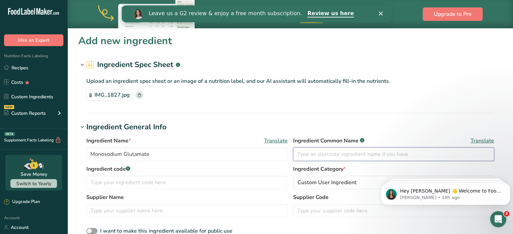
click at [356, 151] on input "text" at bounding box center [393, 154] width 201 height 13
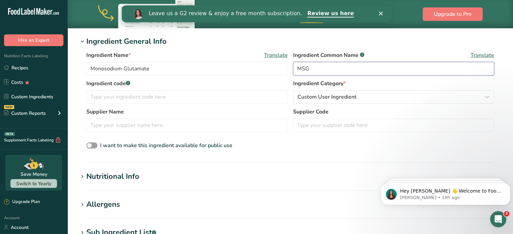
scroll to position [101, 0]
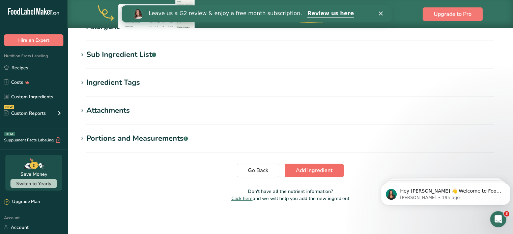
type input "MSG"
click at [303, 174] on span "Add ingredient" at bounding box center [314, 170] width 37 height 8
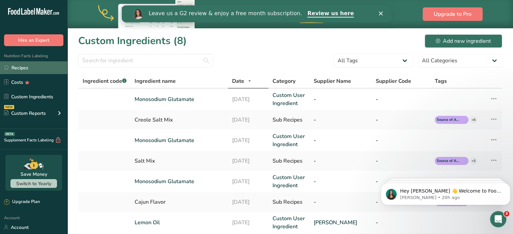
click at [24, 69] on link "Recipes" at bounding box center [33, 67] width 67 height 13
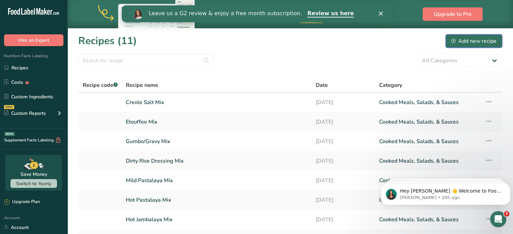
click at [455, 41] on icon at bounding box center [453, 41] width 4 height 4
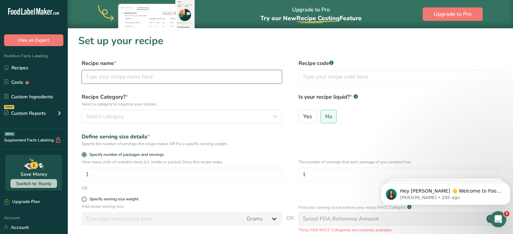
click at [181, 77] on input "text" at bounding box center [182, 76] width 200 height 13
type input "Fish Fry Salt Mix"
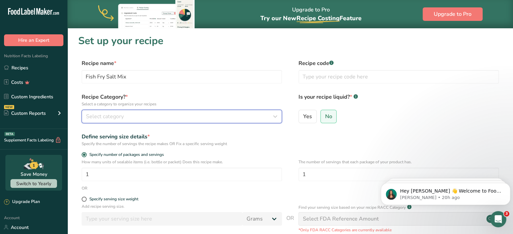
click at [155, 115] on div "Select category" at bounding box center [179, 117] width 187 height 8
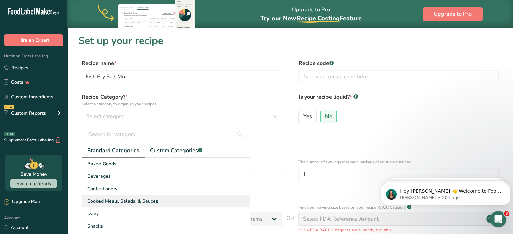
drag, startPoint x: 125, startPoint y: 196, endPoint x: 125, endPoint y: 200, distance: 4.0
click at [125, 200] on div "Baked Goods [GEOGRAPHIC_DATA] Confectionery Cooked Meals, Salads, & Sauces [GEO…" at bounding box center [166, 208] width 168 height 101
click at [125, 200] on span "Cooked Meals, Salads, & Sauces" at bounding box center [122, 201] width 71 height 7
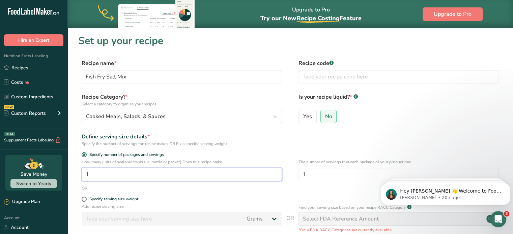
drag, startPoint x: 156, startPoint y: 177, endPoint x: 139, endPoint y: 175, distance: 17.2
click at [152, 176] on input "1" at bounding box center [182, 174] width 200 height 13
drag, startPoint x: 128, startPoint y: 175, endPoint x: 49, endPoint y: 175, distance: 79.2
click at [50, 175] on div ".a-20{fill:#fff;} Hire an Expert Nutrition Facts Labeling Recipes Costs Custom …" at bounding box center [256, 165] width 513 height 331
click at [329, 175] on input "1" at bounding box center [398, 174] width 200 height 13
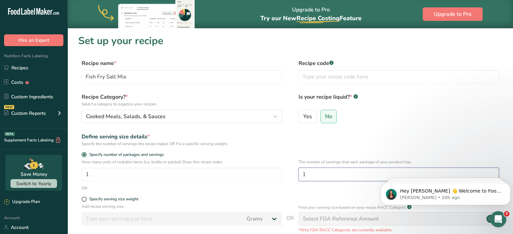
click at [320, 172] on input "1" at bounding box center [398, 174] width 200 height 13
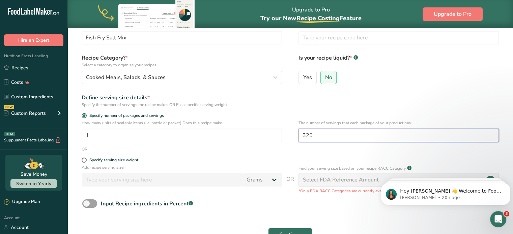
scroll to position [96, 0]
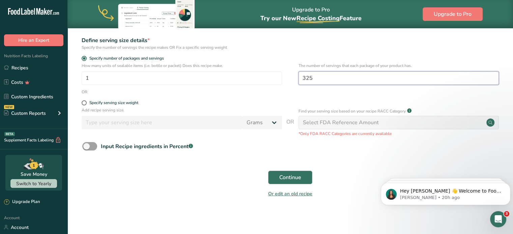
type input "325"
click at [282, 174] on span "Continue" at bounding box center [290, 178] width 22 height 8
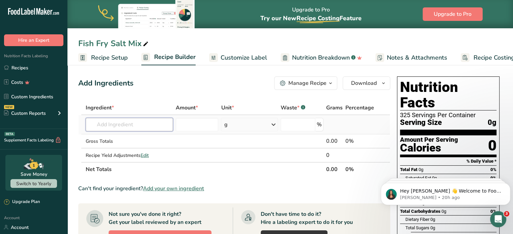
click at [121, 126] on input "text" at bounding box center [129, 124] width 87 height 13
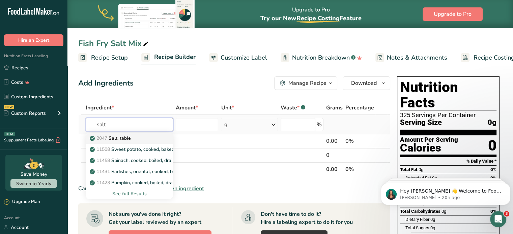
type input "salt"
click at [111, 140] on p "2047 Salt, table" at bounding box center [111, 138] width 40 height 7
type input "Salt, table"
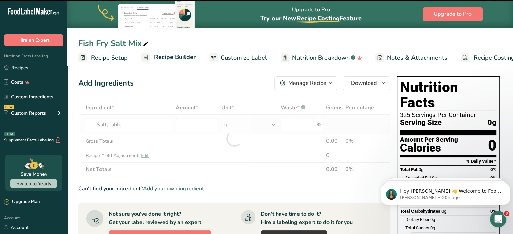
type input "0"
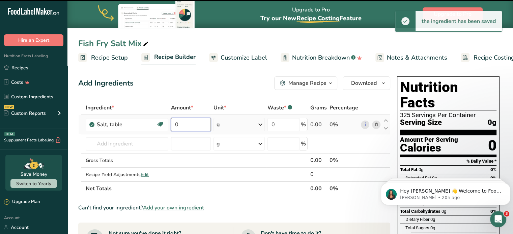
click at [201, 128] on input "0" at bounding box center [191, 124] width 40 height 13
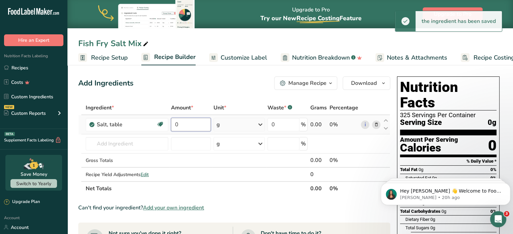
type input "6"
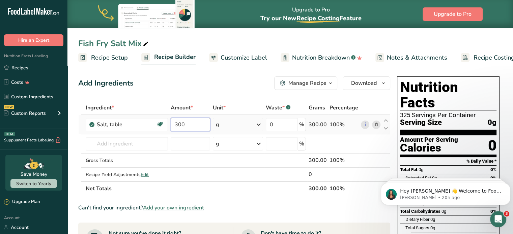
type input "300"
click at [254, 125] on div "Ingredient * Amount * Unit * Waste * .a-a{fill:#347362;}.b-a{fill:#fff;} Grams …" at bounding box center [234, 148] width 312 height 95
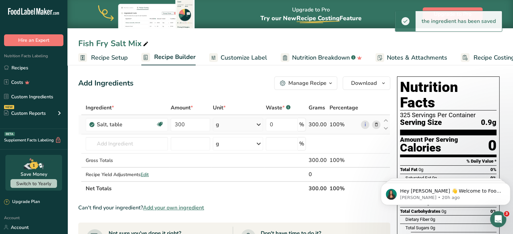
click at [245, 125] on div "g" at bounding box center [238, 124] width 50 height 13
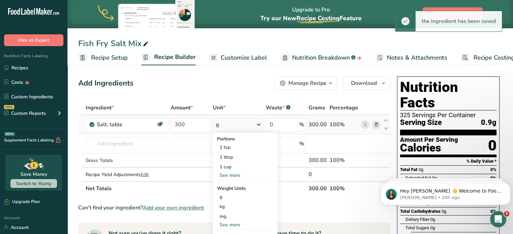
click at [240, 223] on div "See more" at bounding box center [245, 224] width 57 height 7
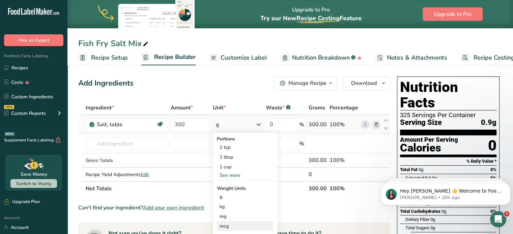
scroll to position [67, 0]
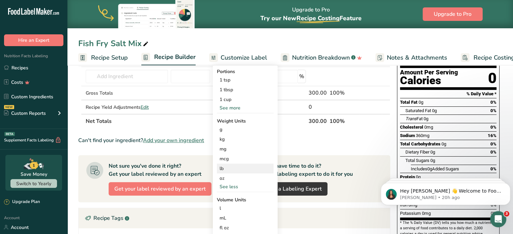
click at [224, 164] on div "lb" at bounding box center [245, 169] width 57 height 10
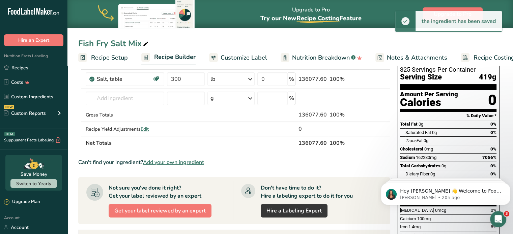
scroll to position [0, 0]
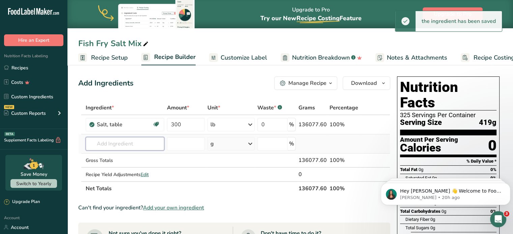
click at [104, 144] on input "text" at bounding box center [125, 143] width 79 height 13
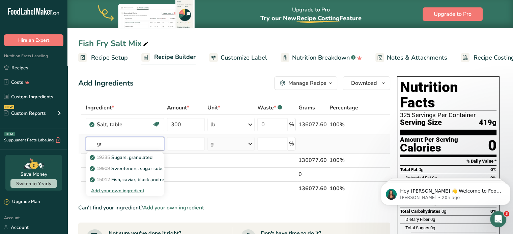
type input "g"
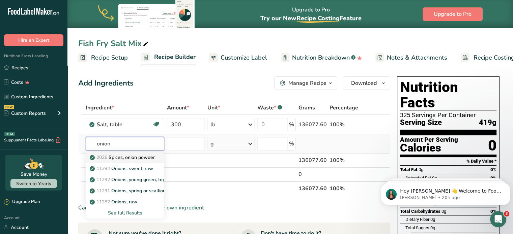
type input "onion"
click at [141, 157] on p "2026 Spices, onion powder" at bounding box center [123, 157] width 64 height 7
type input "Spices, onion powder"
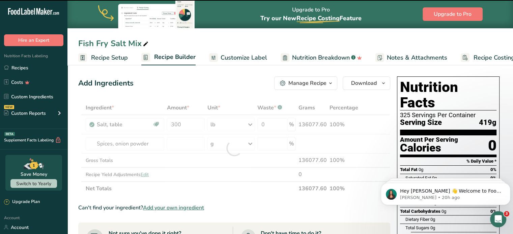
type input "0"
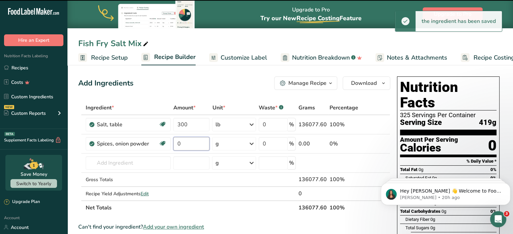
click at [189, 144] on input "0" at bounding box center [191, 143] width 36 height 13
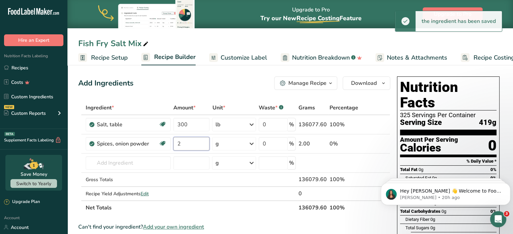
type input "2"
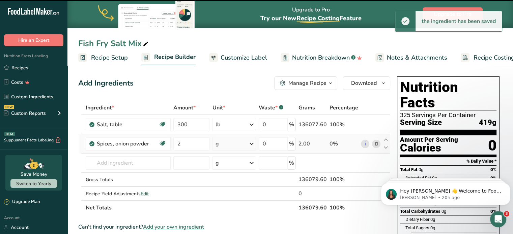
click at [237, 141] on div "g" at bounding box center [234, 143] width 44 height 13
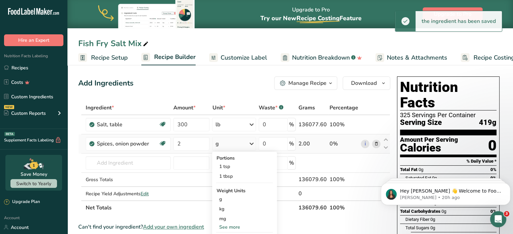
click at [231, 225] on div "See more" at bounding box center [244, 227] width 57 height 7
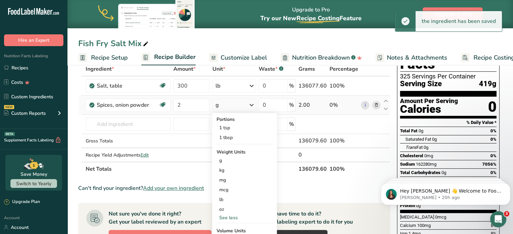
scroll to position [67, 0]
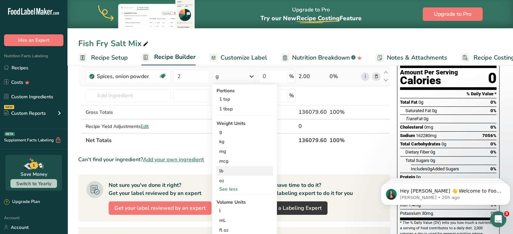
click at [226, 171] on div "lb" at bounding box center [244, 171] width 57 height 10
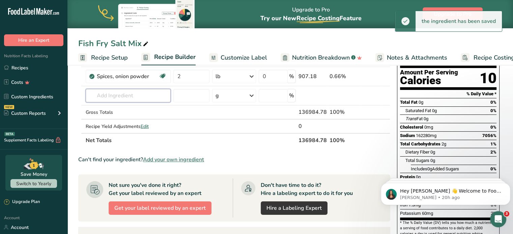
click at [111, 95] on input "text" at bounding box center [128, 95] width 85 height 13
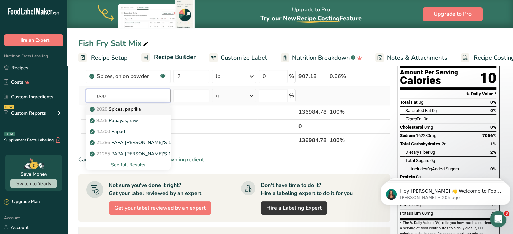
type input "pap"
click at [121, 109] on p "2028 Spices, paprika" at bounding box center [116, 109] width 50 height 7
type input "Spices, paprika"
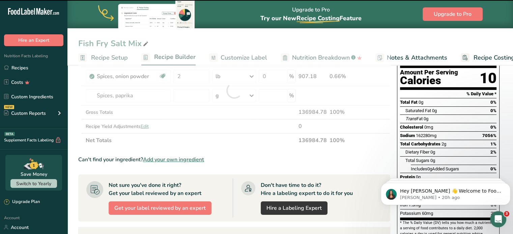
type input "0"
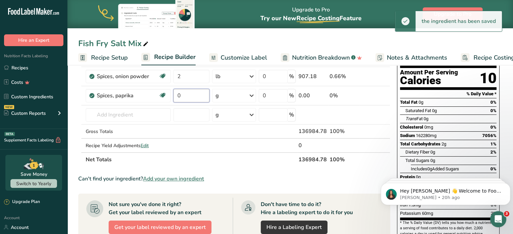
click at [182, 94] on input "0" at bounding box center [191, 95] width 36 height 13
type input "7.5"
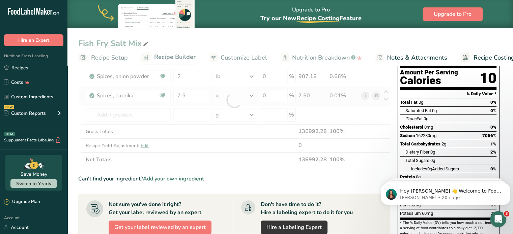
click at [219, 90] on div "Ingredient * Amount * Unit * Waste * .a-a{fill:#347362;}.b-a{fill:#fff;} Grams …" at bounding box center [234, 99] width 312 height 133
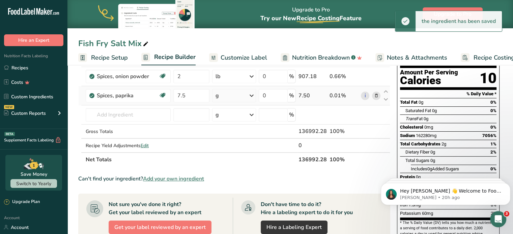
click at [222, 97] on div "g" at bounding box center [234, 95] width 44 height 13
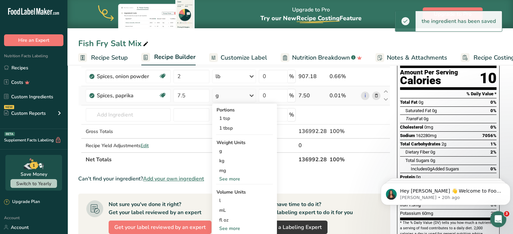
click at [233, 180] on div "See more" at bounding box center [244, 179] width 57 height 7
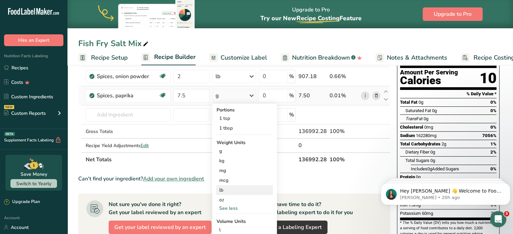
click at [230, 193] on div "lb" at bounding box center [244, 190] width 57 height 10
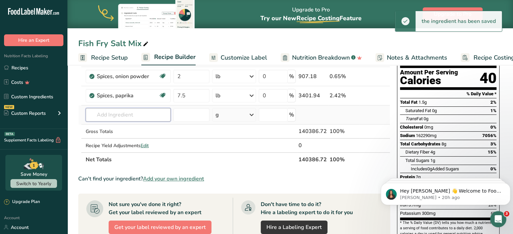
click at [104, 117] on input "text" at bounding box center [128, 114] width 85 height 13
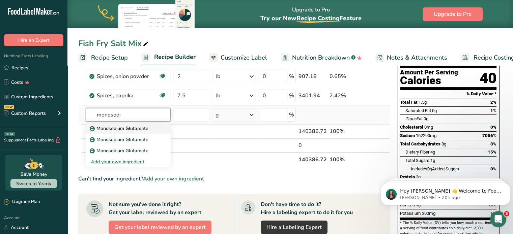
type input "monosodi"
click at [104, 129] on p "Monosodium Glutamate" at bounding box center [119, 128] width 57 height 7
type input "Monosodium Glutamate"
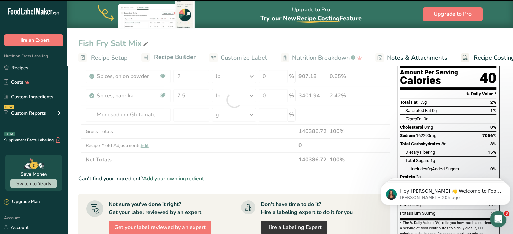
type input "0"
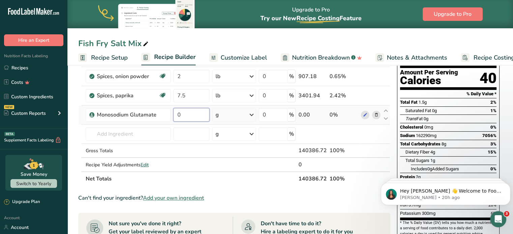
click at [183, 112] on input "0" at bounding box center [191, 114] width 36 height 13
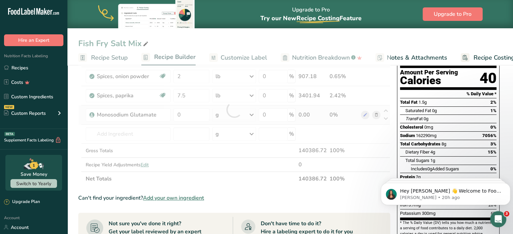
click at [376, 112] on div "Ingredient * Amount * Unit * Waste * .a-a{fill:#347362;}.b-a{fill:#fff;} Grams …" at bounding box center [234, 109] width 312 height 153
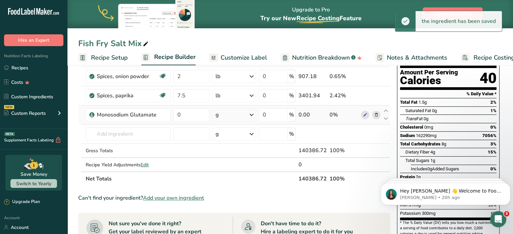
click at [376, 112] on icon at bounding box center [375, 115] width 5 height 7
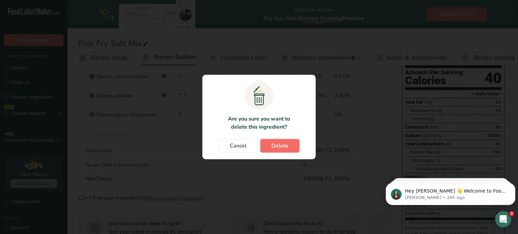
click at [267, 148] on button "Delete" at bounding box center [279, 145] width 39 height 13
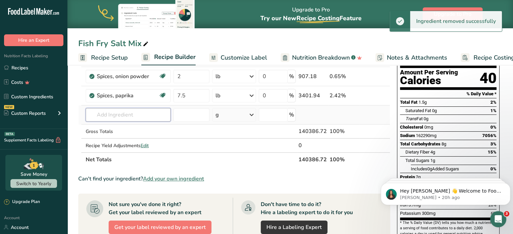
click at [114, 112] on input "text" at bounding box center [128, 114] width 85 height 13
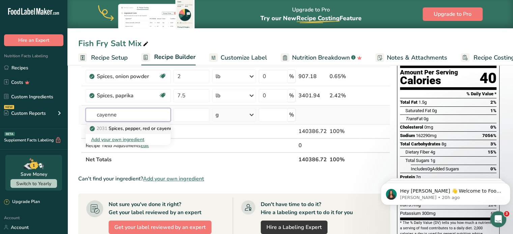
type input "cayenne"
click at [118, 128] on p "2031 Spices, pepper, red or cayenne" at bounding box center [133, 128] width 84 height 7
type input "Spices, pepper, red or cayenne"
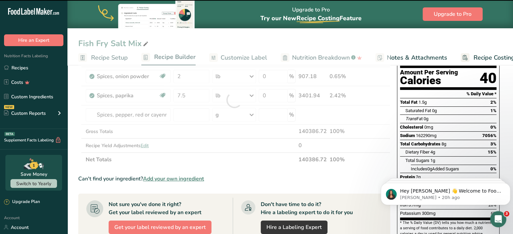
type input "0"
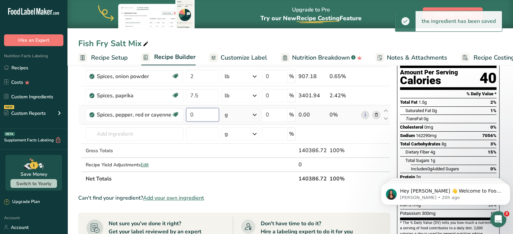
click at [191, 113] on input "0" at bounding box center [202, 114] width 33 height 13
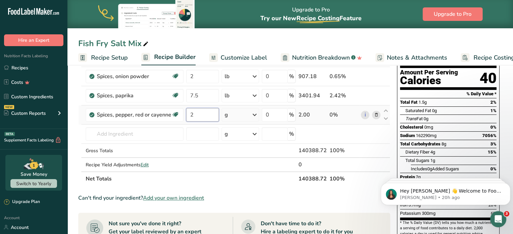
type input "2"
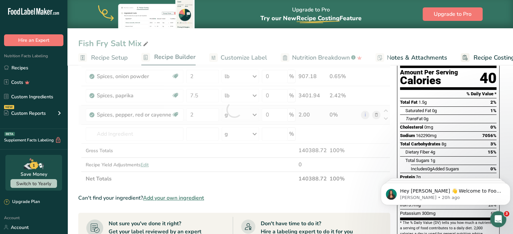
click at [236, 117] on div "Ingredient * Amount * Unit * Waste * .a-a{fill:#347362;}.b-a{fill:#fff;} Grams …" at bounding box center [234, 109] width 312 height 153
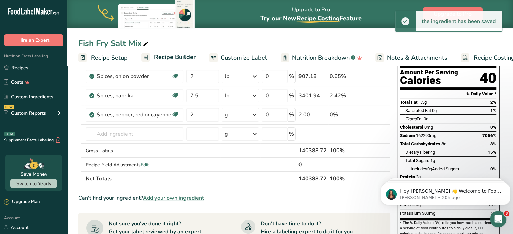
click at [235, 117] on div "g" at bounding box center [239, 114] width 37 height 13
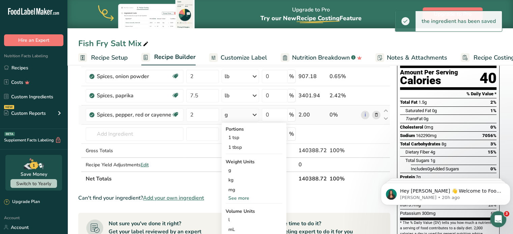
click at [243, 198] on div "See more" at bounding box center [253, 198] width 57 height 7
click at [239, 211] on div "lb" at bounding box center [253, 210] width 57 height 10
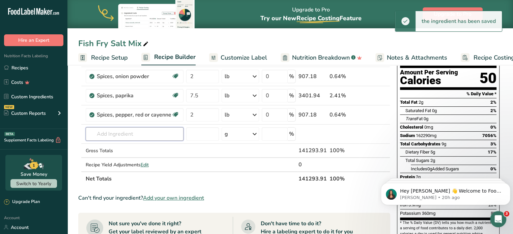
click at [107, 133] on input "text" at bounding box center [135, 133] width 98 height 13
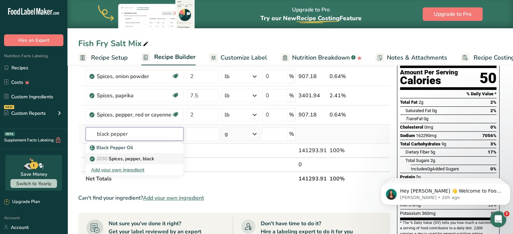
type input "black pepper"
click at [142, 158] on p "2030 Spices, pepper, black" at bounding box center [122, 158] width 63 height 7
type input "Spices, pepper, black"
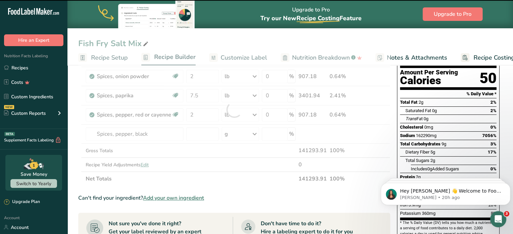
type input "0"
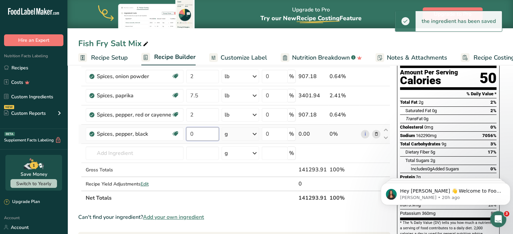
click at [202, 132] on input "0" at bounding box center [202, 133] width 33 height 13
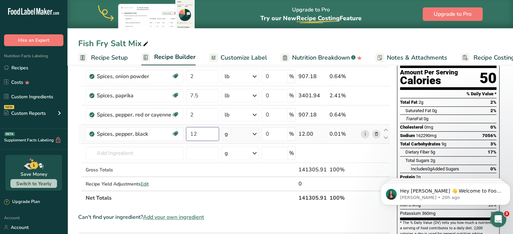
type input "12"
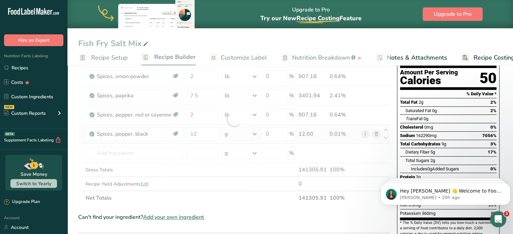
click at [224, 132] on div "Ingredient * Amount * Unit * Waste * .a-a{fill:#347362;}.b-a{fill:#fff;} Grams …" at bounding box center [234, 119] width 312 height 172
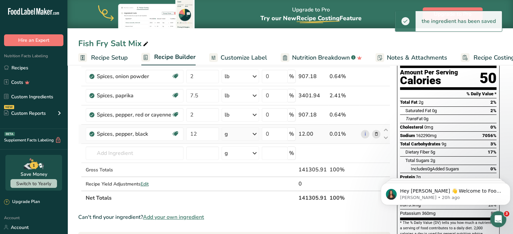
click at [246, 136] on div "g" at bounding box center [239, 133] width 37 height 13
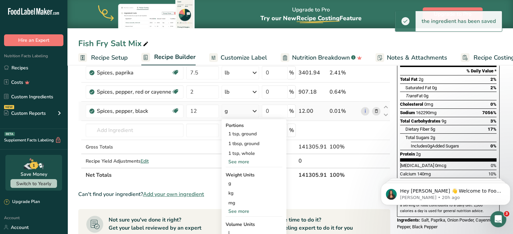
scroll to position [135, 0]
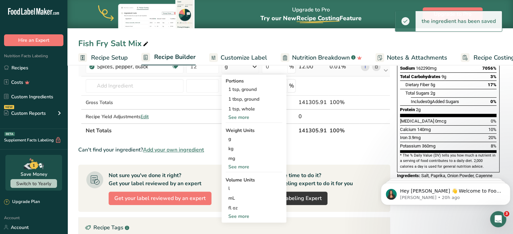
click at [232, 166] on div "See more" at bounding box center [253, 166] width 57 height 7
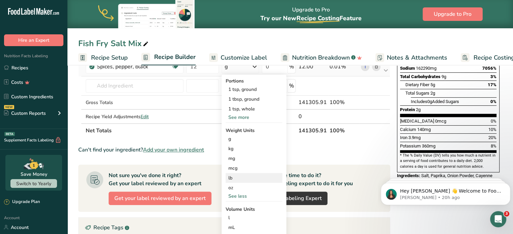
click at [233, 176] on div "lb" at bounding box center [253, 178] width 57 height 10
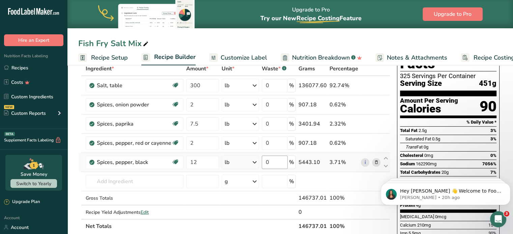
scroll to position [0, 0]
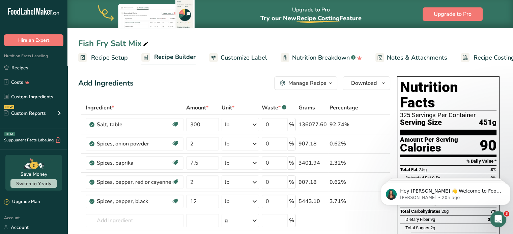
click at [312, 86] on div "Manage Recipe" at bounding box center [307, 83] width 38 height 8
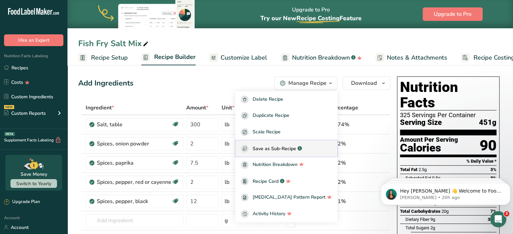
click at [278, 151] on span "Save as Sub-Recipe" at bounding box center [273, 148] width 43 height 7
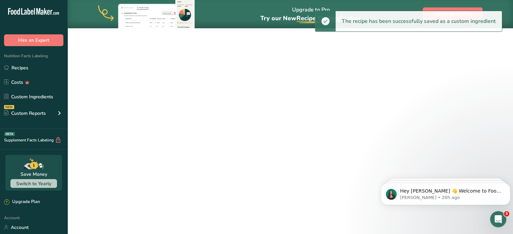
select select "30"
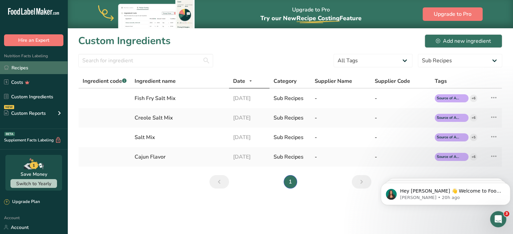
click at [38, 70] on link "Recipes" at bounding box center [33, 67] width 67 height 13
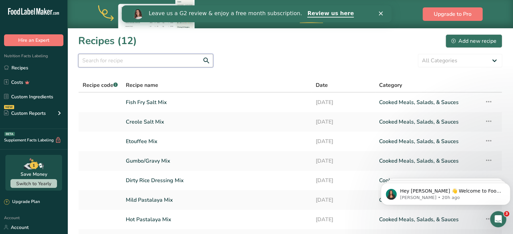
click at [120, 62] on input "text" at bounding box center [145, 60] width 135 height 13
click at [470, 37] on div "Add new recipe" at bounding box center [473, 41] width 45 height 8
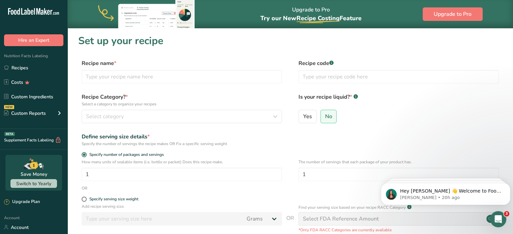
click at [108, 66] on label "Recipe name *" at bounding box center [182, 63] width 200 height 8
click at [109, 73] on input "text" at bounding box center [182, 76] width 200 height 13
type input "Cajun Sprinkle"
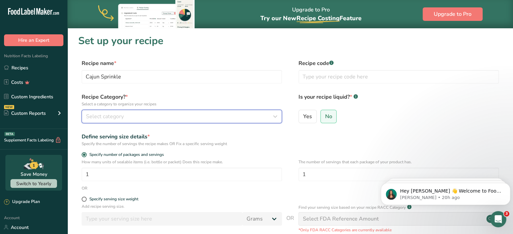
click at [104, 122] on button "Select category" at bounding box center [182, 116] width 200 height 13
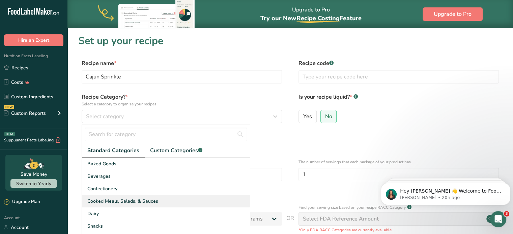
click at [108, 203] on span "Cooked Meals, Salads, & Sauces" at bounding box center [122, 201] width 71 height 7
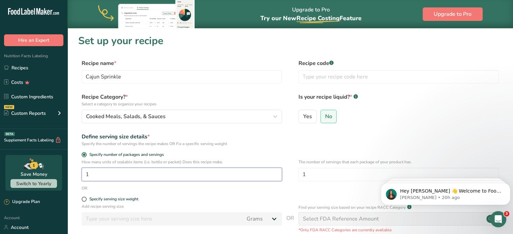
click at [86, 174] on input "1" at bounding box center [182, 174] width 200 height 13
drag, startPoint x: 102, startPoint y: 177, endPoint x: 61, endPoint y: 175, distance: 41.2
click at [61, 175] on div ".a-20{fill:#fff;} Hire an Expert Nutrition Facts Labeling Recipes Costs Custom …" at bounding box center [256, 165] width 513 height 331
click at [349, 172] on input "1" at bounding box center [398, 174] width 200 height 13
drag, startPoint x: 287, startPoint y: 174, endPoint x: 256, endPoint y: 174, distance: 31.3
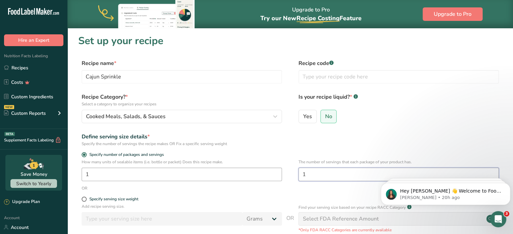
click at [256, 174] on div "How many units of sealable items (i.e. bottle or packet) Does this recipe make.…" at bounding box center [290, 172] width 424 height 26
click at [319, 177] on input "1" at bounding box center [398, 174] width 200 height 13
drag, startPoint x: 315, startPoint y: 176, endPoint x: 266, endPoint y: 175, distance: 49.2
click at [266, 175] on div "How many units of sealable items (i.e. bottle or packet) Does this recipe make.…" at bounding box center [290, 172] width 424 height 26
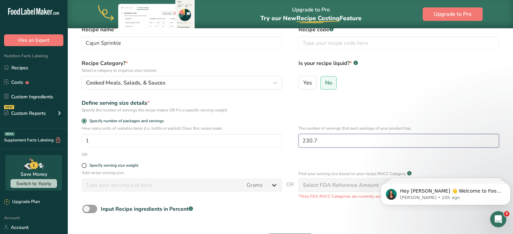
scroll to position [67, 0]
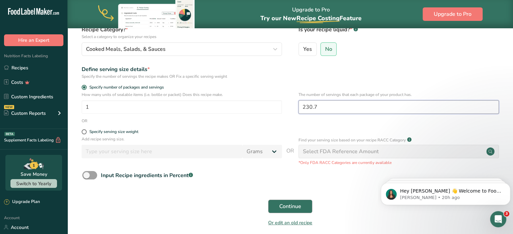
type input "230.7"
click at [281, 206] on span "Continue" at bounding box center [290, 207] width 22 height 8
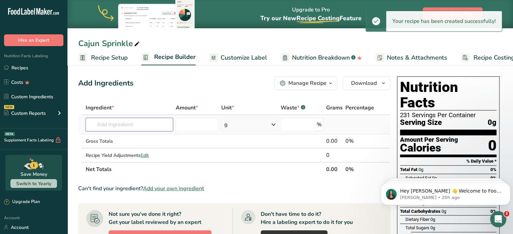
click at [131, 124] on input "text" at bounding box center [129, 124] width 87 height 13
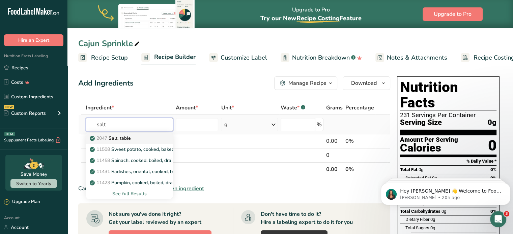
type input "salt"
click at [121, 139] on p "2047 Salt, table" at bounding box center [111, 138] width 40 height 7
type input "Salt, table"
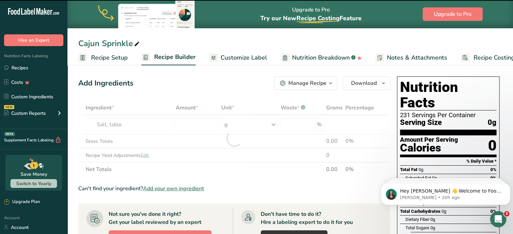
type input "0"
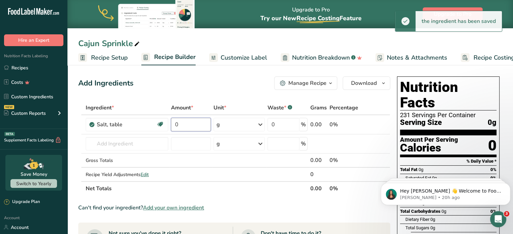
click at [202, 121] on input "0" at bounding box center [191, 124] width 40 height 13
type input "200"
click at [233, 128] on div "Ingredient * Amount * Unit * Waste * .a-a{fill:#347362;}.b-a{fill:#fff;} Grams …" at bounding box center [234, 148] width 312 height 95
click at [242, 121] on div "g" at bounding box center [238, 124] width 50 height 13
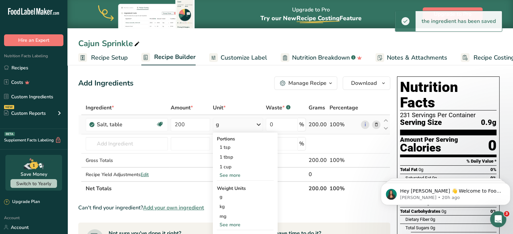
click at [231, 222] on div "See more" at bounding box center [245, 224] width 57 height 7
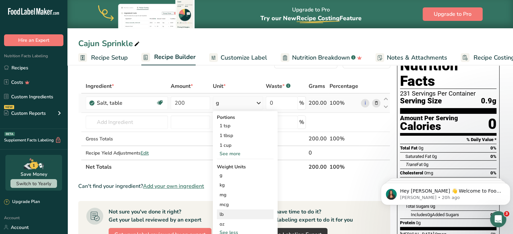
scroll to position [34, 0]
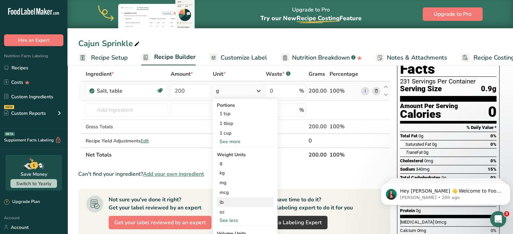
click at [223, 204] on div "lb" at bounding box center [245, 203] width 57 height 10
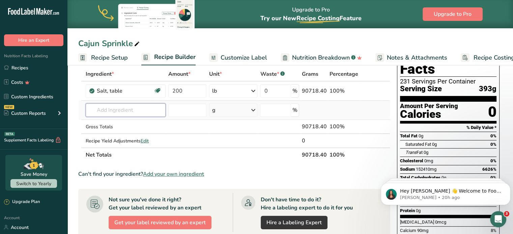
click at [107, 104] on input "text" at bounding box center [126, 109] width 80 height 13
type input "cayenne"
click at [113, 125] on p "2031 Spices, pepper, red or cayenne" at bounding box center [133, 123] width 84 height 7
type input "Spices, pepper, red or cayenne"
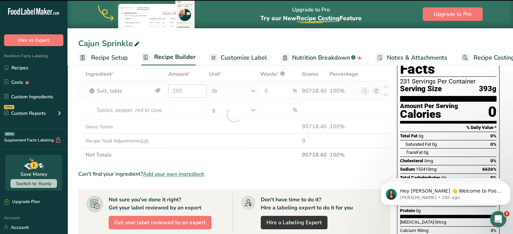
type input "0"
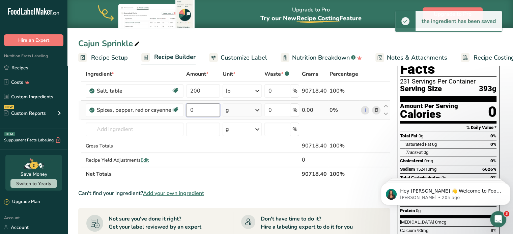
click at [205, 110] on input "0" at bounding box center [203, 109] width 34 height 13
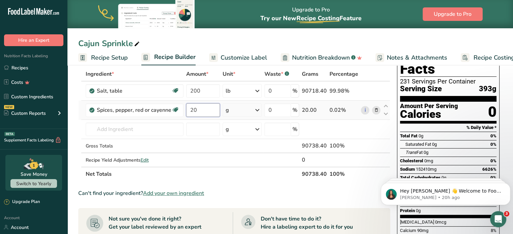
type input "20"
click at [242, 112] on div "Ingredient * Amount * Unit * Waste * .a-a{fill:#347362;}.b-a{fill:#fff;} Grams …" at bounding box center [234, 124] width 312 height 114
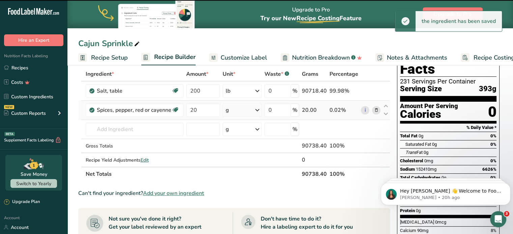
click at [242, 112] on div "g" at bounding box center [241, 109] width 39 height 13
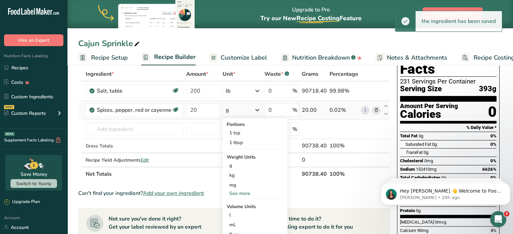
click at [244, 193] on div "See more" at bounding box center [254, 193] width 57 height 7
click at [233, 208] on div "lb" at bounding box center [254, 205] width 57 height 10
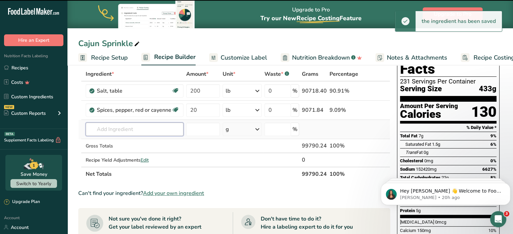
click at [129, 132] on input "text" at bounding box center [135, 129] width 98 height 13
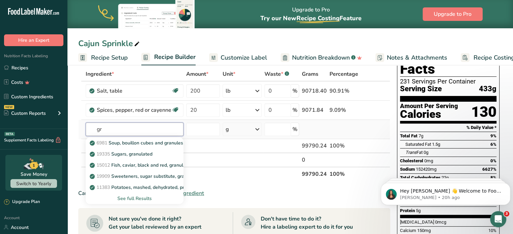
type input "g"
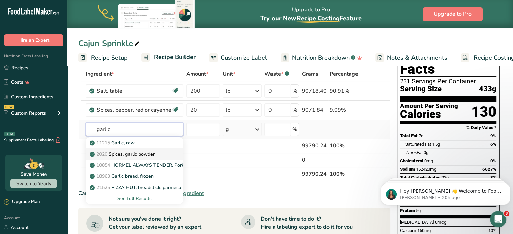
type input "garlic"
click at [127, 153] on p "2020 Spices, garlic powder" at bounding box center [123, 154] width 64 height 7
type input "Spices, garlic powder"
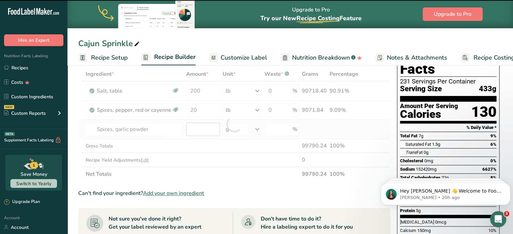
type input "0"
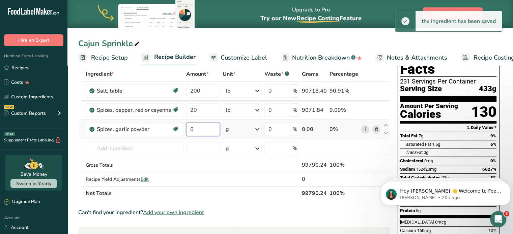
click at [202, 130] on input "0" at bounding box center [203, 129] width 34 height 13
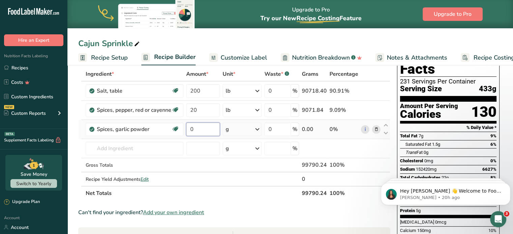
type input "9"
type input "6"
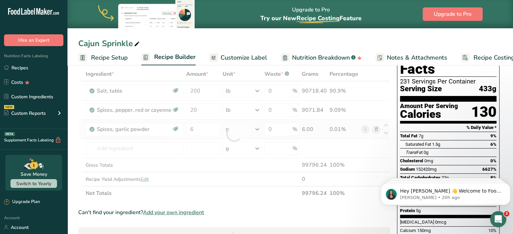
click at [239, 127] on div "Ingredient * Amount * Unit * Waste * .a-a{fill:#347362;}.b-a{fill:#fff;} Grams …" at bounding box center [234, 133] width 312 height 133
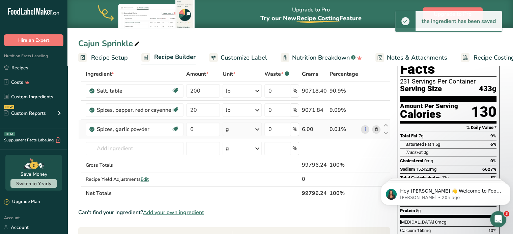
click at [246, 132] on div "g" at bounding box center [241, 129] width 39 height 13
click at [239, 212] on div "See more" at bounding box center [254, 212] width 57 height 7
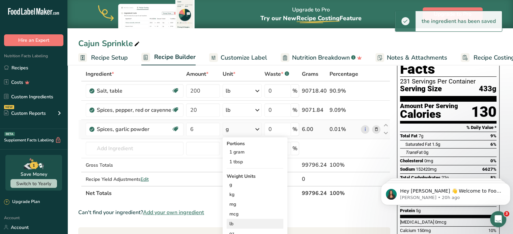
click at [233, 222] on div "lb" at bounding box center [254, 224] width 57 height 10
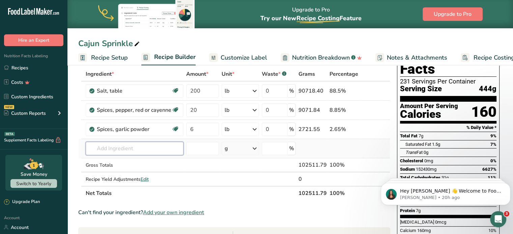
click at [127, 152] on input "text" at bounding box center [135, 148] width 98 height 13
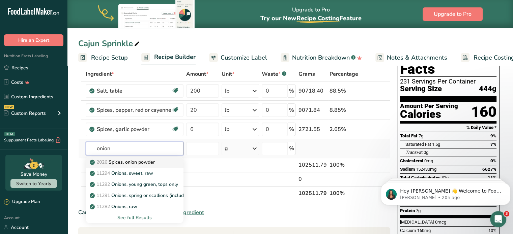
type input "onion"
click at [126, 160] on p "2026 Spices, onion powder" at bounding box center [123, 162] width 64 height 7
type input "Spices, onion powder"
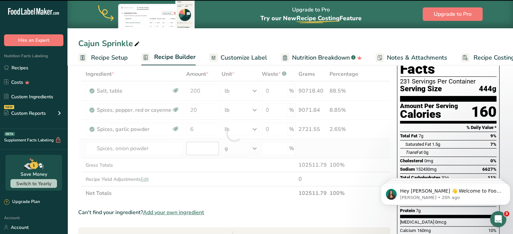
type input "0"
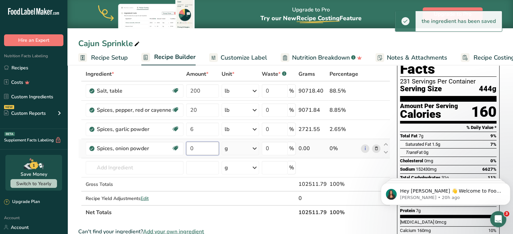
click at [198, 148] on input "0" at bounding box center [202, 148] width 33 height 13
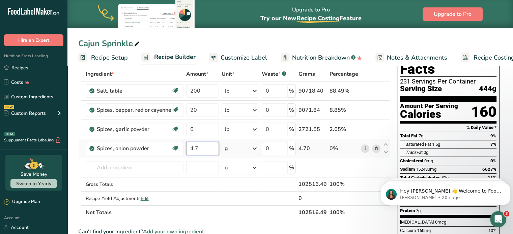
type input "4.7"
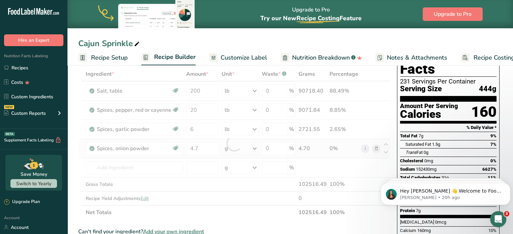
click at [233, 148] on div "Ingredient * Amount * Unit * Waste * .a-a{fill:#347362;}.b-a{fill:#fff;} Grams …" at bounding box center [234, 143] width 312 height 153
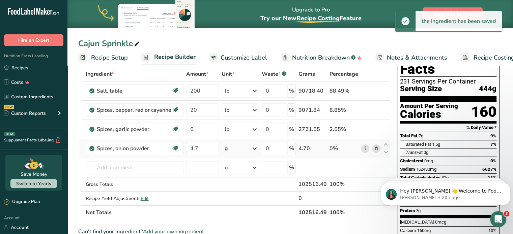
scroll to position [67, 0]
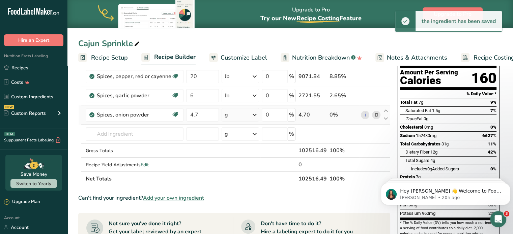
click at [255, 113] on icon at bounding box center [254, 115] width 8 height 12
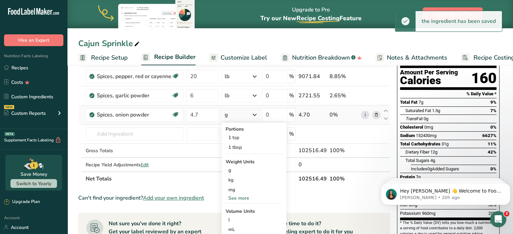
click at [235, 196] on div "See more" at bounding box center [253, 198] width 57 height 7
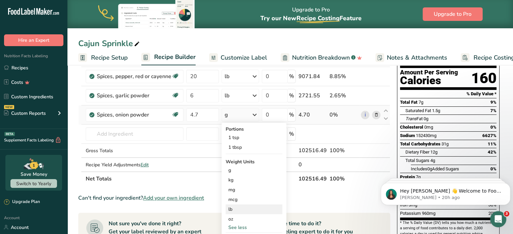
click at [232, 211] on div "lb" at bounding box center [253, 210] width 57 height 10
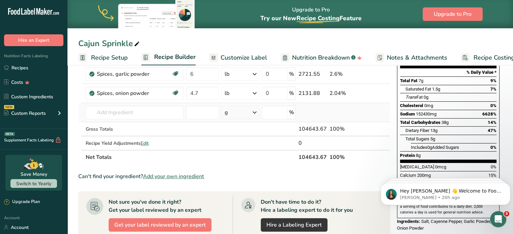
scroll to position [0, 0]
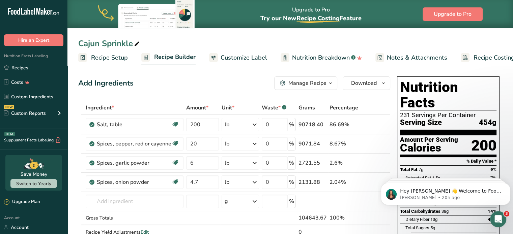
click at [319, 79] on div "Manage Recipe" at bounding box center [307, 83] width 38 height 8
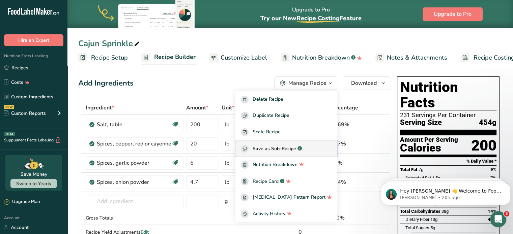
click at [285, 148] on span "Save as Sub-Recipe" at bounding box center [273, 148] width 43 height 7
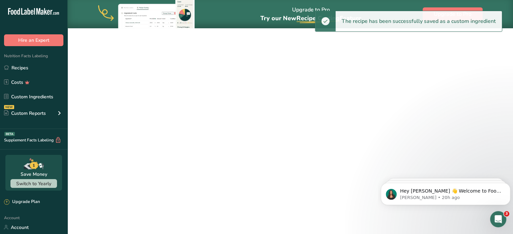
select select "30"
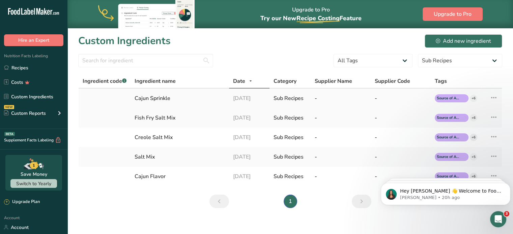
click at [159, 100] on div "Cajun Sprinkle" at bounding box center [179, 98] width 90 height 8
click at [493, 96] on icon at bounding box center [493, 98] width 8 height 12
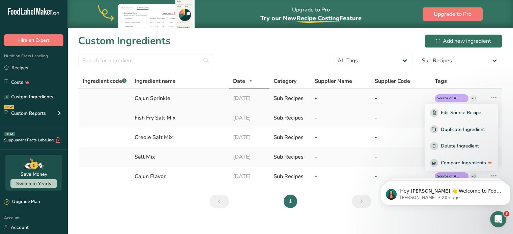
click at [380, 99] on div "-" at bounding box center [400, 98] width 52 height 8
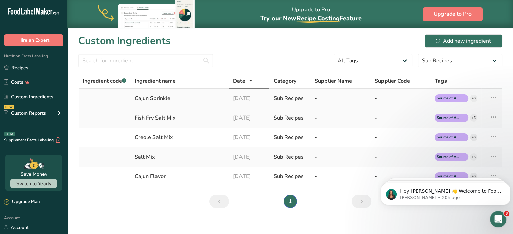
click at [142, 98] on div "Cajun Sprinkle" at bounding box center [179, 98] width 90 height 8
click at [169, 95] on div "Cajun Sprinkle" at bounding box center [179, 98] width 90 height 8
click at [195, 96] on div "Cajun Sprinkle" at bounding box center [179, 98] width 90 height 8
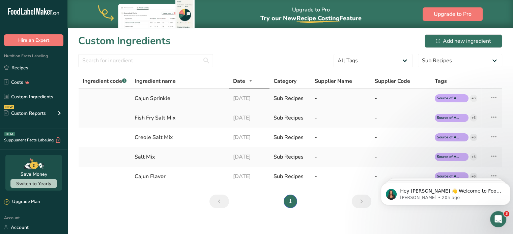
click at [140, 95] on div "Cajun Sprinkle" at bounding box center [179, 98] width 90 height 8
click at [181, 98] on div "Cajun Sprinkle" at bounding box center [179, 98] width 90 height 8
click at [496, 97] on icon at bounding box center [493, 98] width 8 height 12
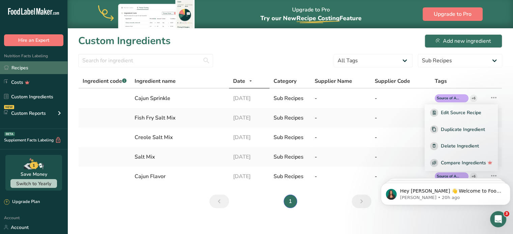
click at [16, 66] on link "Recipes" at bounding box center [33, 67] width 67 height 13
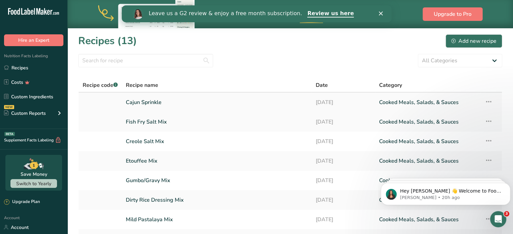
click at [485, 101] on icon at bounding box center [488, 102] width 8 height 12
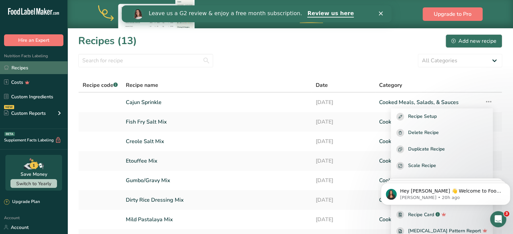
click at [36, 66] on link "Recipes" at bounding box center [33, 67] width 67 height 13
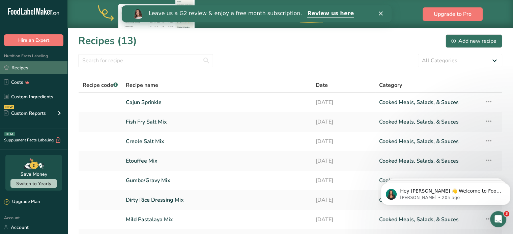
click at [34, 68] on link "Recipes" at bounding box center [33, 67] width 67 height 13
click at [465, 40] on div "Add new recipe" at bounding box center [473, 41] width 45 height 8
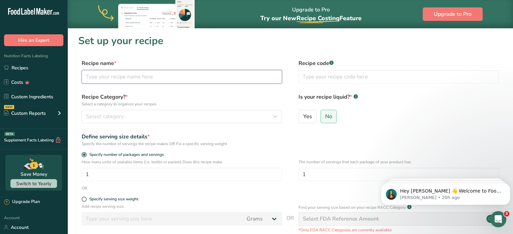
click at [115, 75] on input "text" at bounding box center [182, 76] width 200 height 13
type input "V"
type input "Creole Jambalaya Mix"
drag, startPoint x: 118, startPoint y: 178, endPoint x: 81, endPoint y: 176, distance: 36.8
click at [82, 176] on input "1" at bounding box center [182, 174] width 200 height 13
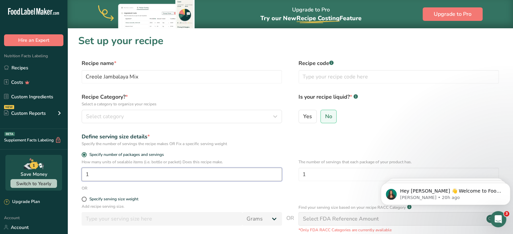
click at [111, 176] on input "1" at bounding box center [182, 174] width 200 height 13
drag, startPoint x: 111, startPoint y: 176, endPoint x: 70, endPoint y: 173, distance: 40.9
click at [70, 173] on section "Set up your recipe Recipe name * Creole Jambalaya Mix Recipe code .a-a{fill:#34…" at bounding box center [289, 168] width 445 height 281
type input "305"
drag, startPoint x: 326, startPoint y: 168, endPoint x: 297, endPoint y: 170, distance: 29.4
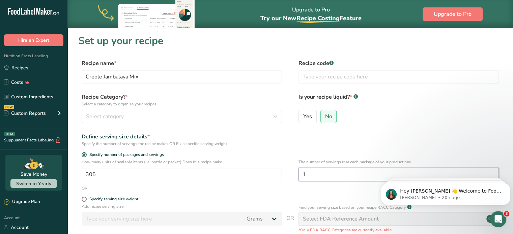
click at [297, 170] on div "How many units of sealable items (i.e. bottle or packet) Does this recipe make.…" at bounding box center [290, 172] width 424 height 26
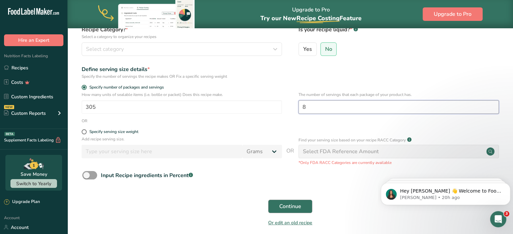
type input "8"
click at [282, 203] on span "Continue" at bounding box center [290, 207] width 22 height 8
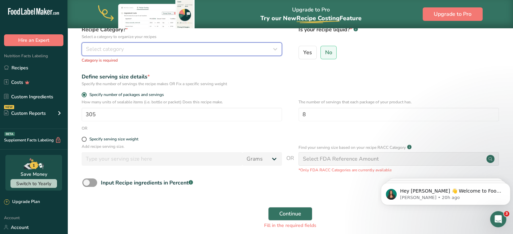
click at [186, 51] on div "Select category" at bounding box center [179, 49] width 187 height 8
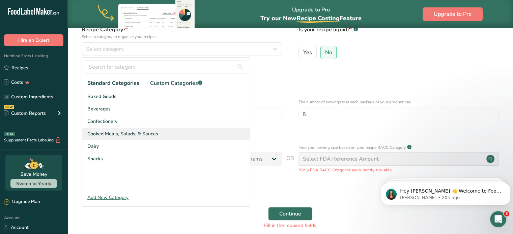
click at [128, 133] on span "Cooked Meals, Salads, & Sauces" at bounding box center [122, 133] width 71 height 7
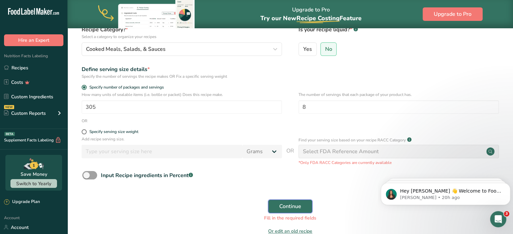
click at [290, 211] on span "Continue" at bounding box center [290, 207] width 22 height 8
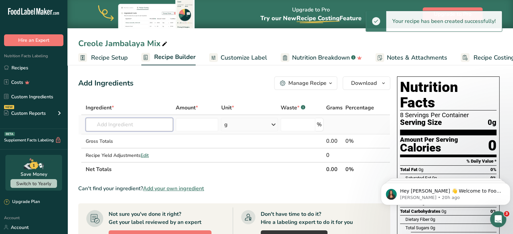
click at [118, 123] on input "text" at bounding box center [129, 124] width 87 height 13
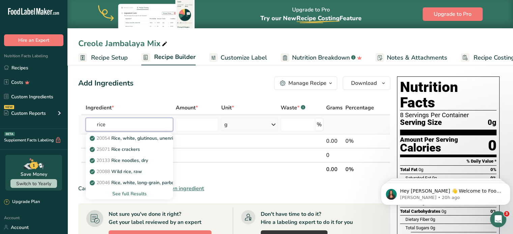
type input "rice"
click at [148, 191] on div "See full Results" at bounding box center [129, 193] width 77 height 7
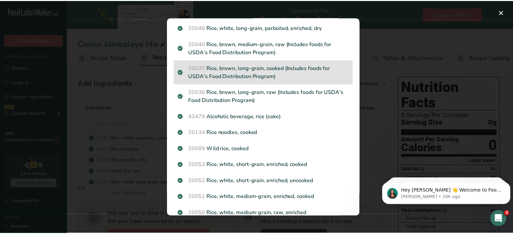
scroll to position [202, 0]
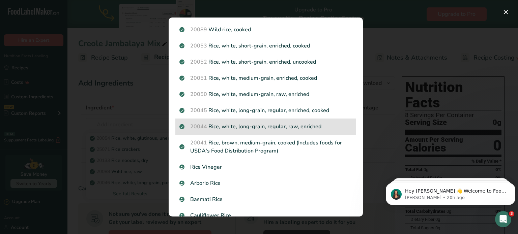
click at [228, 130] on p "20044 Rice, white, long-grain, regular, raw, enriched" at bounding box center [265, 127] width 173 height 8
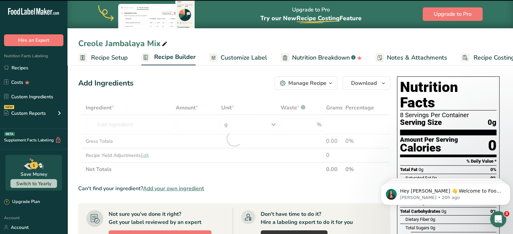
type input "0"
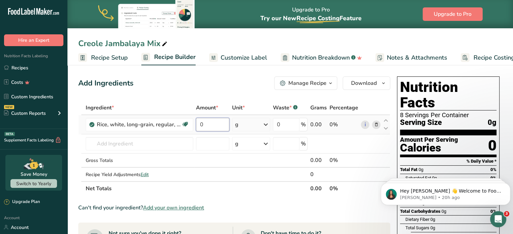
click at [206, 126] on input "0" at bounding box center [213, 124] width 34 height 13
type input "200"
click at [240, 120] on div "Ingredient * Amount * Unit * Waste * .a-a{fill:#347362;}.b-a{fill:#fff;} Grams …" at bounding box center [234, 148] width 312 height 95
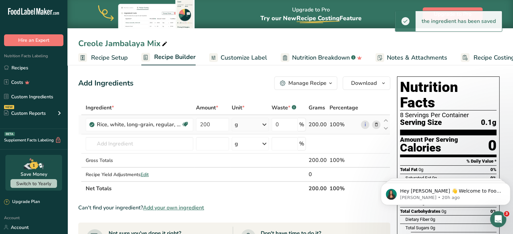
click at [241, 120] on div "g" at bounding box center [250, 124] width 37 height 13
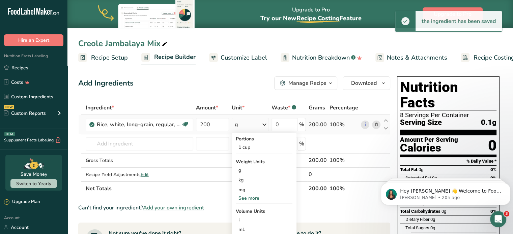
click at [246, 198] on div "See more" at bounding box center [264, 198] width 57 height 7
click at [246, 213] on div "lb" at bounding box center [264, 210] width 57 height 10
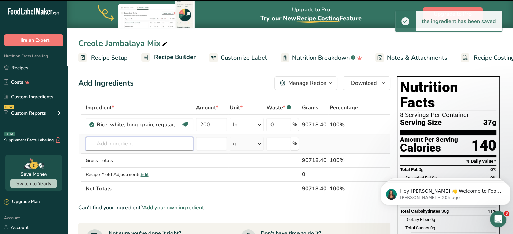
click at [129, 143] on input "text" at bounding box center [140, 143] width 108 height 13
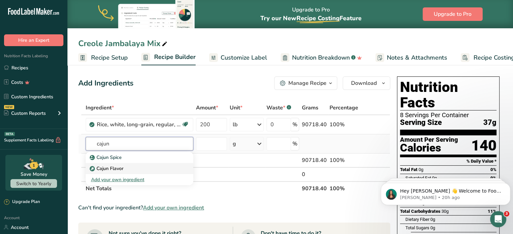
type input "cajun"
click at [119, 169] on p "Cajun Flavor" at bounding box center [107, 168] width 32 height 7
type input "Cajun Flavor"
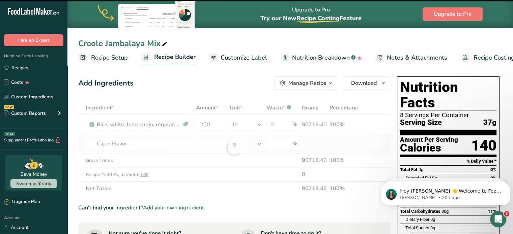
type input "0"
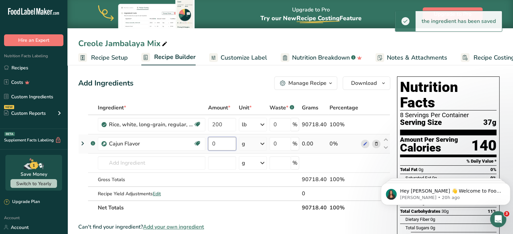
click at [217, 144] on input "0" at bounding box center [222, 143] width 28 height 13
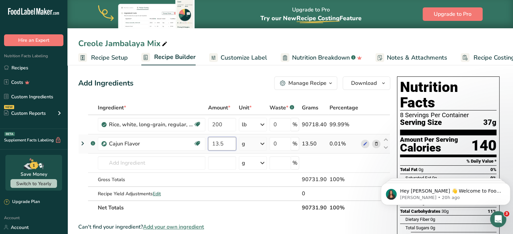
type input "13.5"
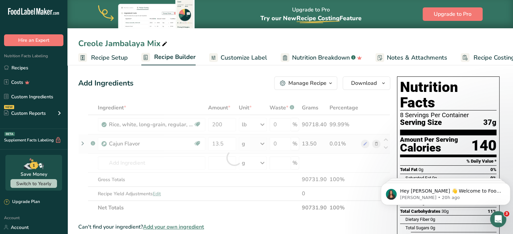
click at [245, 139] on div "Ingredient * Amount * Unit * Waste * .a-a{fill:#347362;}.b-a{fill:#fff;} Grams …" at bounding box center [234, 158] width 312 height 114
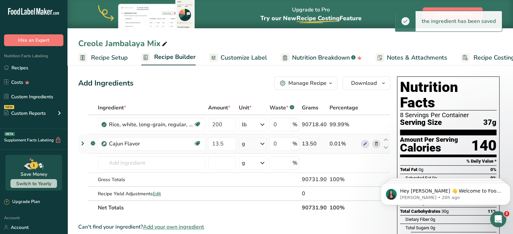
click at [245, 141] on div "g" at bounding box center [243, 144] width 3 height 8
click at [259, 195] on div "See more" at bounding box center [271, 197] width 57 height 7
click at [256, 209] on div "lb" at bounding box center [271, 209] width 57 height 10
click at [116, 162] on input "text" at bounding box center [152, 162] width 108 height 13
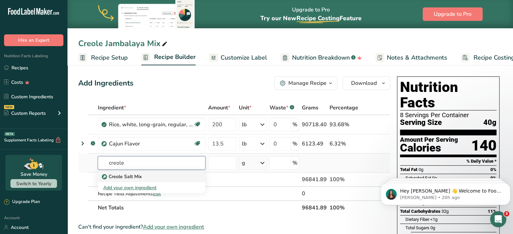
type input "creole"
click at [146, 176] on div "Creole Salt Mix" at bounding box center [146, 176] width 86 height 7
type input "Creole Salt Mix"
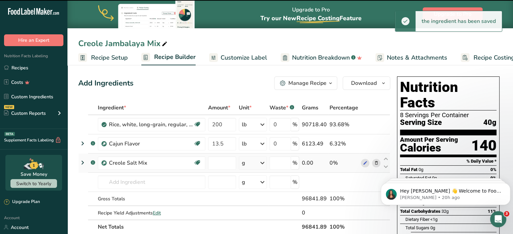
type input "0"
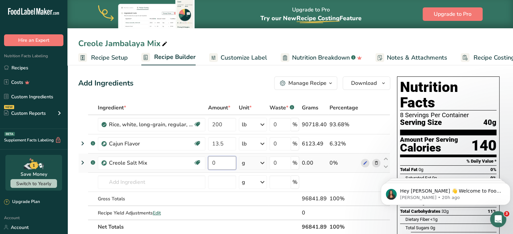
click at [222, 163] on input "0" at bounding box center [222, 162] width 28 height 13
type input "11"
click at [249, 161] on div "Ingredient * Amount * Unit * Waste * .a-a{fill:#347362;}.b-a{fill:#fff;} Grams …" at bounding box center [234, 167] width 312 height 133
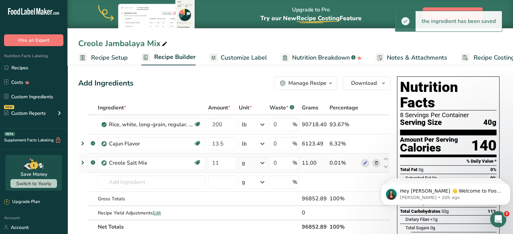
click at [260, 164] on icon at bounding box center [262, 163] width 8 height 12
click at [255, 214] on div "See more" at bounding box center [271, 216] width 57 height 7
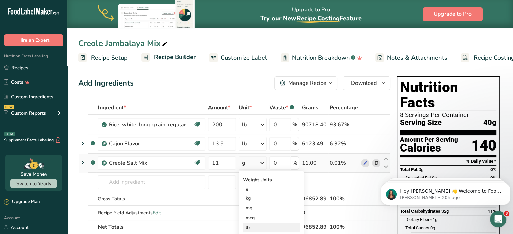
click at [256, 228] on div "lb" at bounding box center [271, 228] width 57 height 10
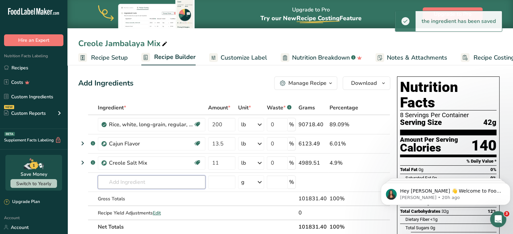
click at [124, 183] on input "text" at bounding box center [152, 182] width 108 height 13
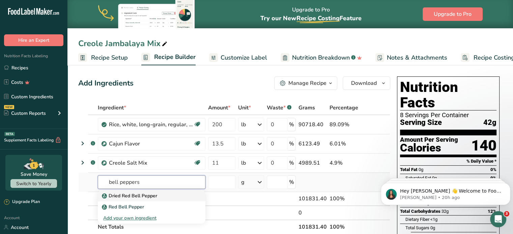
type input "bell peppers"
click at [150, 194] on p "Dried Red Bell Pepper" at bounding box center [130, 195] width 54 height 7
type input "Dried Red Bell Pepper"
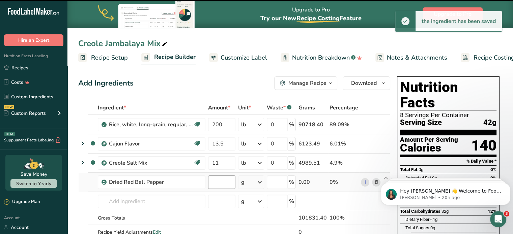
type input "0"
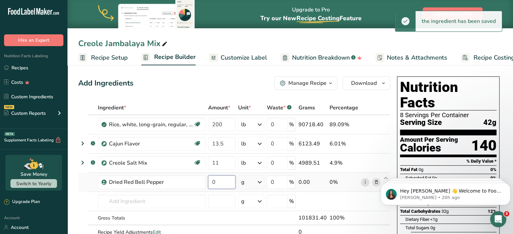
click at [219, 181] on input "0" at bounding box center [221, 182] width 27 height 13
type input "0.25"
click at [247, 181] on div "Ingredient * Amount * Unit * Waste * .a-a{fill:#347362;}.b-a{fill:#fff;} Grams …" at bounding box center [234, 177] width 312 height 153
click at [249, 183] on div "g" at bounding box center [251, 182] width 26 height 13
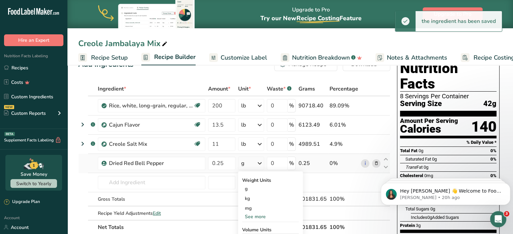
scroll to position [34, 0]
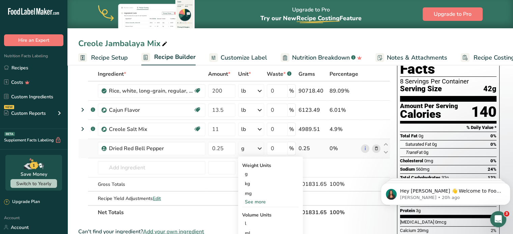
click at [246, 201] on div "See more" at bounding box center [270, 202] width 57 height 7
click at [248, 211] on div "lb" at bounding box center [270, 213] width 57 height 10
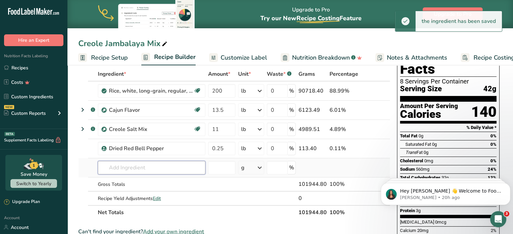
click at [130, 167] on input "text" at bounding box center [152, 167] width 108 height 13
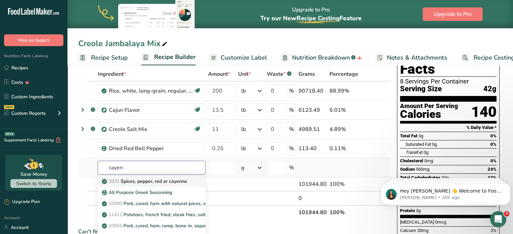
type input "cayen"
click at [149, 184] on p "2031 Spices, pepper, red or cayenne" at bounding box center [145, 181] width 84 height 7
type input "Spices, pepper, red or cayenne"
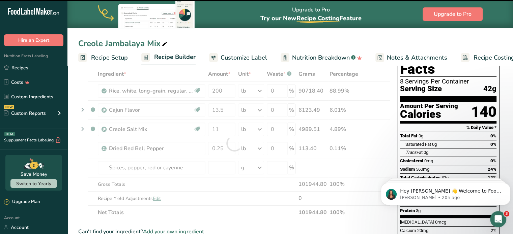
type input "0"
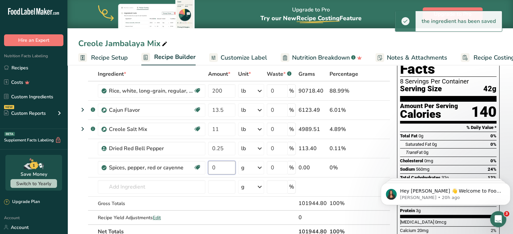
click at [226, 166] on input "0" at bounding box center [221, 167] width 27 height 13
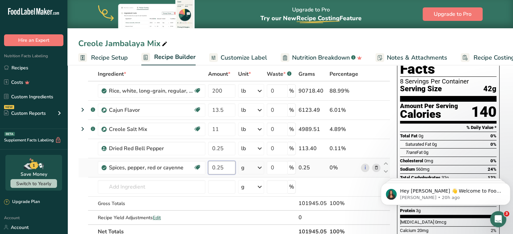
type input "0.25"
click at [247, 166] on div "Ingredient * Amount * Unit * Waste * .a-a{fill:#347362;}.b-a{fill:#fff;} Grams …" at bounding box center [234, 153] width 312 height 172
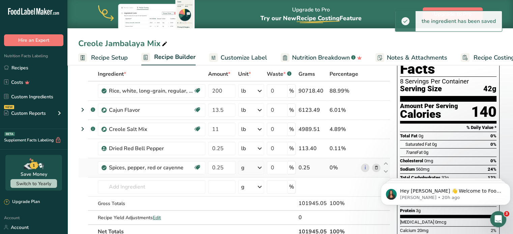
click at [247, 169] on div "g" at bounding box center [251, 167] width 26 height 13
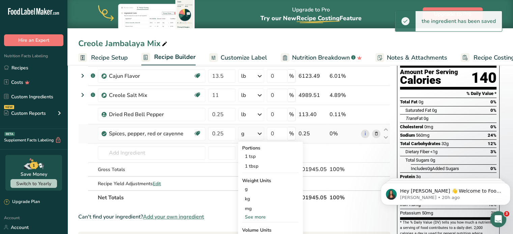
scroll to position [101, 0]
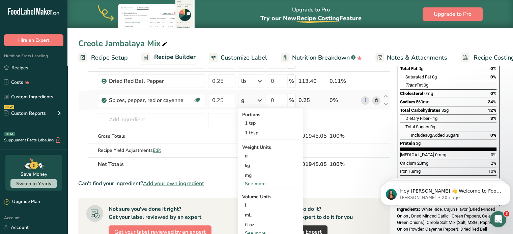
click at [250, 184] on div "See more" at bounding box center [270, 183] width 57 height 7
click at [248, 196] on div "lb" at bounding box center [270, 195] width 57 height 10
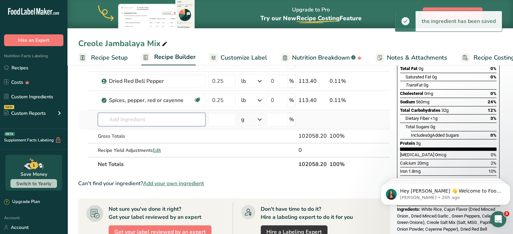
click at [118, 116] on input "text" at bounding box center [152, 119] width 108 height 13
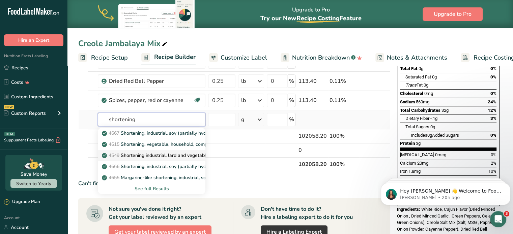
type input "shortening"
click at [178, 152] on p "4549 Shortening industrial, lard and vegetable oil" at bounding box center [159, 155] width 112 height 7
type input "Shortening industrial, lard and vegetable oil"
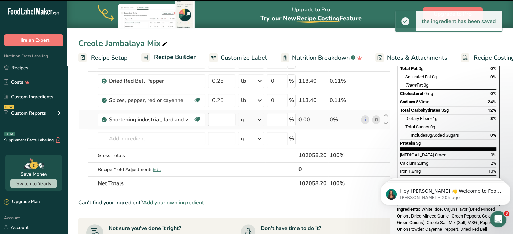
type input "0"
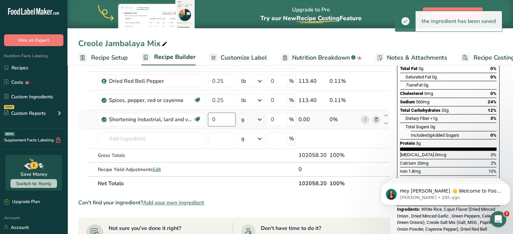
click at [225, 119] on input "0" at bounding box center [221, 119] width 27 height 13
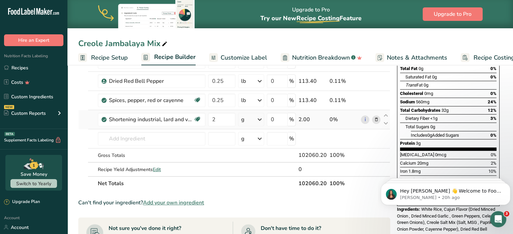
click at [249, 118] on div "Ingredient * Amount * Unit * Waste * .a-a{fill:#347362;}.b-a{fill:#fff;} Grams …" at bounding box center [234, 95] width 312 height 191
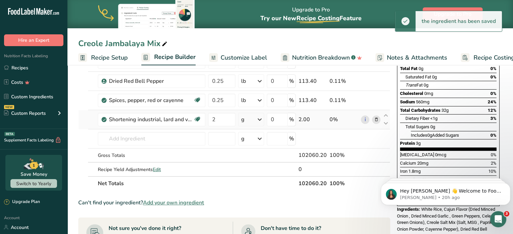
click at [248, 121] on div "g" at bounding box center [251, 119] width 26 height 13
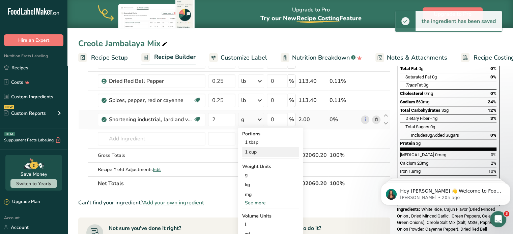
click at [251, 155] on div "1 cup" at bounding box center [270, 152] width 57 height 10
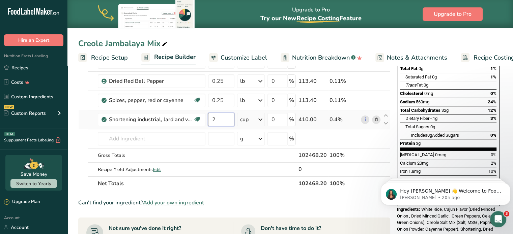
click at [220, 115] on input "2" at bounding box center [221, 119] width 26 height 13
click at [215, 118] on input "23.5" at bounding box center [221, 119] width 26 height 13
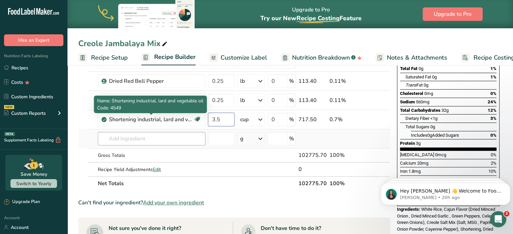
type input "3.5"
click at [162, 139] on div "Ingredient * Amount * Unit * Waste * .a-a{fill:#347362;}.b-a{fill:#fff;} Grams …" at bounding box center [234, 95] width 312 height 191
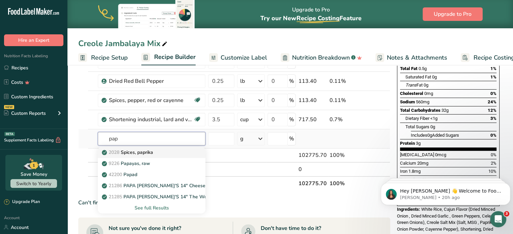
type input "pap"
click at [136, 154] on p "2028 Spices, paprika" at bounding box center [128, 152] width 50 height 7
type input "Spices, paprika"
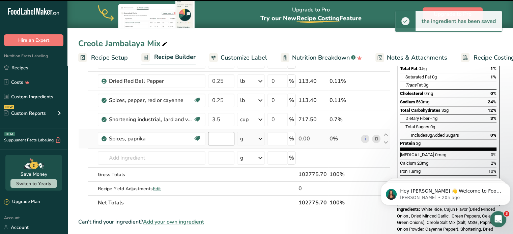
type input "0"
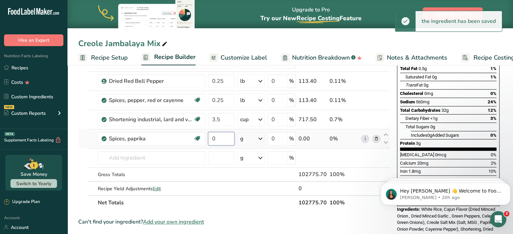
click at [221, 139] on input "0" at bounding box center [221, 138] width 26 height 13
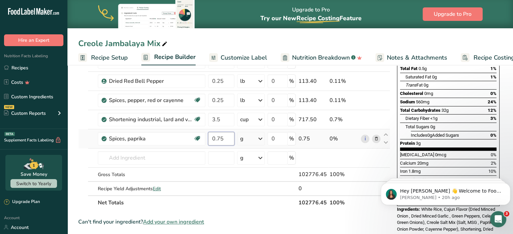
type input "0.75"
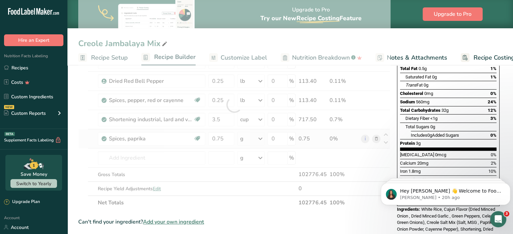
click at [250, 141] on div "Ingredient * Amount * Unit * Waste * .a-a{fill:#347362;}.b-a{fill:#fff;} Grams …" at bounding box center [234, 105] width 312 height 210
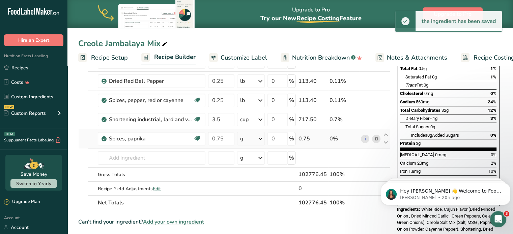
click at [250, 141] on div "g" at bounding box center [251, 138] width 28 height 13
click at [256, 219] on div "See more" at bounding box center [269, 222] width 57 height 7
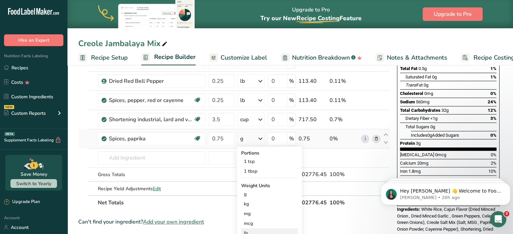
click at [253, 232] on div "lb" at bounding box center [269, 234] width 57 height 10
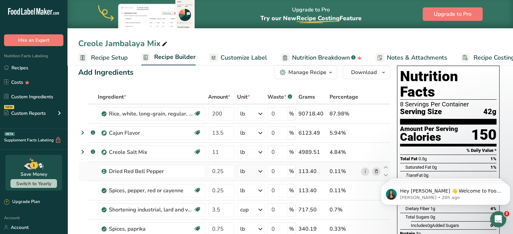
scroll to position [0, 0]
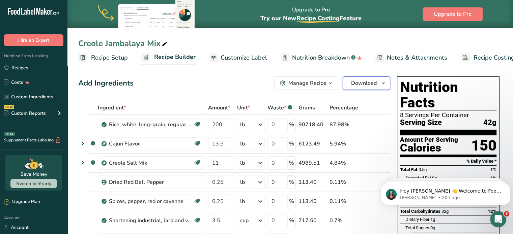
click at [381, 87] on icon "button" at bounding box center [383, 83] width 5 height 8
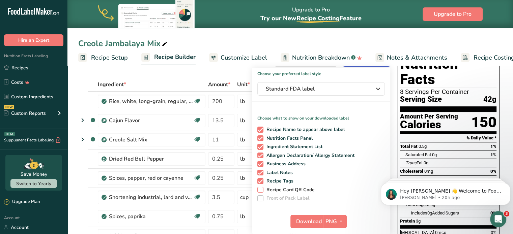
scroll to position [34, 0]
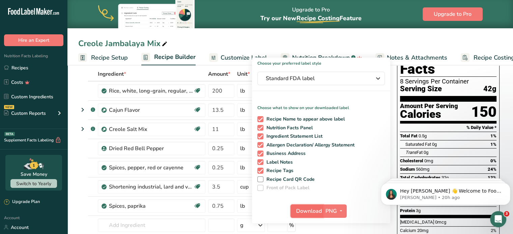
click at [302, 208] on span "Download" at bounding box center [309, 211] width 26 height 8
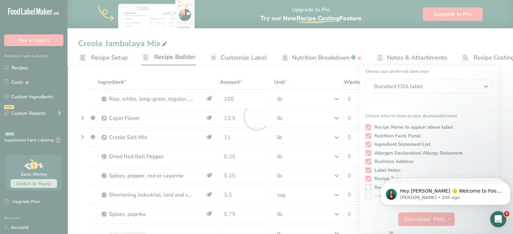
scroll to position [0, 0]
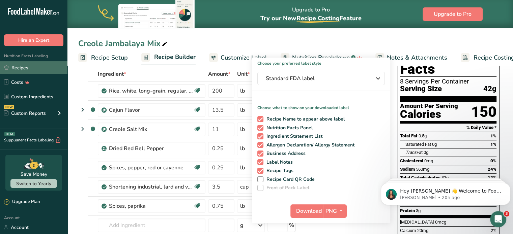
click at [32, 69] on link "Recipes" at bounding box center [33, 67] width 67 height 13
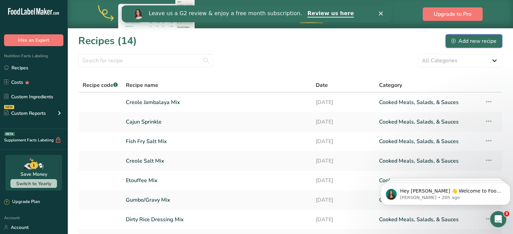
click at [460, 44] on div "Add new recipe" at bounding box center [473, 41] width 45 height 8
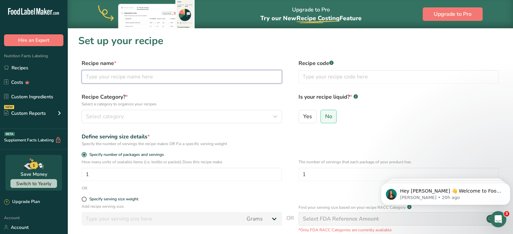
drag, startPoint x: 150, startPoint y: 72, endPoint x: 150, endPoint y: 67, distance: 5.1
click at [150, 72] on input "text" at bounding box center [182, 76] width 200 height 13
type input "Dam Good Stuff Seasoning"
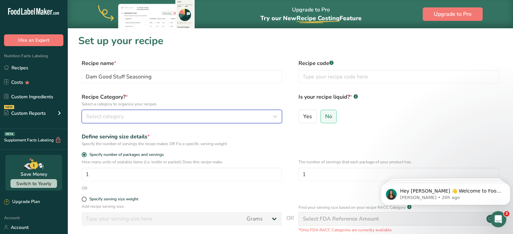
click at [129, 119] on div "Select category" at bounding box center [179, 117] width 187 height 8
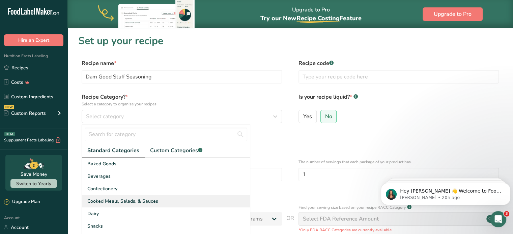
click at [112, 199] on span "Cooked Meals, Salads, & Sauces" at bounding box center [122, 201] width 71 height 7
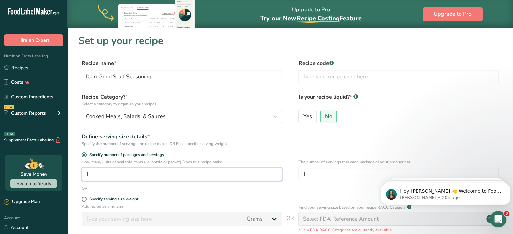
click at [131, 168] on input "1" at bounding box center [182, 174] width 200 height 13
click at [225, 177] on input "1" at bounding box center [182, 174] width 200 height 13
click at [159, 175] on input "1" at bounding box center [182, 174] width 200 height 13
drag, startPoint x: 120, startPoint y: 176, endPoint x: 66, endPoint y: 179, distance: 54.0
click at [66, 179] on div ".a-20{fill:#fff;} Hire an Expert Nutrition Facts Labeling Recipes Costs Custom …" at bounding box center [256, 165] width 513 height 331
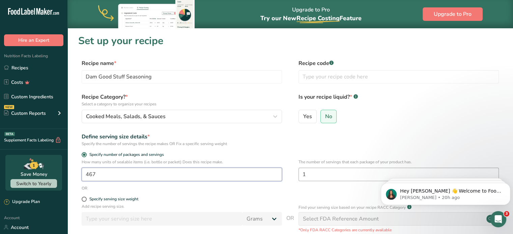
type input "467"
click at [327, 173] on input "1" at bounding box center [398, 174] width 200 height 13
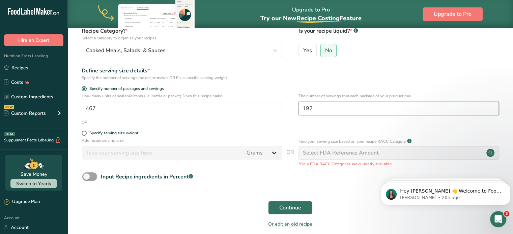
scroll to position [67, 0]
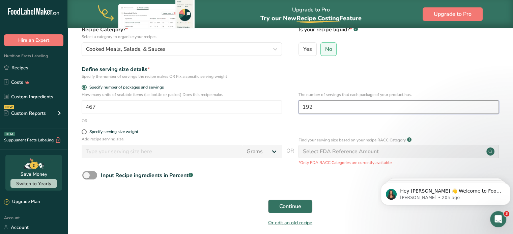
type input "192"
click at [283, 202] on button "Continue" at bounding box center [290, 206] width 44 height 13
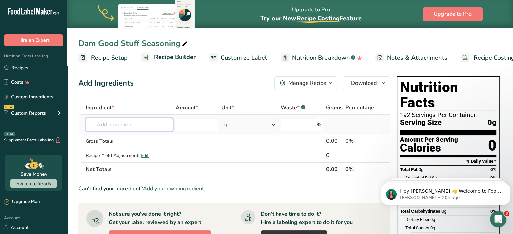
click at [104, 131] on input "text" at bounding box center [129, 124] width 87 height 13
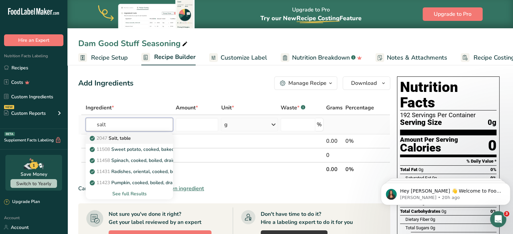
type input "salt"
click at [128, 139] on p "2047 Salt, table" at bounding box center [111, 138] width 40 height 7
type input "Salt, table"
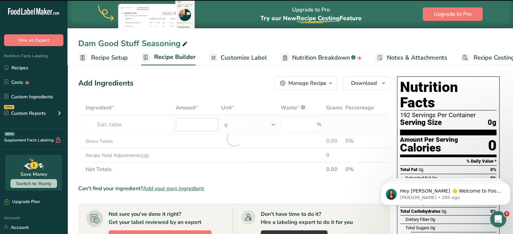
type input "0"
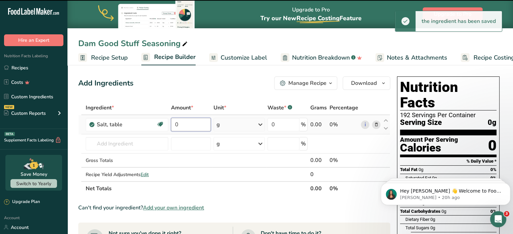
click at [187, 124] on input "0" at bounding box center [191, 124] width 40 height 13
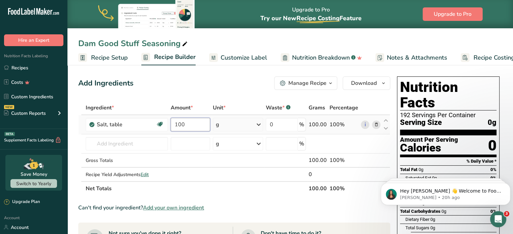
type input "100"
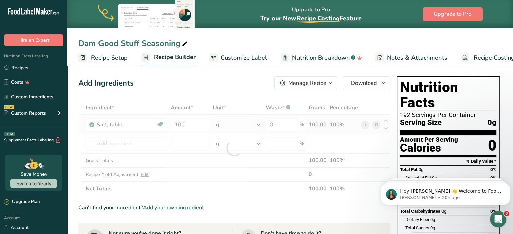
click at [245, 125] on div "Ingredient * Amount * Unit * Waste * .a-a{fill:#347362;}.b-a{fill:#fff;} Grams …" at bounding box center [234, 148] width 312 height 95
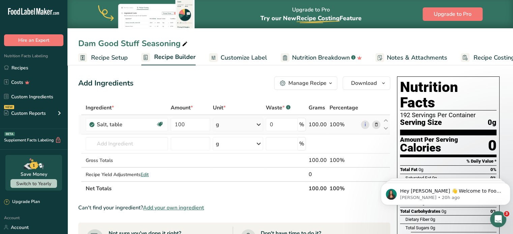
click at [245, 125] on div "g" at bounding box center [238, 124] width 50 height 13
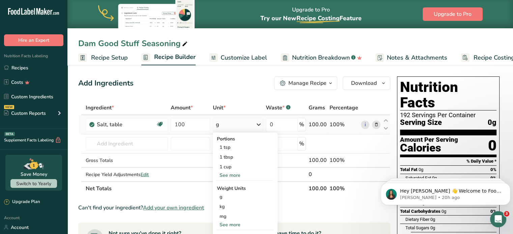
click at [235, 225] on div "See more" at bounding box center [245, 224] width 57 height 7
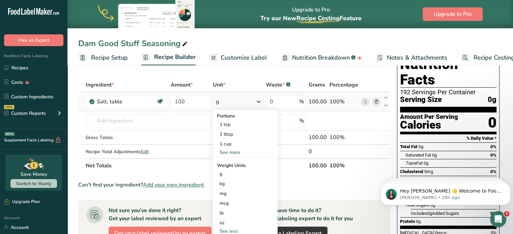
scroll to position [34, 0]
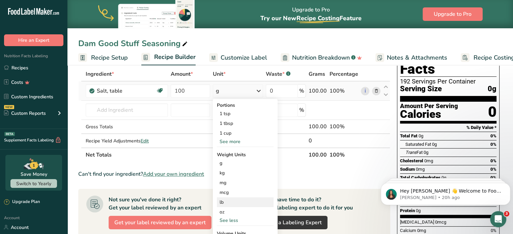
click at [226, 200] on div "lb" at bounding box center [245, 203] width 57 height 10
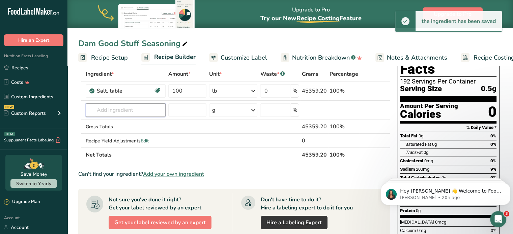
click at [96, 112] on input "text" at bounding box center [126, 109] width 80 height 13
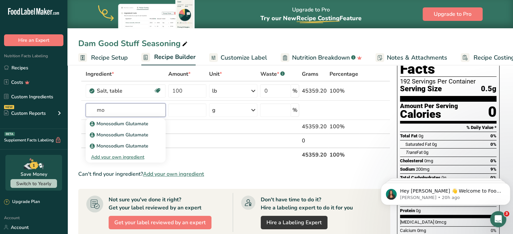
type input "m"
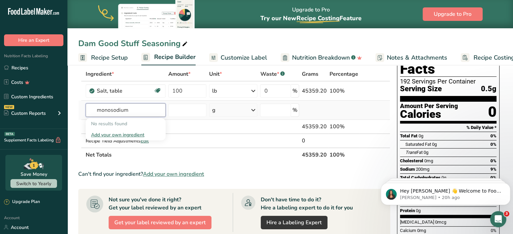
type input "monosodium"
click at [120, 131] on div "Add your own ingredient" at bounding box center [125, 134] width 69 height 7
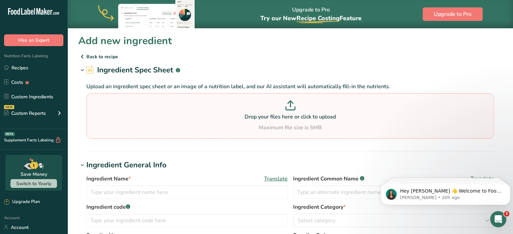
click at [125, 127] on div "Maximum file size is 5MB" at bounding box center [290, 128] width 404 height 8
click at [125, 127] on input "Drop your files here or click to upload Maximum file size is 5MB" at bounding box center [289, 116] width 407 height 46
type input "C:\fakepath\IMG_1827.jpg"
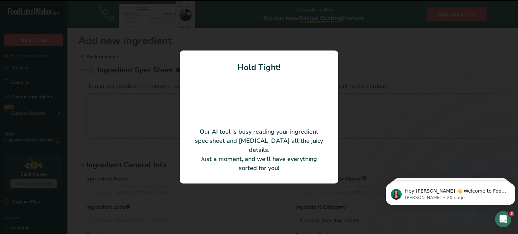
type input "Monosodium Glutamate"
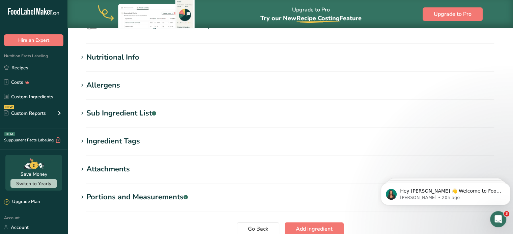
scroll to position [269, 0]
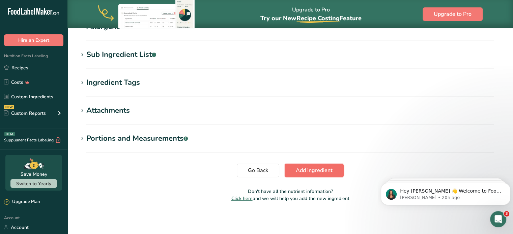
click at [312, 173] on span "Add ingredient" at bounding box center [314, 170] width 37 height 8
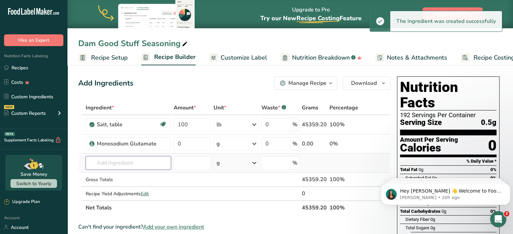
click at [123, 162] on input "text" at bounding box center [129, 162] width 86 height 13
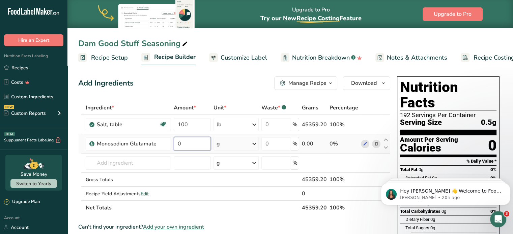
click at [199, 142] on input "0" at bounding box center [192, 143] width 37 height 13
type input "50"
click at [228, 144] on div "Ingredient * Amount * Unit * Waste * .a-a{fill:#347362;}.b-a{fill:#fff;} Grams …" at bounding box center [234, 158] width 312 height 114
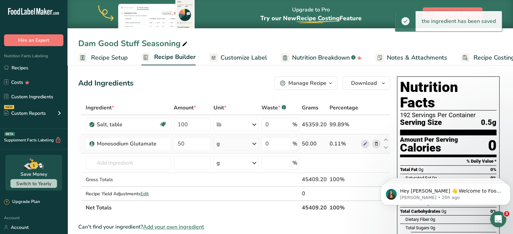
click at [248, 144] on div "g" at bounding box center [236, 143] width 46 height 13
click at [235, 199] on div "See more" at bounding box center [245, 197] width 57 height 7
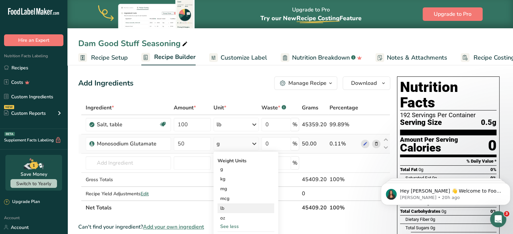
click at [222, 206] on div "lb" at bounding box center [245, 209] width 57 height 10
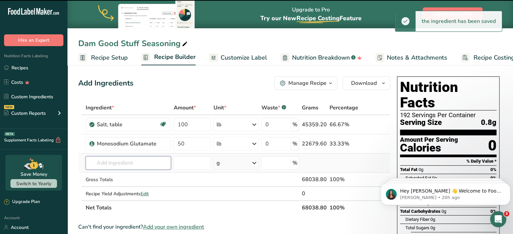
click at [103, 159] on input "text" at bounding box center [129, 162] width 86 height 13
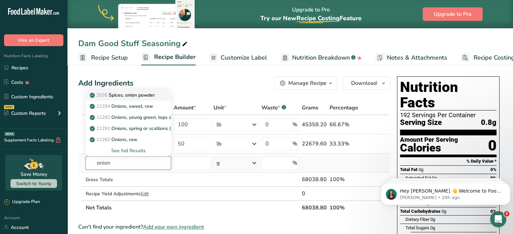
type input "onion"
click at [129, 92] on p "2026 Spices, onion powder" at bounding box center [123, 95] width 64 height 7
type input "Spices, onion powder"
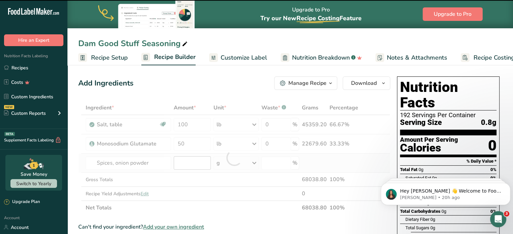
type input "0"
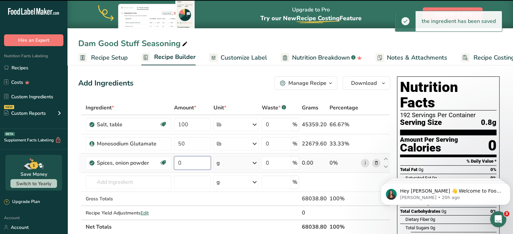
click at [190, 165] on input "0" at bounding box center [192, 162] width 37 height 13
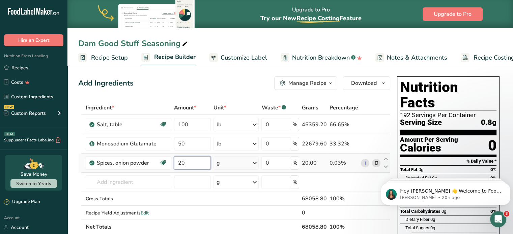
type input "20"
click at [237, 165] on div "Ingredient * Amount * Unit * Waste * .a-a{fill:#347362;}.b-a{fill:#fff;} Grams …" at bounding box center [234, 167] width 312 height 133
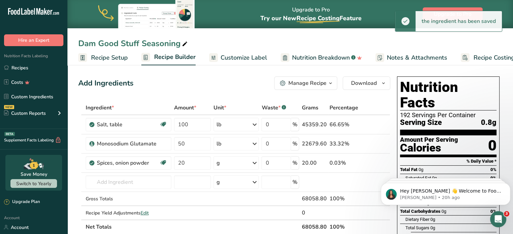
click at [237, 164] on div "g" at bounding box center [235, 162] width 45 height 13
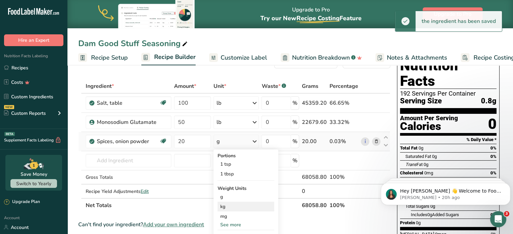
scroll to position [34, 0]
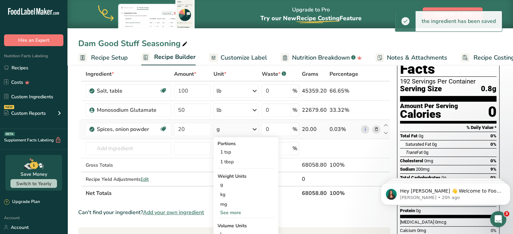
click at [227, 213] on div "See more" at bounding box center [245, 212] width 57 height 7
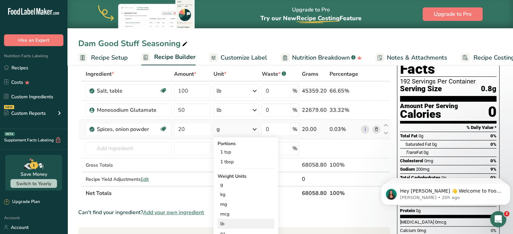
click at [226, 224] on div "lb" at bounding box center [245, 224] width 57 height 10
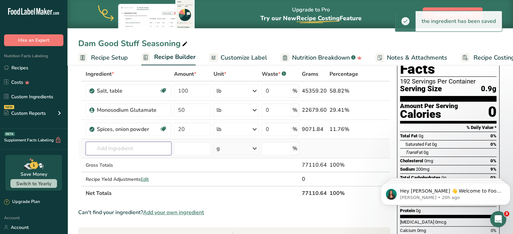
click at [118, 149] on input "text" at bounding box center [129, 148] width 86 height 13
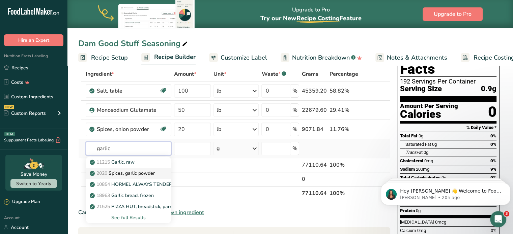
type input "garlic"
click at [123, 174] on p "2020 Spices, garlic powder" at bounding box center [123, 173] width 64 height 7
type input "Spices, garlic powder"
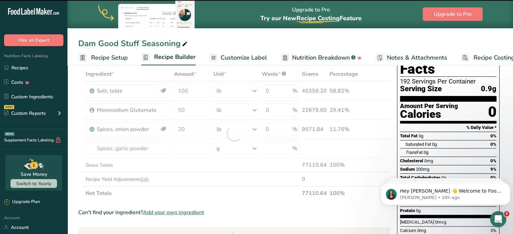
type input "0"
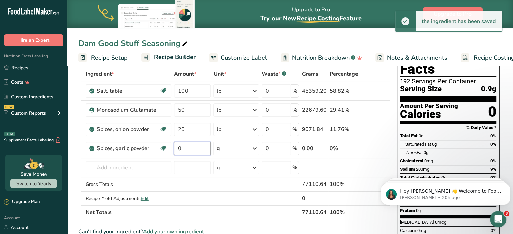
click at [180, 146] on input "0" at bounding box center [192, 148] width 37 height 13
type input "20"
click at [228, 146] on div "Ingredient * Amount * Unit * Waste * .a-a{fill:#347362;}.b-a{fill:#fff;} Grams …" at bounding box center [234, 143] width 312 height 153
click at [227, 148] on div "g" at bounding box center [235, 148] width 45 height 13
click at [226, 232] on div "See more" at bounding box center [245, 232] width 57 height 7
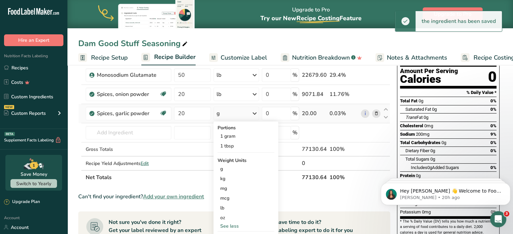
scroll to position [101, 0]
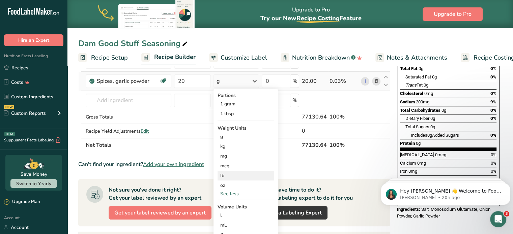
click at [225, 176] on div "lb" at bounding box center [245, 176] width 57 height 10
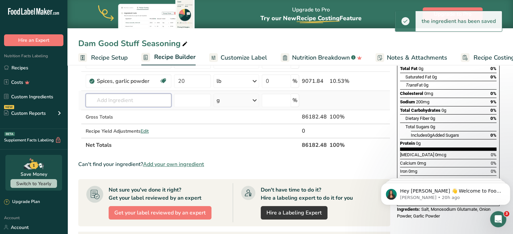
click at [119, 102] on input "text" at bounding box center [129, 100] width 86 height 13
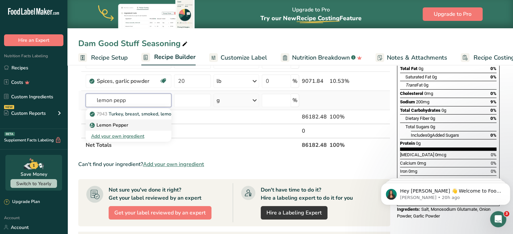
type input "lemon pepp"
click at [108, 126] on p "Lemon Pepper" at bounding box center [109, 125] width 37 height 7
type input "Lemon Pepper"
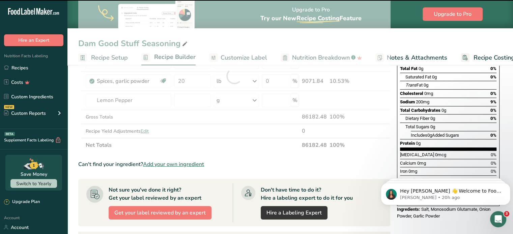
type input "0"
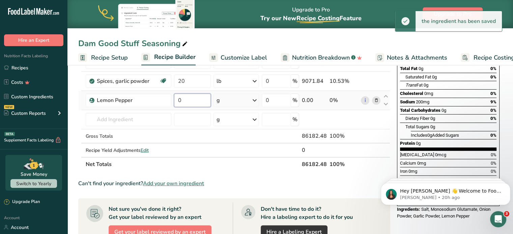
click at [203, 101] on input "0" at bounding box center [192, 100] width 37 height 13
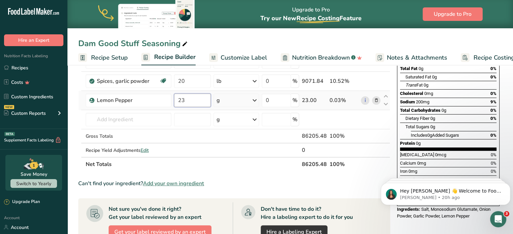
type input "23"
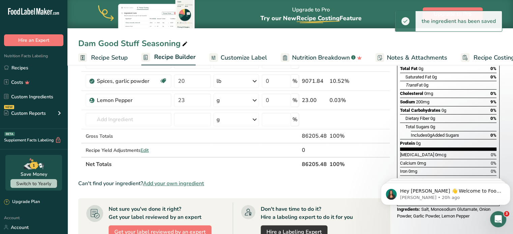
click at [239, 101] on div "g" at bounding box center [235, 100] width 45 height 13
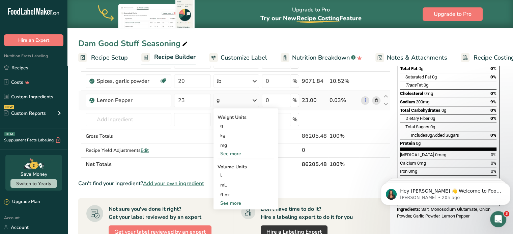
click at [224, 153] on div "See more" at bounding box center [245, 153] width 57 height 7
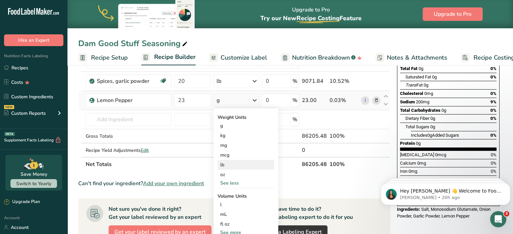
click at [226, 160] on div "lb" at bounding box center [245, 165] width 57 height 10
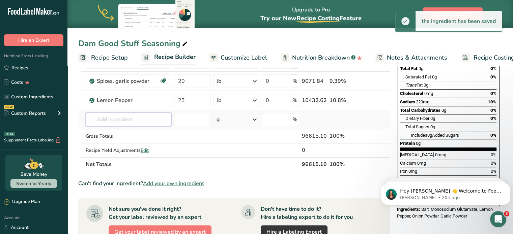
click at [113, 119] on input "text" at bounding box center [129, 119] width 86 height 13
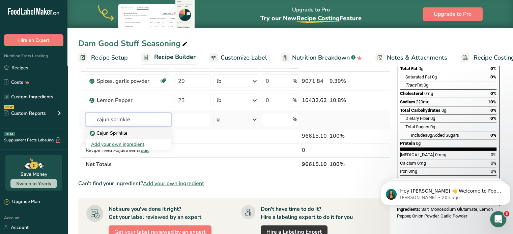
type input "cajun sprinkle"
click at [111, 136] on p "Cajun Sprinkle" at bounding box center [109, 133] width 36 height 7
type input "Cajun Sprinkle"
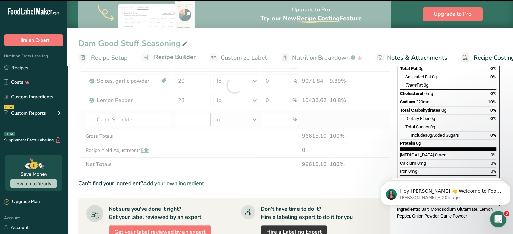
type input "0"
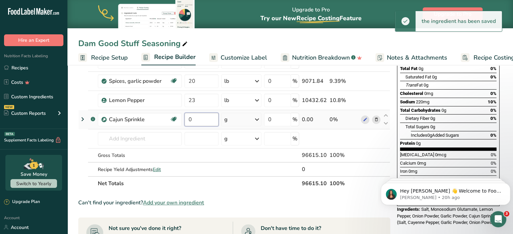
click at [192, 122] on input "0" at bounding box center [201, 119] width 34 height 13
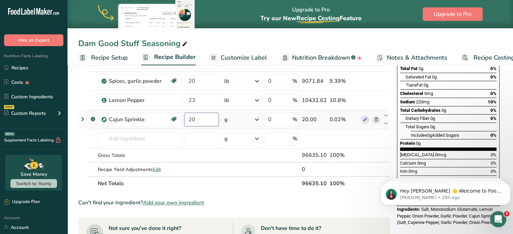
type input "20"
click at [245, 121] on div "Ingredient * Amount * Unit * Waste * .a-a{fill:#347362;}.b-a{fill:#fff;} Grams …" at bounding box center [234, 95] width 312 height 191
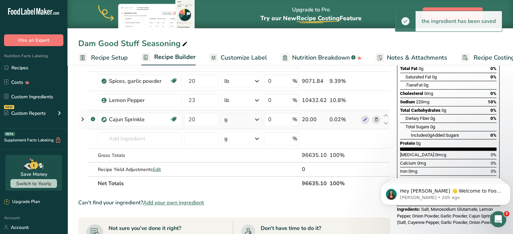
click at [240, 119] on div "g" at bounding box center [241, 119] width 40 height 13
click at [234, 173] on div "See more" at bounding box center [253, 173] width 57 height 7
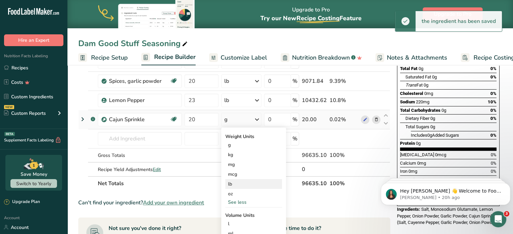
click at [234, 182] on div "lb" at bounding box center [253, 184] width 57 height 10
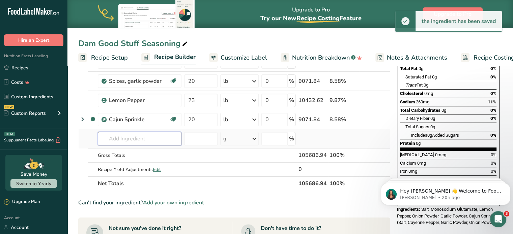
click at [113, 140] on input "text" at bounding box center [140, 138] width 84 height 13
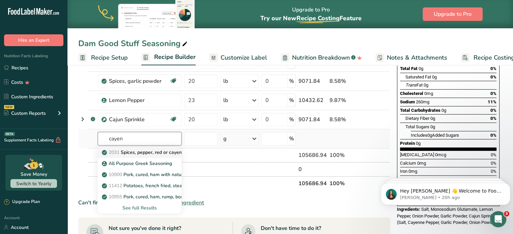
type input "cayen"
click at [132, 154] on p "2031 Spices, pepper, red or cayenne" at bounding box center [145, 152] width 84 height 7
type input "Spices, pepper, red or cayenne"
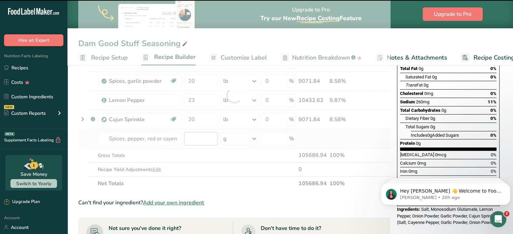
type input "0"
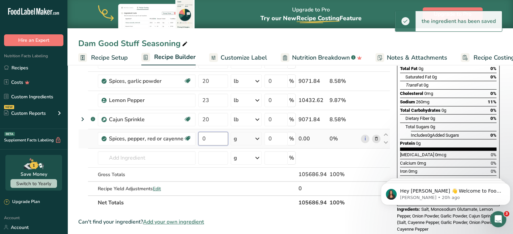
click at [204, 142] on input "0" at bounding box center [213, 138] width 30 height 13
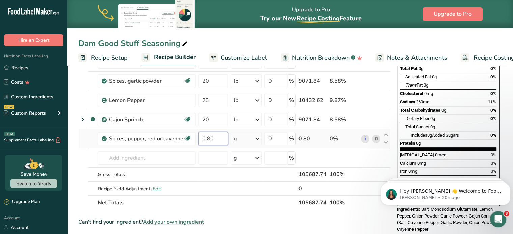
type input "0.80"
click at [245, 137] on div "Ingredient * Amount * Unit * Waste * .a-a{fill:#347362;}.b-a{fill:#fff;} Grams …" at bounding box center [234, 105] width 312 height 210
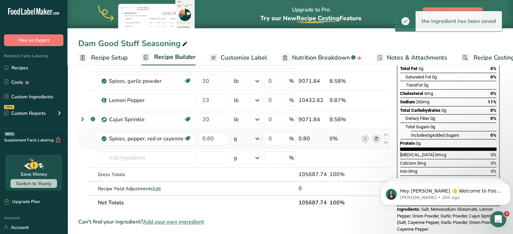
click at [241, 137] on div "g" at bounding box center [246, 138] width 31 height 13
click at [247, 219] on div "See more" at bounding box center [263, 222] width 57 height 7
click at [245, 229] on div "lb" at bounding box center [263, 234] width 57 height 10
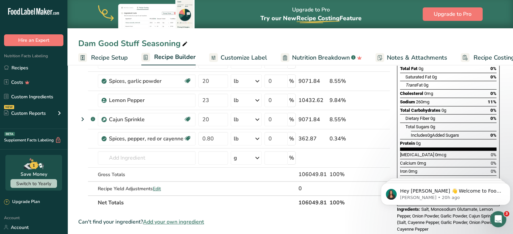
drag, startPoint x: 231, startPoint y: 56, endPoint x: 226, endPoint y: 58, distance: 4.8
click at [231, 56] on span "Customize Label" at bounding box center [243, 57] width 47 height 9
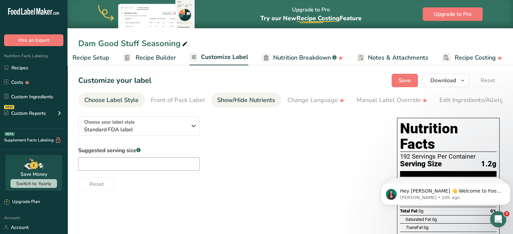
click at [226, 101] on div "Show/Hide Nutrients" at bounding box center [246, 100] width 58 height 9
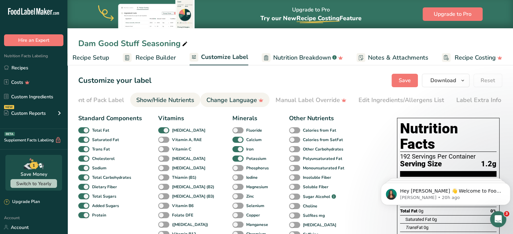
scroll to position [0, 82]
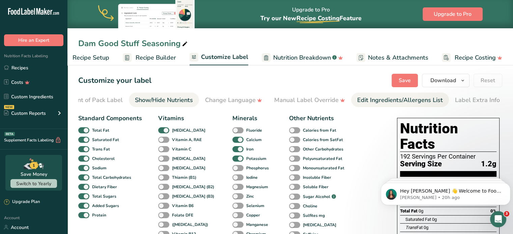
click at [410, 98] on div "Edit Ingredients/Allergens List" at bounding box center [400, 100] width 86 height 9
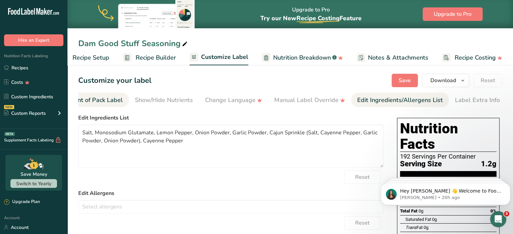
click at [91, 100] on div "Front of Pack Label" at bounding box center [95, 100] width 54 height 9
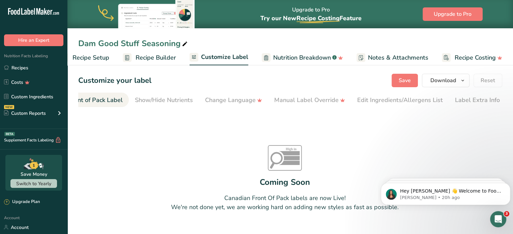
scroll to position [0, 65]
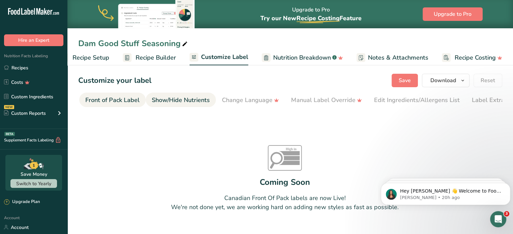
click at [175, 98] on div "Show/Hide Nutrients" at bounding box center [181, 100] width 58 height 9
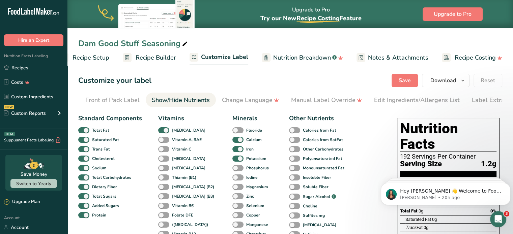
scroll to position [0, 82]
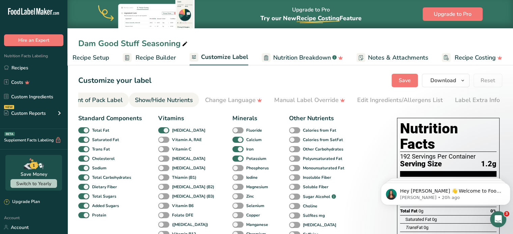
click at [100, 100] on div "Front of Pack Label" at bounding box center [95, 100] width 54 height 9
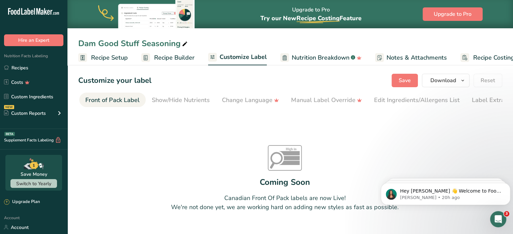
scroll to position [0, 0]
click at [112, 102] on div "Choose Label Style" at bounding box center [111, 100] width 54 height 9
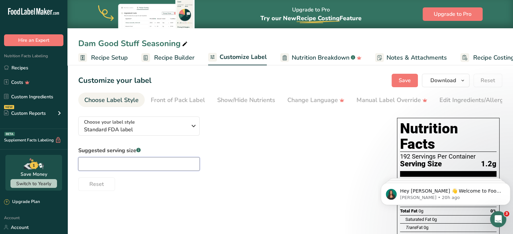
click at [111, 165] on input "text" at bounding box center [138, 163] width 121 height 13
type input "1/4 tsp"
click at [278, 166] on div "Suggested serving size .a-a{fill:#347362;}.b-a{fill:#fff;} 1/4 tsp Reset" at bounding box center [230, 169] width 305 height 44
click at [413, 78] on button "Save" at bounding box center [404, 80] width 26 height 13
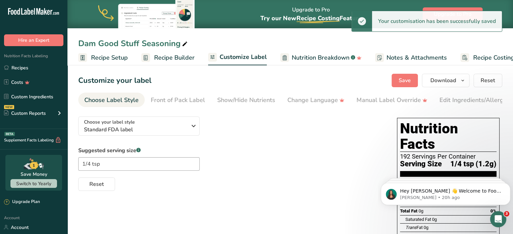
drag, startPoint x: 334, startPoint y: 107, endPoint x: 354, endPoint y: 109, distance: 19.7
click at [354, 109] on section "Customize your label Save Download Choose what to show on your downloaded label…" at bounding box center [289, 228] width 445 height 330
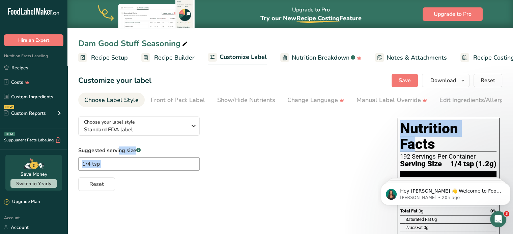
drag, startPoint x: 352, startPoint y: 109, endPoint x: 421, endPoint y: 109, distance: 69.1
click at [421, 109] on section "Customize your label Save Download Choose what to show on your downloaded label…" at bounding box center [289, 228] width 445 height 330
click at [392, 107] on link "Manual Label Override" at bounding box center [391, 100] width 71 height 15
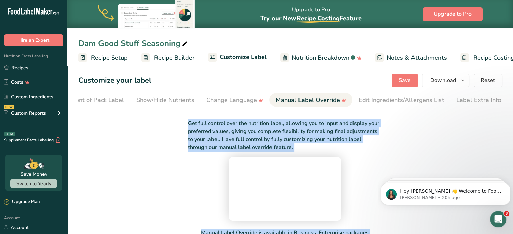
scroll to position [0, 82]
click at [383, 99] on div "Edit Ingredients/Allergens List" at bounding box center [400, 100] width 86 height 9
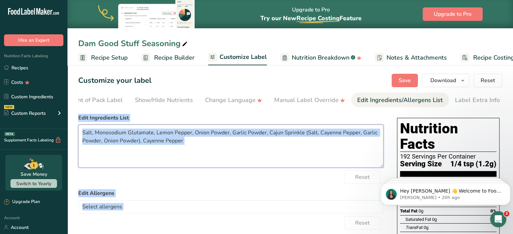
click at [125, 130] on textarea "Salt, Monosodium Glutamate, Lemon Pepper, Onion Powder, Garlic Powder, Cajun Sp…" at bounding box center [230, 146] width 305 height 43
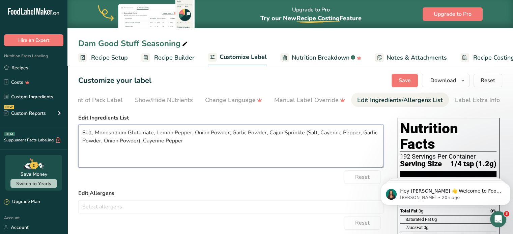
click at [319, 134] on textarea "Salt, Monosodium Glutamate, Lemon Pepper, Onion Powder, Garlic Powder, Cajun Sp…" at bounding box center [230, 146] width 305 height 43
click at [360, 133] on textarea "Salt, Monosodium Glutamate, Lemon Pepper, Onion Powder, Garlic Powder, Cajun Sp…" at bounding box center [230, 146] width 305 height 43
click at [337, 132] on textarea "Salt, Monosodium Glutamate, Lemon Pepper, Onion Powder, Garlic Powder, Garlic P…" at bounding box center [230, 146] width 305 height 43
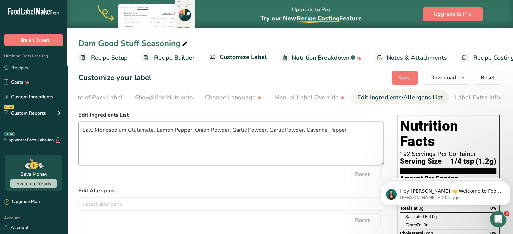
scroll to position [0, 0]
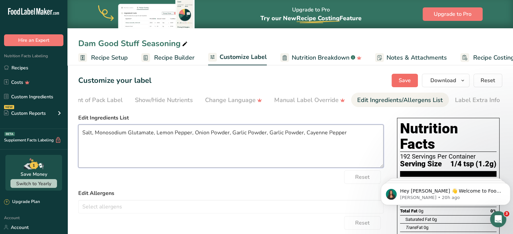
type textarea "Salt, Monosodium Glutamate, Lemon Pepper, Onion Powder, Garlic Powder, Garlic P…"
click at [402, 77] on span "Save" at bounding box center [404, 81] width 12 height 8
click at [447, 79] on span "Download" at bounding box center [443, 81] width 26 height 8
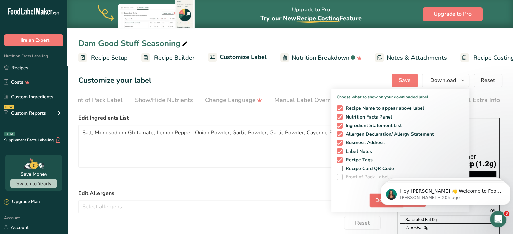
click at [380, 202] on span "Download" at bounding box center [388, 200] width 26 height 8
click at [23, 70] on link "Recipes" at bounding box center [33, 67] width 67 height 13
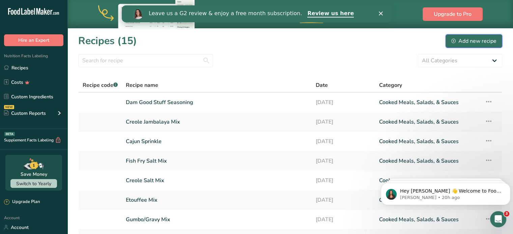
click at [460, 40] on div "Add new recipe" at bounding box center [473, 41] width 45 height 8
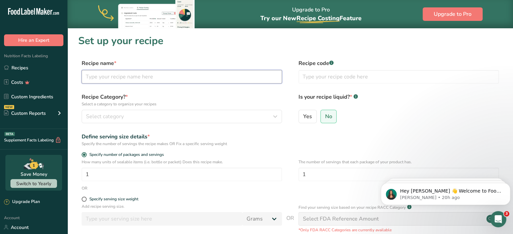
click at [161, 71] on input "text" at bounding box center [182, 76] width 200 height 13
type input "Mild Fish Fry Corn Flour"
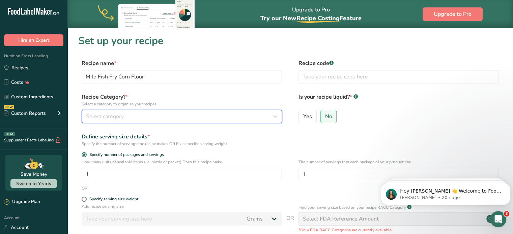
click at [170, 112] on button "Select category" at bounding box center [182, 116] width 200 height 13
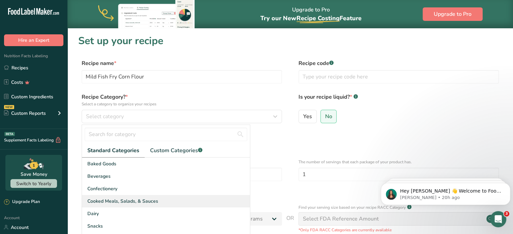
click at [155, 199] on span "Cooked Meals, Salads, & Sauces" at bounding box center [122, 201] width 71 height 7
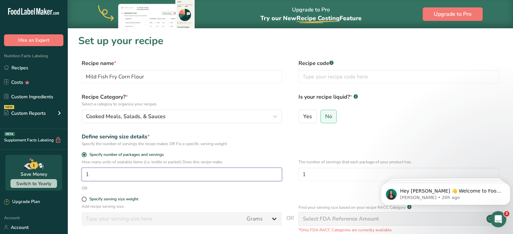
click at [152, 179] on input "1" at bounding box center [182, 174] width 200 height 13
click at [106, 177] on input "1" at bounding box center [182, 174] width 200 height 13
type input "537"
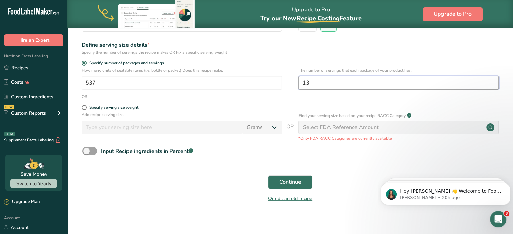
scroll to position [96, 0]
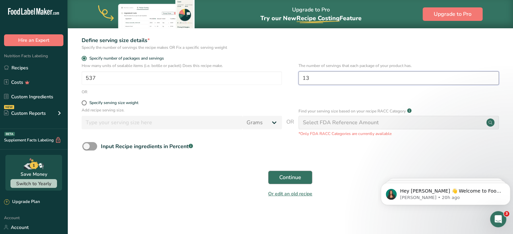
type input "13"
click at [289, 177] on span "Continue" at bounding box center [290, 178] width 22 height 8
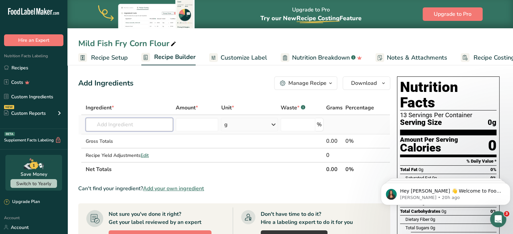
click at [131, 125] on input "text" at bounding box center [129, 124] width 87 height 13
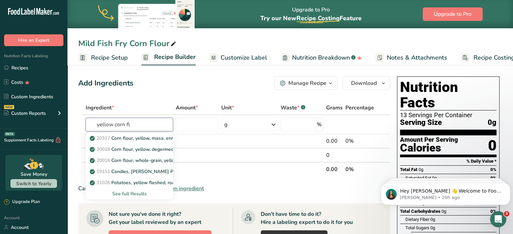
type input "yellow corn fl"
click at [133, 193] on div "See full Results" at bounding box center [129, 193] width 77 height 7
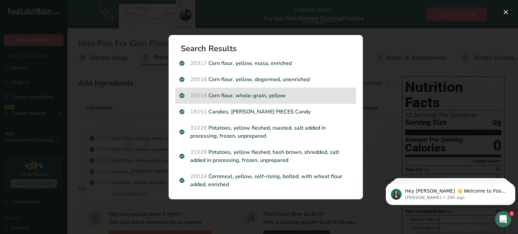
click at [251, 96] on p "20016 Corn flour, whole-grain, yellow" at bounding box center [265, 96] width 173 height 8
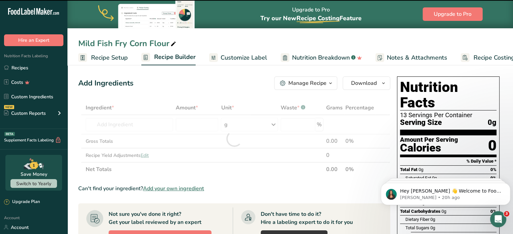
type input "0"
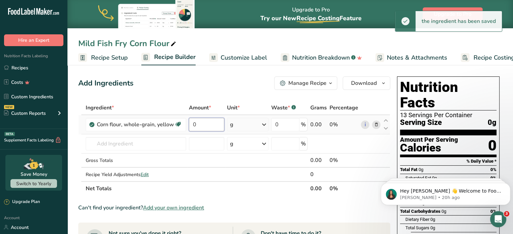
click at [210, 122] on input "0" at bounding box center [206, 124] width 35 height 13
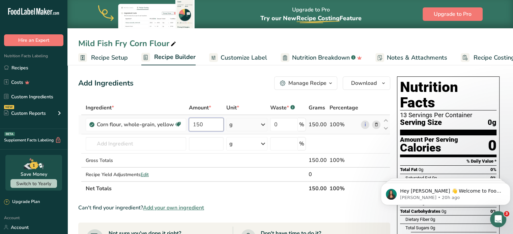
type input "150"
click at [244, 125] on div "Ingredient * Amount * Unit * Waste * .a-a{fill:#347362;}.b-a{fill:#fff;} Grams …" at bounding box center [234, 148] width 312 height 95
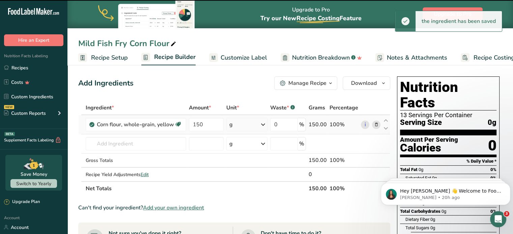
click at [244, 125] on div "g" at bounding box center [246, 124] width 41 height 13
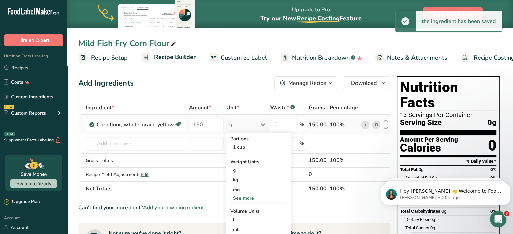
scroll to position [34, 0]
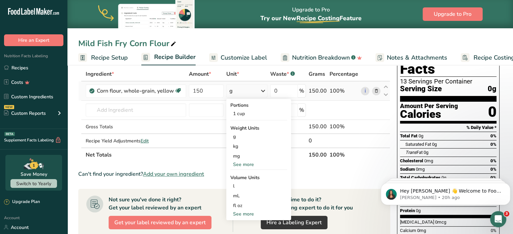
click at [243, 162] on div "See more" at bounding box center [258, 164] width 57 height 7
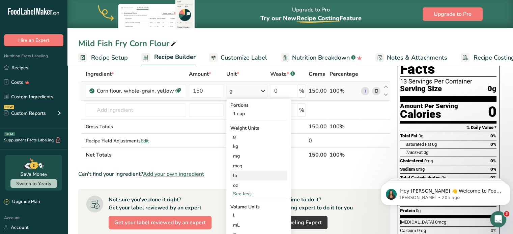
click at [240, 174] on div "lb" at bounding box center [258, 176] width 57 height 10
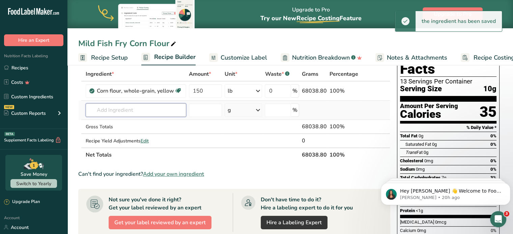
click at [117, 113] on input "text" at bounding box center [136, 109] width 100 height 13
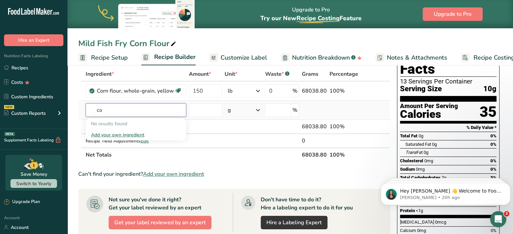
type input "c"
type input "f"
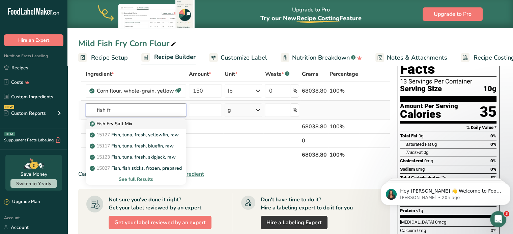
type input "fish fr"
click at [117, 126] on p "Fish Fry Salt Mix" at bounding box center [111, 123] width 41 height 7
type input "Fish Fry Salt Mix"
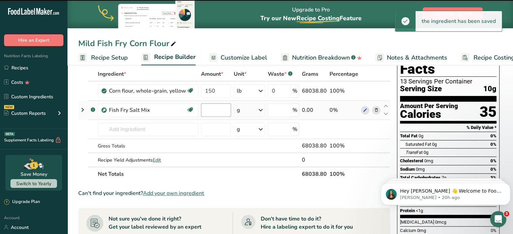
type input "0"
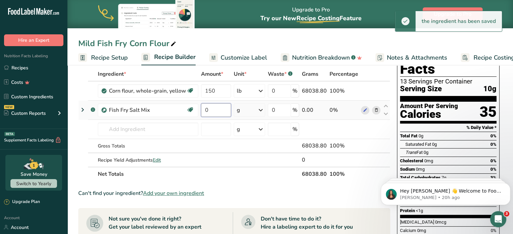
click at [207, 112] on input "0" at bounding box center [216, 109] width 30 height 13
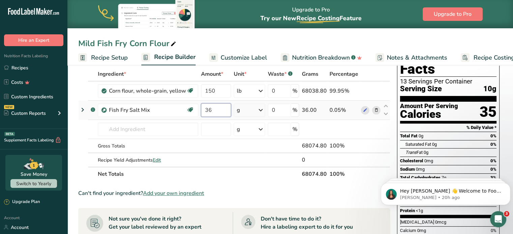
type input "36"
click at [245, 113] on div "Ingredient * Amount * Unit * Waste * .a-a{fill:#347362;}.b-a{fill:#fff;} Grams …" at bounding box center [234, 124] width 312 height 114
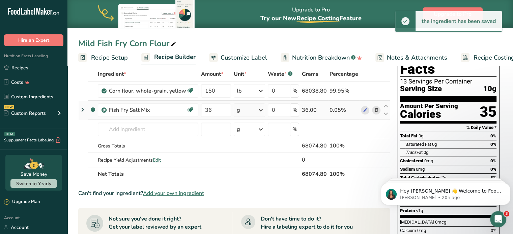
click at [239, 111] on div "g" at bounding box center [238, 110] width 3 height 8
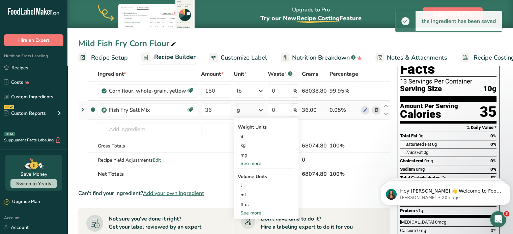
click at [250, 163] on div "See more" at bounding box center [266, 163] width 57 height 7
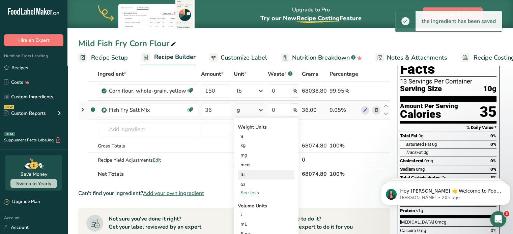
click at [248, 175] on div "lb" at bounding box center [266, 175] width 57 height 10
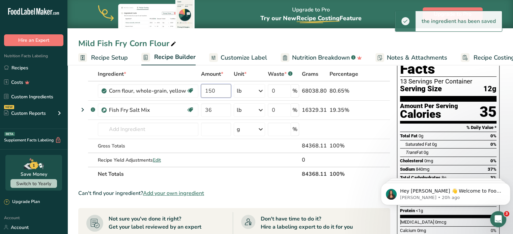
click at [221, 89] on input "150" at bounding box center [216, 90] width 30 height 13
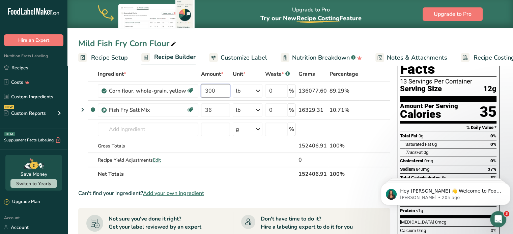
type input "300"
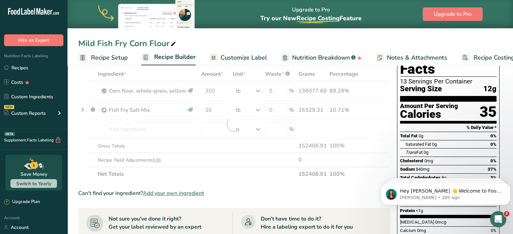
click at [75, 150] on section "Add Ingredients Manage Recipe Delete Recipe Duplicate Recipe Scale Recipe Save …" at bounding box center [289, 224] width 445 height 390
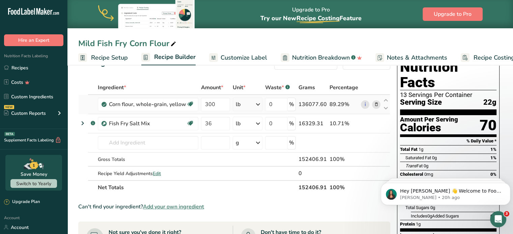
scroll to position [0, 0]
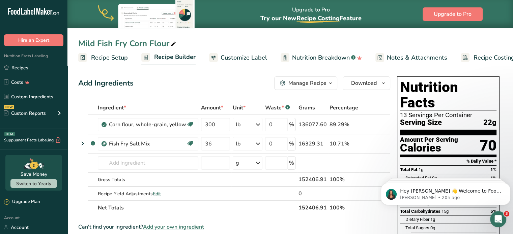
click at [245, 56] on span "Customize Label" at bounding box center [243, 57] width 47 height 9
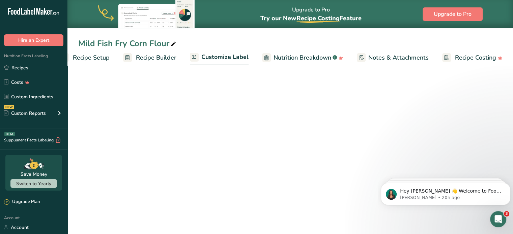
scroll to position [0, 19]
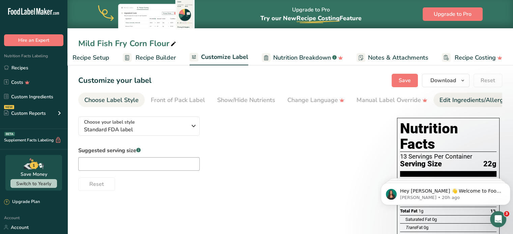
click at [467, 97] on div "Edit Ingredients/Allergens List" at bounding box center [482, 100] width 86 height 9
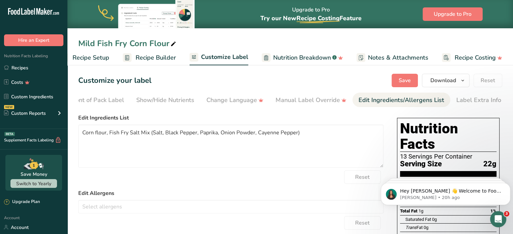
scroll to position [0, 82]
click at [154, 133] on textarea "Corn flour, Fish Fry Salt Mix (Salt, Black Pepper, Paprika, Onion Powder, Cayen…" at bounding box center [230, 146] width 305 height 43
click at [255, 136] on textarea "Corn flour, Salt, Black Pepper, Paprika, Onion Powder, Cayenne Pepper)" at bounding box center [230, 146] width 305 height 43
type textarea "Corn flour, Salt, Black Pepper, Paprika, Onion Powder, Cayenne Pepper"
click at [401, 77] on span "Save" at bounding box center [404, 81] width 12 height 8
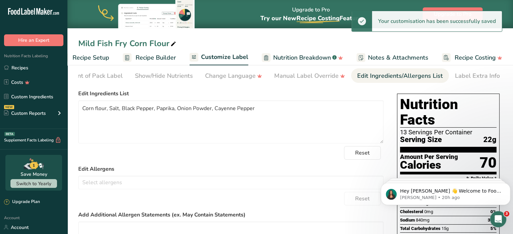
scroll to position [0, 0]
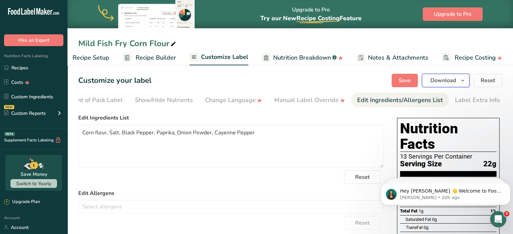
click at [442, 79] on span "Download" at bounding box center [443, 81] width 26 height 8
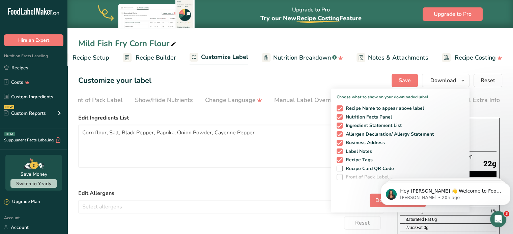
click at [380, 199] on html "Hey Whitney 👋 Welcome to Food Label Maker🙌 Take a look around! If you have any …" at bounding box center [445, 192] width 135 height 47
click at [380, 199] on span "Download" at bounding box center [388, 200] width 26 height 8
click at [402, 196] on p "Aya • 20h ago" at bounding box center [451, 198] width 102 height 6
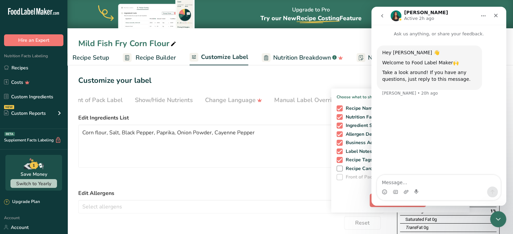
click at [412, 160] on div "Hey Whitney 👋 Welcome to Food Label Maker🙌 Take a look around! If you have any …" at bounding box center [438, 106] width 135 height 139
click at [375, 13] on nav "Aya Active 2h ago" at bounding box center [438, 16] width 135 height 18
click at [377, 14] on button "go back" at bounding box center [381, 15] width 13 height 13
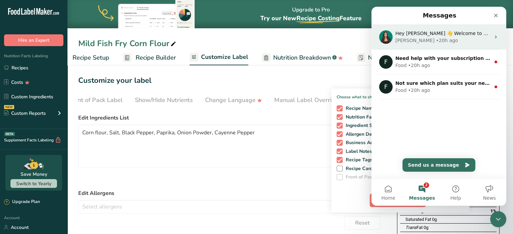
click at [402, 38] on div "[PERSON_NAME]" at bounding box center [414, 40] width 39 height 7
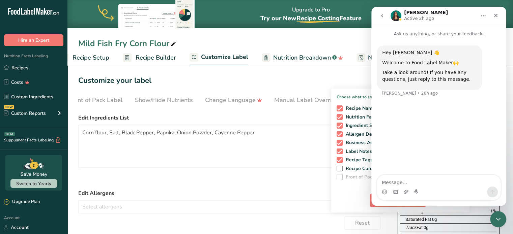
click at [385, 22] on button "go back" at bounding box center [381, 15] width 13 height 13
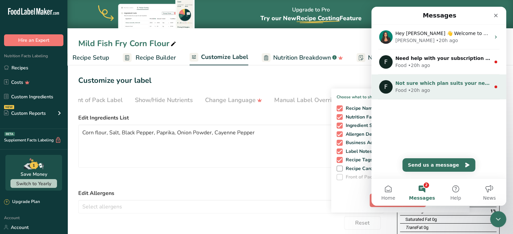
click at [405, 76] on div "F Not sure which plan suits your needs? Let’s chat! Food • 20h ago" at bounding box center [438, 86] width 135 height 25
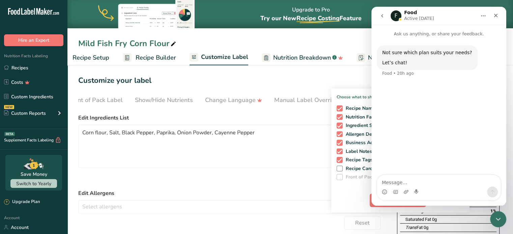
click at [381, 19] on button "go back" at bounding box center [381, 15] width 13 height 13
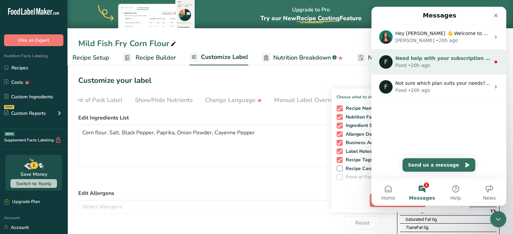
click at [414, 73] on div "F Need help with your subscription plan? We're just a message away! Food • 20h …" at bounding box center [438, 62] width 135 height 25
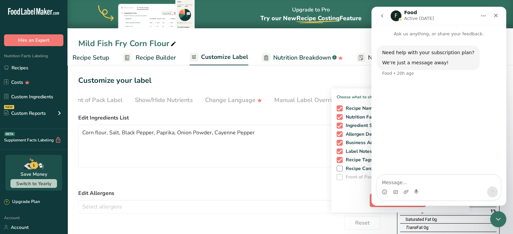
click at [381, 15] on icon "go back" at bounding box center [382, 15] width 2 height 3
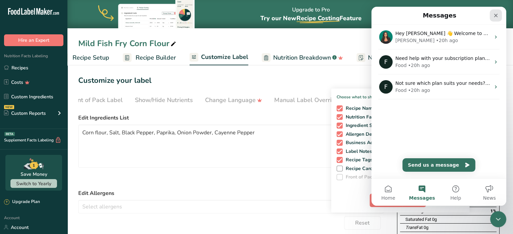
click at [491, 16] on div "Close" at bounding box center [495, 15] width 12 height 12
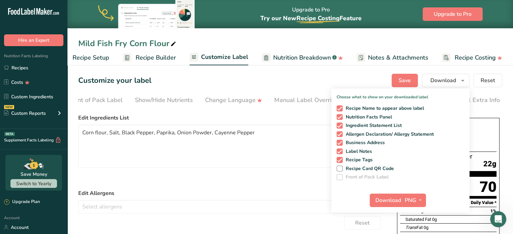
drag, startPoint x: 22, startPoint y: 68, endPoint x: 346, endPoint y: 84, distance: 324.6
click at [22, 68] on link "Recipes" at bounding box center [33, 67] width 67 height 13
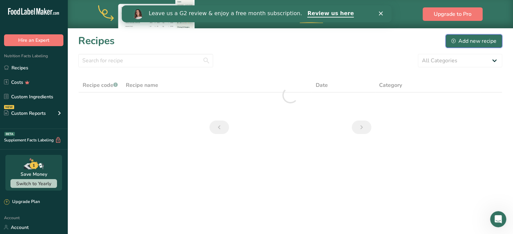
click at [464, 41] on div "Add new recipe" at bounding box center [473, 41] width 45 height 8
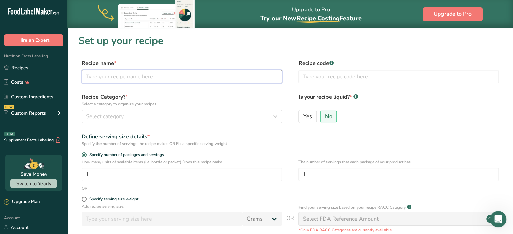
click at [125, 72] on input "text" at bounding box center [182, 76] width 200 height 13
type input "Hot Fish Fry"
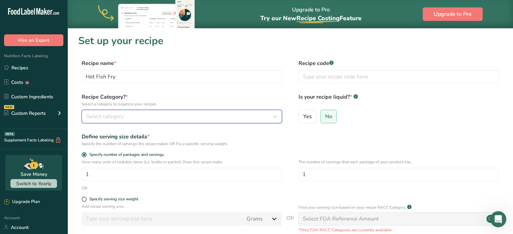
click at [119, 120] on span "Select category" at bounding box center [105, 117] width 38 height 8
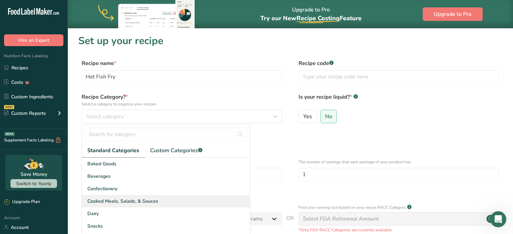
click at [112, 198] on span "Cooked Meals, Salads, & Sauces" at bounding box center [122, 201] width 71 height 7
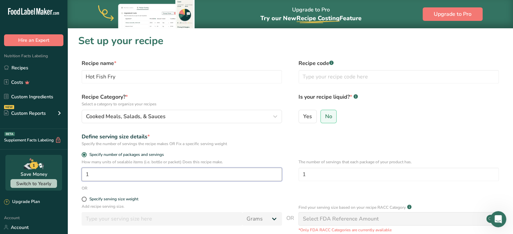
click at [142, 170] on input "1" at bounding box center [182, 174] width 200 height 13
drag, startPoint x: 142, startPoint y: 170, endPoint x: 73, endPoint y: 171, distance: 68.1
click at [74, 171] on section "Set up your recipe Recipe name * Hot Fish Fry Recipe code .a-a{fill:#347362;}.b…" at bounding box center [289, 168] width 445 height 281
type input "286"
click at [305, 170] on input "1" at bounding box center [398, 174] width 200 height 13
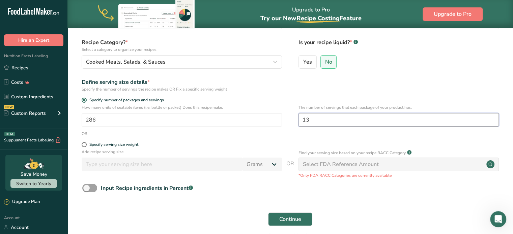
scroll to position [96, 0]
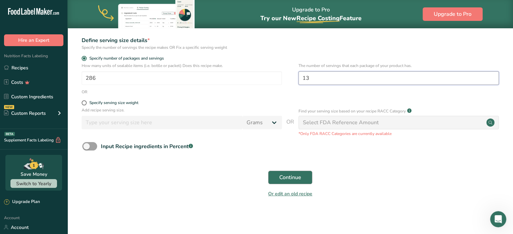
type input "13"
click at [289, 174] on span "Continue" at bounding box center [290, 178] width 22 height 8
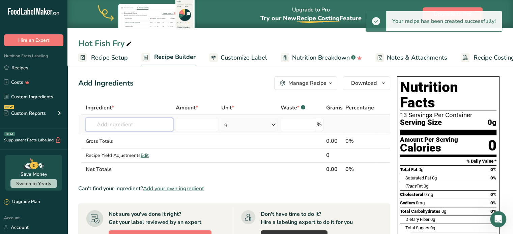
click at [107, 127] on input "text" at bounding box center [129, 124] width 87 height 13
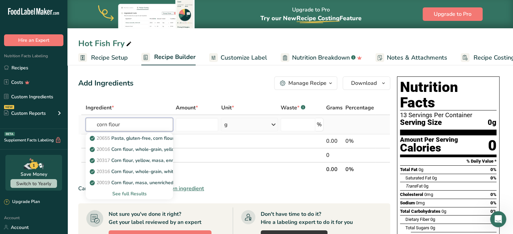
type input "corn flour"
click at [120, 194] on div "See full Results" at bounding box center [129, 193] width 77 height 7
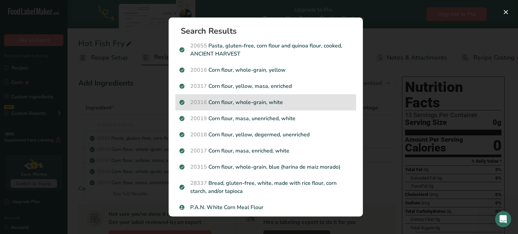
click at [238, 101] on p "20316 Corn flour, whole-grain, white" at bounding box center [265, 102] width 173 height 8
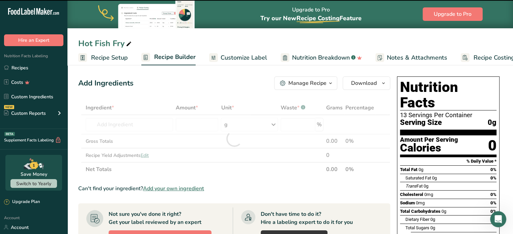
type input "0"
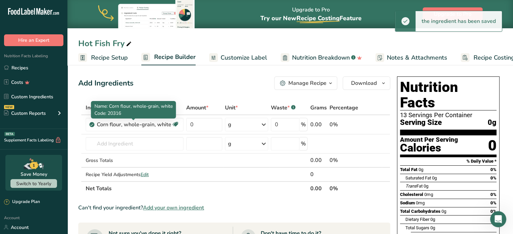
click at [123, 122] on div "Corn flour, whole-grain, white" at bounding box center [134, 125] width 74 height 8
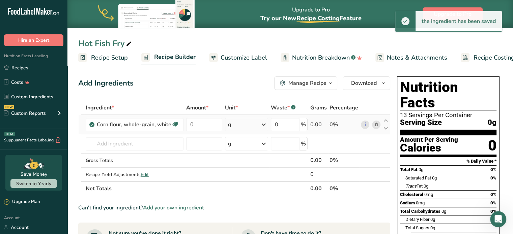
click at [376, 121] on span at bounding box center [376, 125] width 8 height 8
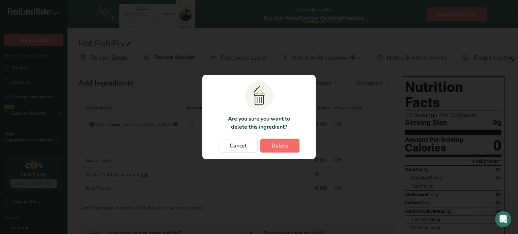
click at [277, 144] on span "Delete" at bounding box center [279, 146] width 17 height 8
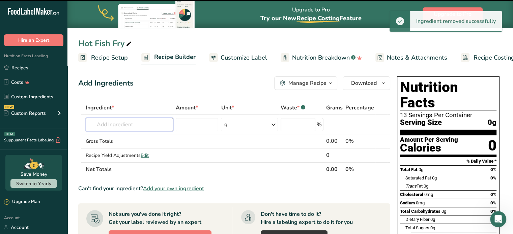
click at [112, 129] on input "text" at bounding box center [129, 124] width 87 height 13
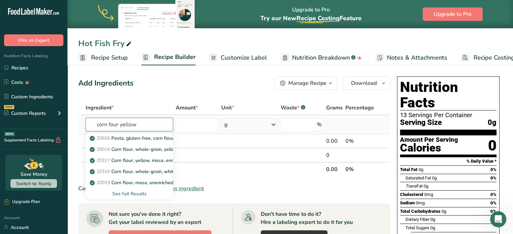
type input "corn four yellow"
click at [132, 193] on div "See full Results" at bounding box center [129, 193] width 77 height 7
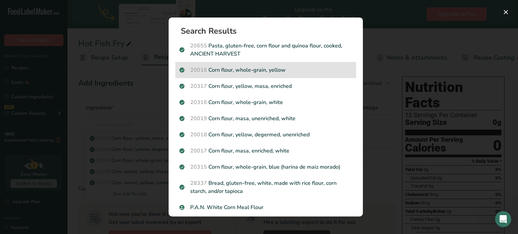
click at [271, 67] on p "20016 Corn flour, whole-grain, yellow" at bounding box center [265, 70] width 173 height 8
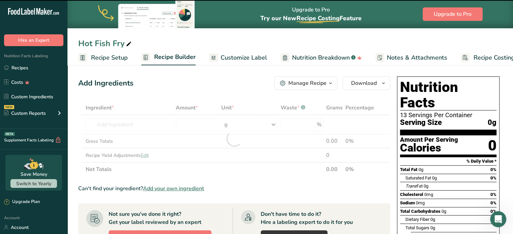
type input "0"
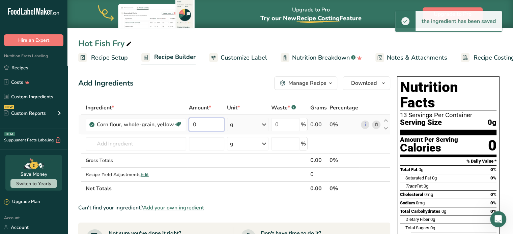
click at [219, 129] on input "0" at bounding box center [206, 124] width 35 height 13
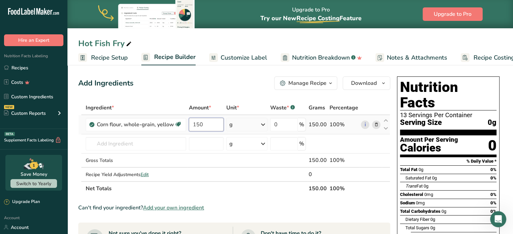
type input "150"
click at [249, 124] on div "Ingredient * Amount * Unit * Waste * .a-a{fill:#347362;}.b-a{fill:#fff;} Grams …" at bounding box center [234, 148] width 312 height 95
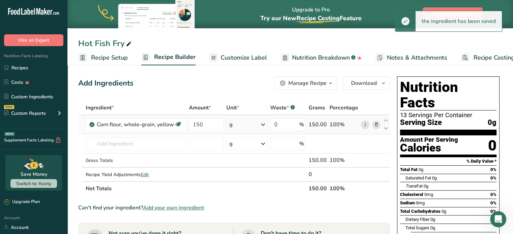
click at [249, 124] on div "g" at bounding box center [246, 124] width 41 height 13
click at [249, 199] on div "See more" at bounding box center [258, 198] width 57 height 7
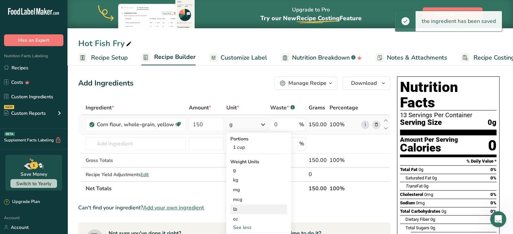
click at [244, 209] on div "lb" at bounding box center [258, 210] width 57 height 10
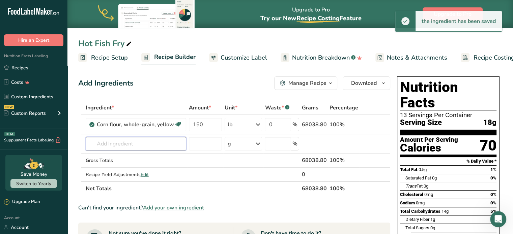
click at [97, 143] on input "text" at bounding box center [136, 143] width 100 height 13
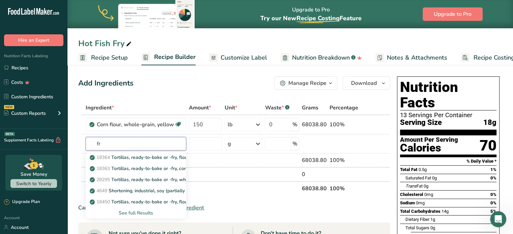
type input "f"
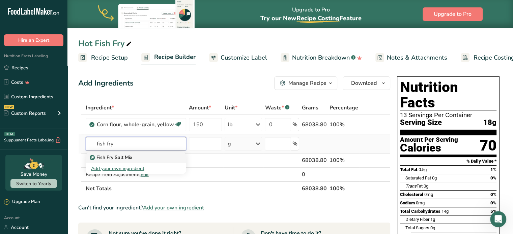
type input "fish fry"
click at [99, 158] on p "Fish Fry Salt Mix" at bounding box center [111, 157] width 41 height 7
type input "Fish Fry Salt Mix"
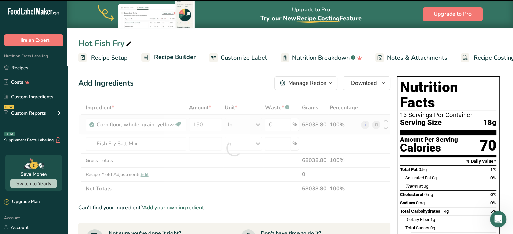
type input "0"
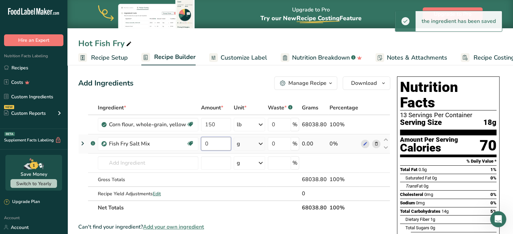
click at [215, 143] on input "0" at bounding box center [216, 143] width 30 height 13
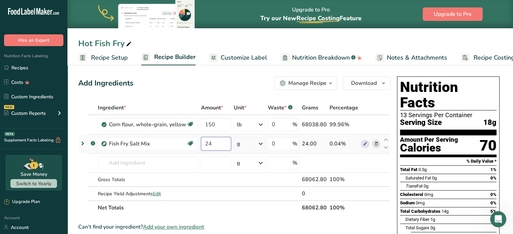
type input "24"
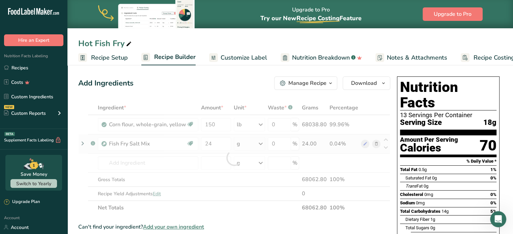
click at [239, 142] on div "Ingredient * Amount * Unit * Waste * .a-a{fill:#347362;}.b-a{fill:#fff;} Grams …" at bounding box center [234, 158] width 312 height 114
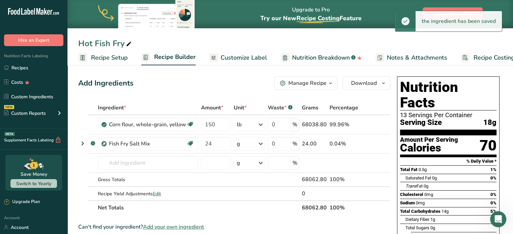
click at [262, 148] on icon at bounding box center [260, 144] width 8 height 12
click at [251, 199] on div "See more" at bounding box center [266, 197] width 57 height 7
click at [252, 205] on div "lb" at bounding box center [266, 209] width 57 height 10
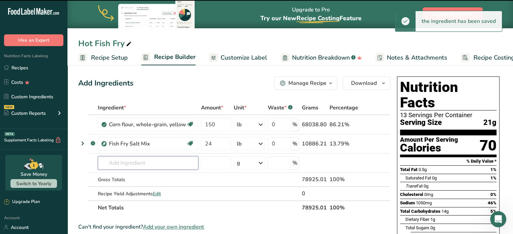
click at [104, 159] on input "text" at bounding box center [148, 162] width 100 height 13
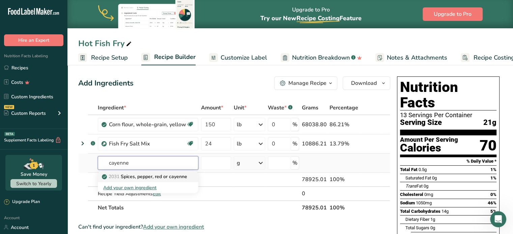
type input "cayenne"
click at [129, 177] on p "2031 Spices, pepper, red or cayenne" at bounding box center [145, 176] width 84 height 7
type input "Spices, pepper, red or cayenne"
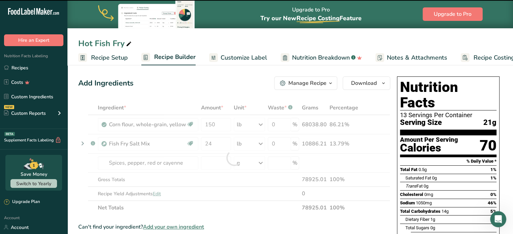
type input "0"
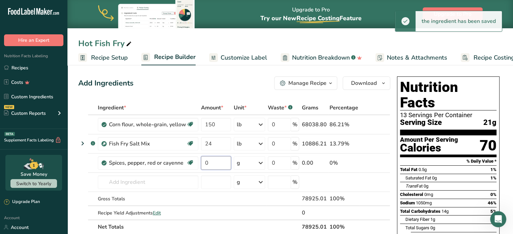
click at [216, 162] on input "0" at bounding box center [216, 162] width 30 height 13
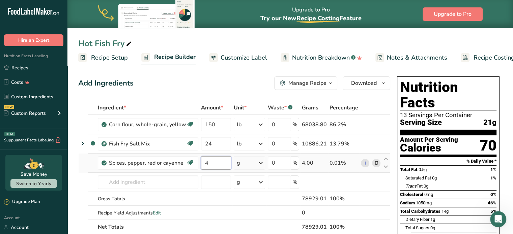
type input "4"
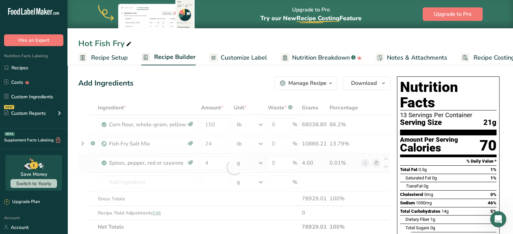
click at [259, 162] on div "Ingredient * Amount * Unit * Waste * .a-a{fill:#347362;}.b-a{fill:#fff;} Grams …" at bounding box center [234, 167] width 312 height 133
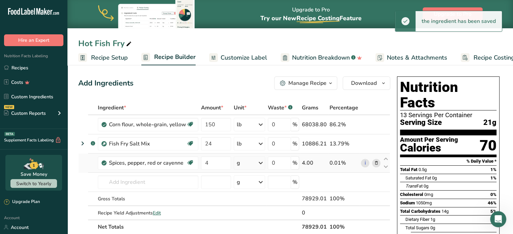
click at [253, 162] on div "g" at bounding box center [249, 162] width 31 height 13
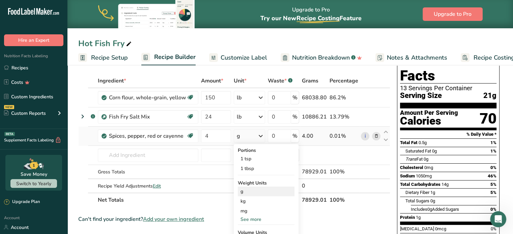
scroll to position [34, 0]
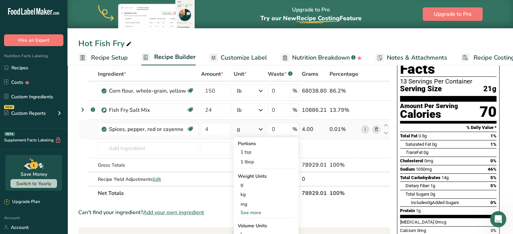
click at [248, 212] on div "See more" at bounding box center [266, 212] width 57 height 7
click at [248, 222] on div "lb" at bounding box center [266, 224] width 57 height 10
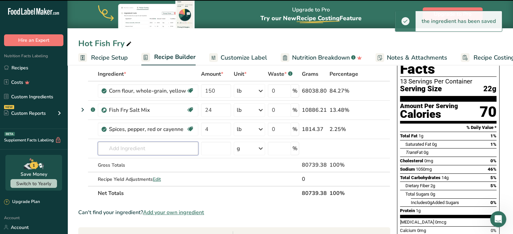
click at [124, 145] on input "text" at bounding box center [148, 148] width 100 height 13
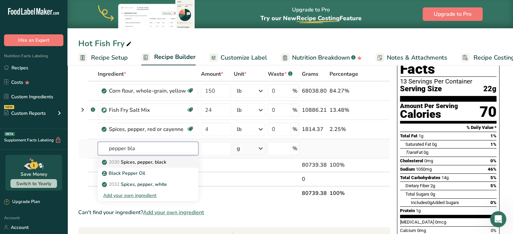
type input "pepper bla"
click at [134, 162] on p "2030 Spices, pepper, black" at bounding box center [134, 162] width 63 height 7
type input "Spices, pepper, black"
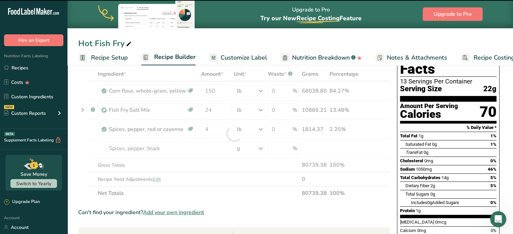
type input "0"
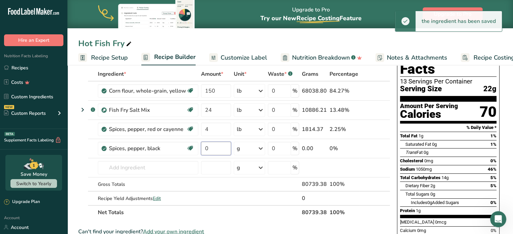
click at [219, 150] on input "0" at bounding box center [216, 148] width 30 height 13
type input "1"
click at [250, 150] on div "Ingredient * Amount * Unit * Waste * .a-a{fill:#347362;}.b-a{fill:#fff;} Grams …" at bounding box center [234, 143] width 312 height 153
click at [249, 149] on div "g" at bounding box center [249, 148] width 31 height 13
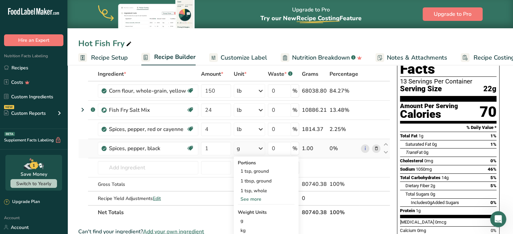
click at [256, 199] on div "See more" at bounding box center [266, 199] width 57 height 7
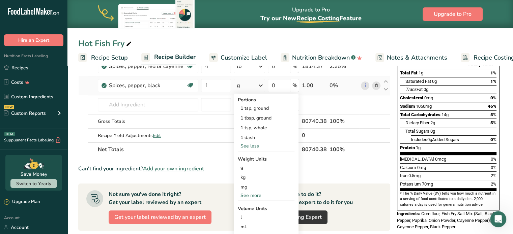
scroll to position [101, 0]
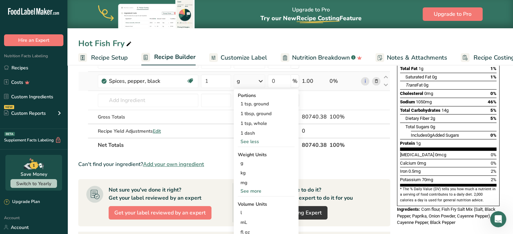
click at [249, 191] on div "See more" at bounding box center [266, 191] width 57 height 7
click at [247, 205] on div "lb" at bounding box center [266, 203] width 57 height 10
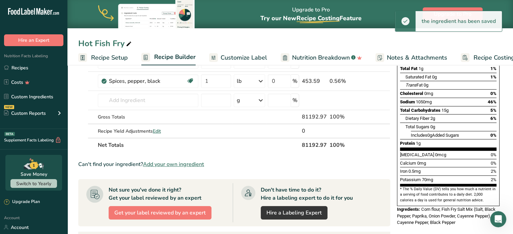
click at [215, 53] on div at bounding box center [213, 57] width 9 height 9
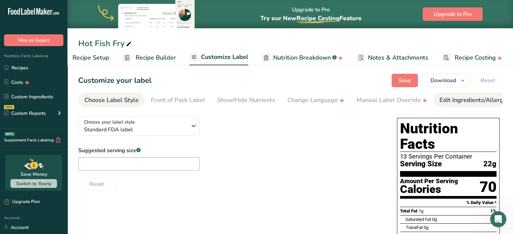
click at [464, 103] on div "Edit Ingredients/Allergens List" at bounding box center [482, 100] width 86 height 9
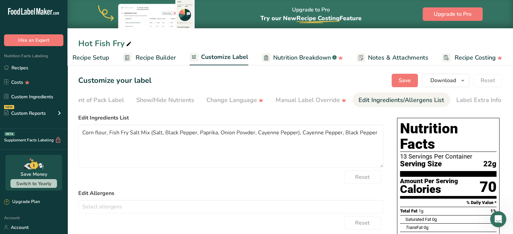
scroll to position [0, 82]
click at [153, 134] on textarea "Corn flour, Fish Fry Salt Mix (Salt, Black Pepper, Paprika, Onion Powder, Cayen…" at bounding box center [230, 146] width 305 height 43
drag, startPoint x: 332, startPoint y: 132, endPoint x: 252, endPoint y: 137, distance: 79.7
click at [252, 137] on textarea "Corn flour, Salt, Black Pepper, Paprika, Onion Powder, Cayenne Pepper), Cayenne…" at bounding box center [230, 146] width 305 height 43
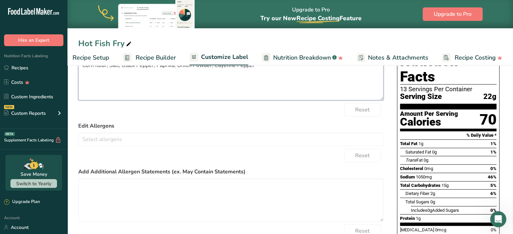
scroll to position [0, 0]
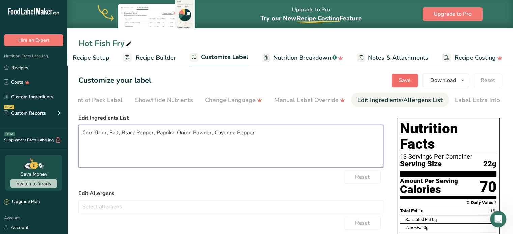
type textarea "Corn flour, Salt, Black Pepper, Paprika, Onion Powder, Cayenne Pepper"
click at [396, 75] on button "Save" at bounding box center [404, 80] width 26 height 13
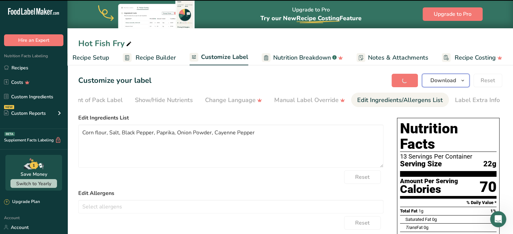
click at [448, 83] on span "Download" at bounding box center [443, 81] width 26 height 8
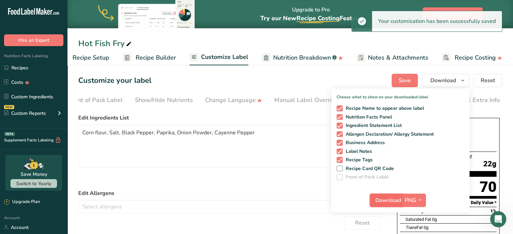
click at [393, 200] on span "Download" at bounding box center [388, 200] width 26 height 8
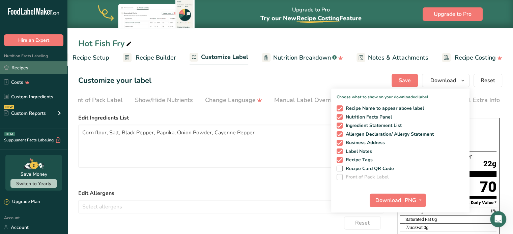
drag, startPoint x: 38, startPoint y: 64, endPoint x: 37, endPoint y: 68, distance: 3.8
click at [38, 64] on link "Recipes" at bounding box center [33, 67] width 67 height 13
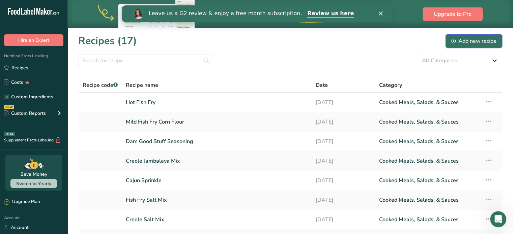
click at [456, 39] on div "Add new recipe" at bounding box center [473, 41] width 45 height 8
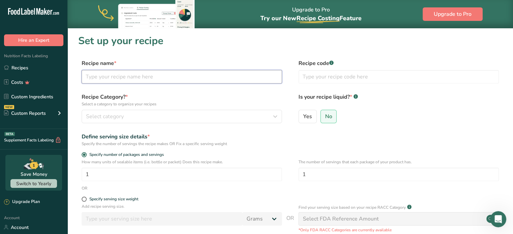
click at [147, 78] on input "text" at bounding box center [182, 76] width 200 height 13
type input "Mild Crab Boil"
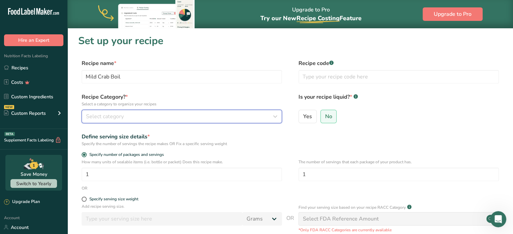
click at [102, 115] on span "Select category" at bounding box center [105, 117] width 38 height 8
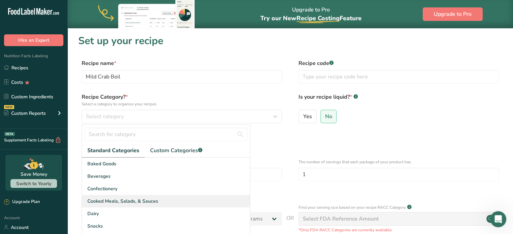
click at [118, 205] on span "Cooked Meals, Salads, & Sauces" at bounding box center [122, 201] width 71 height 7
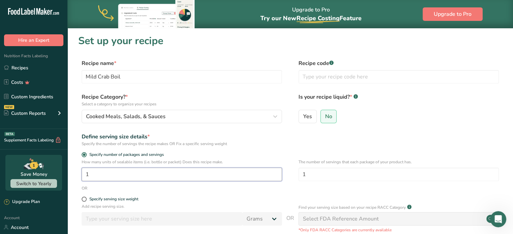
click at [137, 176] on input "1" at bounding box center [182, 174] width 200 height 13
click at [130, 171] on input "1" at bounding box center [182, 174] width 200 height 13
drag, startPoint x: 129, startPoint y: 171, endPoint x: 87, endPoint y: 173, distance: 42.8
click at [87, 173] on input "1" at bounding box center [182, 174] width 200 height 13
type input "324"
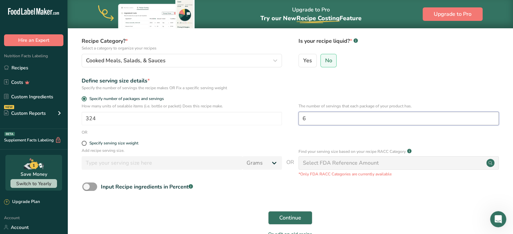
scroll to position [67, 0]
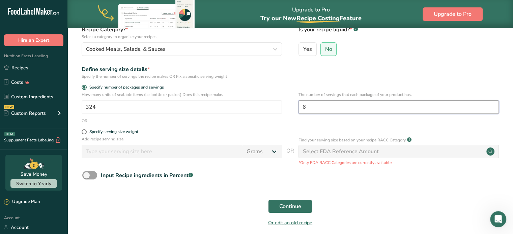
type input "6"
click at [294, 216] on div "Continue" at bounding box center [290, 207] width 424 height 22
click at [294, 213] on button "Continue" at bounding box center [290, 206] width 44 height 13
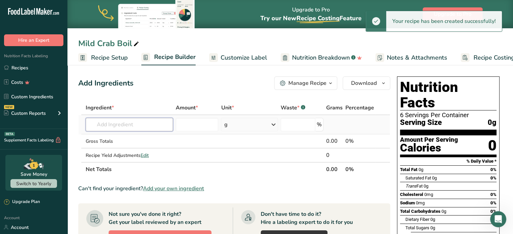
click at [116, 121] on input "text" at bounding box center [129, 124] width 87 height 13
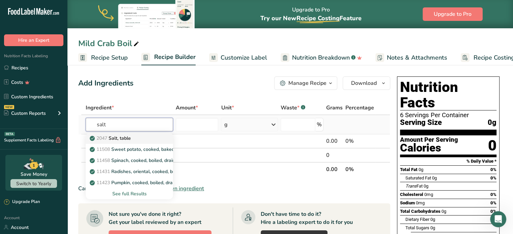
type input "salt"
click at [119, 140] on p "2047 Salt, table" at bounding box center [111, 138] width 40 height 7
type input "Salt, table"
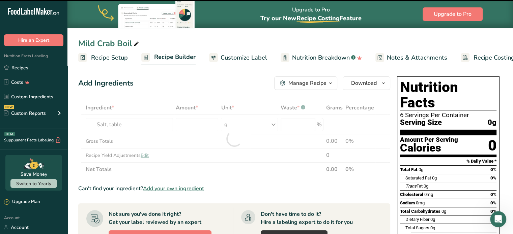
type input "0"
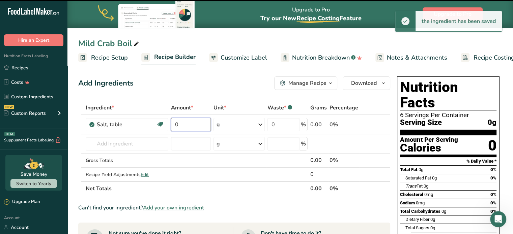
click at [194, 122] on input "0" at bounding box center [191, 124] width 40 height 13
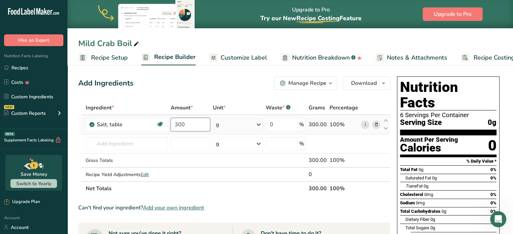
type input "300"
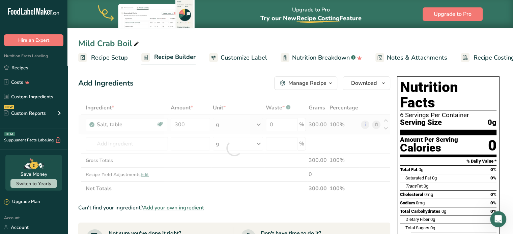
click at [233, 119] on div "Ingredient * Amount * Unit * Waste * .a-a{fill:#347362;}.b-a{fill:#fff;} Grams …" at bounding box center [234, 148] width 312 height 95
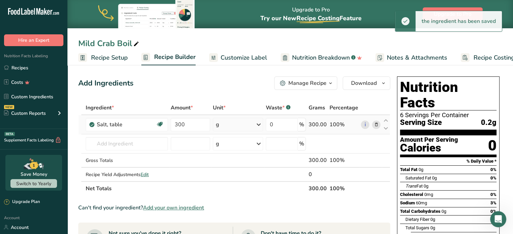
click at [232, 129] on div "g" at bounding box center [238, 124] width 50 height 13
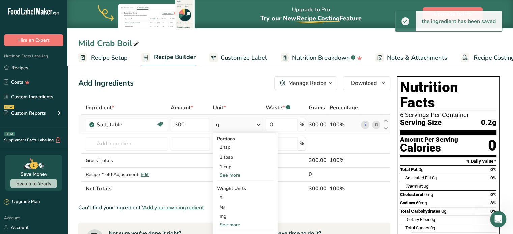
click at [235, 222] on div "See more" at bounding box center [245, 224] width 57 height 7
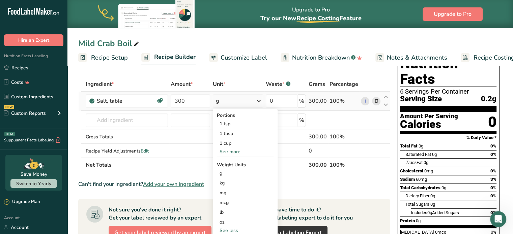
scroll to position [34, 0]
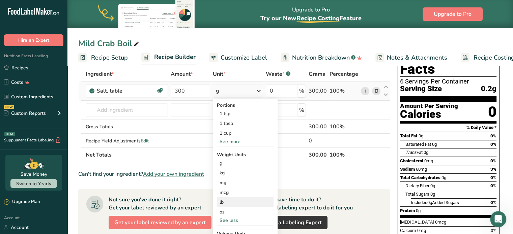
click at [228, 203] on div "lb" at bounding box center [245, 203] width 57 height 10
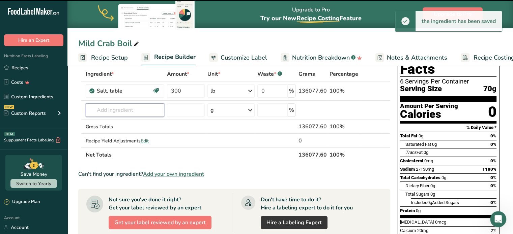
click at [119, 109] on input "text" at bounding box center [125, 109] width 79 height 13
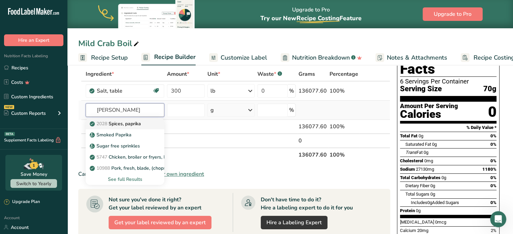
type input "papri"
click at [127, 125] on p "2028 Spices, paprika" at bounding box center [116, 123] width 50 height 7
type input "Spices, paprika"
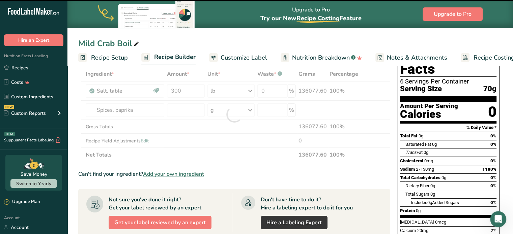
type input "0"
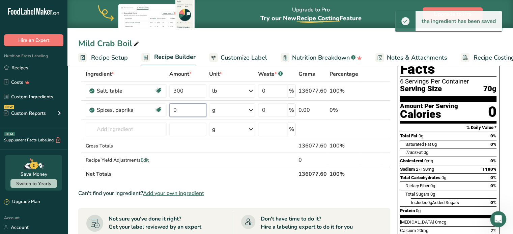
click at [184, 106] on input "0" at bounding box center [187, 109] width 37 height 13
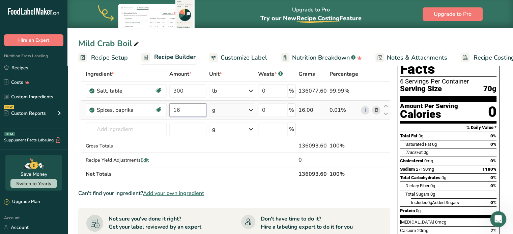
type input "16"
click at [233, 111] on div "Ingredient * Amount * Unit * Waste * .a-a{fill:#347362;}.b-a{fill:#fff;} Grams …" at bounding box center [234, 124] width 312 height 114
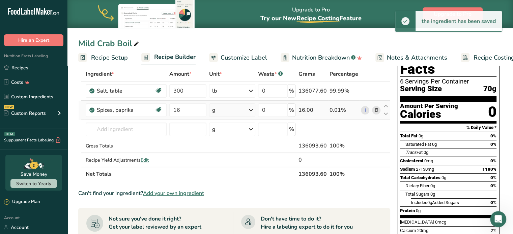
click at [222, 109] on div "g" at bounding box center [232, 109] width 46 height 13
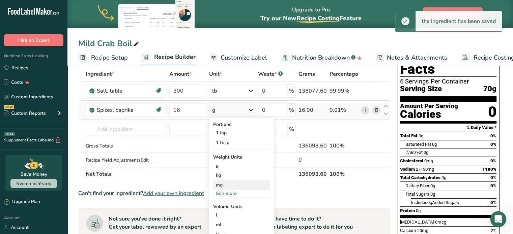
click at [228, 187] on div "mg" at bounding box center [241, 185] width 57 height 10
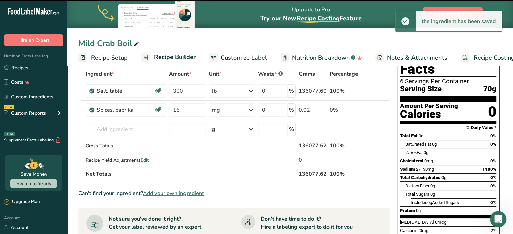
click at [222, 111] on div "mg" at bounding box center [232, 109] width 47 height 13
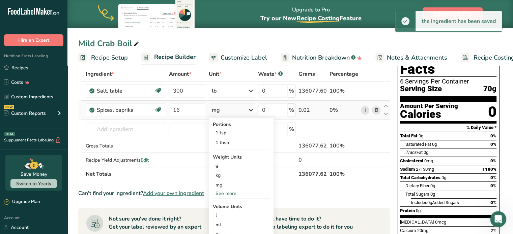
click at [224, 194] on div "See more" at bounding box center [241, 193] width 57 height 7
click at [224, 206] on div "lb" at bounding box center [241, 205] width 57 height 10
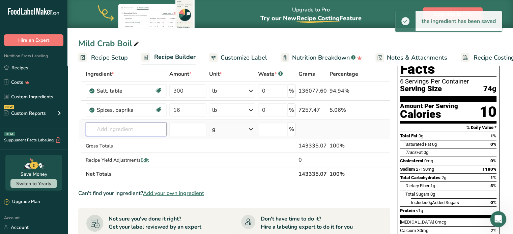
click at [139, 128] on input "text" at bounding box center [126, 129] width 81 height 13
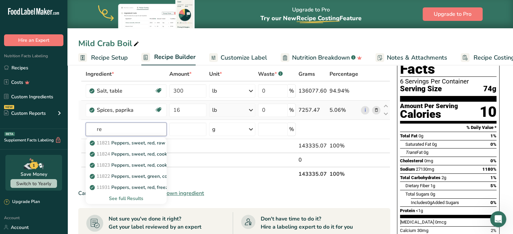
type input "r"
type input "caye"
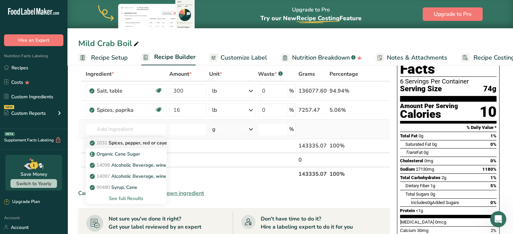
click at [133, 140] on p "2031 Spices, pepper, red or cayenne" at bounding box center [133, 143] width 84 height 7
type input "Spices, pepper, red or cayenne"
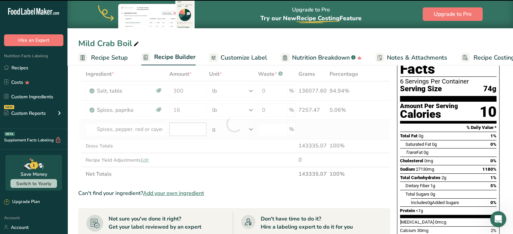
type input "0"
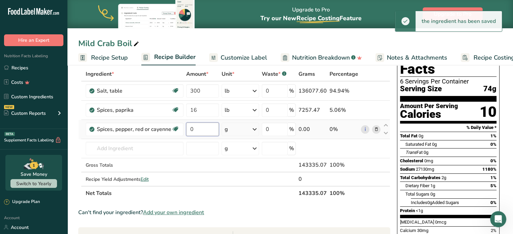
click at [187, 128] on input "0" at bounding box center [202, 129] width 33 height 13
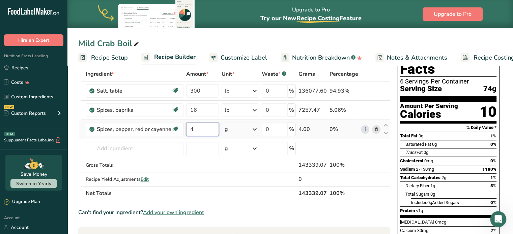
type input "4"
click at [230, 130] on div "Ingredient * Amount * Unit * Waste * .a-a{fill:#347362;}.b-a{fill:#fff;} Grams …" at bounding box center [234, 133] width 312 height 133
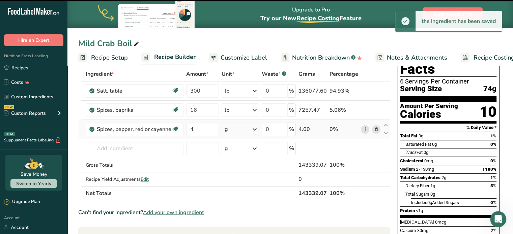
click at [246, 132] on div "g" at bounding box center [239, 129] width 37 height 13
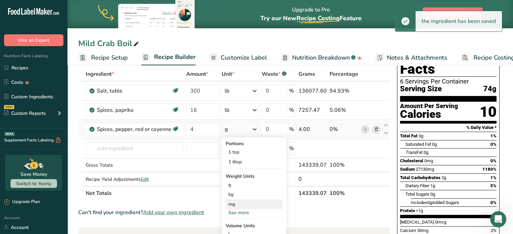
click at [249, 208] on div "mg" at bounding box center [253, 205] width 57 height 10
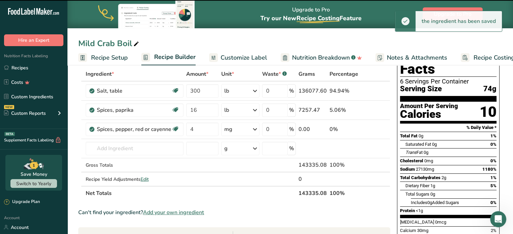
click at [235, 130] on div "mg" at bounding box center [240, 129] width 38 height 13
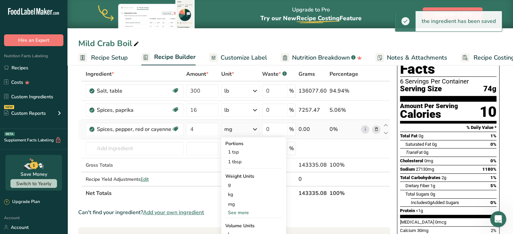
click at [241, 212] on div "See more" at bounding box center [253, 212] width 57 height 7
click at [247, 221] on div "lb" at bounding box center [253, 224] width 57 height 10
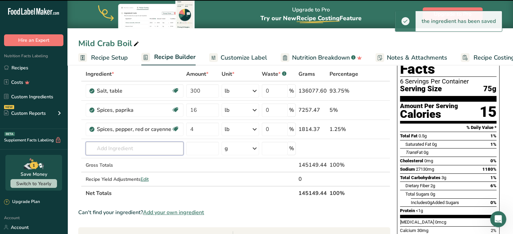
click at [157, 149] on input "text" at bounding box center [135, 148] width 98 height 13
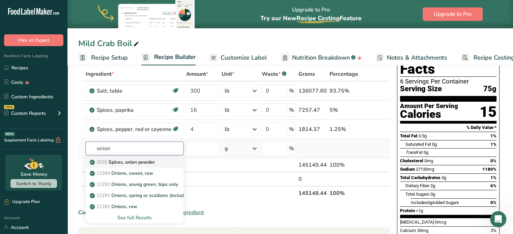
type input "onion"
click at [148, 161] on p "2026 Spices, onion powder" at bounding box center [123, 162] width 64 height 7
type input "Spices, onion powder"
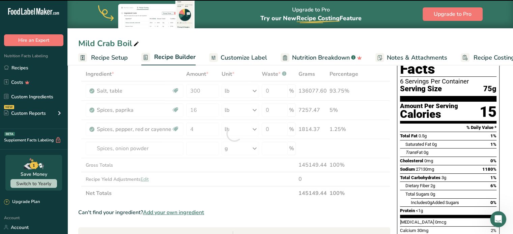
type input "0"
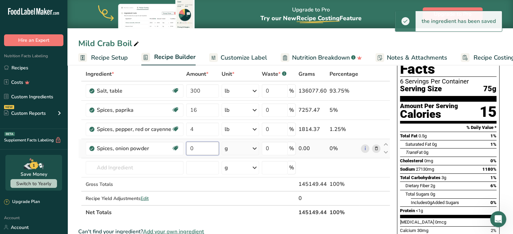
click at [194, 147] on input "0" at bounding box center [202, 148] width 33 height 13
type input "2"
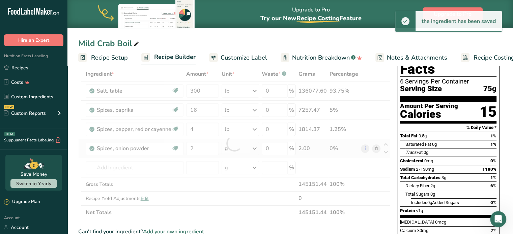
click at [229, 151] on div "Ingredient * Amount * Unit * Waste * .a-a{fill:#347362;}.b-a{fill:#fff;} Grams …" at bounding box center [234, 143] width 312 height 153
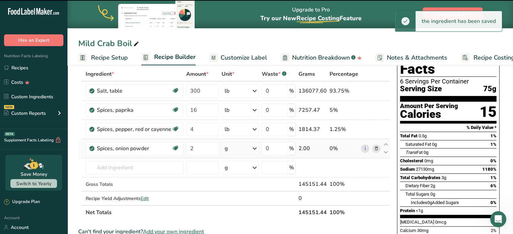
click at [229, 151] on div "g" at bounding box center [239, 148] width 37 height 13
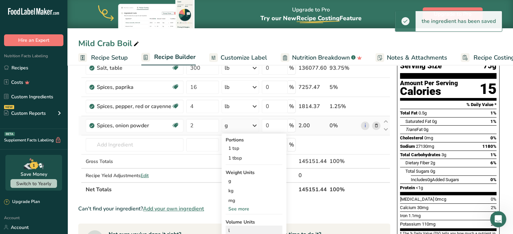
scroll to position [67, 0]
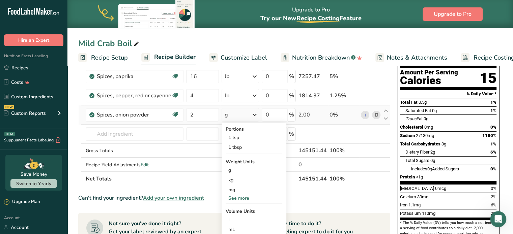
click at [241, 198] on div "See more" at bounding box center [253, 198] width 57 height 7
click at [236, 211] on div "lb" at bounding box center [253, 210] width 57 height 10
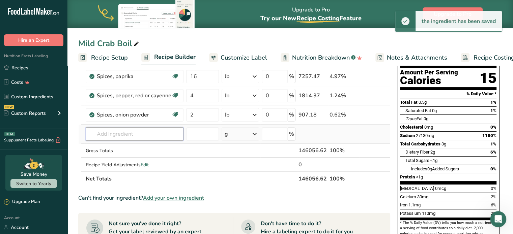
click at [134, 132] on input "text" at bounding box center [135, 133] width 98 height 13
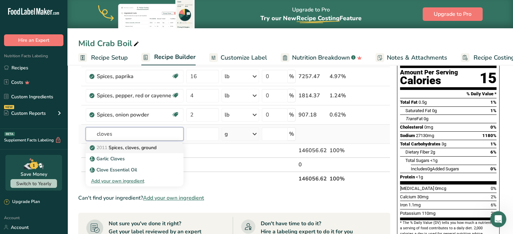
type input "cloves"
click at [141, 147] on p "2011 Spices, cloves, ground" at bounding box center [123, 147] width 65 height 7
type input "Spices, cloves, ground"
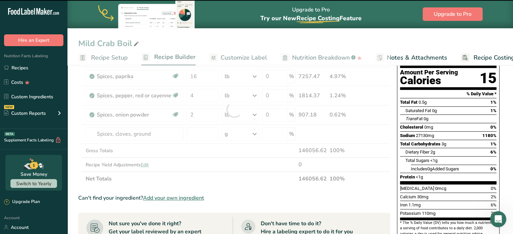
type input "0"
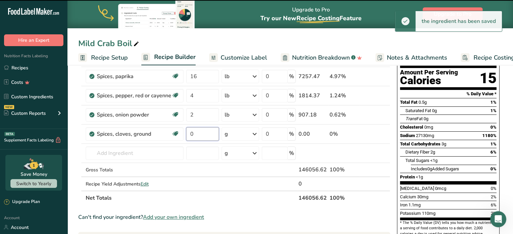
click at [213, 132] on input "0" at bounding box center [202, 133] width 33 height 13
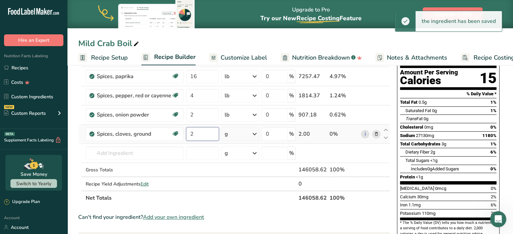
type input "2"
click at [243, 141] on div "Ingredient * Amount * Unit * Waste * .a-a{fill:#347362;}.b-a{fill:#fff;} Grams …" at bounding box center [234, 119] width 312 height 172
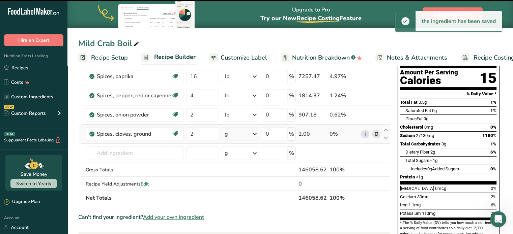
click at [243, 135] on div "g" at bounding box center [239, 133] width 37 height 13
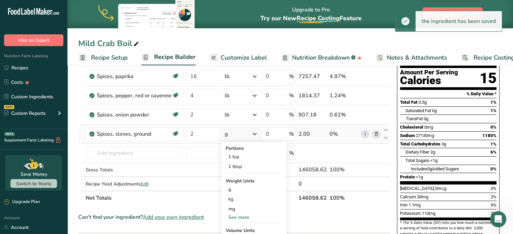
click at [237, 218] on div "See more" at bounding box center [253, 217] width 57 height 7
click at [237, 226] on div "lb" at bounding box center [253, 229] width 57 height 10
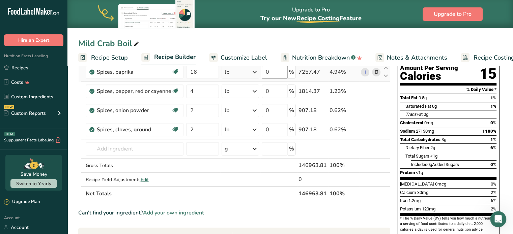
scroll to position [73, 0]
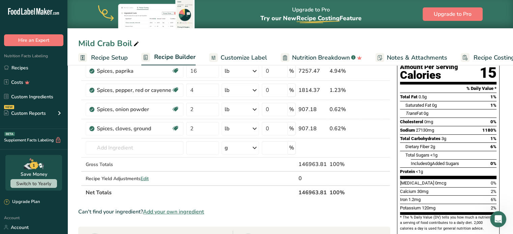
click at [250, 59] on span "Customize Label" at bounding box center [243, 57] width 47 height 9
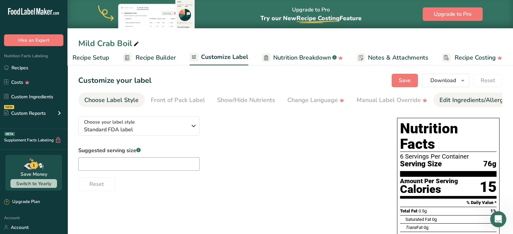
click at [460, 102] on div "Edit Ingredients/Allergens List" at bounding box center [482, 100] width 86 height 9
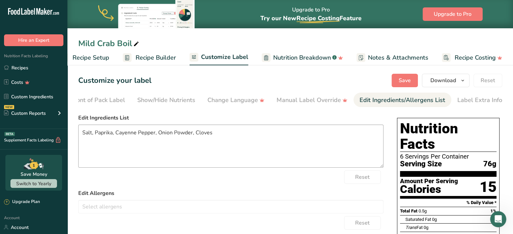
scroll to position [0, 82]
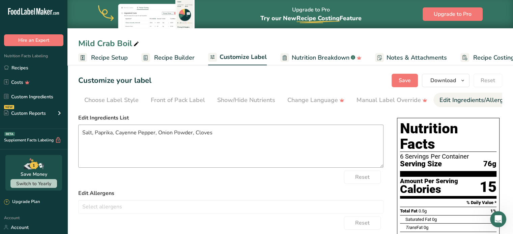
scroll to position [0, 82]
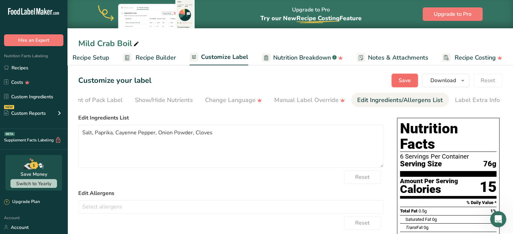
click at [409, 79] on span "Save" at bounding box center [404, 81] width 12 height 8
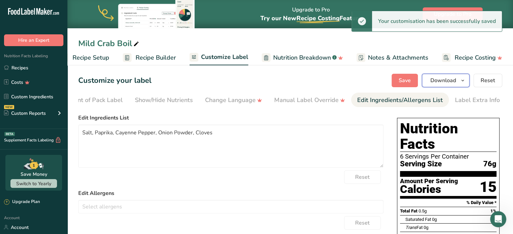
click at [436, 80] on span "Download" at bounding box center [443, 81] width 26 height 8
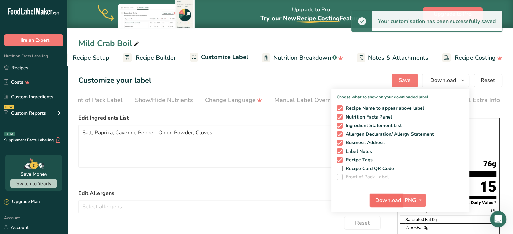
click at [387, 201] on span "Download" at bounding box center [388, 200] width 26 height 8
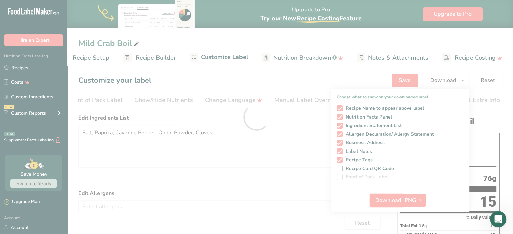
scroll to position [0, 0]
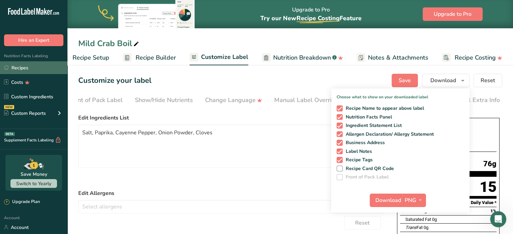
click at [39, 68] on link "Recipes" at bounding box center [33, 67] width 67 height 13
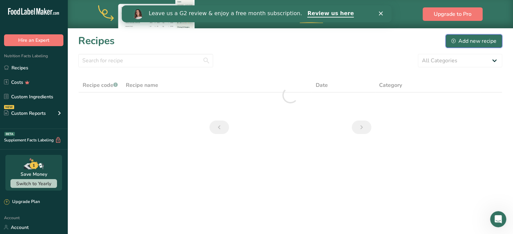
click at [472, 41] on div "Add new recipe" at bounding box center [473, 41] width 45 height 8
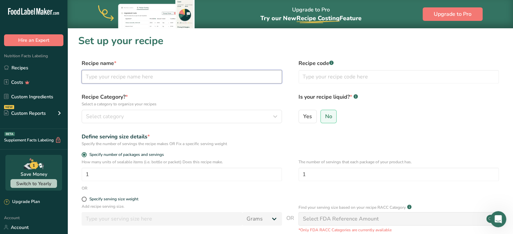
click at [138, 71] on input "text" at bounding box center [182, 76] width 200 height 13
type input "Hot Crab Boil"
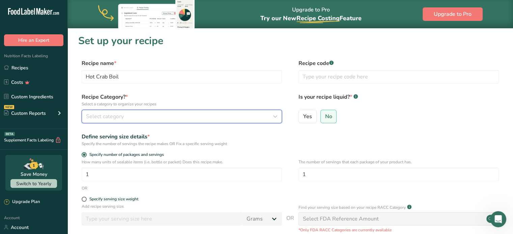
click at [146, 117] on div "Select category" at bounding box center [179, 117] width 187 height 8
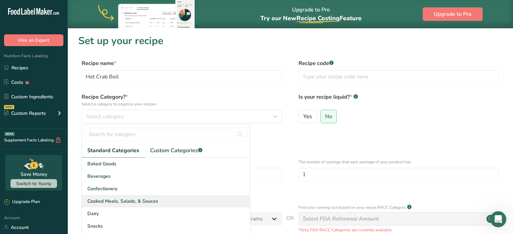
click at [126, 198] on span "Cooked Meals, Salads, & Sauces" at bounding box center [122, 201] width 71 height 7
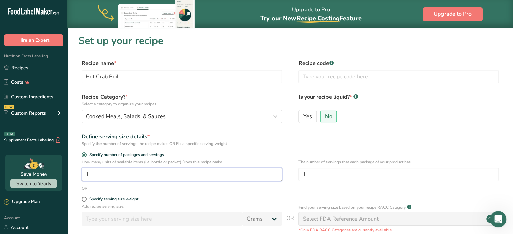
click at [133, 174] on input "1" at bounding box center [182, 174] width 200 height 13
drag, startPoint x: 98, startPoint y: 177, endPoint x: 75, endPoint y: 175, distance: 23.3
click at [75, 175] on section "Set up your recipe Recipe name * Hot Crab Boil Recipe code .a-a{fill:#347362;}.…" at bounding box center [289, 168] width 445 height 281
click at [114, 172] on input "1" at bounding box center [182, 174] width 200 height 13
click at [126, 176] on input "1" at bounding box center [182, 174] width 200 height 13
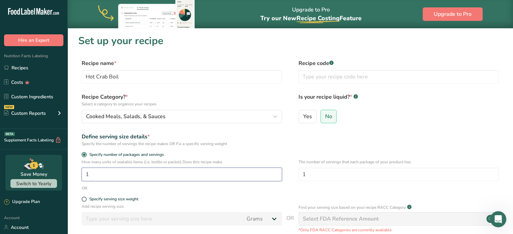
drag, startPoint x: 126, startPoint y: 176, endPoint x: 69, endPoint y: 176, distance: 57.0
click at [70, 176] on section "Set up your recipe Recipe name * Hot Crab Boil Recipe code .a-a{fill:#347362;}.…" at bounding box center [289, 168] width 445 height 281
type input "356"
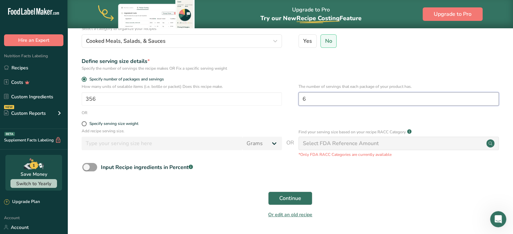
scroll to position [96, 0]
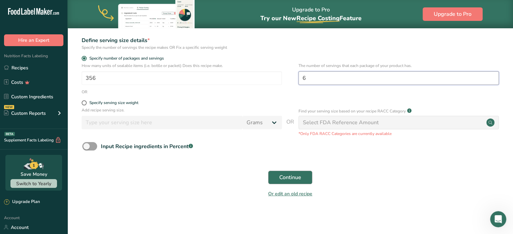
type input "6"
click at [283, 176] on span "Continue" at bounding box center [290, 178] width 22 height 8
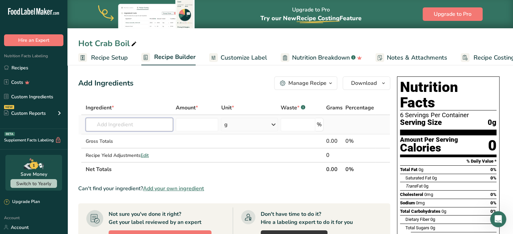
click at [117, 124] on input "text" at bounding box center [129, 124] width 87 height 13
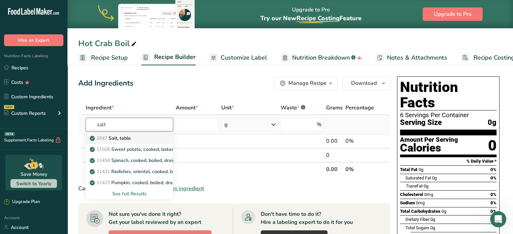
type input "salt"
click at [123, 138] on p "2047 Salt, table" at bounding box center [111, 138] width 40 height 7
type input "Salt, table"
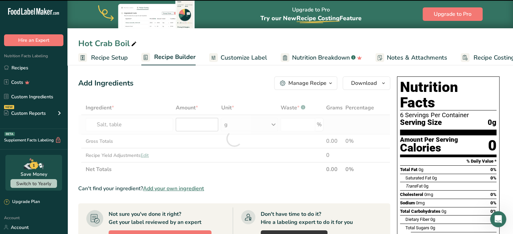
type input "0"
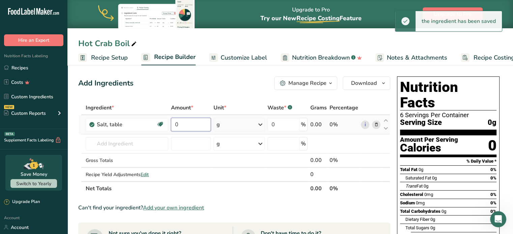
click at [207, 123] on input "0" at bounding box center [191, 124] width 40 height 13
type input "300"
click at [246, 126] on div "Ingredient * Amount * Unit * Waste * .a-a{fill:#347362;}.b-a{fill:#fff;} Grams …" at bounding box center [234, 148] width 312 height 95
click at [246, 126] on div "g" at bounding box center [238, 124] width 50 height 13
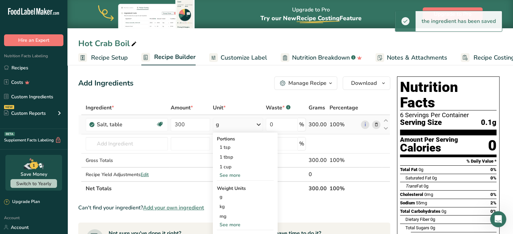
click at [233, 224] on div "See more" at bounding box center [245, 224] width 57 height 7
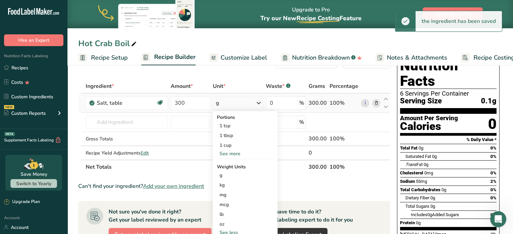
scroll to position [67, 0]
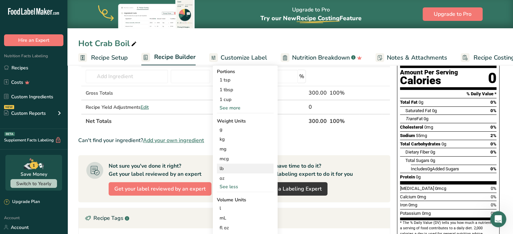
click at [221, 168] on div "lb" at bounding box center [245, 169] width 57 height 10
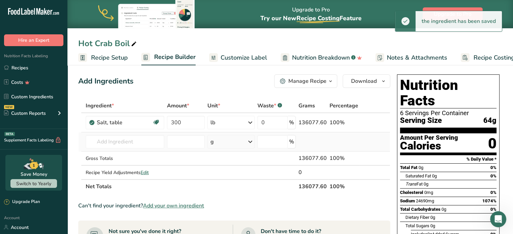
scroll to position [0, 0]
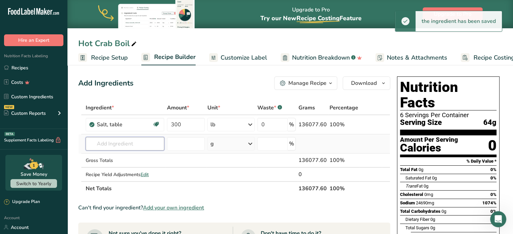
click at [119, 143] on input "text" at bounding box center [125, 143] width 79 height 13
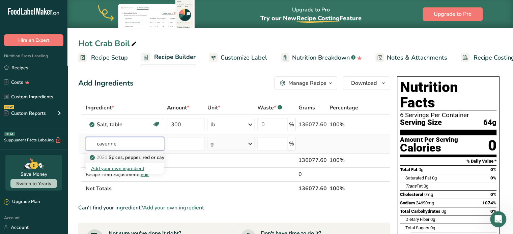
type input "cayenne"
click at [135, 158] on p "2031 Spices, pepper, red or cayenne" at bounding box center [133, 157] width 84 height 7
type input "Spices, pepper, red or cayenne"
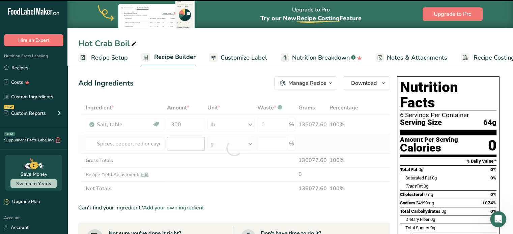
type input "0"
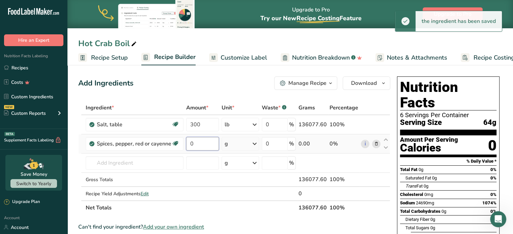
click at [197, 144] on input "0" at bounding box center [202, 143] width 33 height 13
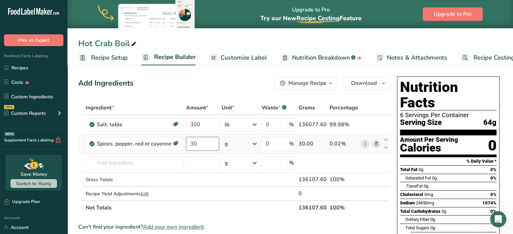
type input "30"
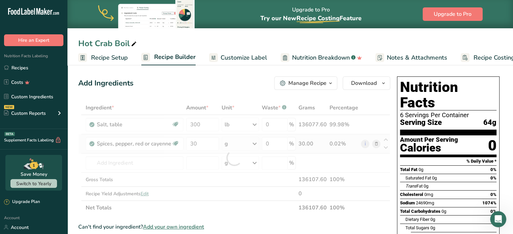
click at [251, 142] on div "Ingredient * Amount * Unit * Waste * .a-a{fill:#347362;}.b-a{fill:#fff;} Grams …" at bounding box center [234, 158] width 312 height 114
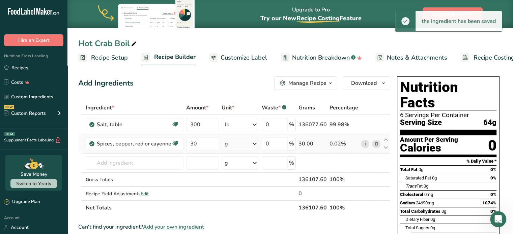
click at [249, 148] on div "g" at bounding box center [239, 143] width 37 height 13
click at [240, 227] on div "See more" at bounding box center [253, 227] width 57 height 7
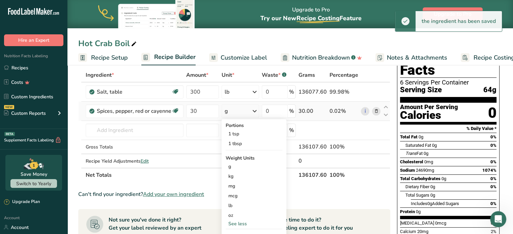
scroll to position [67, 0]
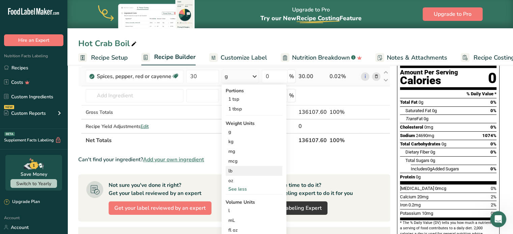
click at [229, 167] on div "lb" at bounding box center [253, 171] width 57 height 10
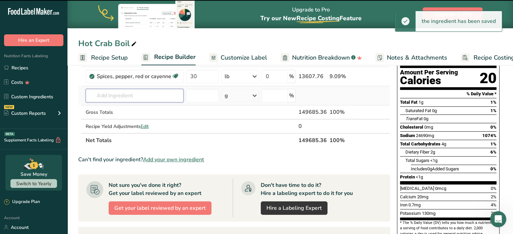
click at [100, 93] on input "text" at bounding box center [135, 95] width 98 height 13
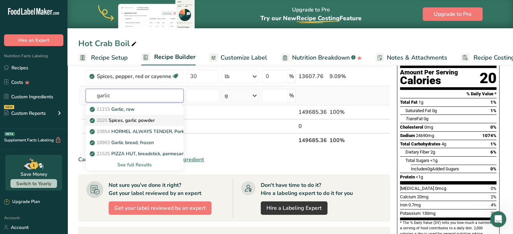
type input "garlic"
click at [132, 117] on p "2020 Spices, garlic powder" at bounding box center [123, 120] width 64 height 7
type input "Spices, garlic powder"
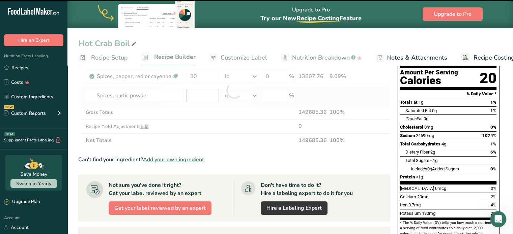
type input "0"
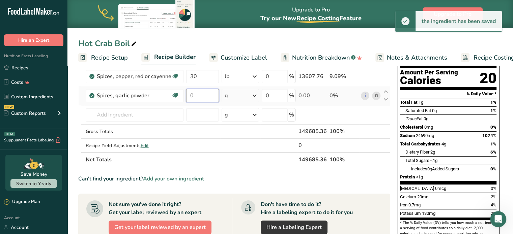
click at [194, 95] on input "0" at bounding box center [202, 95] width 33 height 13
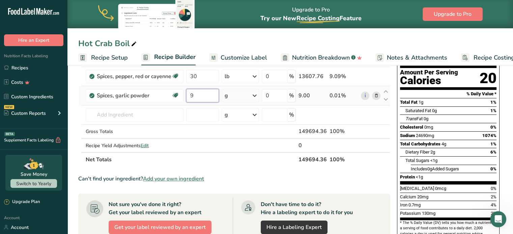
type input "9"
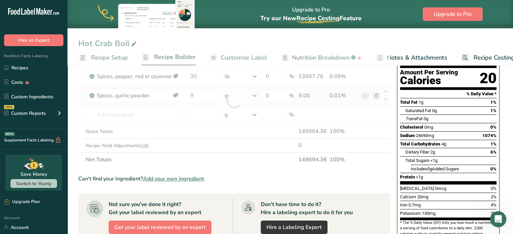
click at [241, 93] on div "Ingredient * Amount * Unit * Waste * .a-a{fill:#347362;}.b-a{fill:#fff;} Grams …" at bounding box center [234, 99] width 312 height 133
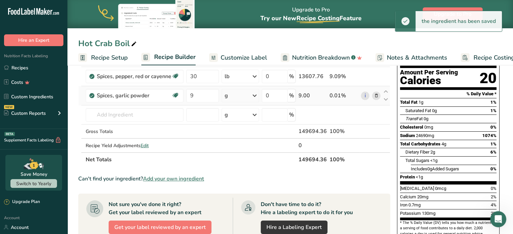
click at [241, 93] on div "g" at bounding box center [239, 95] width 37 height 13
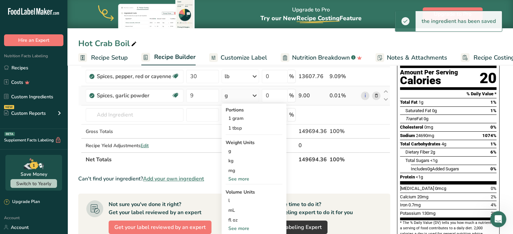
click at [240, 225] on div "See more" at bounding box center [253, 228] width 57 height 7
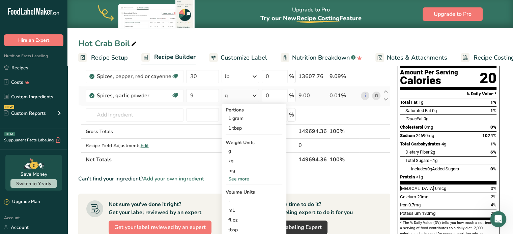
click at [238, 182] on div "See more" at bounding box center [253, 179] width 57 height 7
click at [235, 193] on div "lb" at bounding box center [253, 190] width 57 height 10
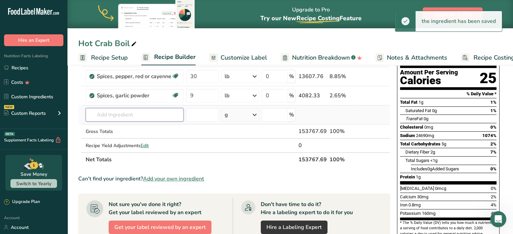
click at [123, 115] on input "text" at bounding box center [135, 114] width 98 height 13
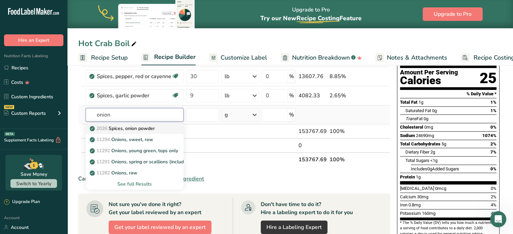
type input "onion"
click at [127, 128] on p "2026 Spices, onion powder" at bounding box center [123, 128] width 64 height 7
type input "Spices, onion powder"
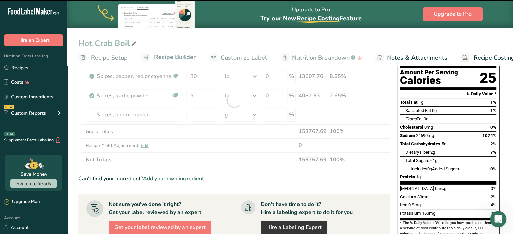
type input "0"
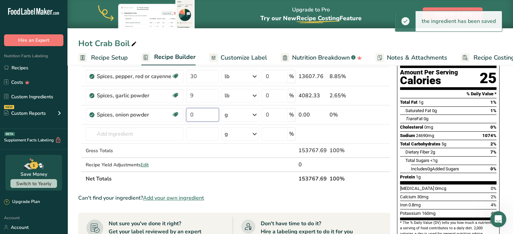
click at [211, 115] on input "0" at bounding box center [202, 114] width 33 height 13
type input "7"
click at [226, 115] on div "Ingredient * Amount * Unit * Waste * .a-a{fill:#347362;}.b-a{fill:#fff;} Grams …" at bounding box center [234, 109] width 312 height 153
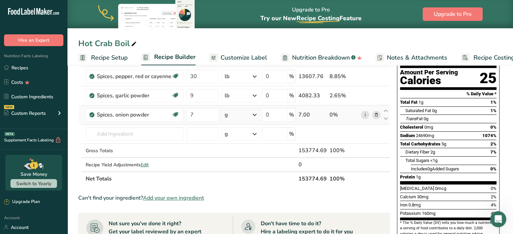
click at [235, 113] on div "g" at bounding box center [239, 114] width 37 height 13
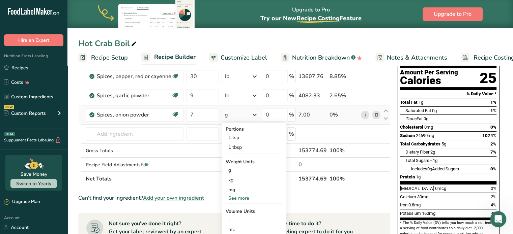
click at [241, 198] on div "See more" at bounding box center [253, 198] width 57 height 7
click at [234, 210] on div "lb" at bounding box center [253, 210] width 57 height 10
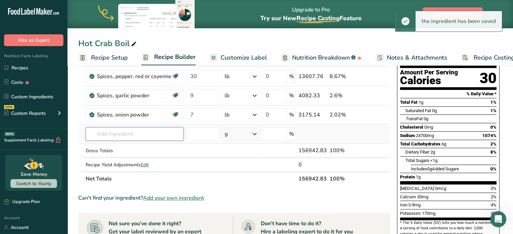
click at [125, 130] on input "text" at bounding box center [135, 133] width 98 height 13
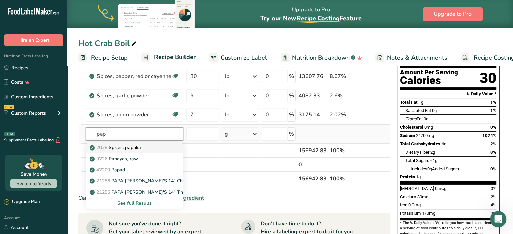
type input "pap"
click at [127, 148] on p "2028 Spices, paprika" at bounding box center [116, 147] width 50 height 7
type input "Spices, paprika"
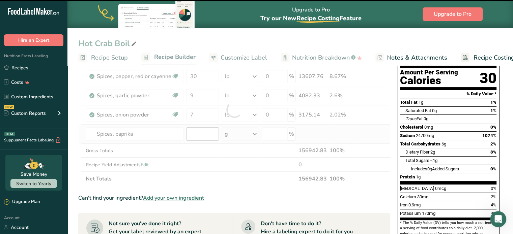
type input "0"
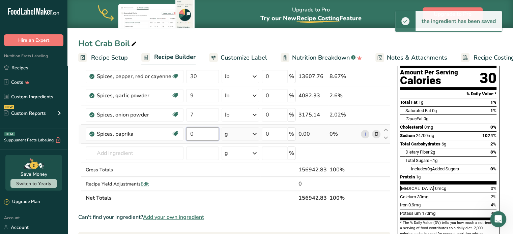
click at [202, 134] on input "0" at bounding box center [202, 133] width 33 height 13
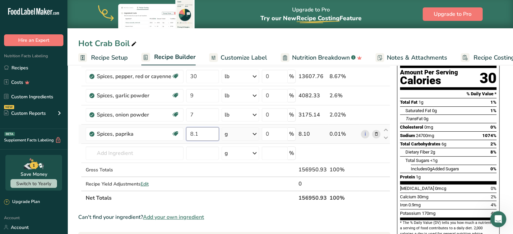
type input "8.1"
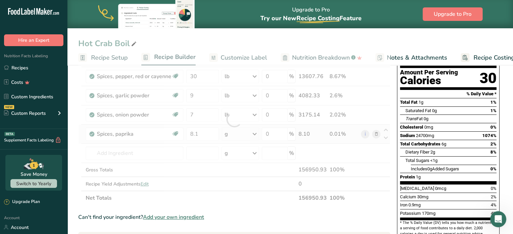
click at [224, 132] on div "Ingredient * Amount * Unit * Waste * .a-a{fill:#347362;}.b-a{fill:#fff;} Grams …" at bounding box center [234, 119] width 312 height 172
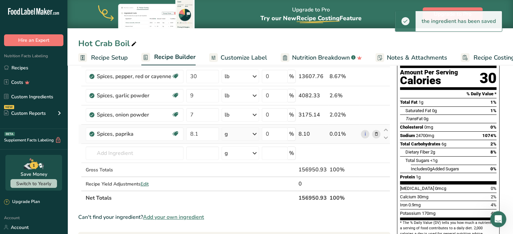
click at [224, 132] on div "g" at bounding box center [239, 133] width 37 height 13
click at [236, 215] on div "See more" at bounding box center [253, 217] width 57 height 7
drag, startPoint x: 233, startPoint y: 228, endPoint x: 229, endPoint y: 215, distance: 13.8
click at [233, 228] on div "lb" at bounding box center [253, 229] width 57 height 10
click at [120, 153] on input "text" at bounding box center [135, 153] width 98 height 13
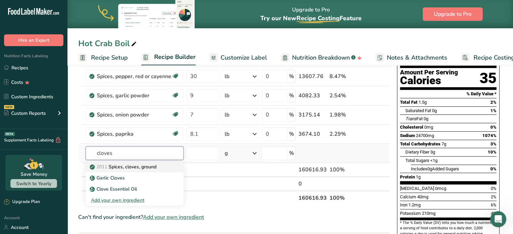
type input "cloves"
click at [124, 165] on p "2011 Spices, cloves, ground" at bounding box center [123, 166] width 65 height 7
type input "Spices, cloves, ground"
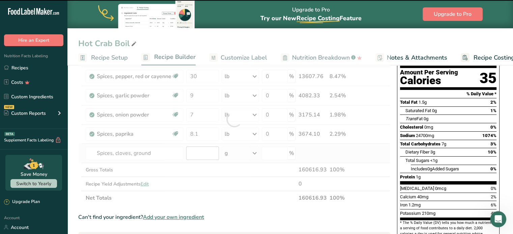
type input "0"
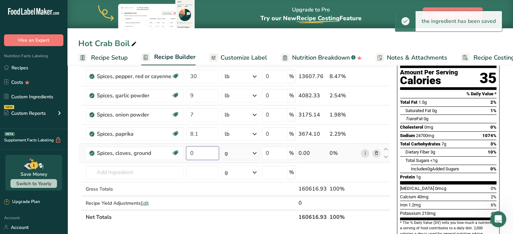
click at [199, 152] on input "0" at bounding box center [202, 153] width 33 height 13
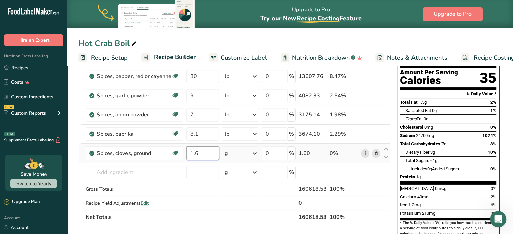
type input "1.6"
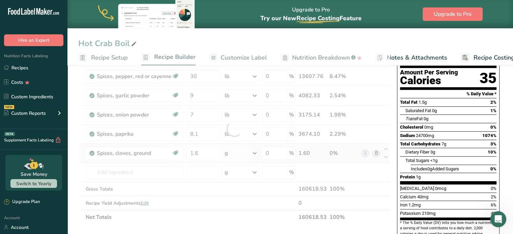
click at [235, 153] on div "Ingredient * Amount * Unit * Waste * .a-a{fill:#347362;}.b-a{fill:#fff;} Grams …" at bounding box center [234, 128] width 312 height 191
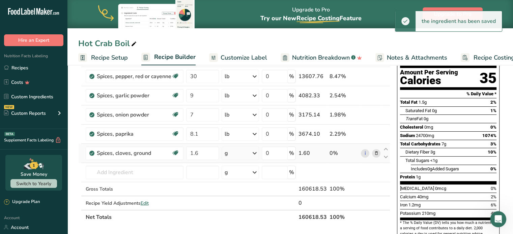
click at [233, 153] on div "g" at bounding box center [239, 153] width 37 height 13
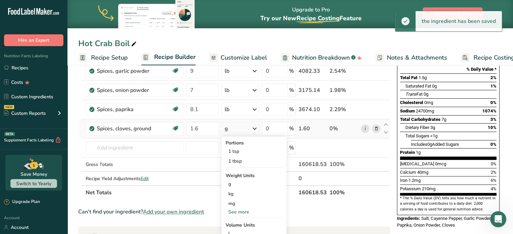
scroll to position [135, 0]
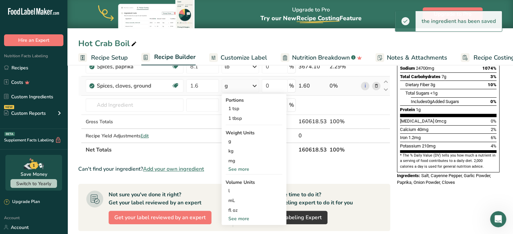
click at [235, 173] on div "Portions 1 tsp 1 tbsp Weight Units g kg mg See more Volume Units l Volume units…" at bounding box center [253, 159] width 65 height 131
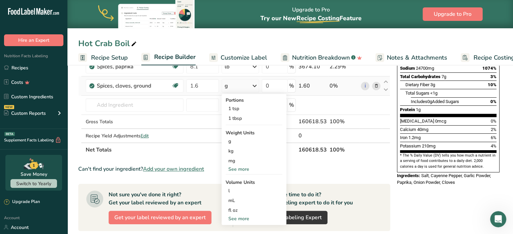
click at [235, 171] on div "See more" at bounding box center [253, 169] width 57 height 7
click at [236, 182] on div "lb" at bounding box center [253, 181] width 57 height 10
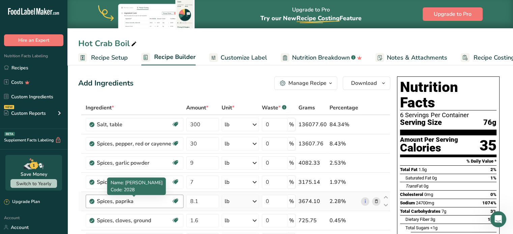
scroll to position [34, 0]
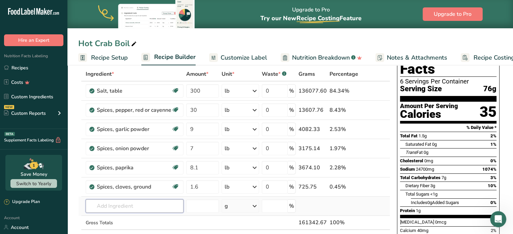
click at [123, 205] on input "text" at bounding box center [135, 206] width 98 height 13
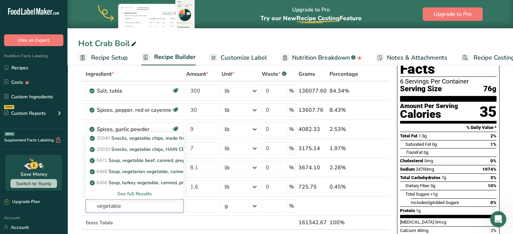
type input "vegetable"
click at [161, 206] on input "text" at bounding box center [135, 206] width 98 height 13
click at [181, 219] on div "Gross Totals" at bounding box center [135, 222] width 98 height 7
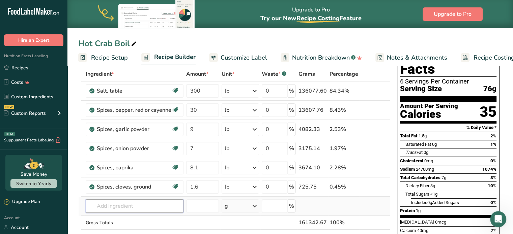
click at [125, 203] on input "text" at bounding box center [135, 206] width 98 height 13
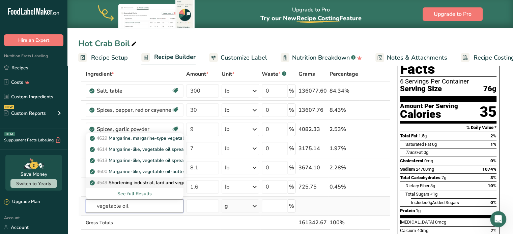
type input "vegetable oil"
click at [162, 184] on p "4549 Shortening industrial, lard and vegetable oil" at bounding box center [147, 182] width 112 height 7
type input "Shortening industrial, lard and vegetable oil"
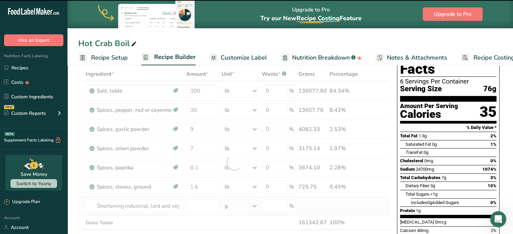
type input "0"
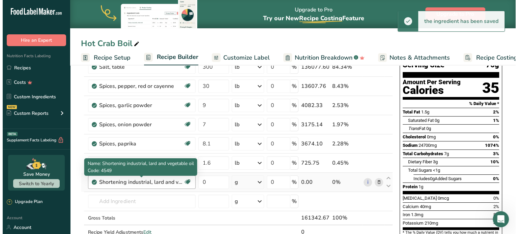
scroll to position [67, 0]
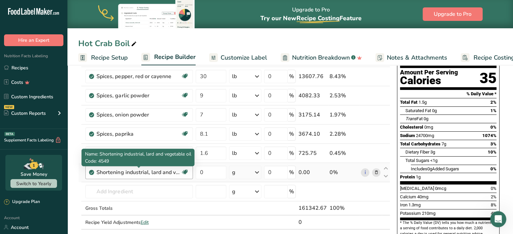
click at [136, 170] on div "Shortening industrial, lard and vegetable oil" at bounding box center [138, 173] width 84 height 8
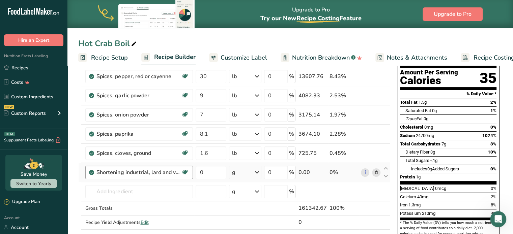
click at [150, 171] on div "Shortening industrial, lard and vegetable oil" at bounding box center [138, 173] width 84 height 8
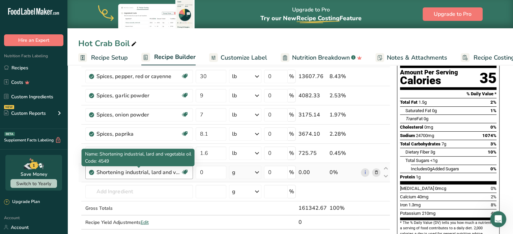
click at [150, 171] on div "Shortening industrial, lard and vegetable oil" at bounding box center [138, 173] width 84 height 8
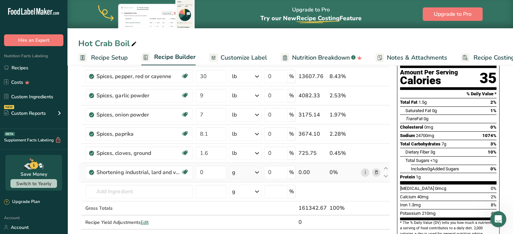
click at [379, 172] on span at bounding box center [376, 173] width 8 height 8
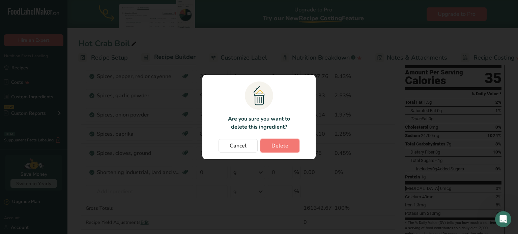
drag, startPoint x: 287, startPoint y: 144, endPoint x: 269, endPoint y: 144, distance: 18.5
click at [286, 144] on span "Delete" at bounding box center [279, 146] width 17 height 8
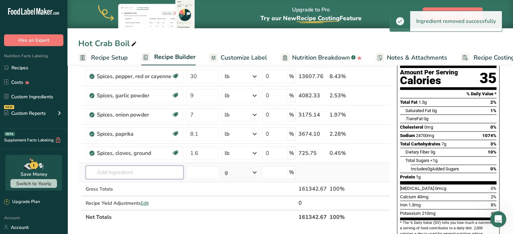
click at [117, 178] on input "text" at bounding box center [135, 172] width 98 height 13
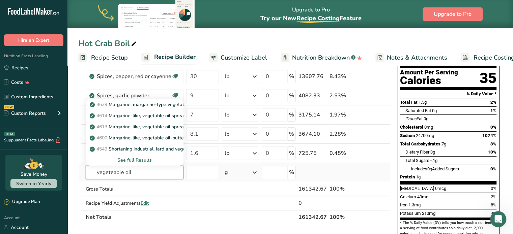
type input "vegeteable oil"
click at [135, 160] on div "See full Results" at bounding box center [134, 160] width 87 height 7
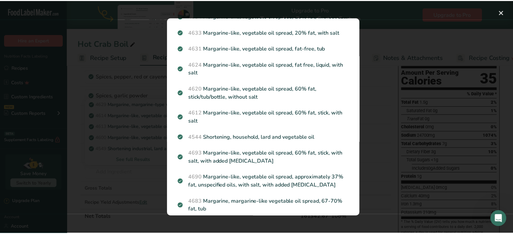
scroll to position [236, 0]
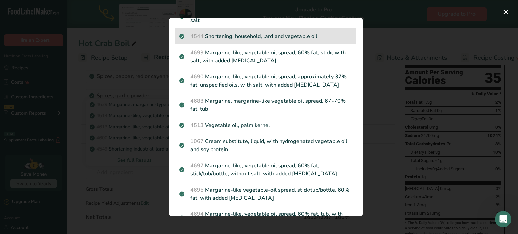
click at [267, 40] on p "4544 Shortening, household, lard and vegetable oil" at bounding box center [265, 36] width 173 height 8
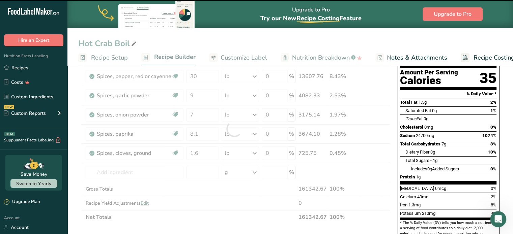
type input "0"
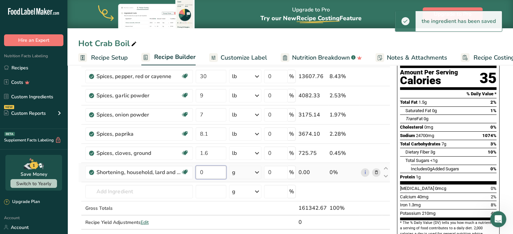
click at [217, 171] on input "0" at bounding box center [210, 172] width 30 height 13
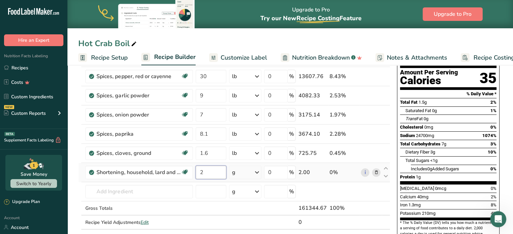
type input "2"
click at [238, 168] on div "Ingredient * Amount * Unit * Waste * .a-a{fill:#347362;}.b-a{fill:#fff;} Grams …" at bounding box center [234, 138] width 312 height 210
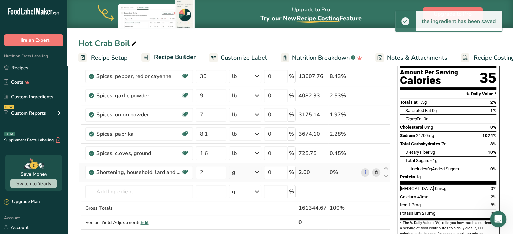
click at [235, 172] on div "g" at bounding box center [233, 173] width 3 height 8
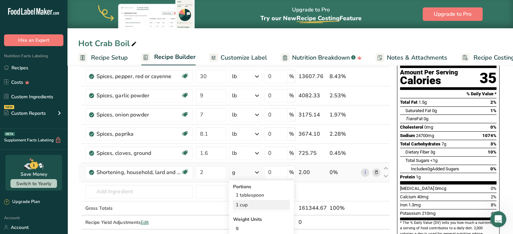
click at [241, 206] on div "1 cup" at bounding box center [261, 205] width 57 height 10
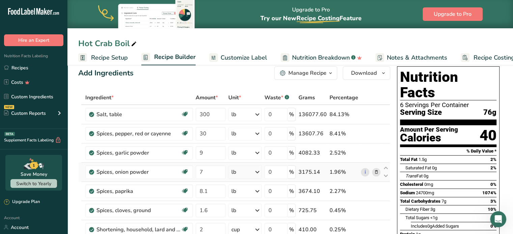
scroll to position [0, 0]
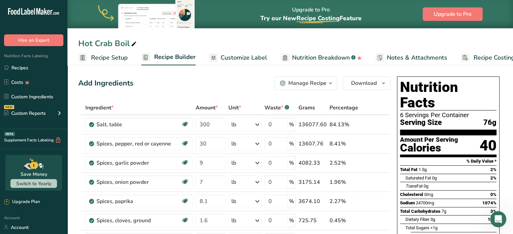
click at [238, 57] on span "Customize Label" at bounding box center [243, 57] width 47 height 9
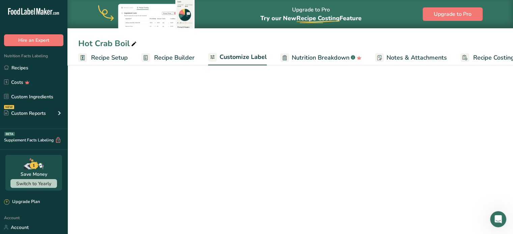
scroll to position [0, 19]
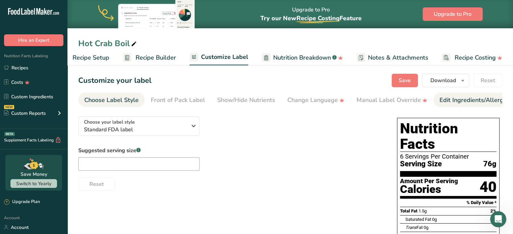
click at [457, 100] on div "Edit Ingredients/Allergens List" at bounding box center [482, 100] width 86 height 9
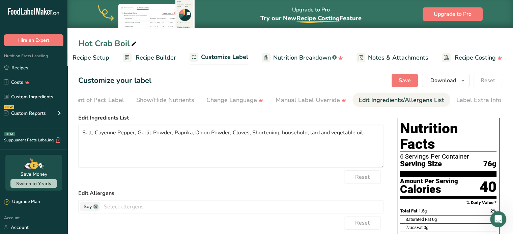
scroll to position [0, 82]
drag, startPoint x: 276, startPoint y: 136, endPoint x: 329, endPoint y: 138, distance: 52.6
click at [329, 138] on textarea "Salt, Cayenne Pepper, Garlic Powder, Paprika, Onion Powder, Cloves, Shortening,…" at bounding box center [230, 146] width 305 height 43
click at [321, 133] on textarea "Salt, Cayenne Pepper, Garlic Powder, Paprika, Onion Powder, Cloves, Shortening(…" at bounding box center [230, 146] width 305 height 43
type textarea "Salt, Cayenne Pepper, Garlic Powder, Paprika, Onion Powder, Cloves, Shortening(…"
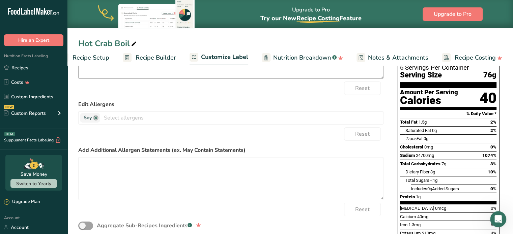
scroll to position [101, 0]
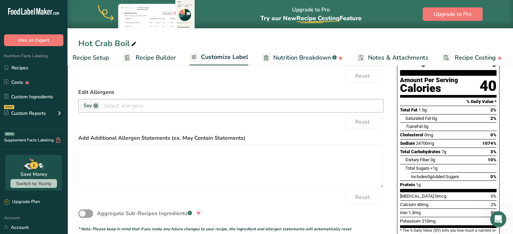
click at [96, 106] on link at bounding box center [95, 105] width 5 height 5
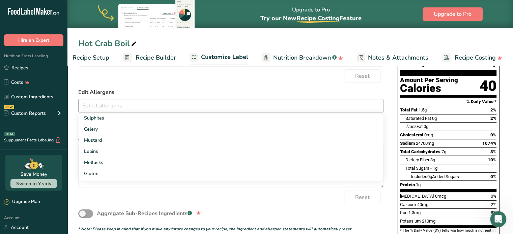
scroll to position [0, 0]
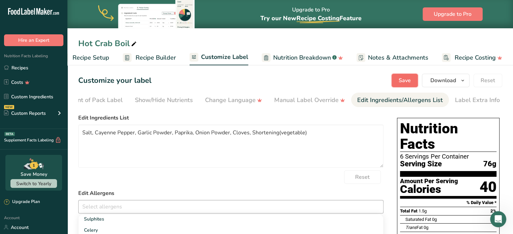
click at [394, 75] on button "Save" at bounding box center [404, 80] width 26 height 13
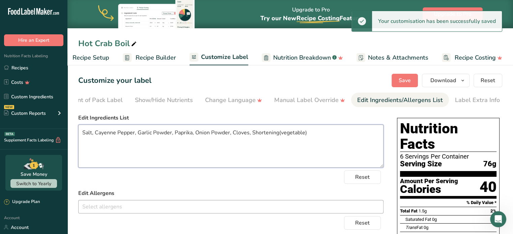
click at [223, 139] on textarea "Salt, Cayenne Pepper, Garlic Powder, Paprika, Onion Powder, Cloves, Shortening(…" at bounding box center [230, 146] width 305 height 43
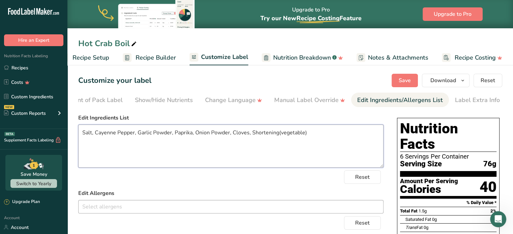
drag, startPoint x: 251, startPoint y: 134, endPoint x: 303, endPoint y: 132, distance: 52.6
click at [303, 132] on textarea "Salt, Cayenne Pepper, Garlic Powder, Paprika, Onion Powder, Cloves, Shortening(…" at bounding box center [230, 146] width 305 height 43
click at [221, 138] on textarea "Salt, Cayenne Pepper, Garlic Powder, Paprika, Onion Powder, Cloves, Shortening(…" at bounding box center [230, 146] width 305 height 43
click at [310, 139] on textarea "Salt, Cayenne Pepper, Garlic Powder, Paprika, Onion Powder, Cloves, Shortening(…" at bounding box center [230, 146] width 305 height 43
click at [406, 82] on span "Save" at bounding box center [404, 81] width 12 height 8
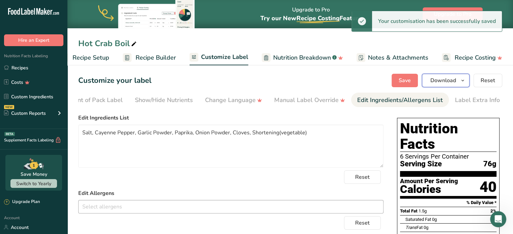
drag, startPoint x: 431, startPoint y: 77, endPoint x: 425, endPoint y: 82, distance: 8.2
click at [432, 77] on span "Download" at bounding box center [443, 81] width 26 height 8
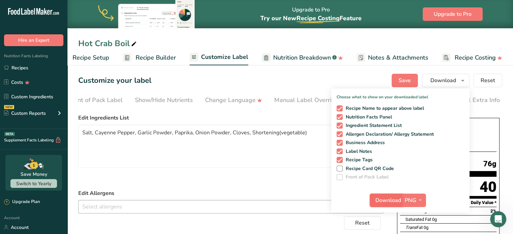
click at [391, 203] on span "Download" at bounding box center [388, 200] width 26 height 8
